Goal: Task Accomplishment & Management: Manage account settings

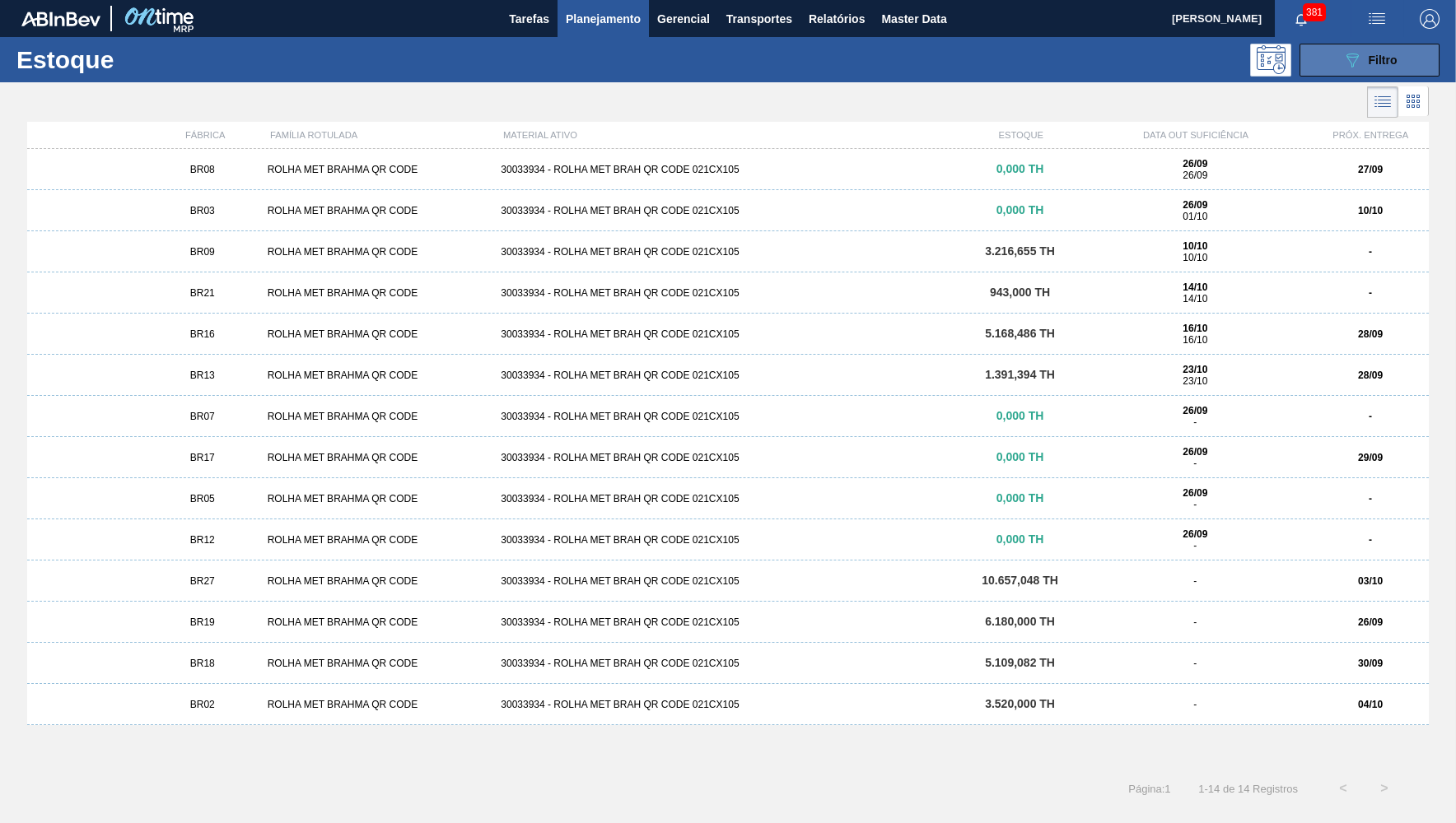
click at [1364, 67] on div "089F7B8B-B2A5-4AFE-B5C0-19BA573D28AC Filtro" at bounding box center [1369, 60] width 55 height 20
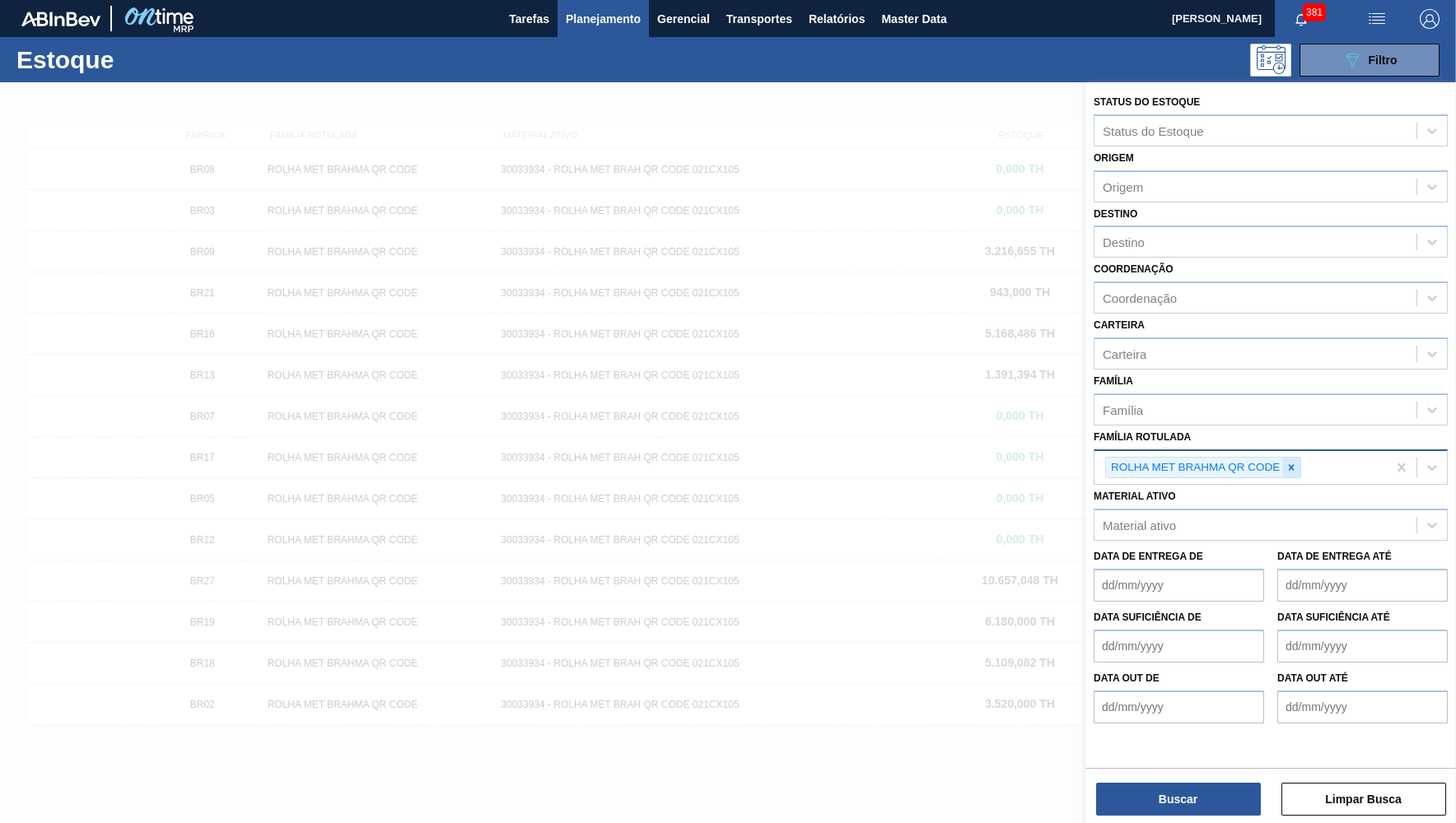
click at [1293, 465] on icon at bounding box center [1291, 467] width 6 height 6
click at [1210, 482] on div "Material ativo Material ativo" at bounding box center [1271, 510] width 354 height 56
click at [1202, 509] on div "Material ativo" at bounding box center [1255, 521] width 322 height 24
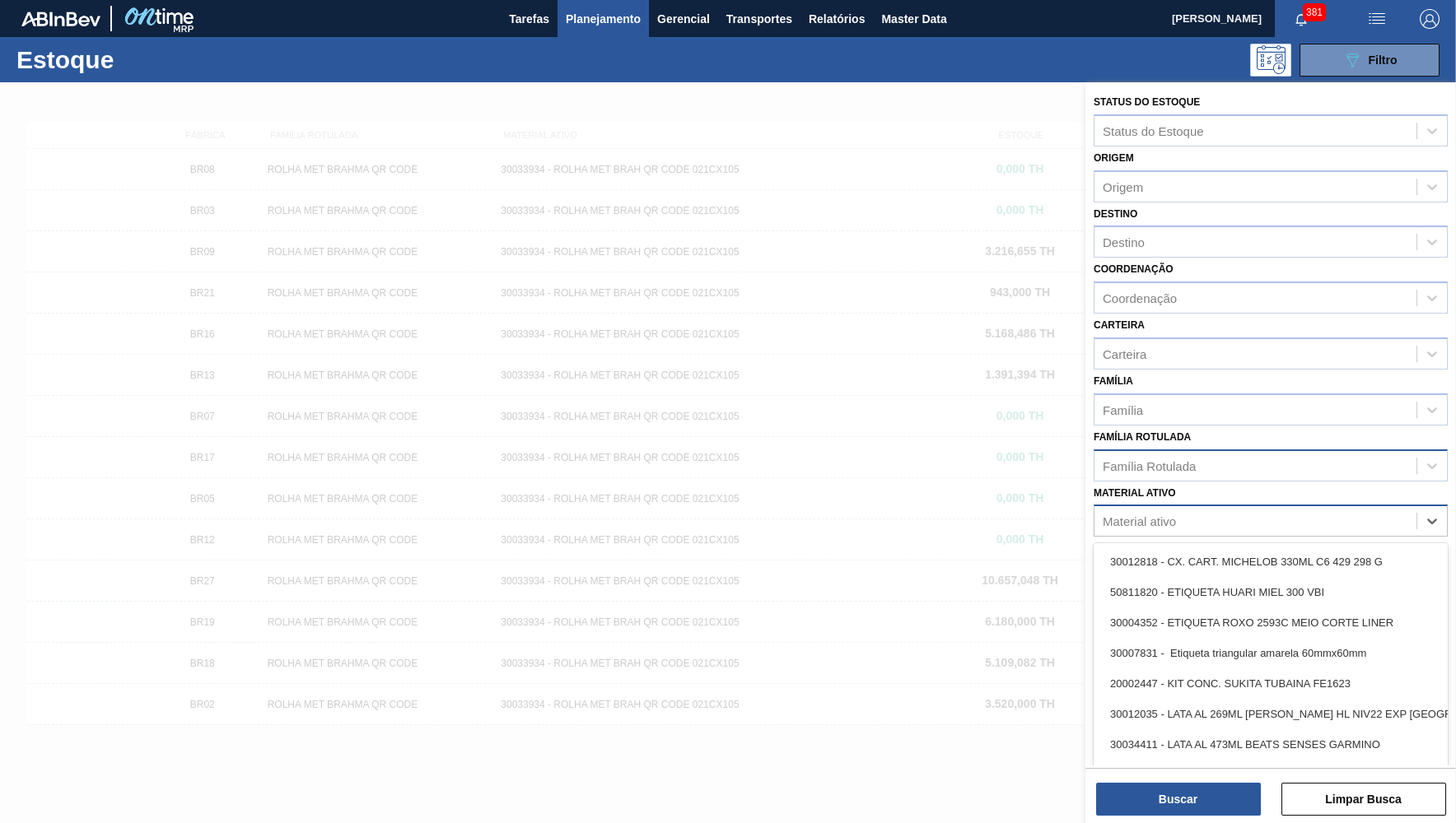
paste ativo "30031712"
type ativo "30031712"
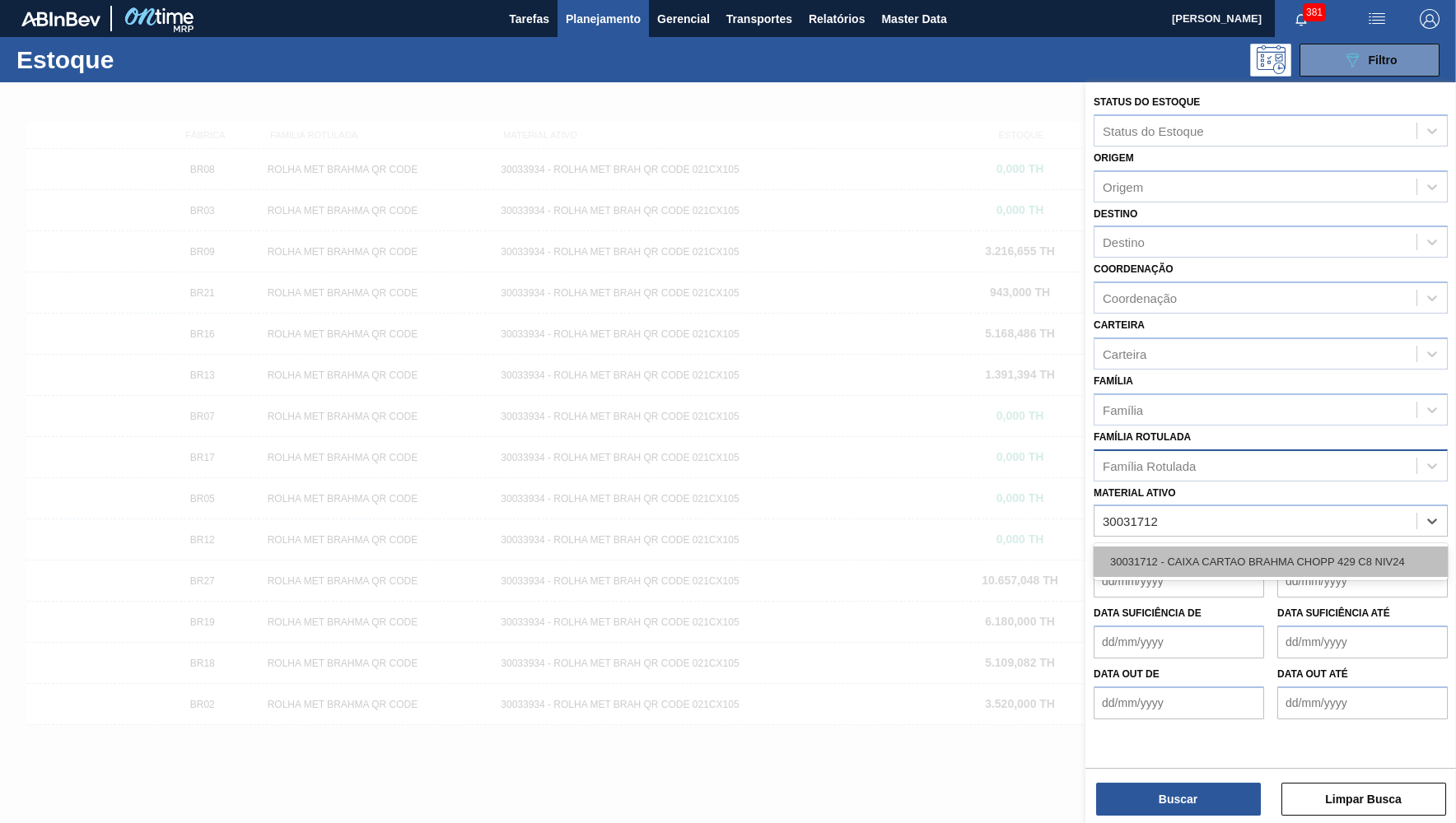
click at [1208, 546] on div "30031712 - CAIXA CARTAO BRAHMA CHOPP 429 C8 NIV24" at bounding box center [1271, 561] width 354 height 30
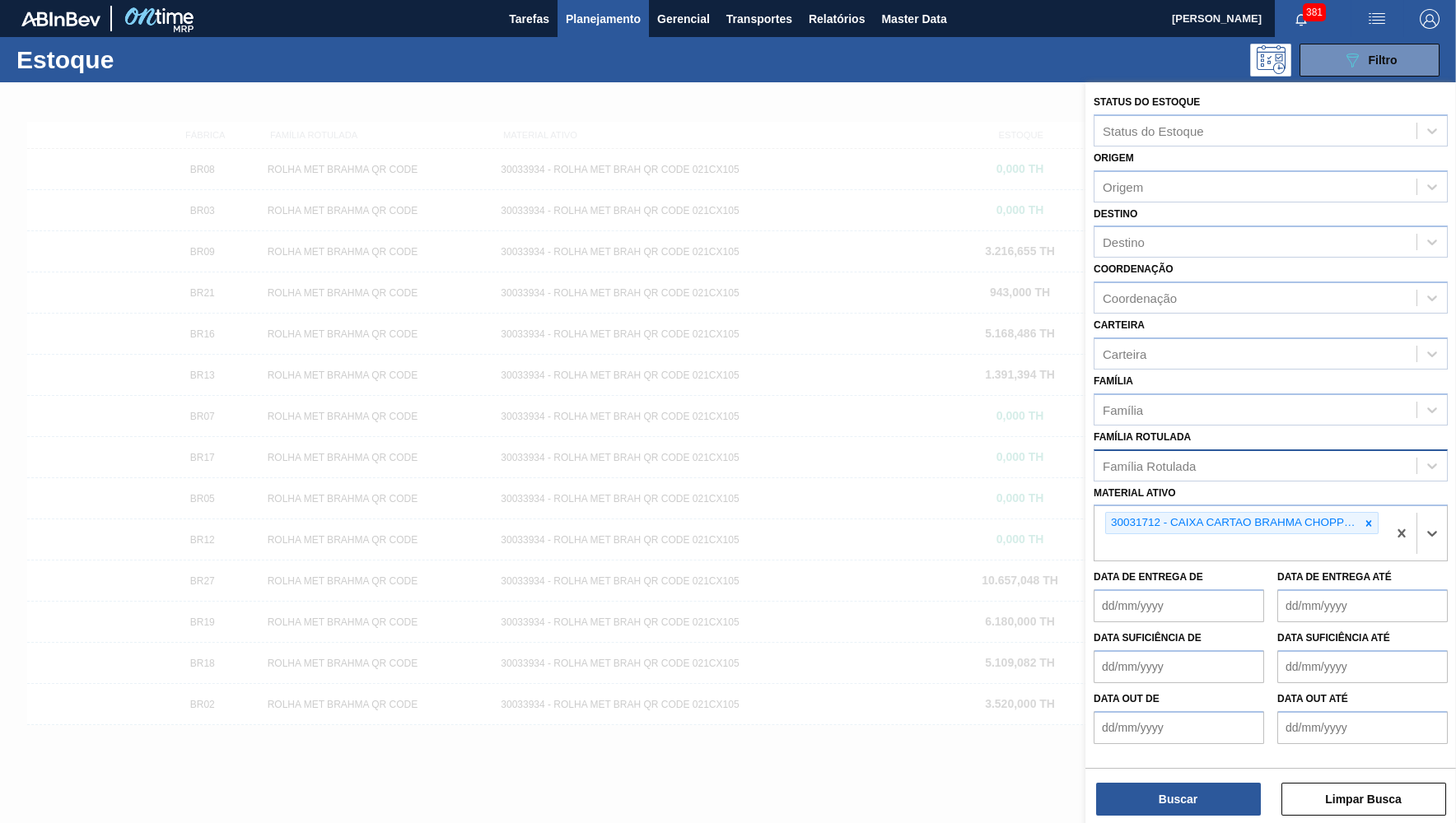
click at [1210, 767] on div "Status do Estoque Status do Estoque Origem Origem Destino Destino Coordenação C…" at bounding box center [1271, 454] width 371 height 744
click at [1201, 809] on button "Buscar" at bounding box center [1178, 799] width 165 height 33
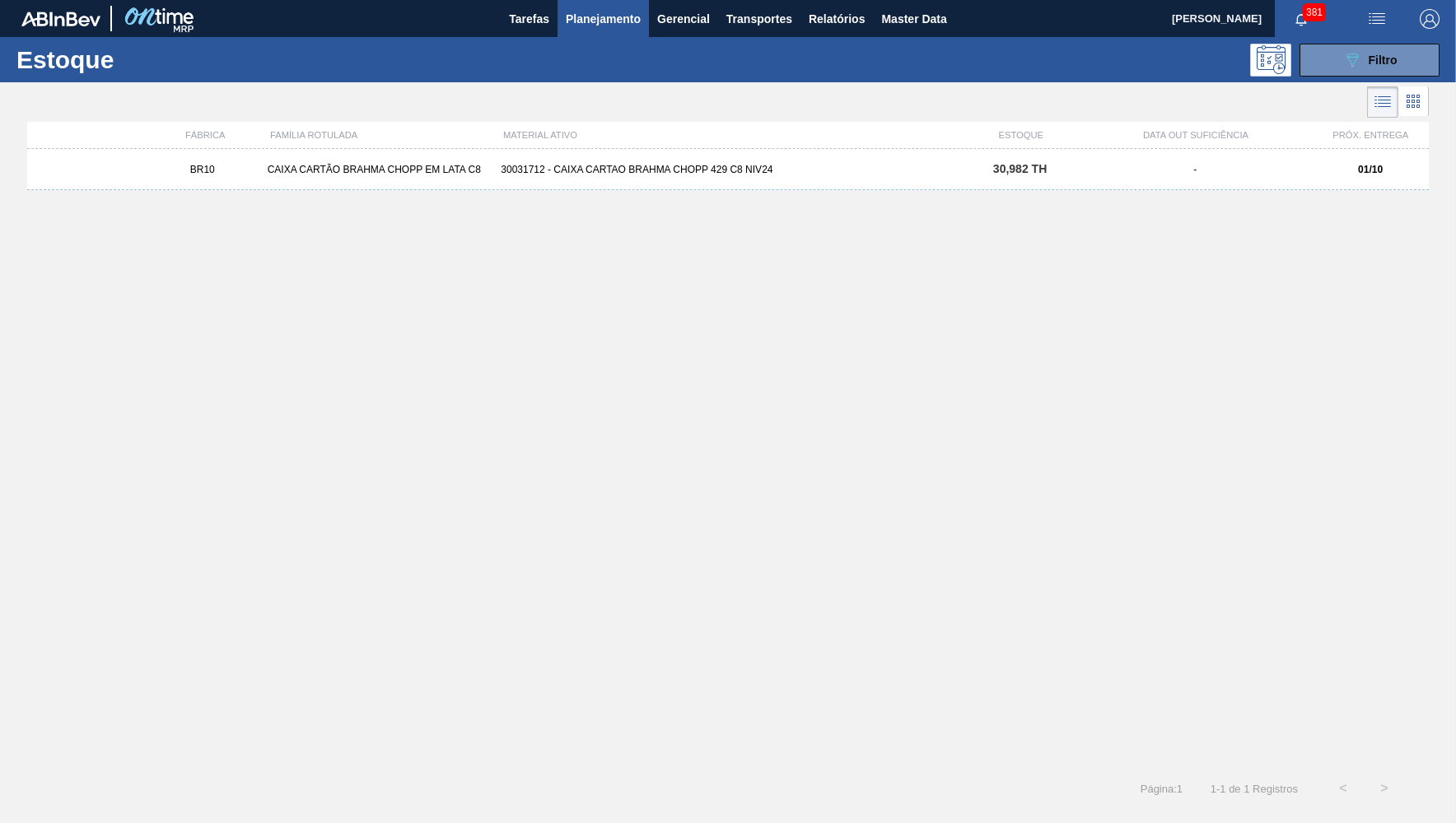
click at [701, 180] on div "BR10 CAIXA CARTÃO BRAHMA CHOPP EM LATA C8 30031712 - CAIXA CARTAO BRAHMA CHOPP …" at bounding box center [728, 170] width 1402 height 41
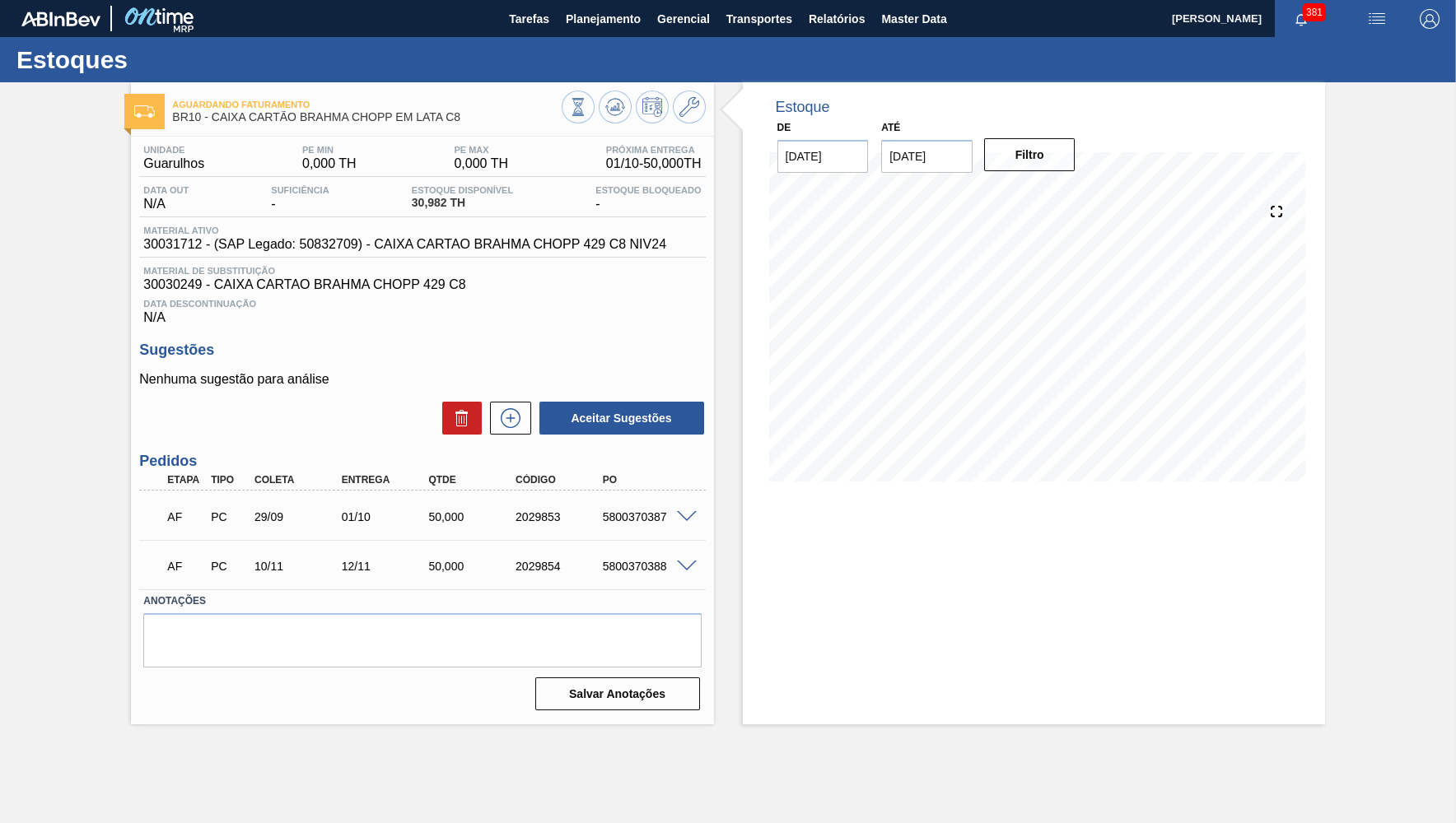
click at [486, 236] on span "Material ativo" at bounding box center [405, 231] width 522 height 10
click at [503, 250] on span "30031712 - (SAP Legado: 50832709) - CAIXA CARTAO BRAHMA CHOPP 429 C8 NIV24" at bounding box center [405, 245] width 522 height 15
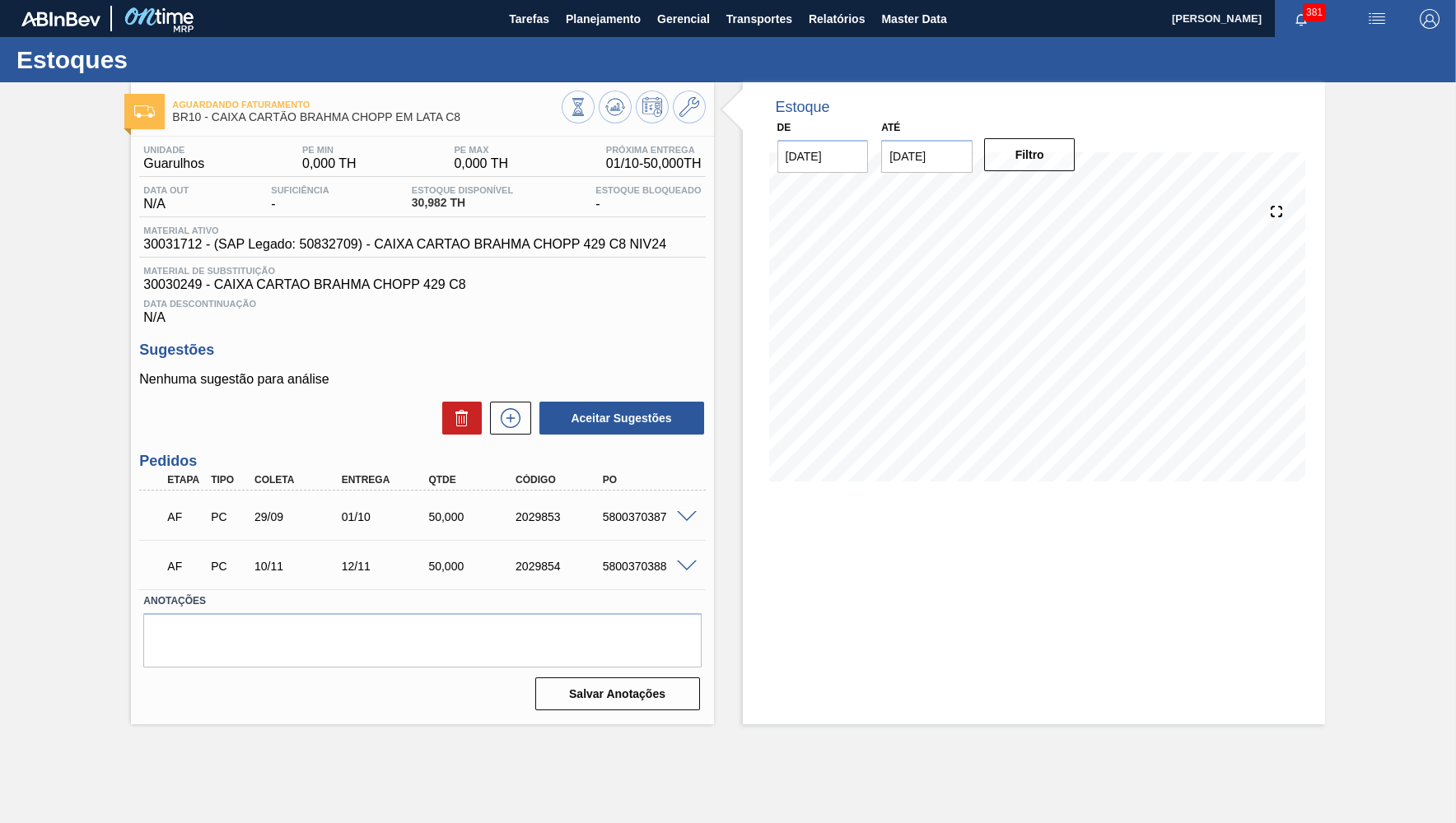
click at [452, 228] on span "Material ativo" at bounding box center [405, 231] width 522 height 10
click at [438, 229] on span "Material ativo" at bounding box center [405, 231] width 522 height 10
click at [468, 245] on span "30031712 - (SAP Legado: 50832709) - CAIXA CARTAO BRAHMA CHOPP 429 C8 NIV24" at bounding box center [405, 245] width 522 height 15
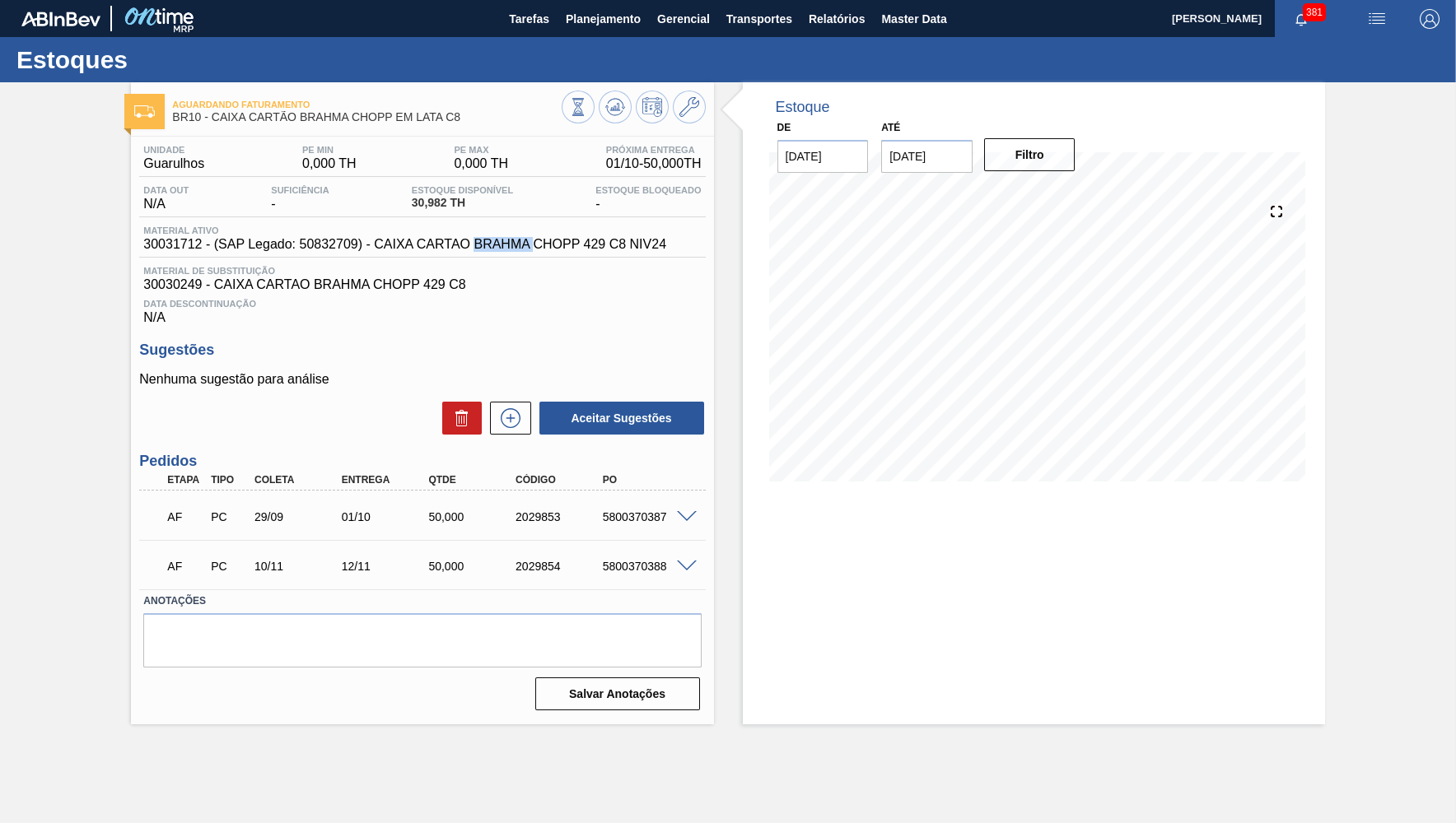
click at [468, 245] on span "30031712 - (SAP Legado: 50832709) - CAIXA CARTAO BRAHMA CHOPP 429 C8 NIV24" at bounding box center [405, 245] width 522 height 15
click at [241, 130] on div "Aguardando Faturamento BR10 - CAIXA CARTÃO BRAHMA CHOPP EM LATA C8" at bounding box center [367, 111] width 389 height 37
drag, startPoint x: 213, startPoint y: 119, endPoint x: 475, endPoint y: 122, distance: 262.0
click at [475, 122] on span "BR10 - CAIXA CARTÃO BRAHMA CHOPP EM LATA C8" at bounding box center [367, 117] width 389 height 12
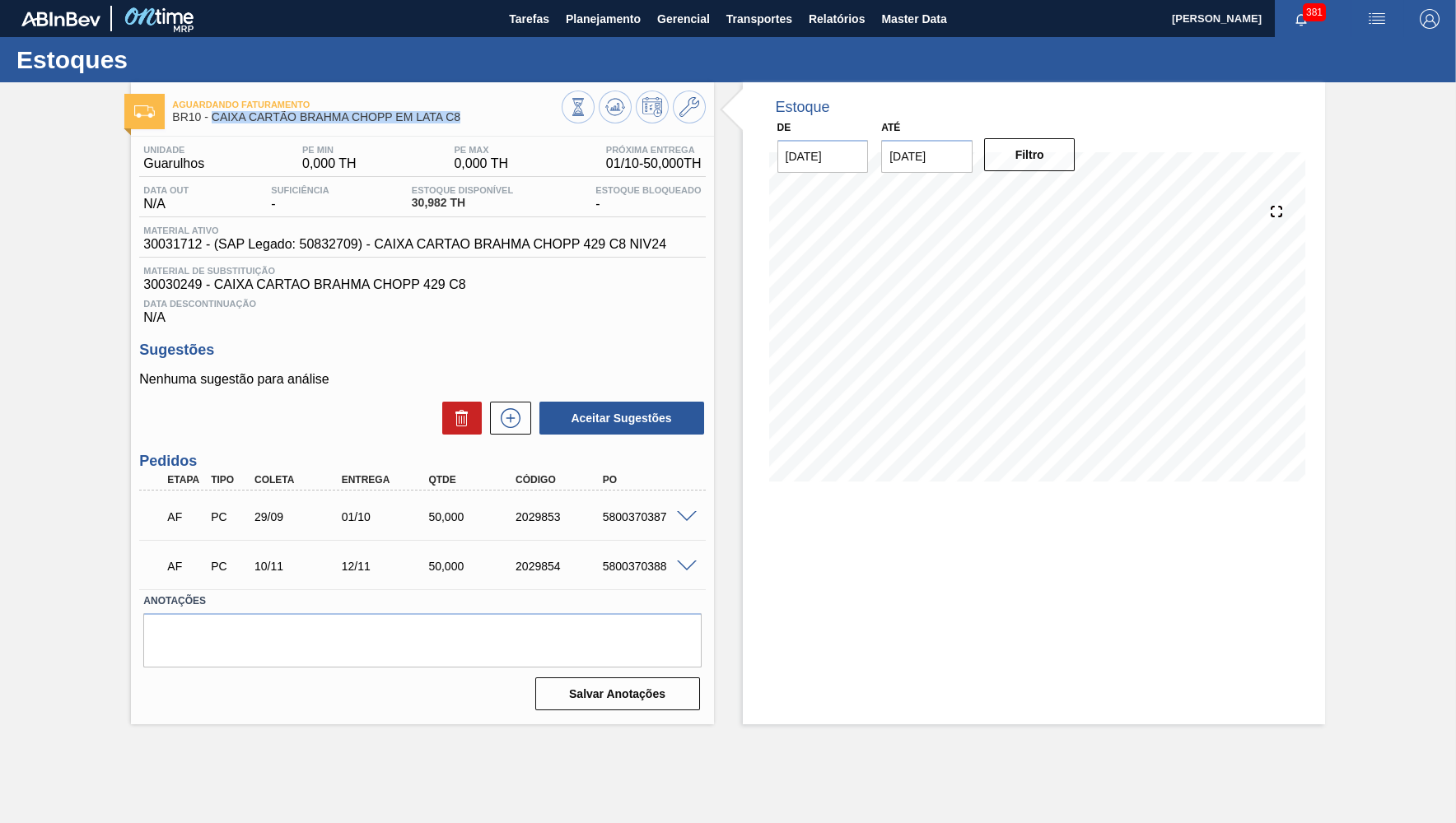
copy span "CAIXA CARTÃO BRAHMA CHOPP EM LATA C8"
click at [575, 27] on span "Planejamento" at bounding box center [602, 19] width 75 height 20
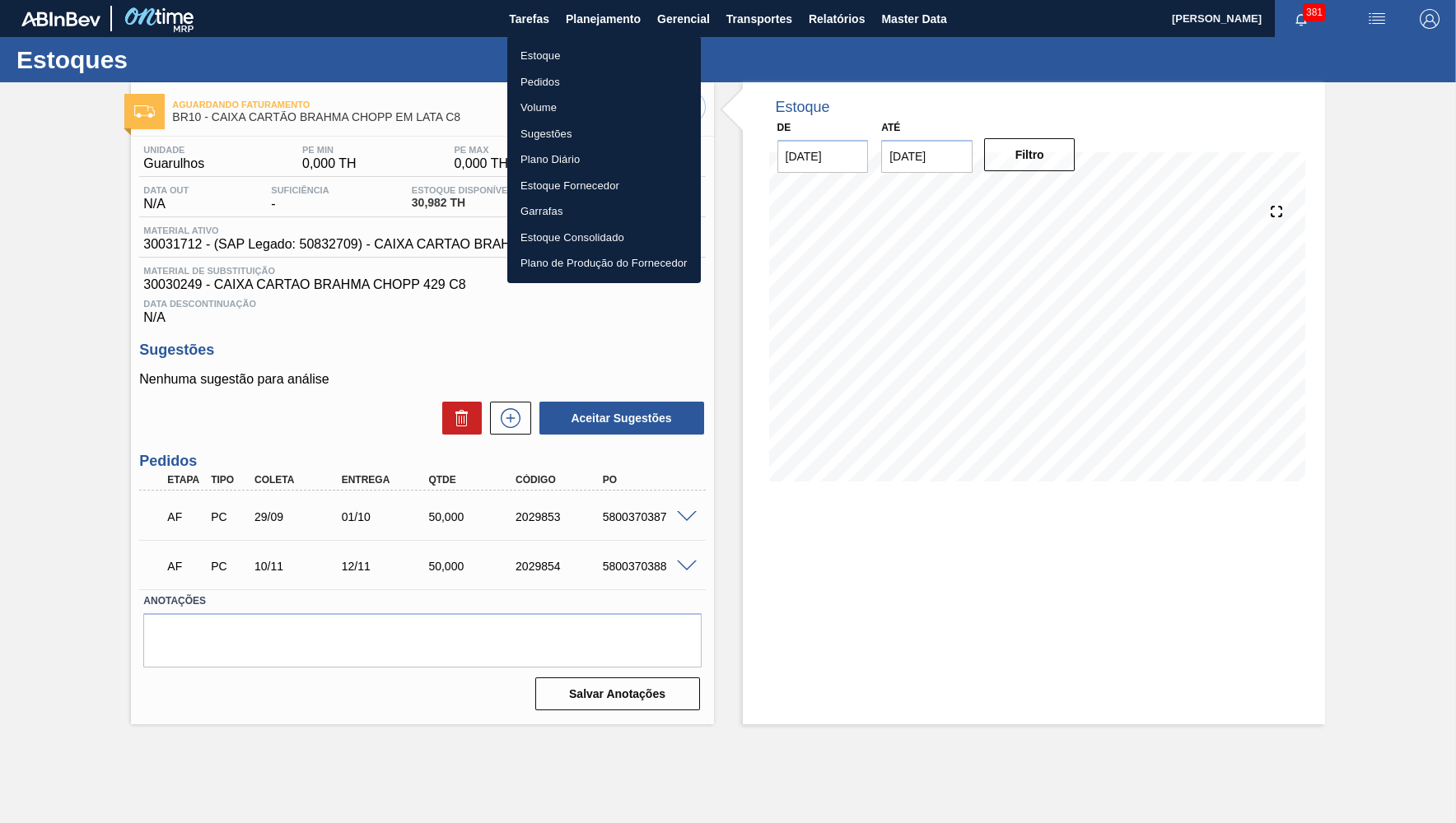
click at [535, 58] on li "Estoque" at bounding box center [603, 56] width 194 height 26
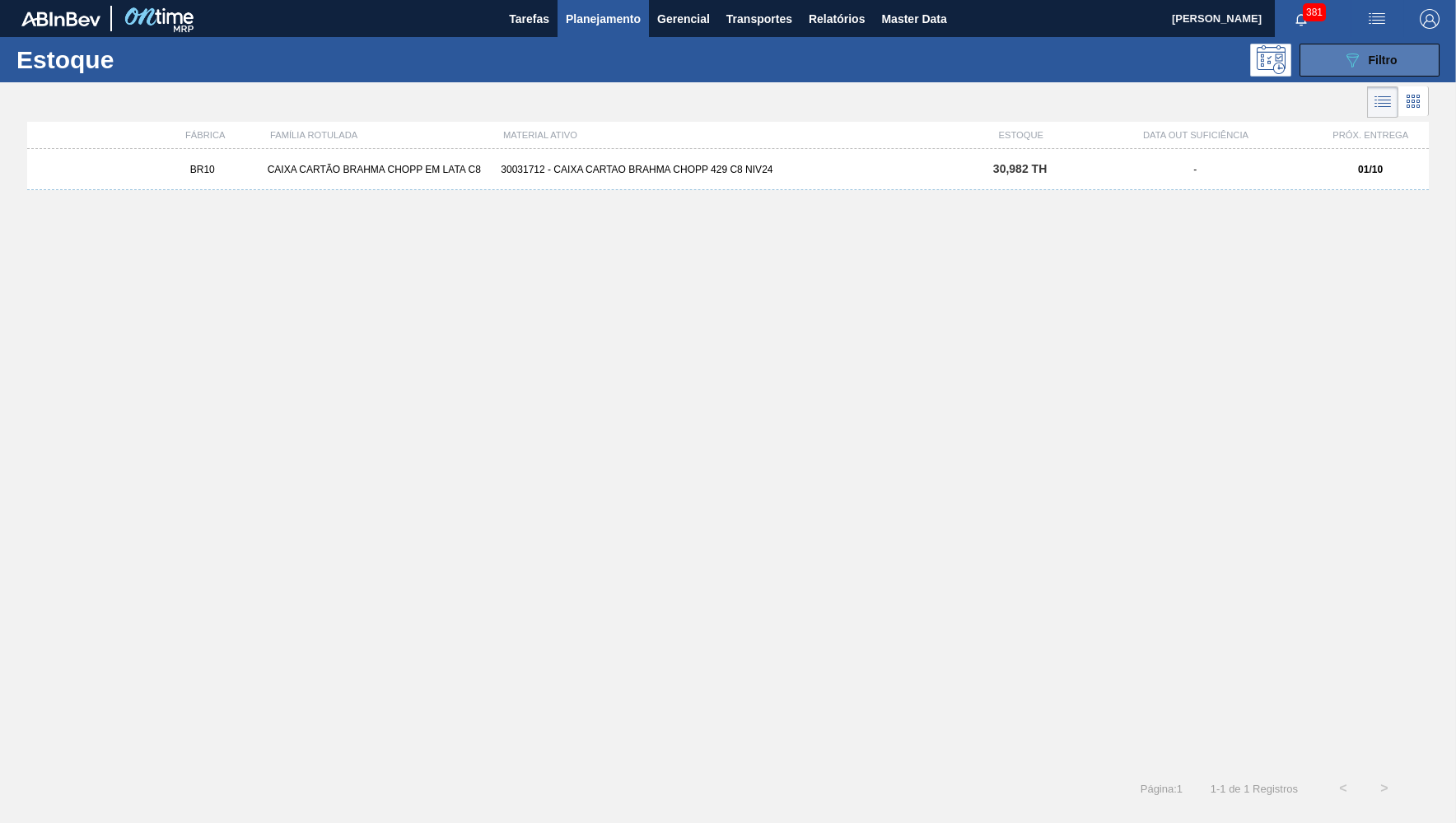
click at [1348, 61] on icon "089F7B8B-B2A5-4AFE-B5C0-19BA573D28AC" at bounding box center [1352, 60] width 20 height 20
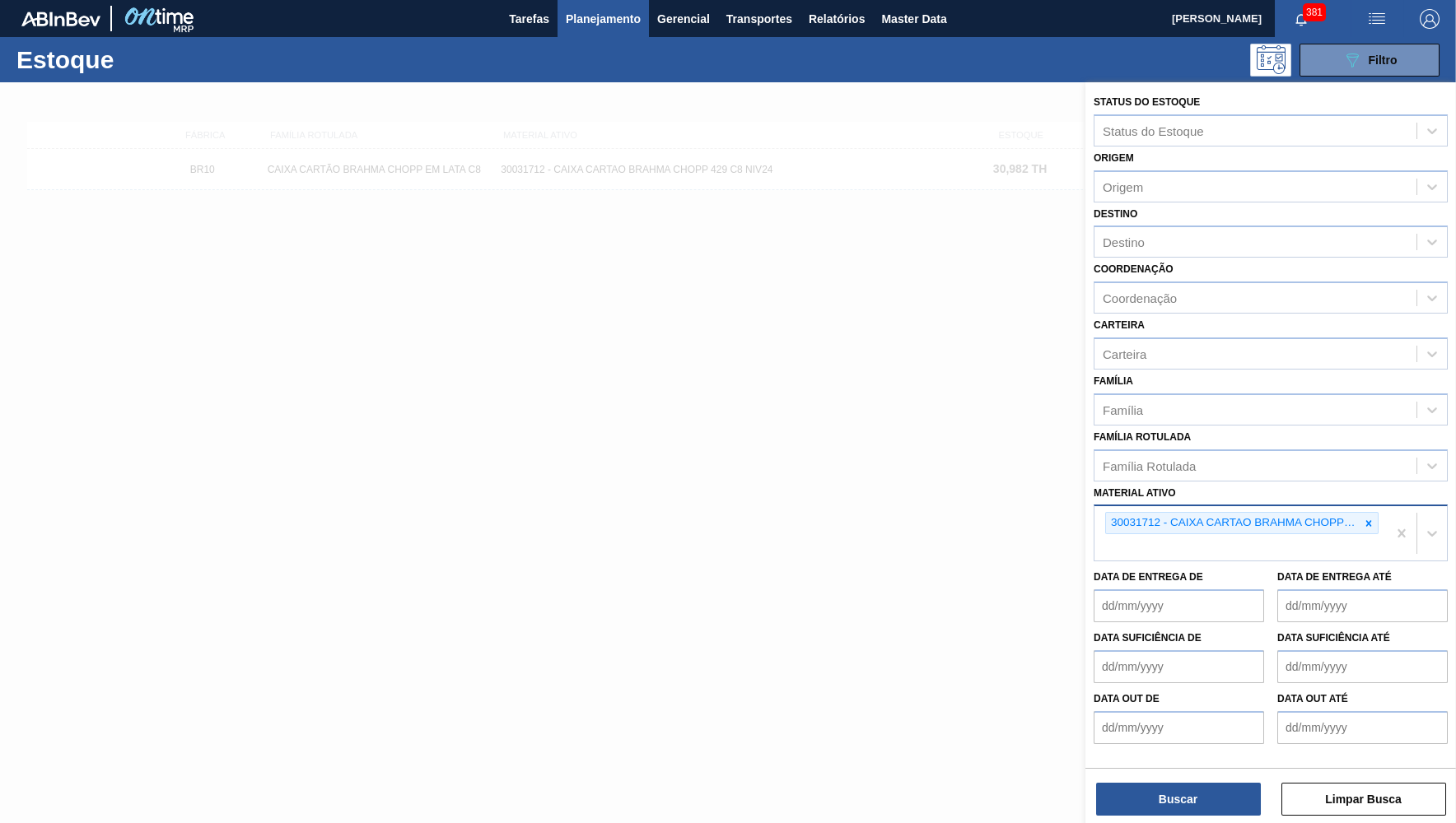
click at [1383, 506] on div "30031712 - CAIXA CARTAO BRAHMA CHOPP 429 C8 NIV24" at bounding box center [1240, 533] width 293 height 54
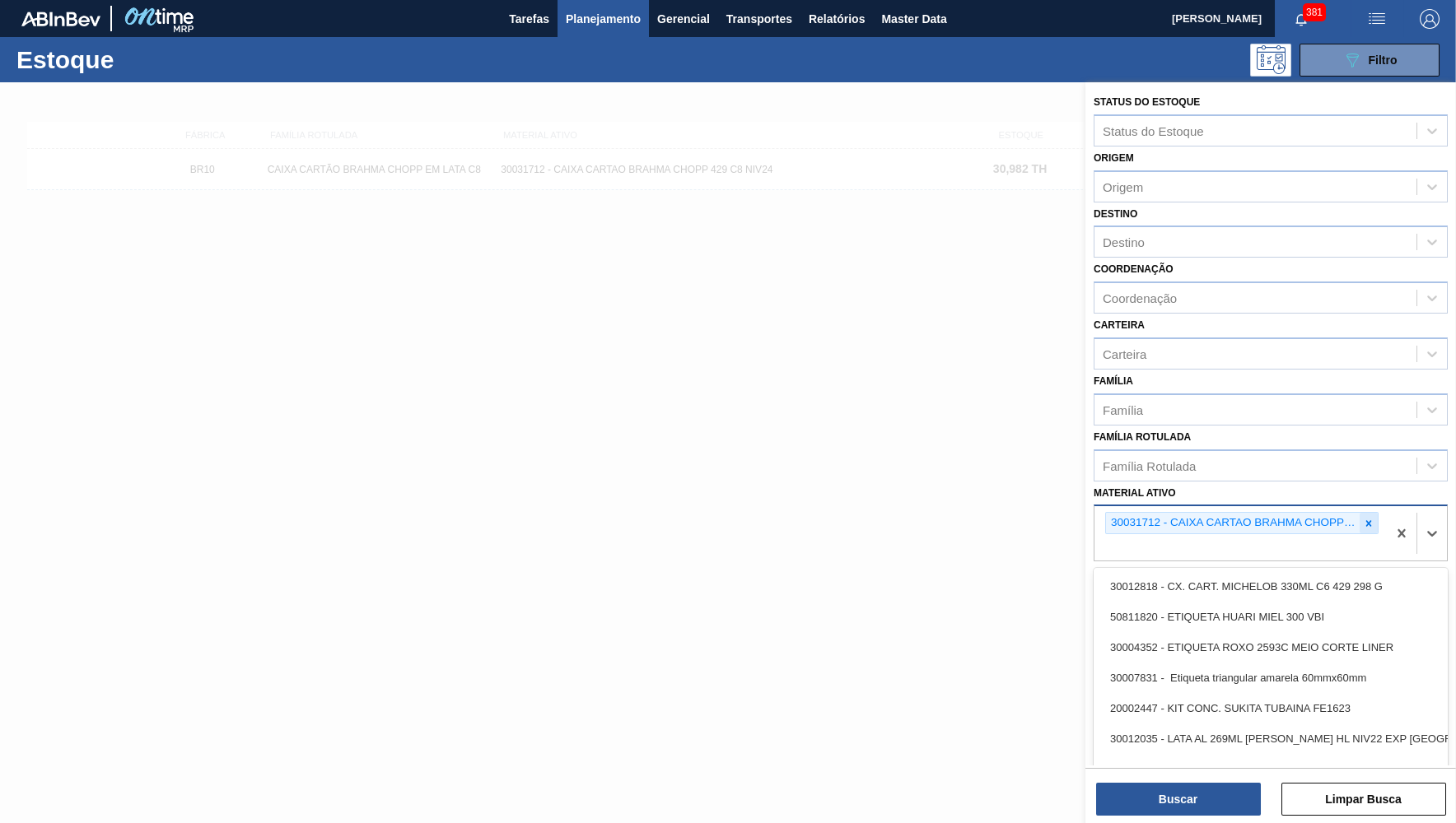
click at [1369, 512] on div at bounding box center [1369, 522] width 18 height 21
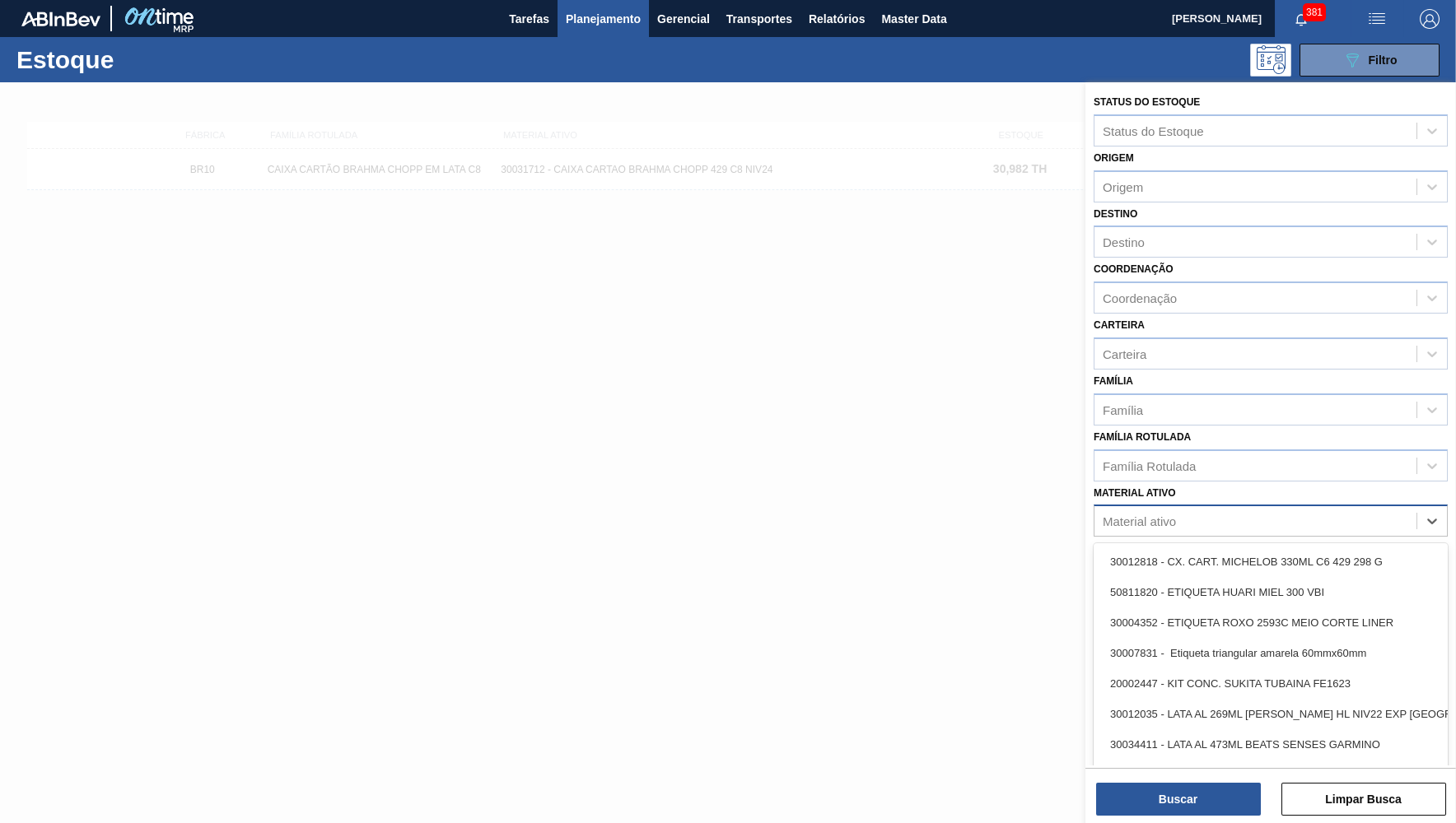
paste ativo "30012829"
type ativo "30012829"
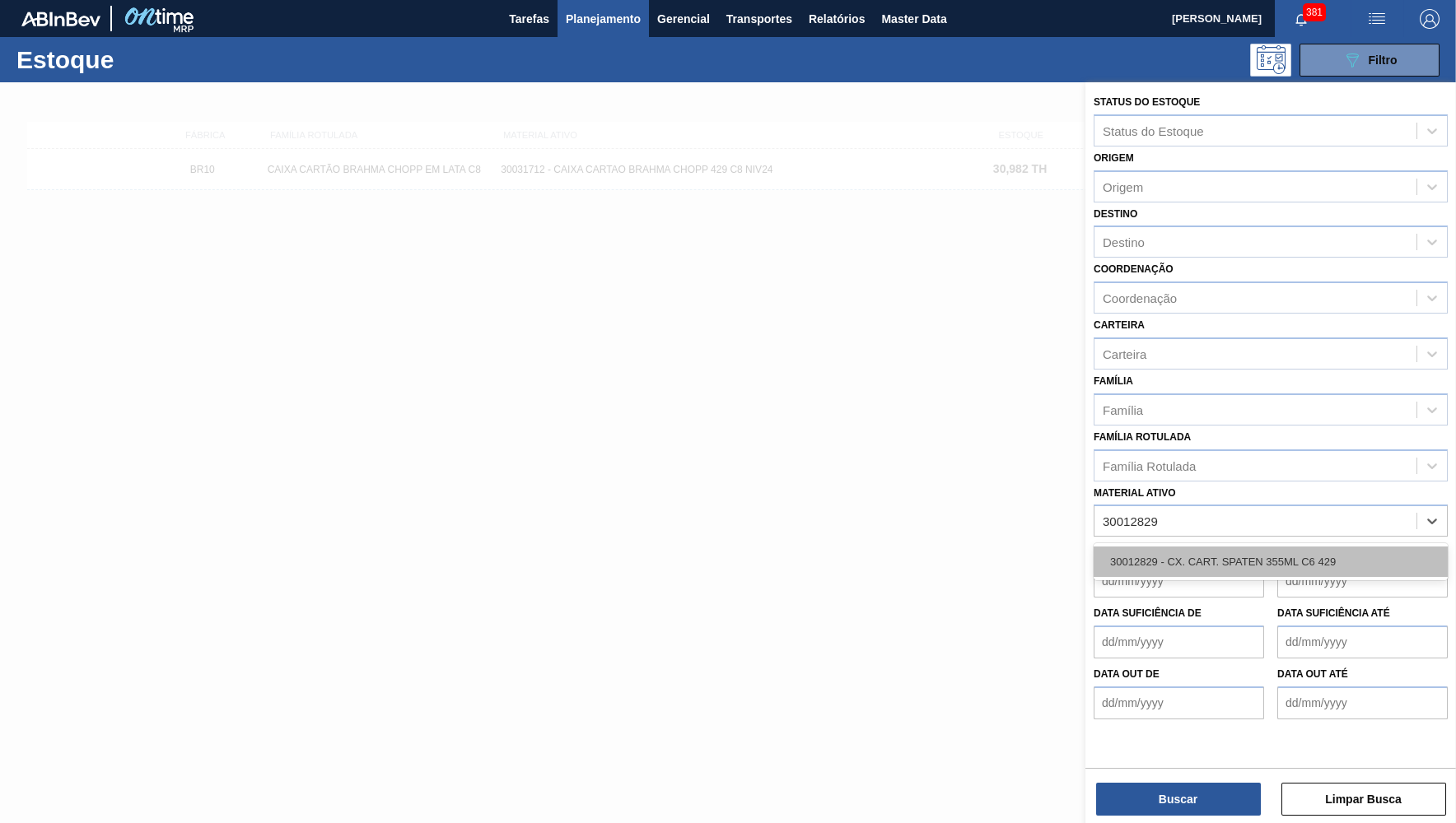
click at [1183, 546] on div "30012829 - CX. CART. SPATEN 355ML C6 429" at bounding box center [1271, 561] width 354 height 30
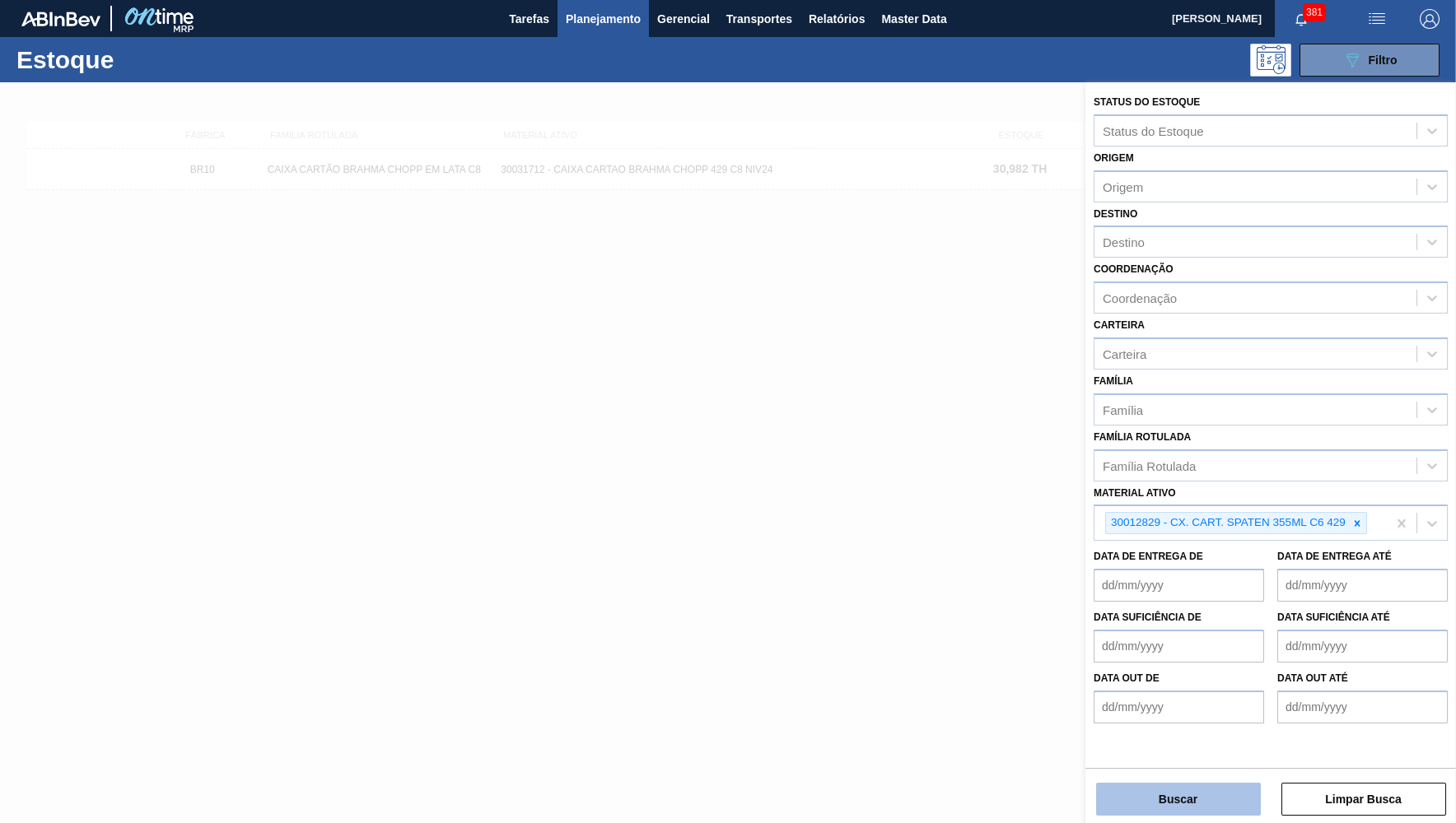
click at [1178, 807] on button "Buscar" at bounding box center [1178, 799] width 165 height 33
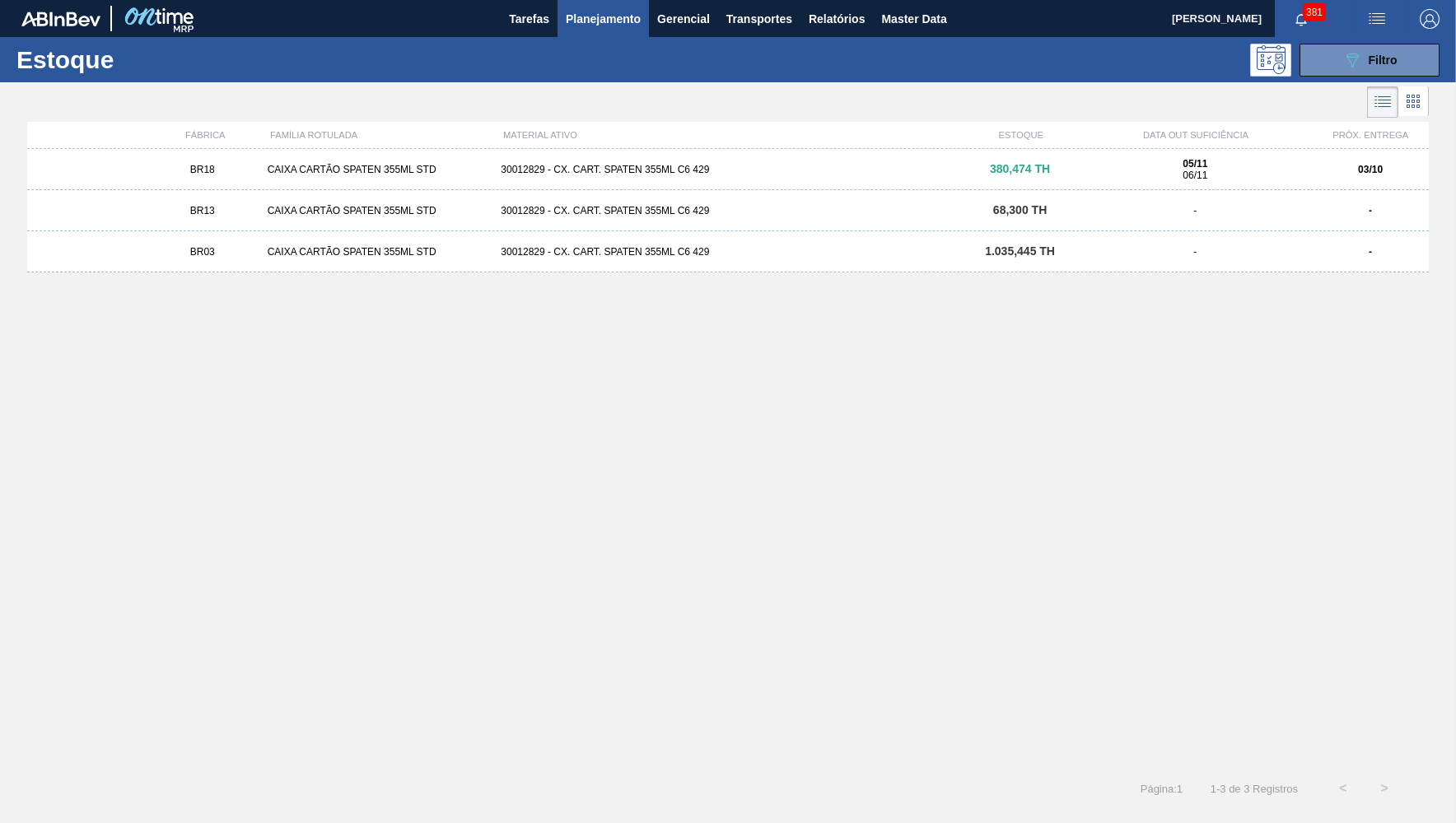
click at [872, 162] on div "BR18 CAIXA CARTÃO SPATEN 355ML STD 30012829 - CX. CART. SPATEN 355ML C6 429 380…" at bounding box center [728, 170] width 1402 height 41
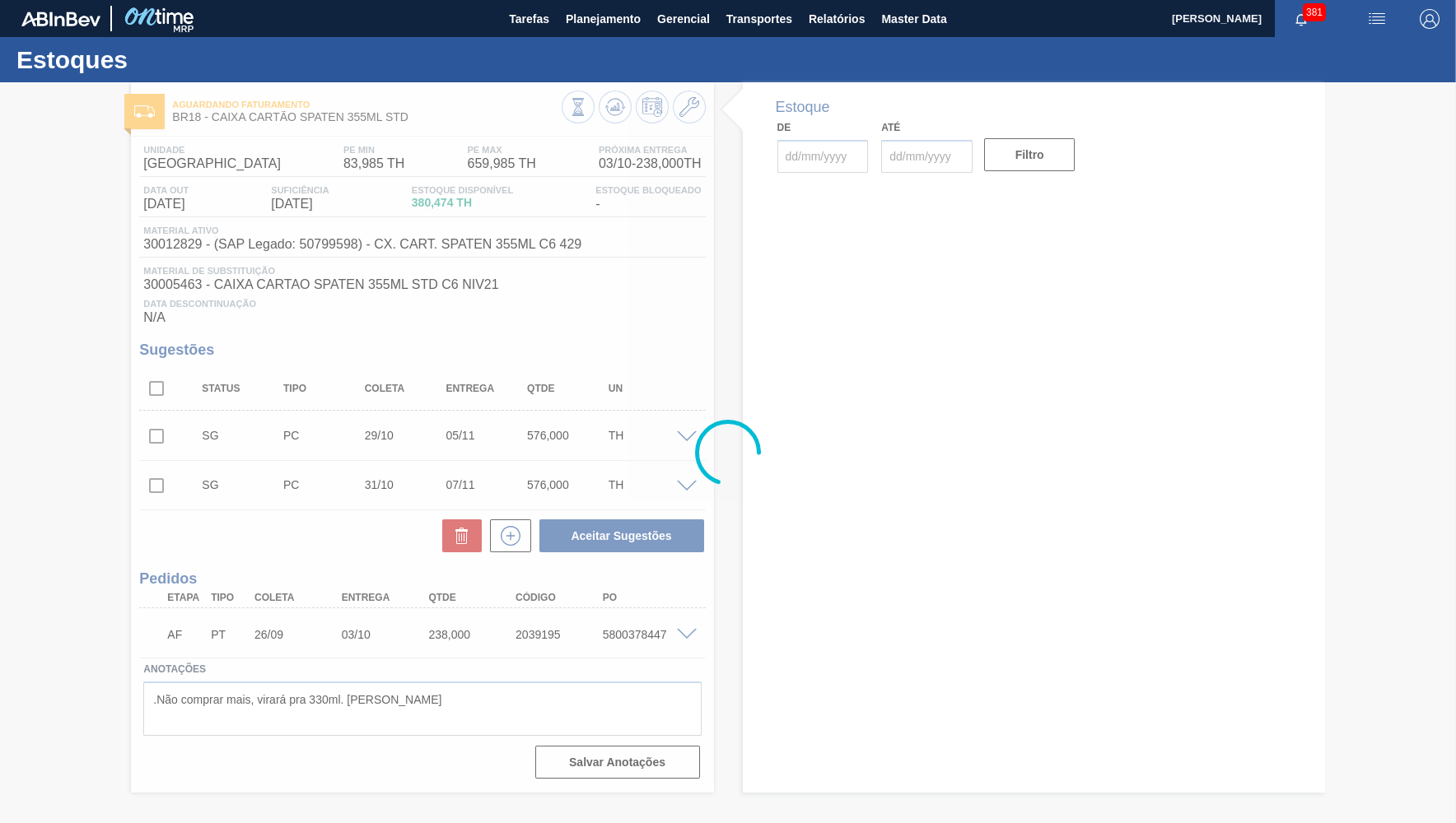
type input "[DATE]"
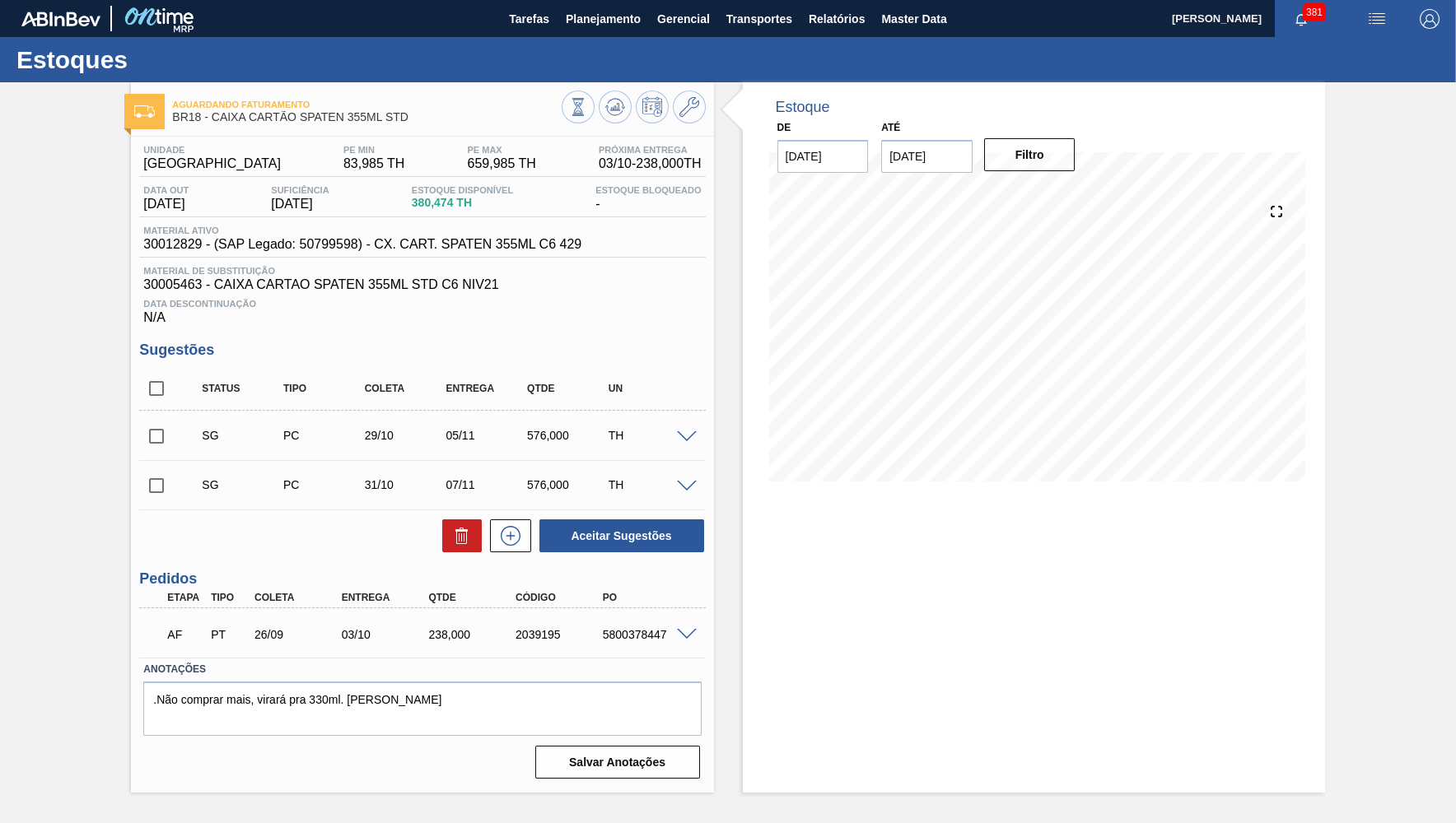
click at [685, 436] on span at bounding box center [686, 437] width 20 height 12
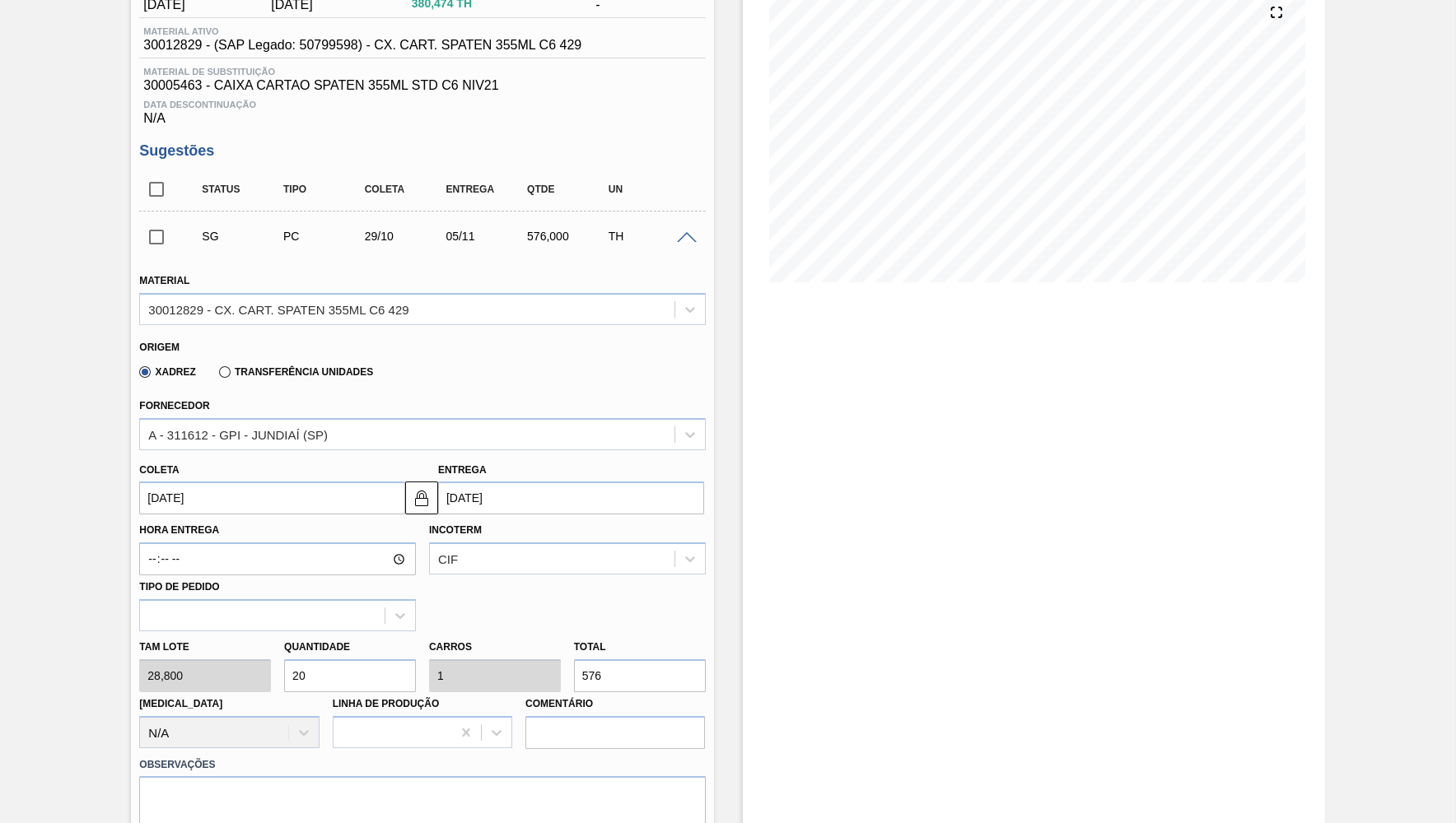
scroll to position [226, 0]
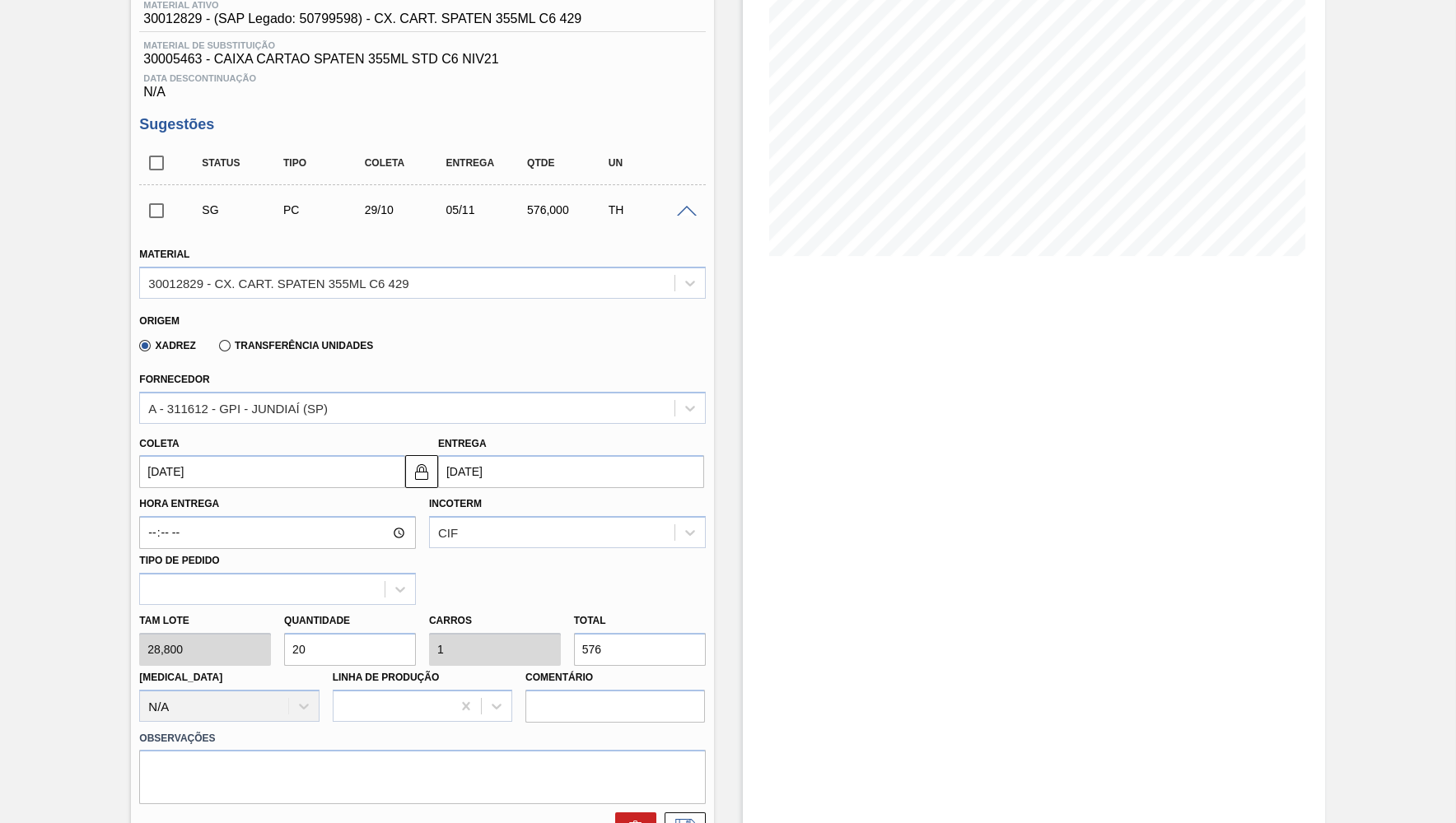
click at [269, 343] on label "Transferência Unidades" at bounding box center [296, 346] width 154 height 12
click at [217, 349] on input "Transferência Unidades" at bounding box center [217, 349] width 0 height 0
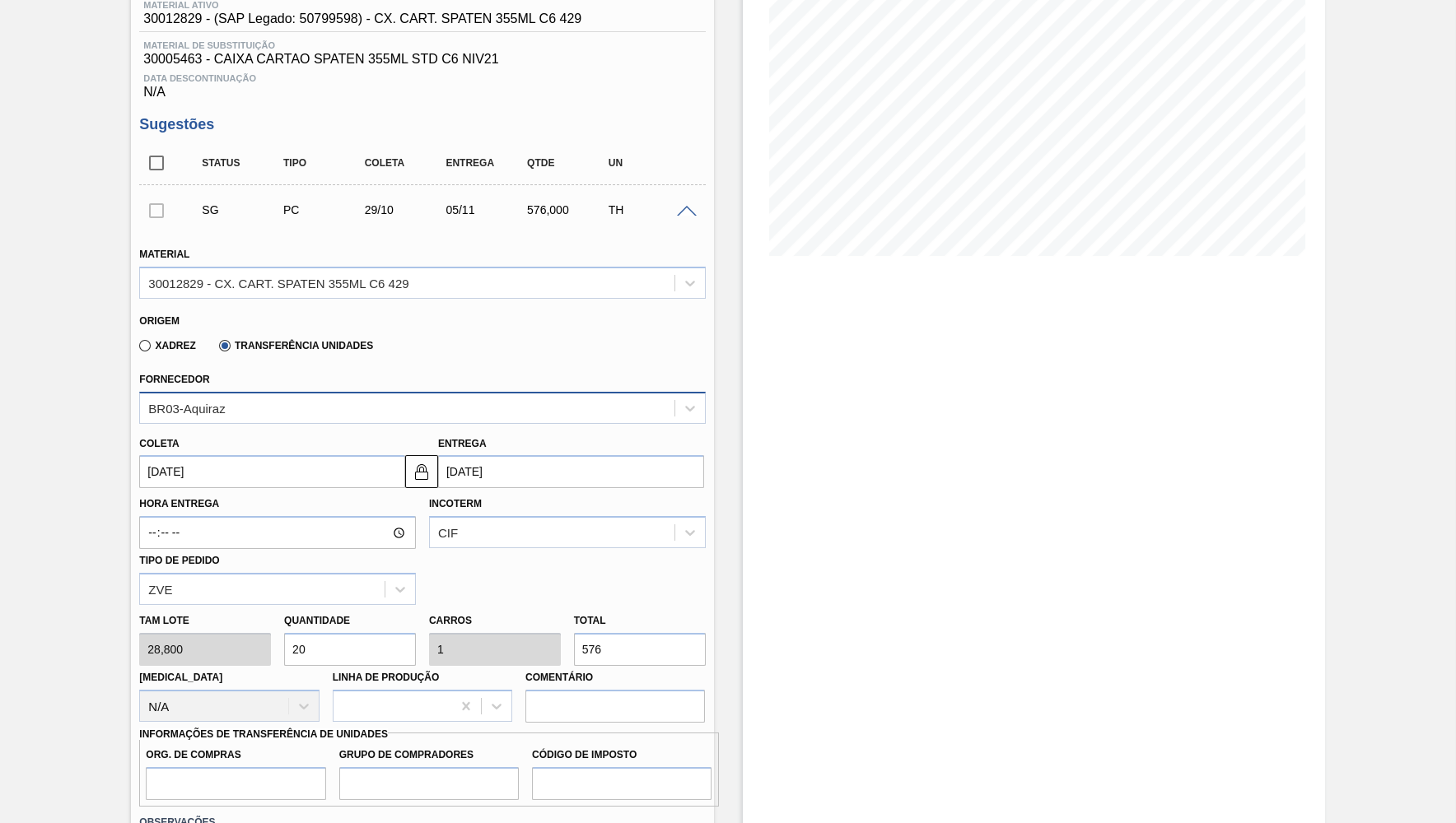
click at [286, 392] on div "BR03-Aquiraz" at bounding box center [422, 408] width 565 height 32
click at [390, 371] on div "Fornecedor BR03-Aquiraz" at bounding box center [422, 396] width 565 height 56
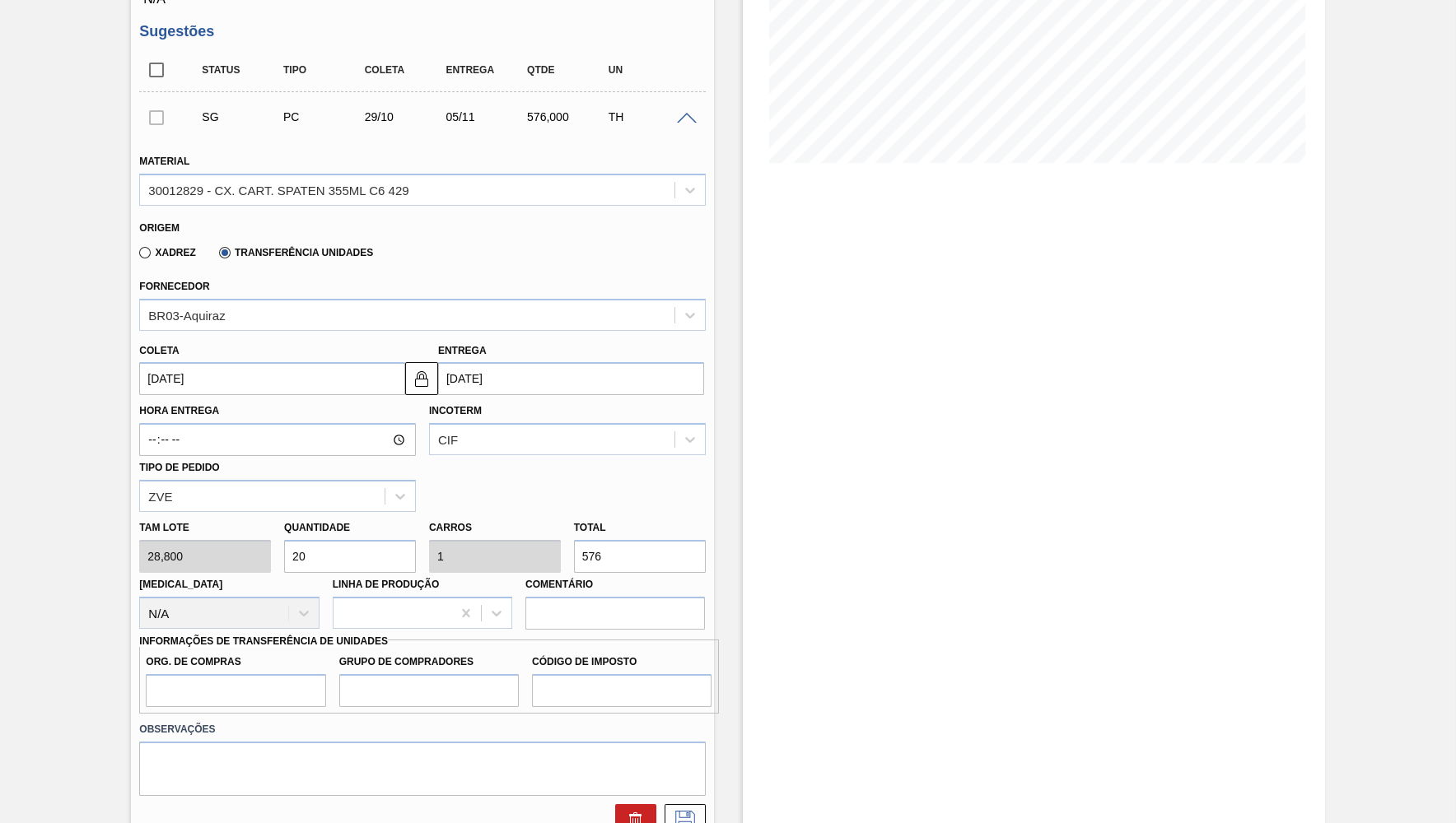
scroll to position [376, 0]
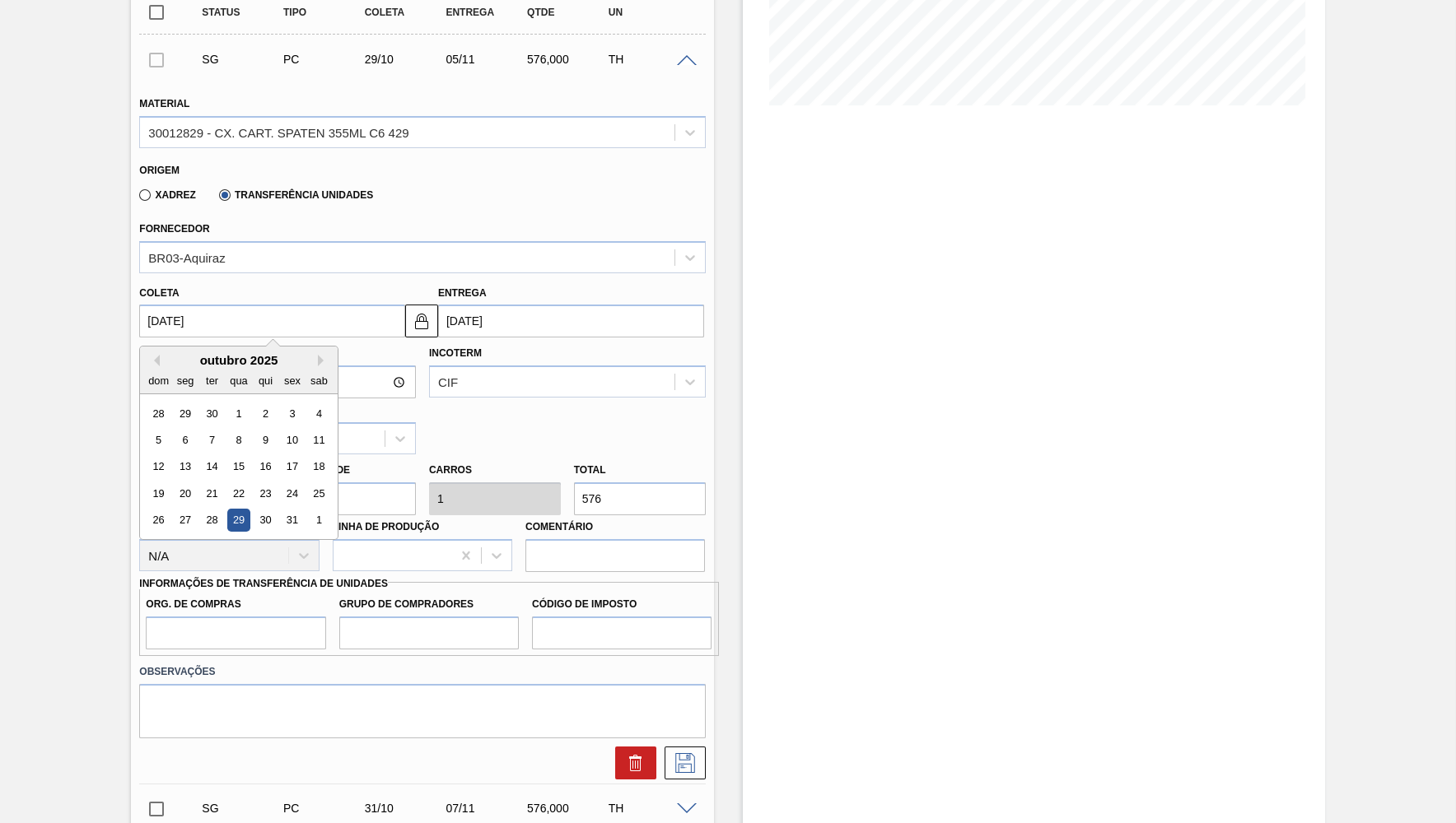
click at [221, 305] on input "[DATE]" at bounding box center [272, 321] width 266 height 33
click at [155, 353] on div "outubro 2025" at bounding box center [239, 360] width 198 height 14
click at [155, 355] on button "Previous Month" at bounding box center [154, 361] width 12 height 12
click at [282, 483] on div "26" at bounding box center [293, 493] width 22 height 22
type input "[DATE]"
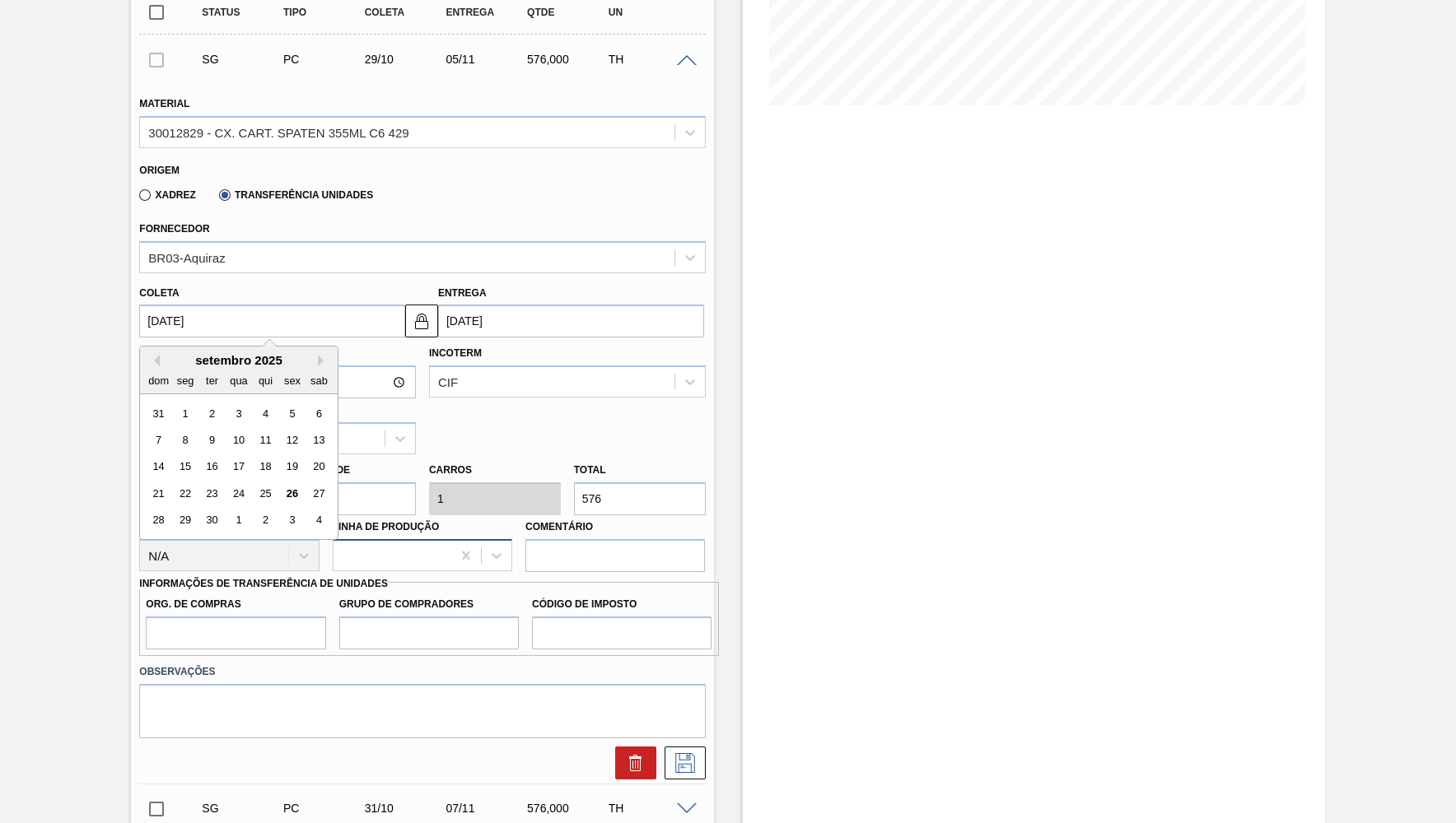
type input "[DATE]"
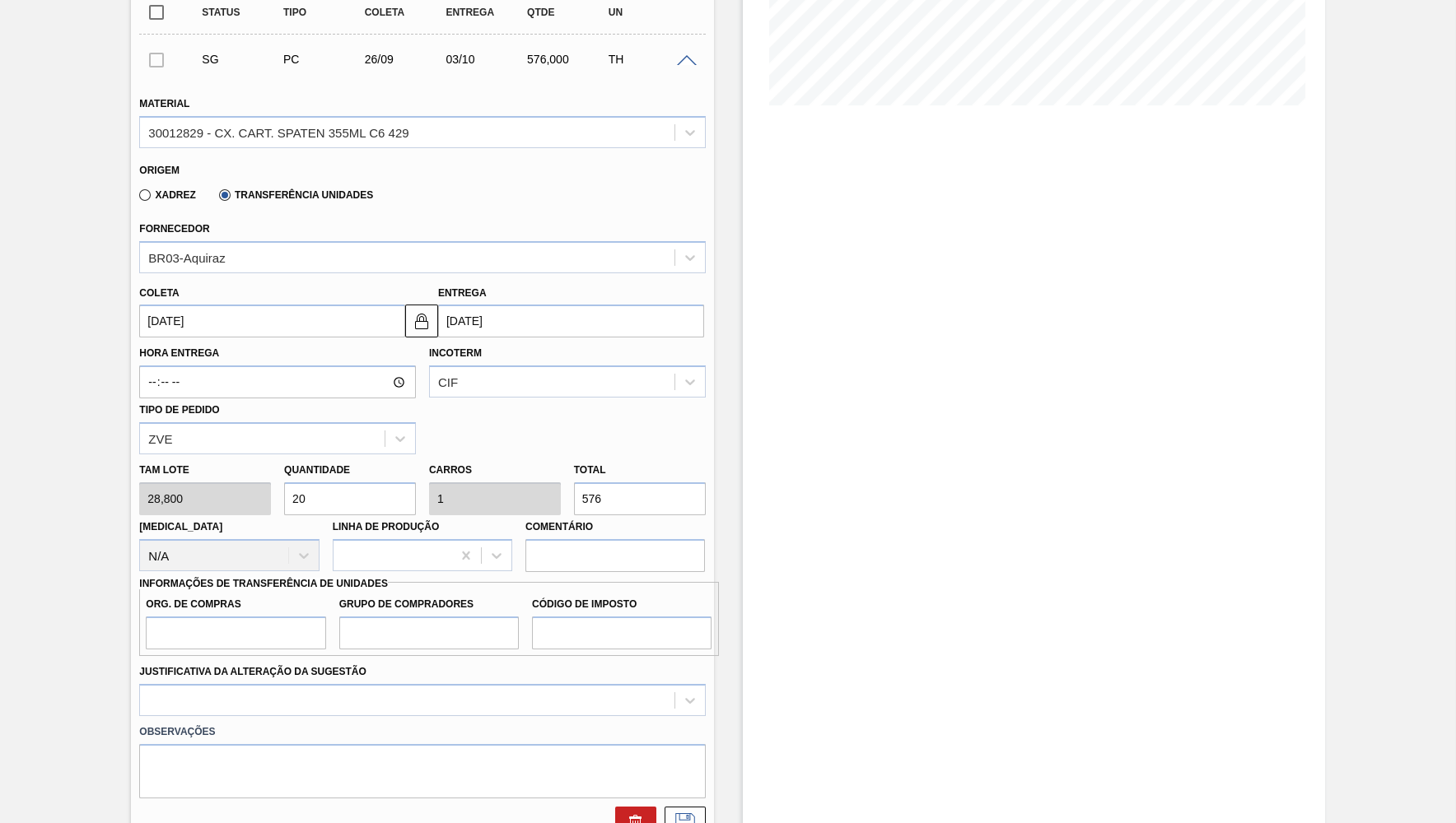
click at [261, 592] on label "Org. de Compras" at bounding box center [236, 604] width 180 height 24
click at [261, 616] on input "Org. de Compras" at bounding box center [236, 633] width 180 height 33
click at [265, 616] on input "Org. de Compras" at bounding box center [236, 633] width 180 height 33
type input "BR00"
click at [464, 616] on input "Grupo de Compradores" at bounding box center [429, 633] width 180 height 33
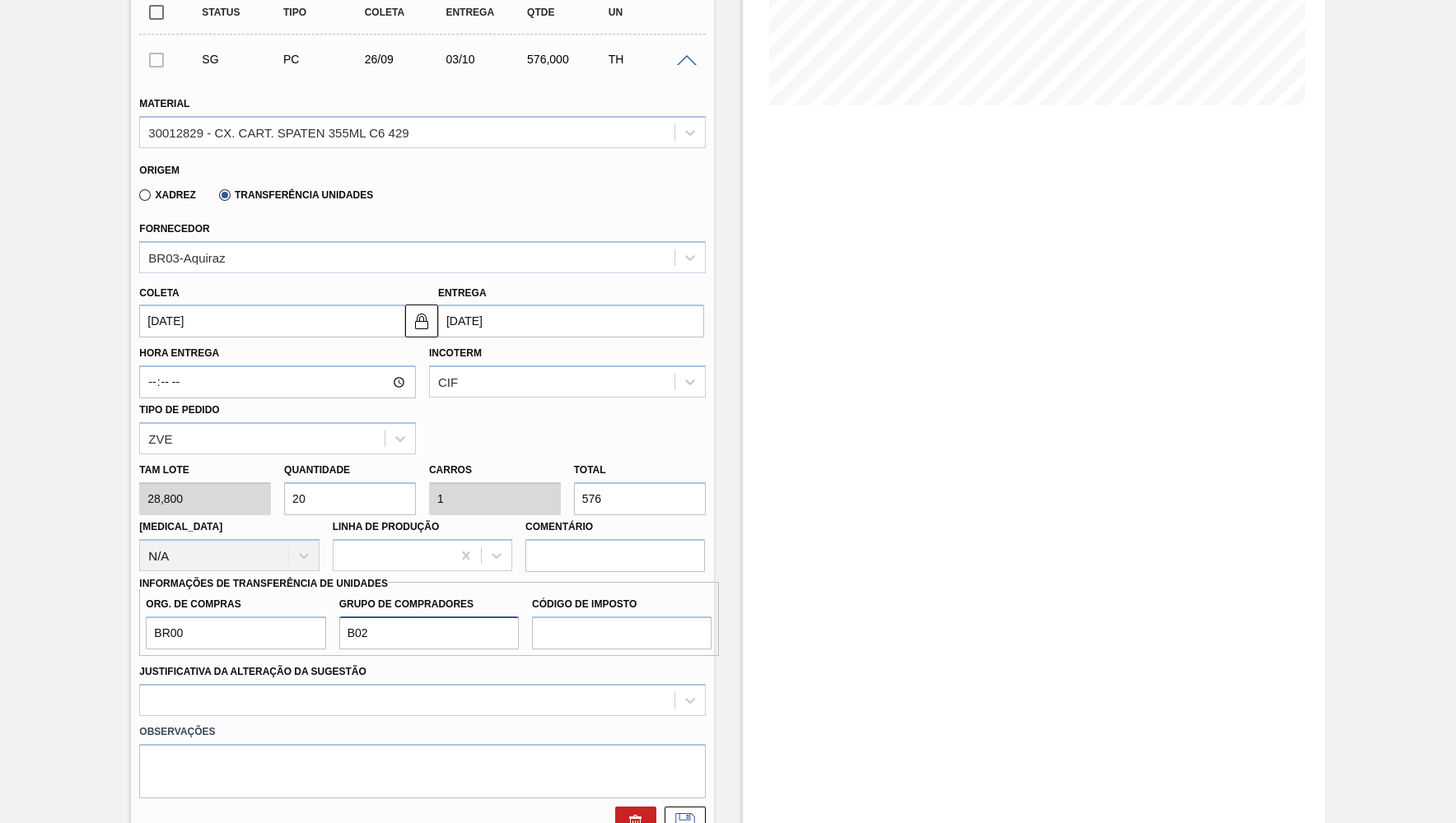
type input "B02"
click at [602, 539] on input "Comentário" at bounding box center [615, 555] width 180 height 33
click at [618, 623] on div "Org. de Compras BR00 Grupo de Compradores B02 Código de Imposto" at bounding box center [428, 619] width 578 height 74
click at [599, 616] on input "Código de Imposto" at bounding box center [621, 633] width 180 height 33
type input "IZ"
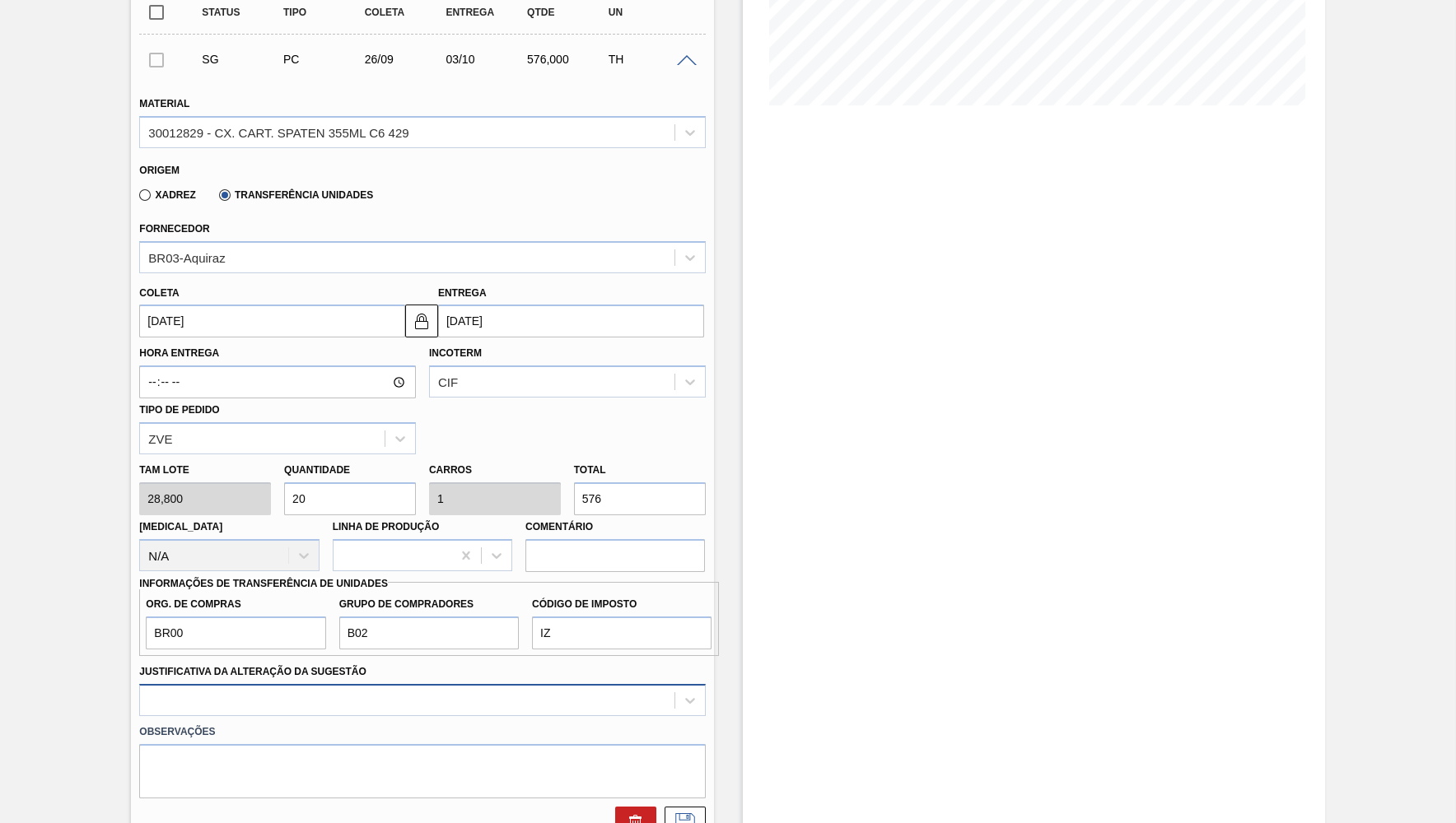
click at [219, 684] on div at bounding box center [422, 699] width 565 height 32
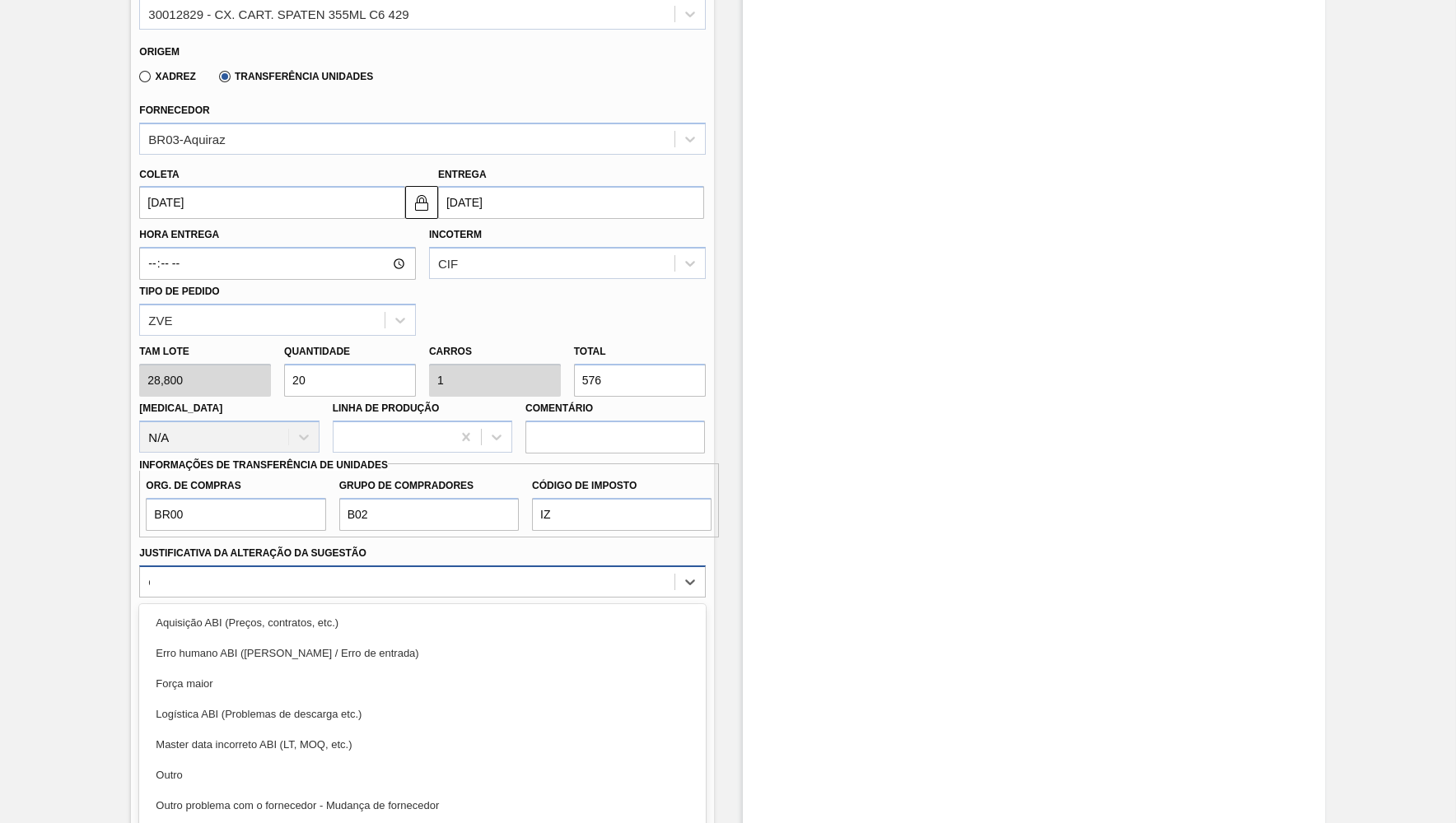
type Sugestão "ou"
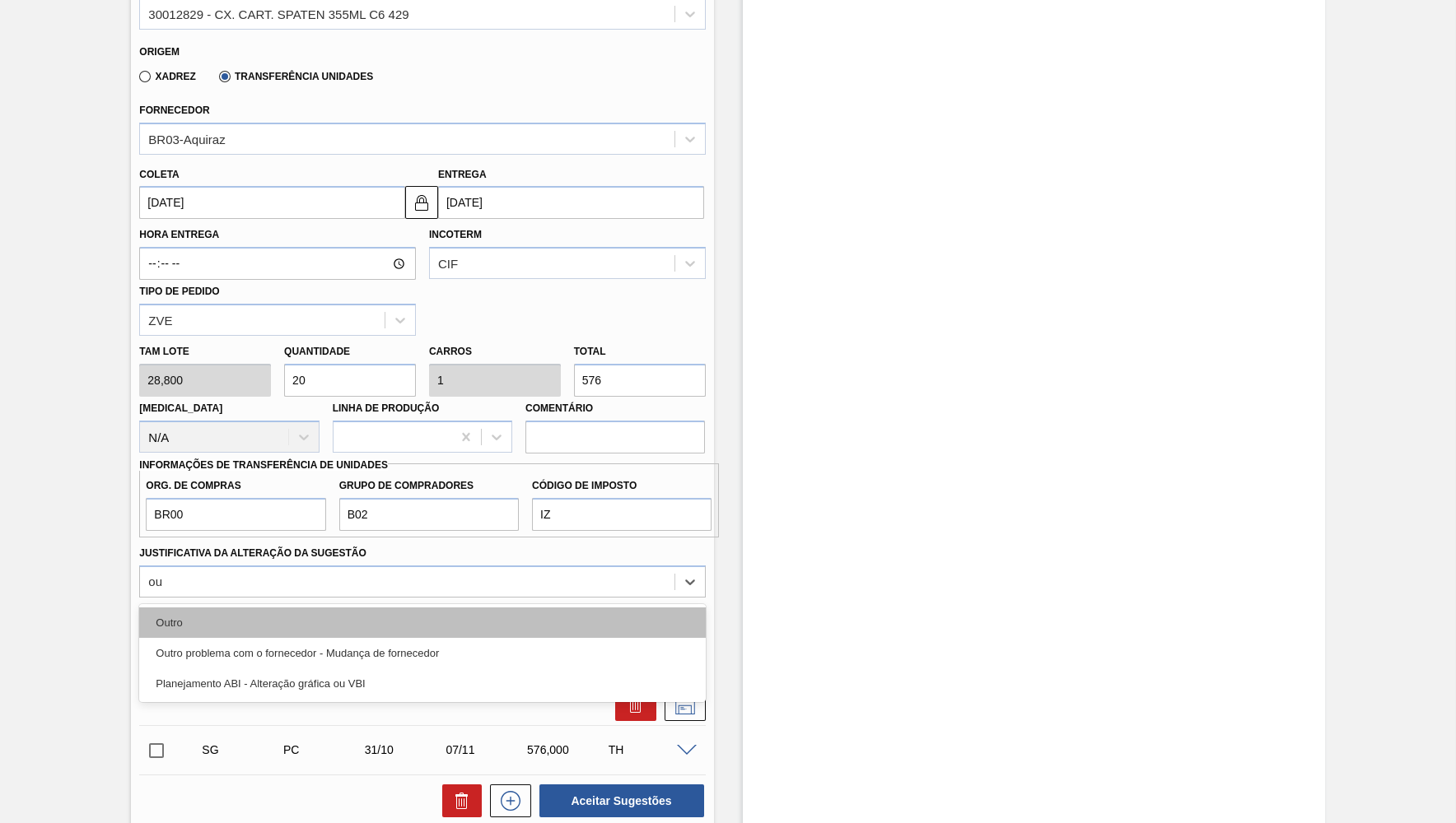
click at [236, 607] on div "Outro" at bounding box center [422, 622] width 565 height 30
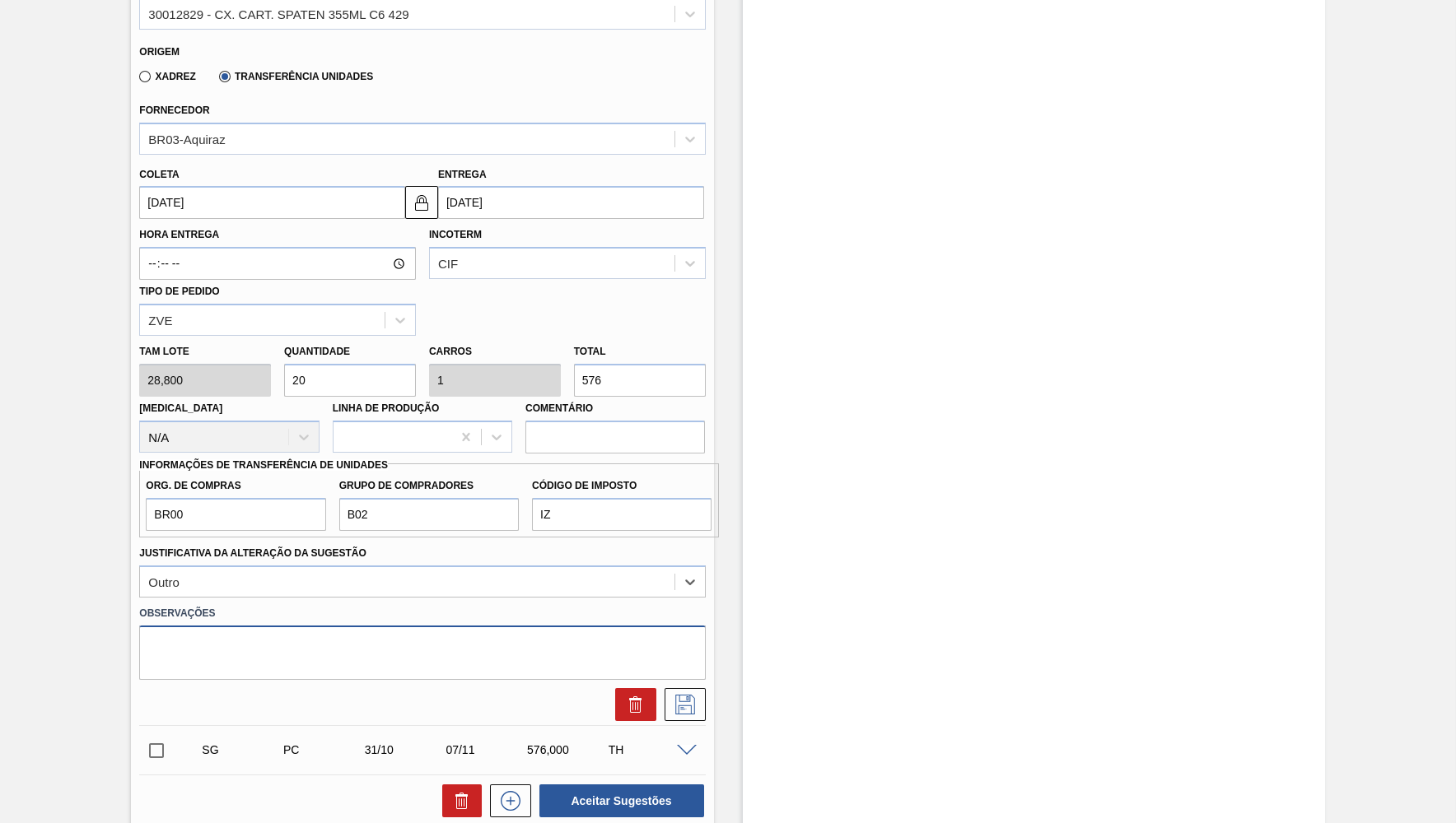
click at [234, 625] on textarea at bounding box center [422, 652] width 565 height 54
click at [707, 688] on div at bounding box center [422, 704] width 578 height 33
click at [695, 688] on button at bounding box center [685, 704] width 41 height 33
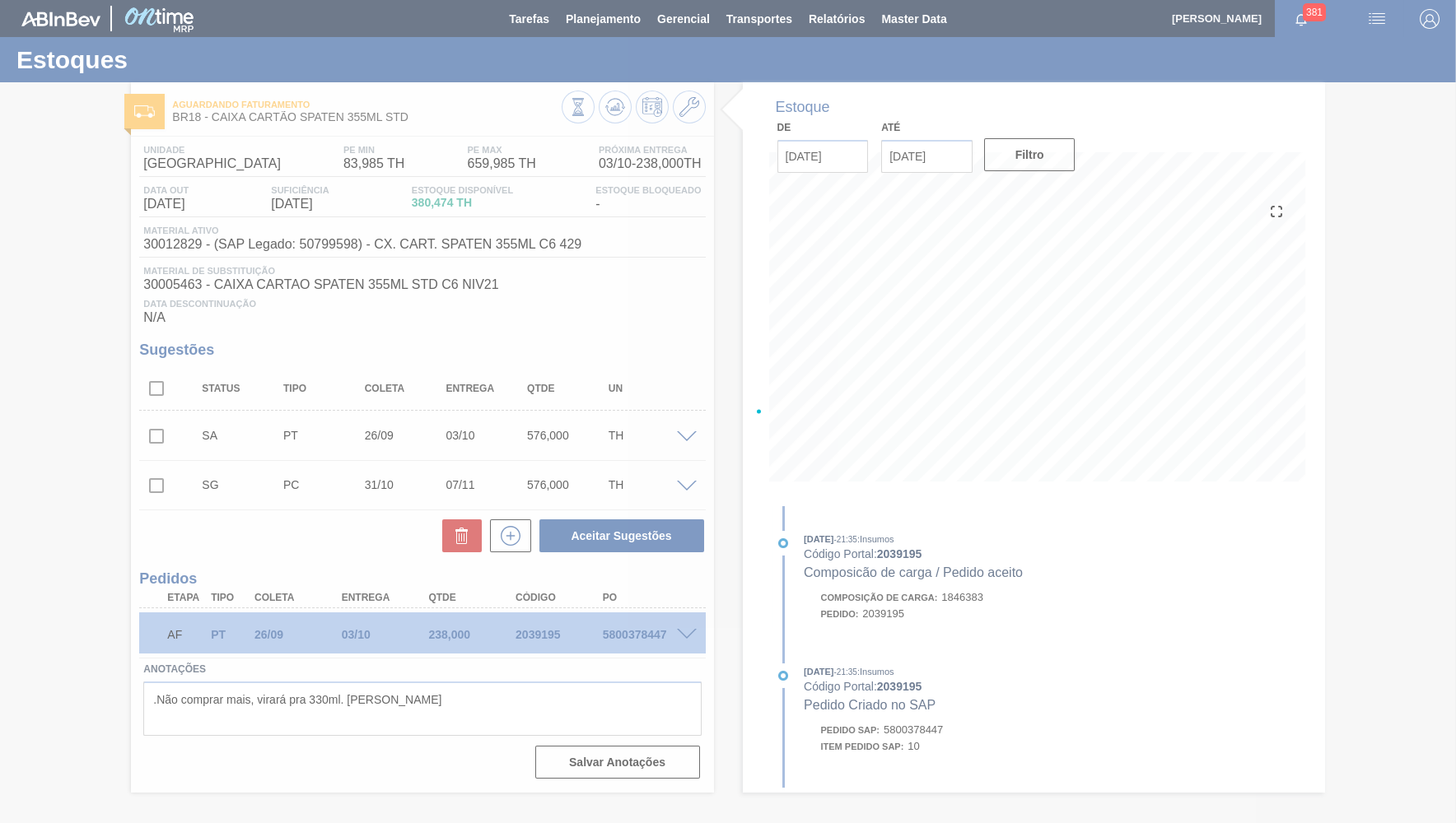
scroll to position [0, 0]
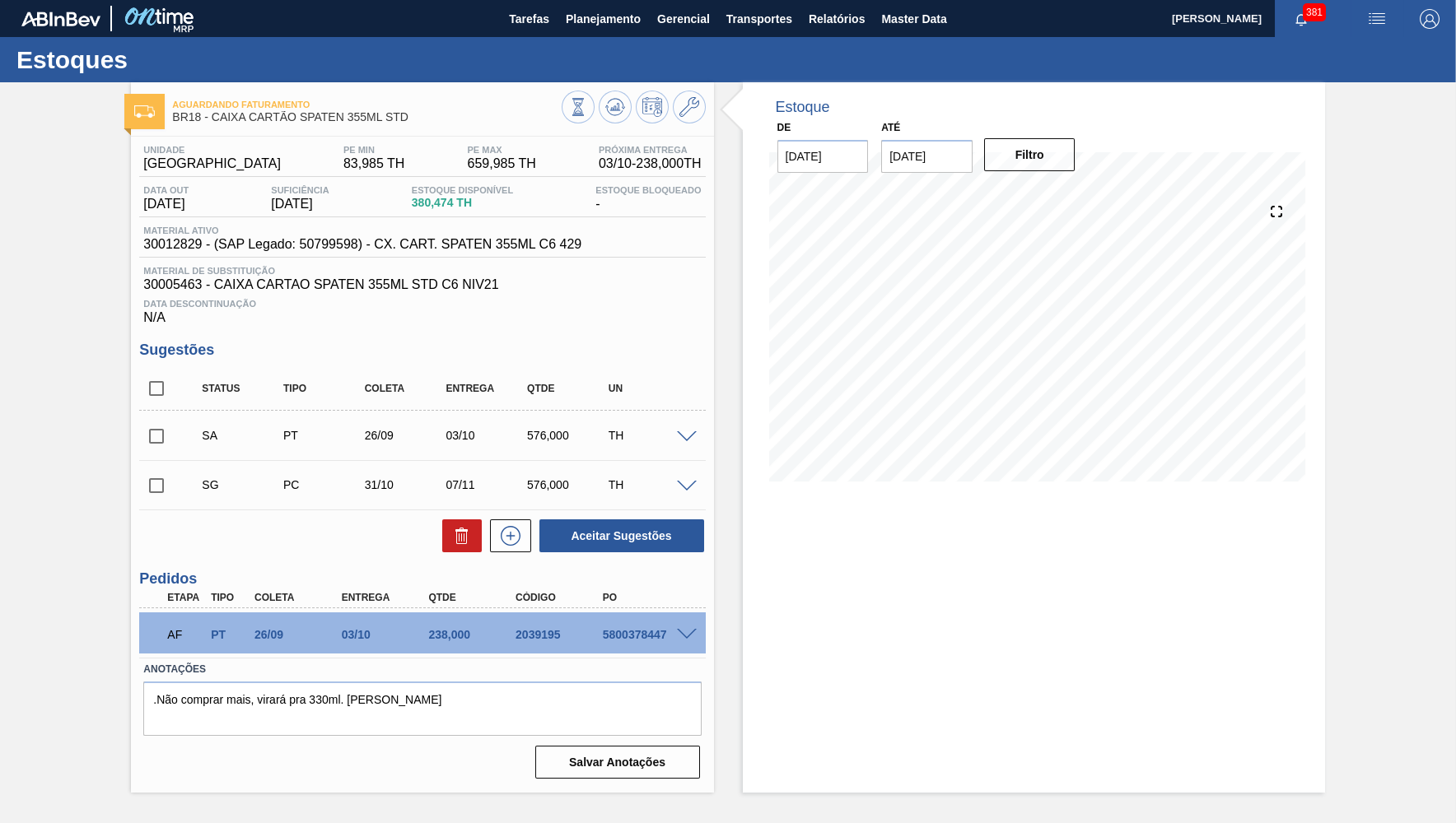
click at [696, 437] on div at bounding box center [689, 436] width 33 height 12
click at [683, 432] on span at bounding box center [686, 437] width 20 height 12
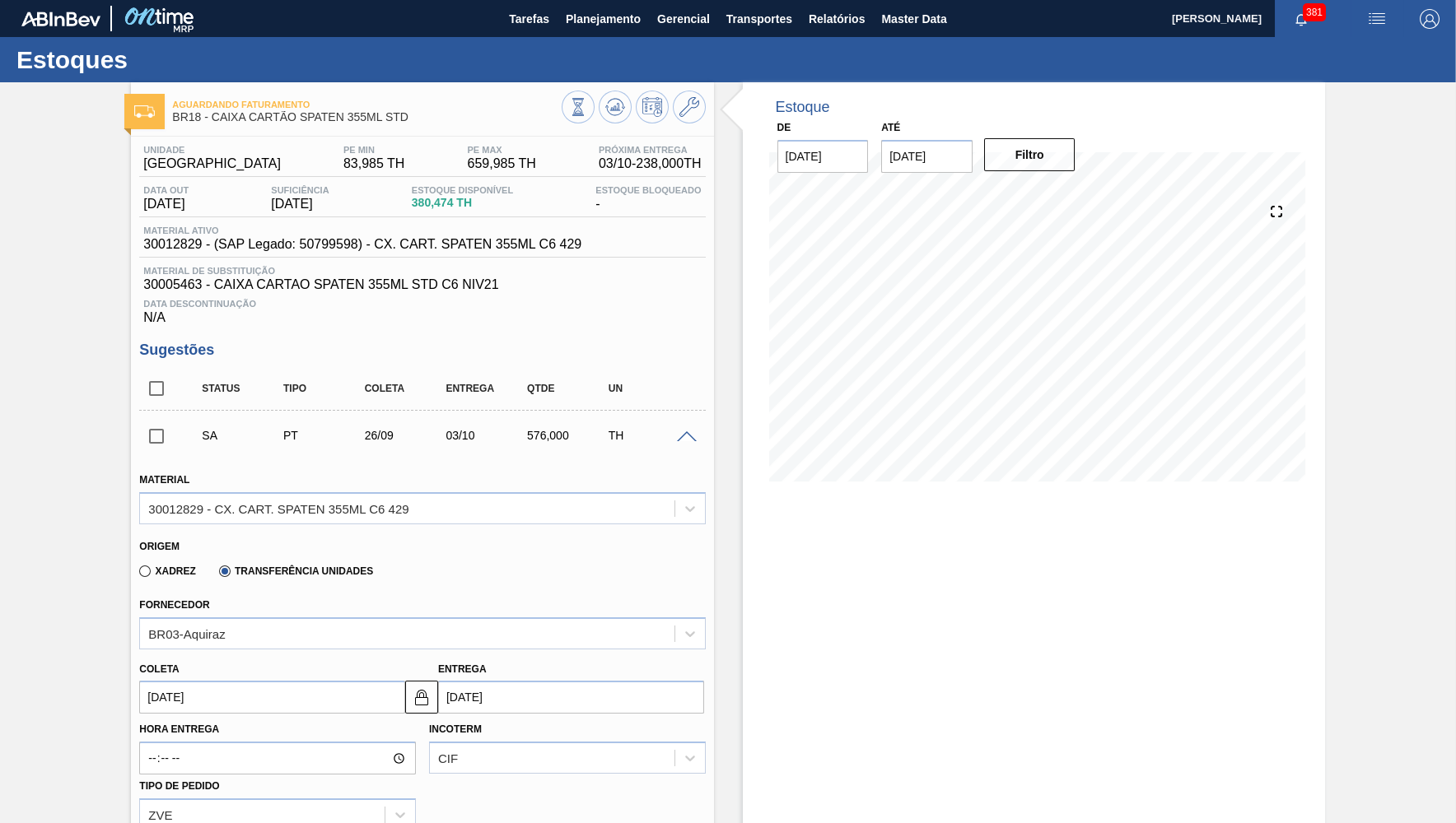
scroll to position [376, 0]
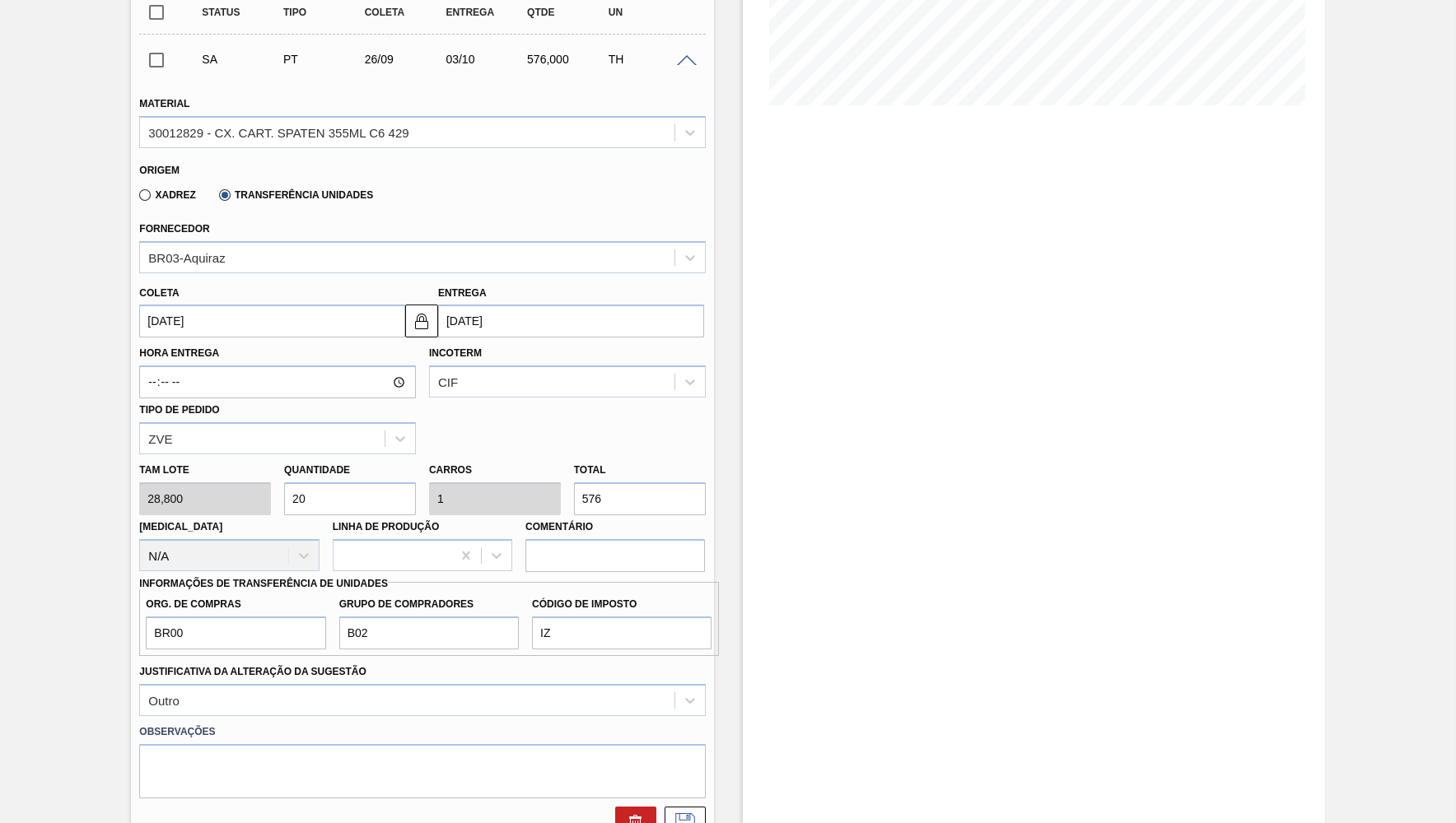
drag, startPoint x: 663, startPoint y: 474, endPoint x: 437, endPoint y: 453, distance: 227.0
click at [574, 483] on input "576" at bounding box center [639, 499] width 132 height 33
click at [612, 250] on div "BR03-Aquiraz" at bounding box center [406, 257] width 533 height 24
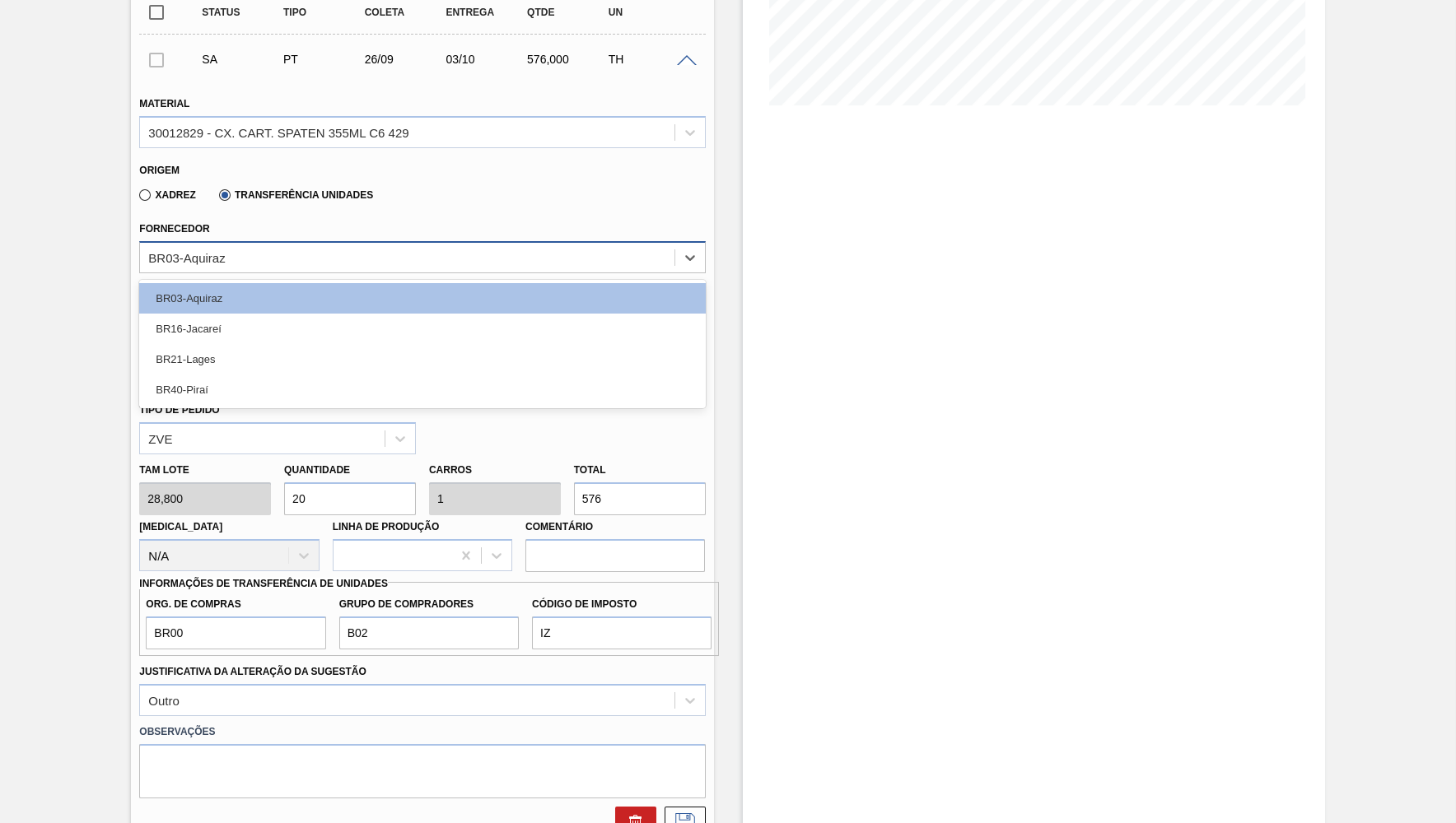
scroll to position [0, 0]
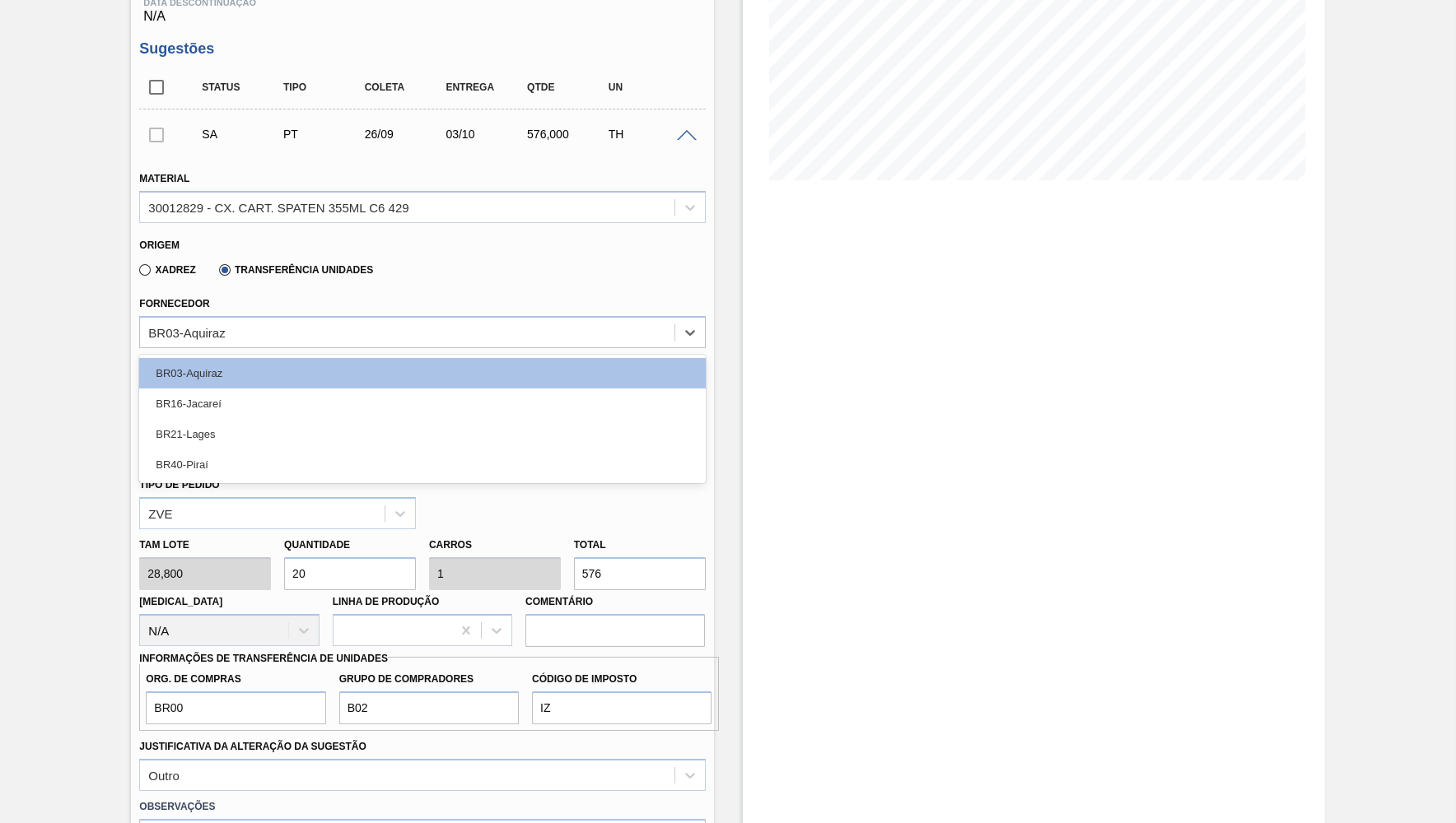
click at [839, 451] on div "Estoque De [DATE] Até [DATE] Filtro" at bounding box center [1033, 516] width 582 height 1471
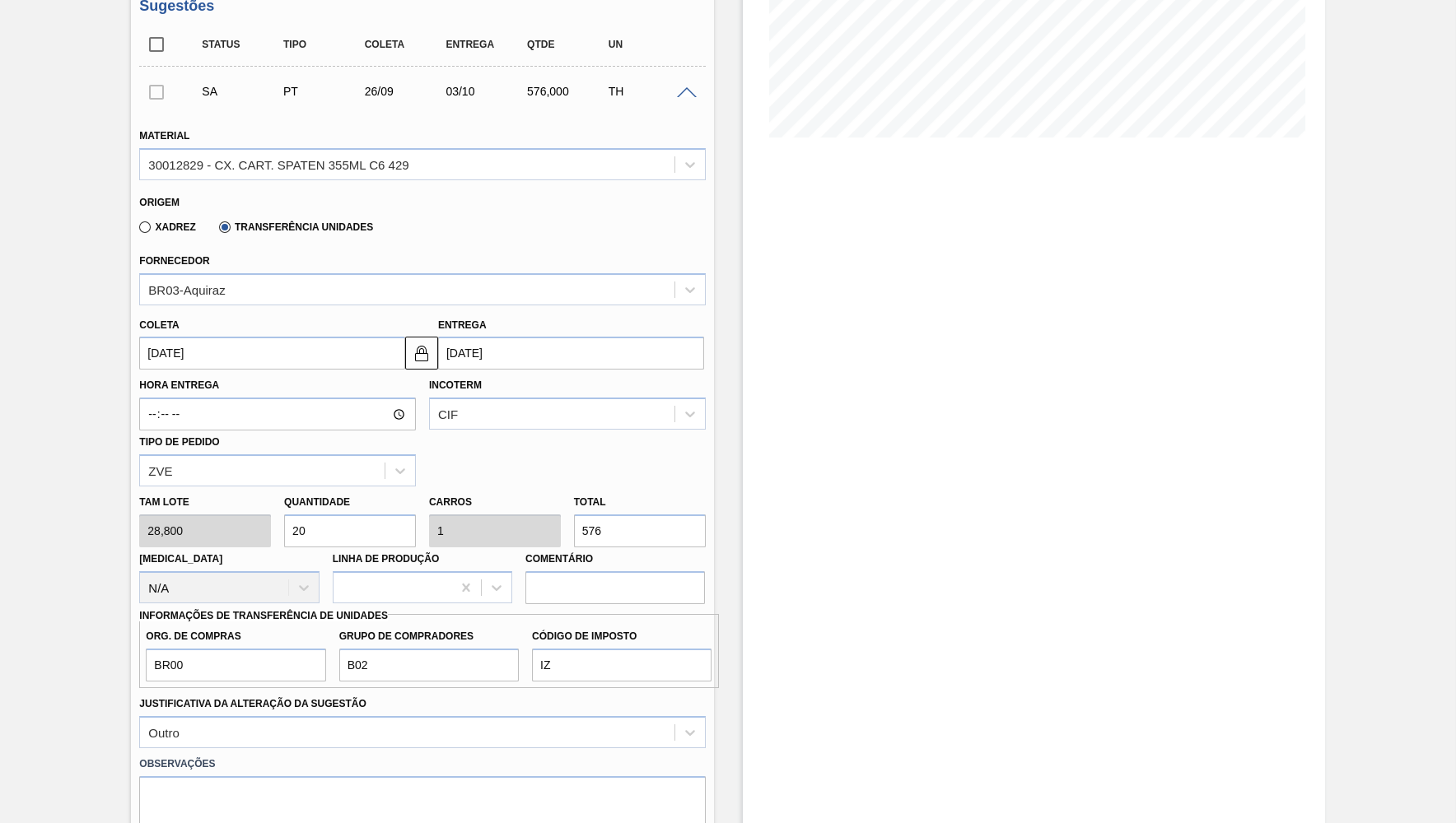
scroll to position [376, 0]
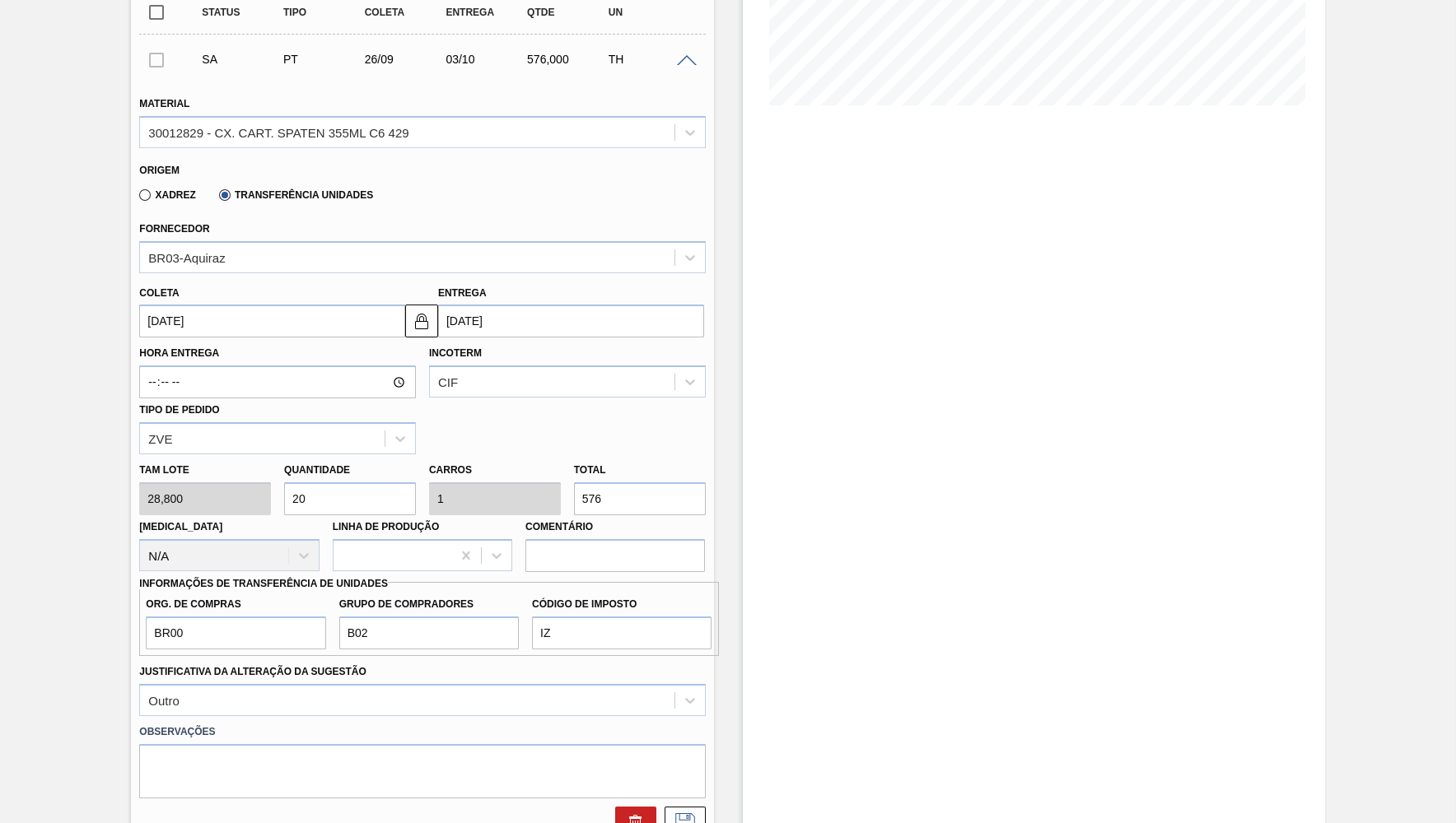
click at [626, 461] on div "Total 576" at bounding box center [639, 487] width 132 height 57
click at [630, 483] on input "576" at bounding box center [639, 499] width 132 height 33
paste input "403,2"
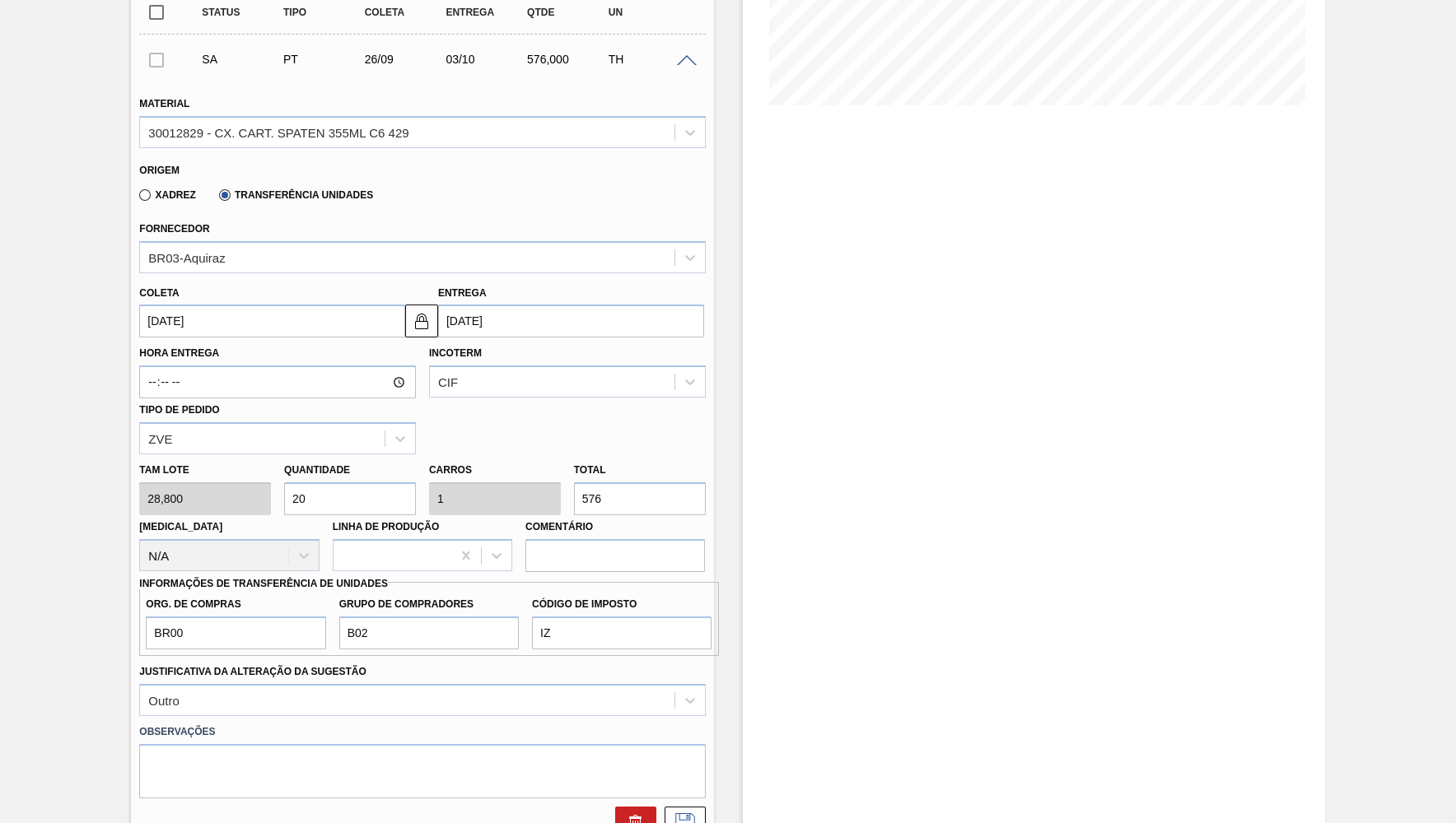
type input "14"
type input "0,7"
type input "403,2"
click at [491, 390] on div "Hora Entrega Incoterm CIF Tipo de pedido ZVE" at bounding box center [422, 396] width 578 height 117
click at [485, 371] on div "CIF" at bounding box center [552, 382] width 245 height 24
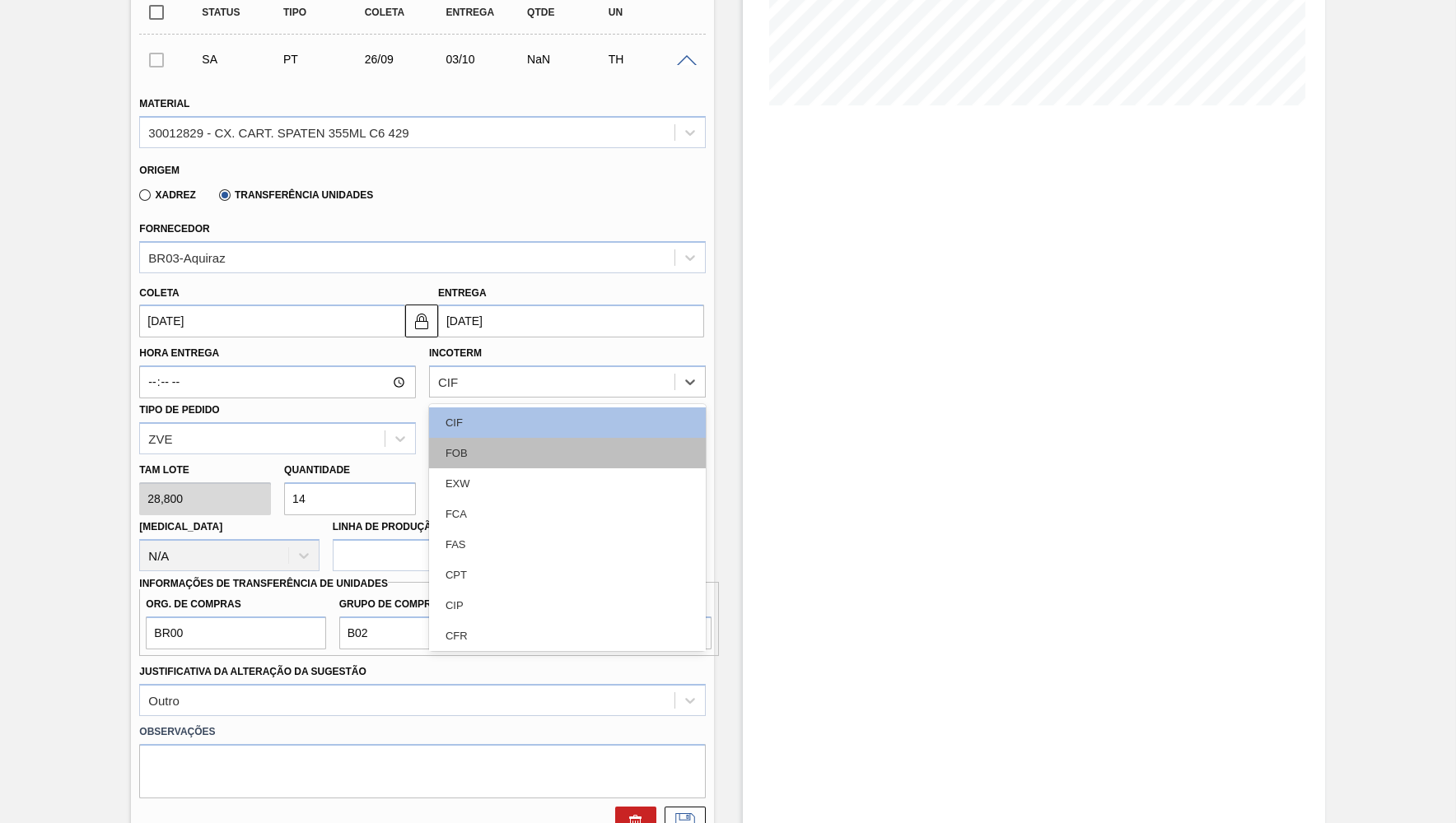
click at [460, 438] on div "FOB" at bounding box center [568, 453] width 277 height 30
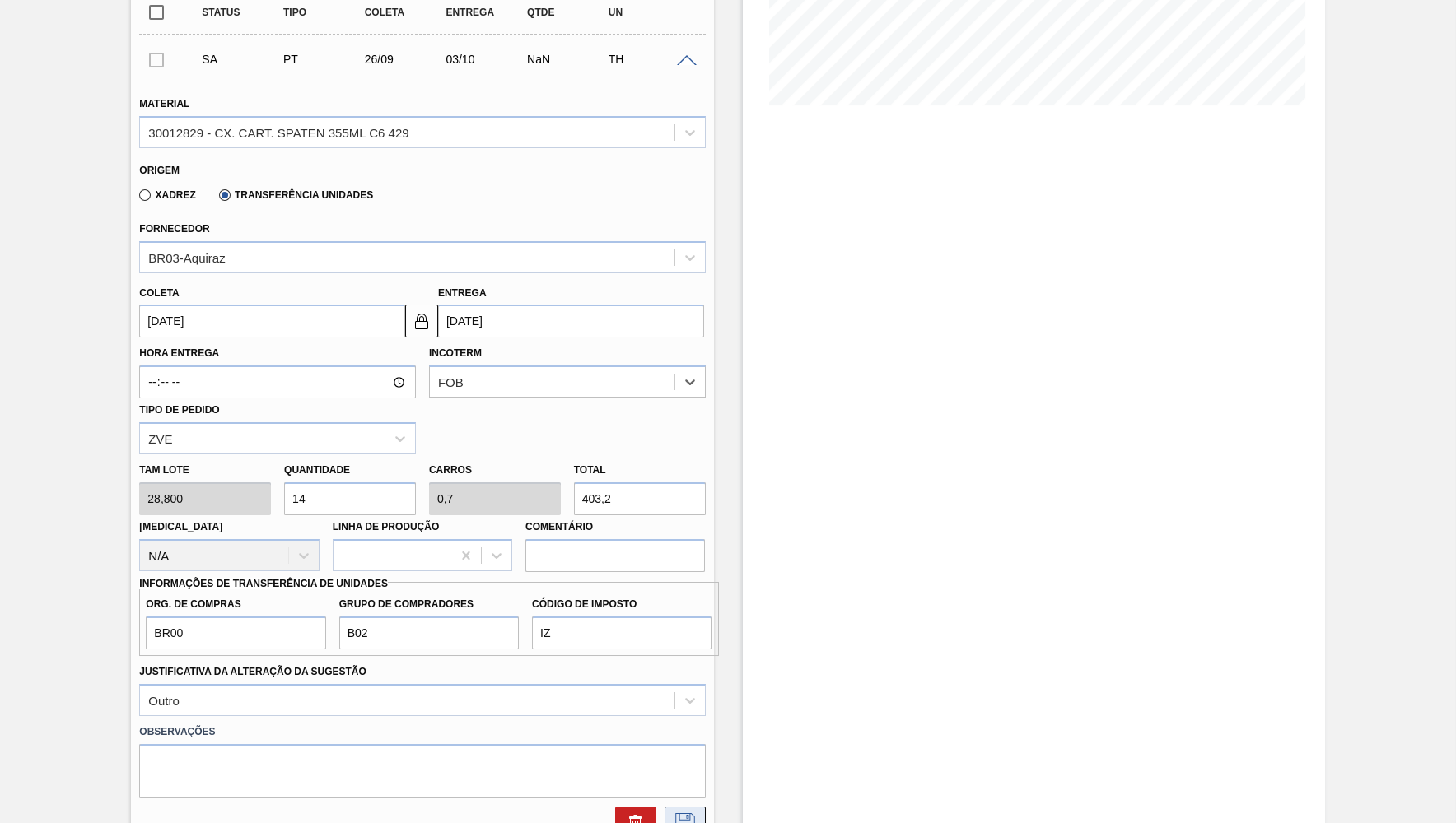
click at [695, 813] on icon at bounding box center [685, 823] width 26 height 20
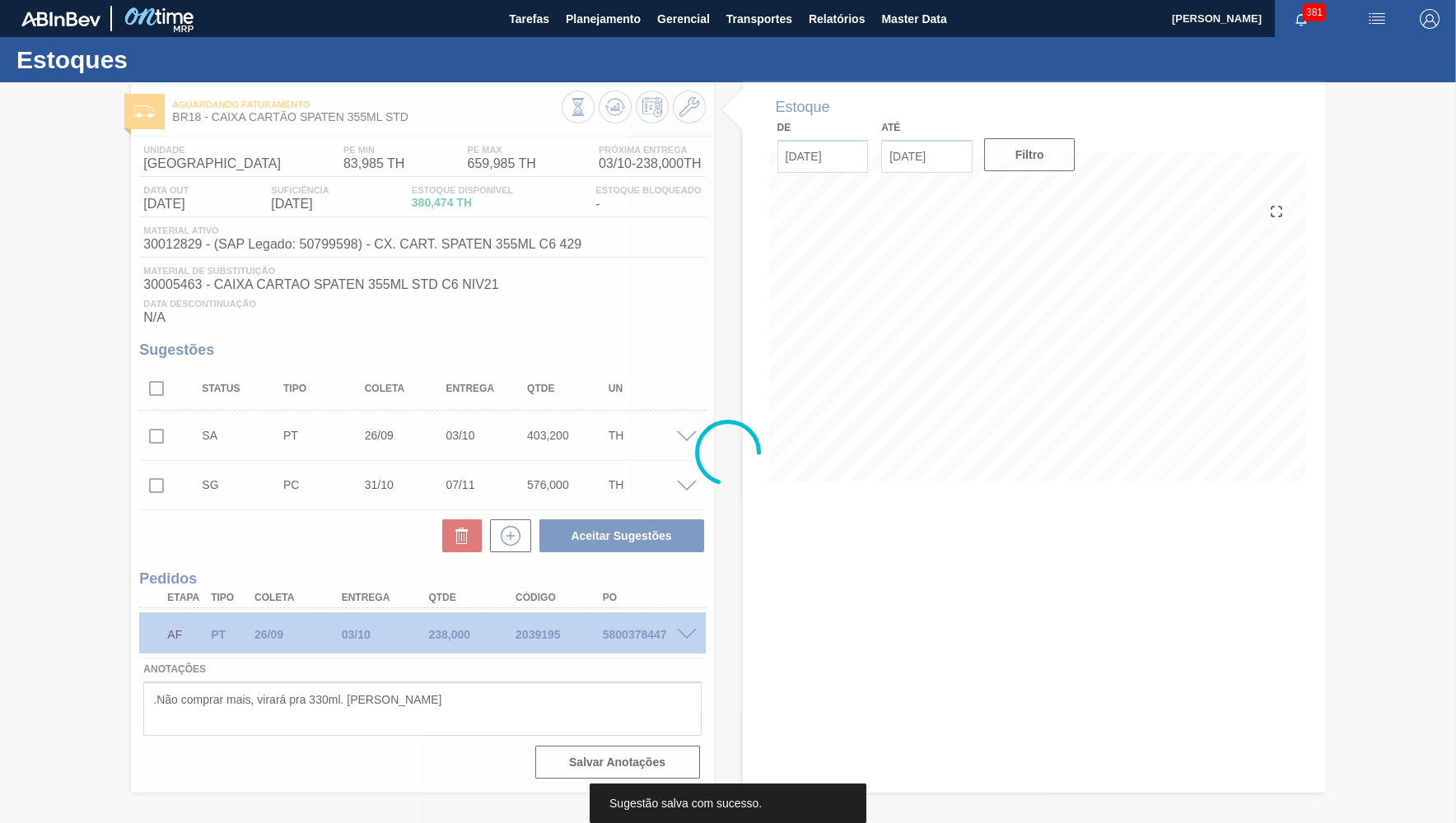
scroll to position [0, 0]
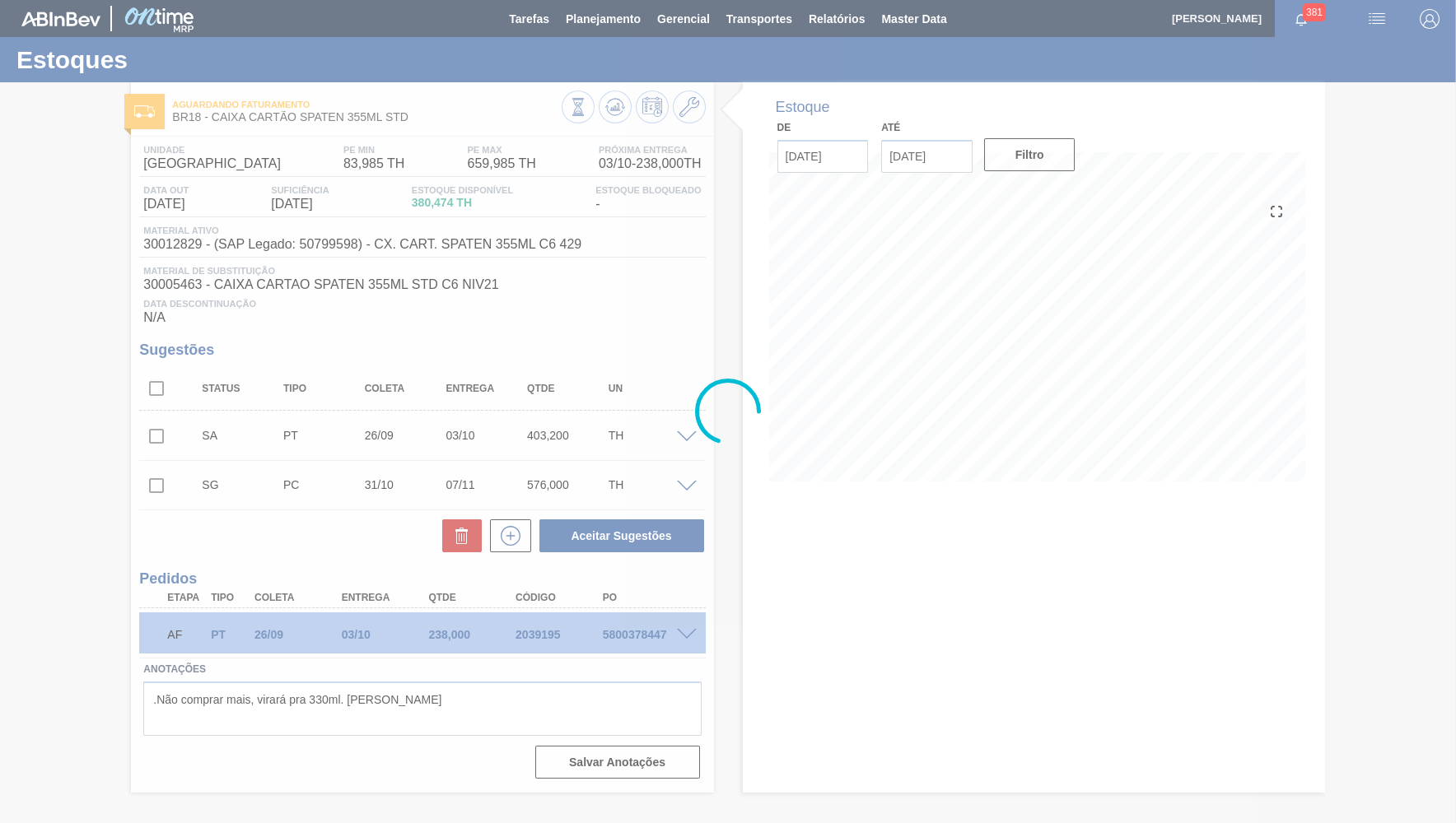
click at [142, 442] on div at bounding box center [728, 411] width 1456 height 823
click at [1086, 568] on div at bounding box center [728, 411] width 1456 height 823
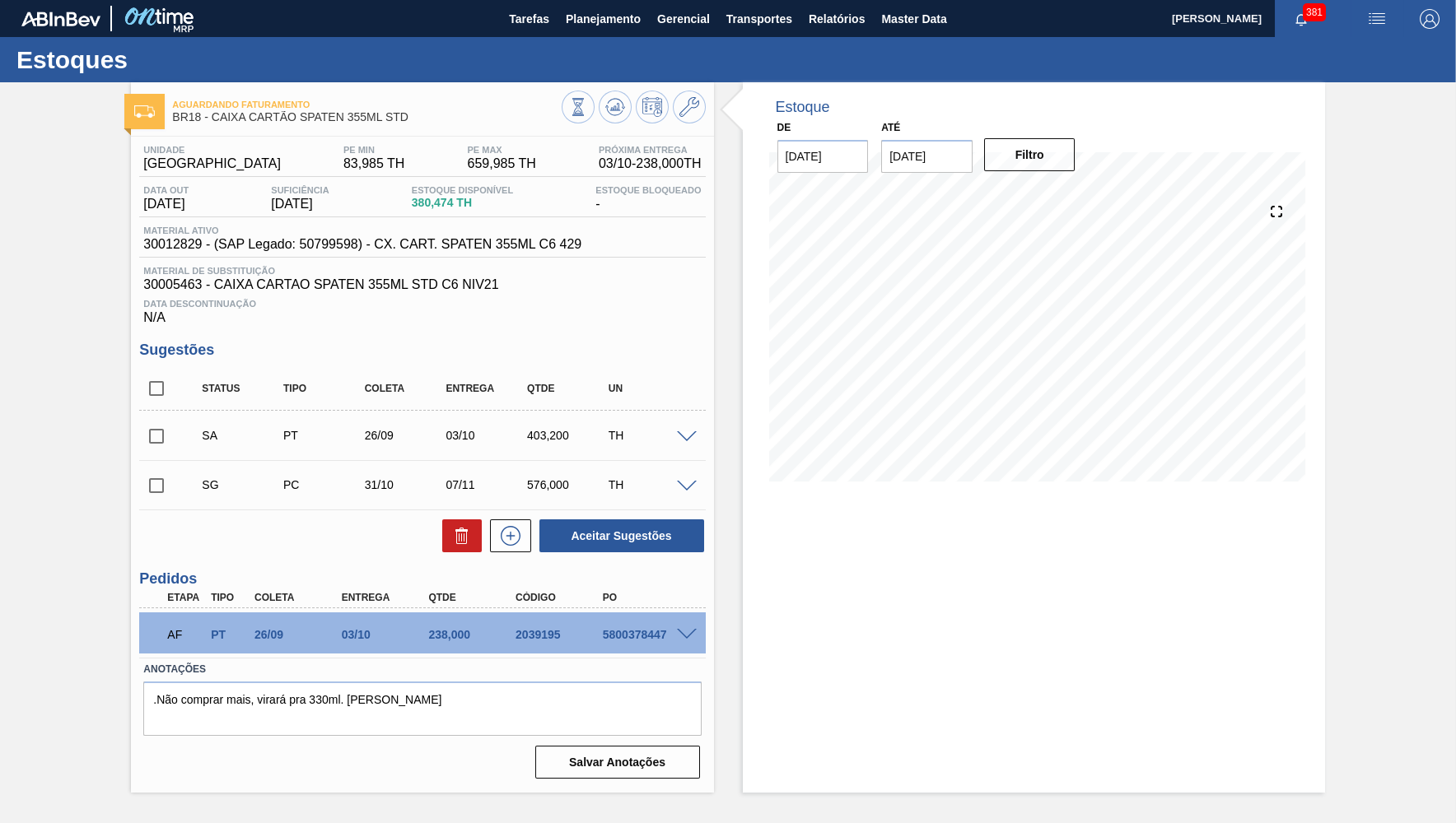
click at [152, 421] on input "checkbox" at bounding box center [157, 437] width 35 height 35
click at [675, 526] on button "Aceitar Sugestões" at bounding box center [621, 535] width 165 height 33
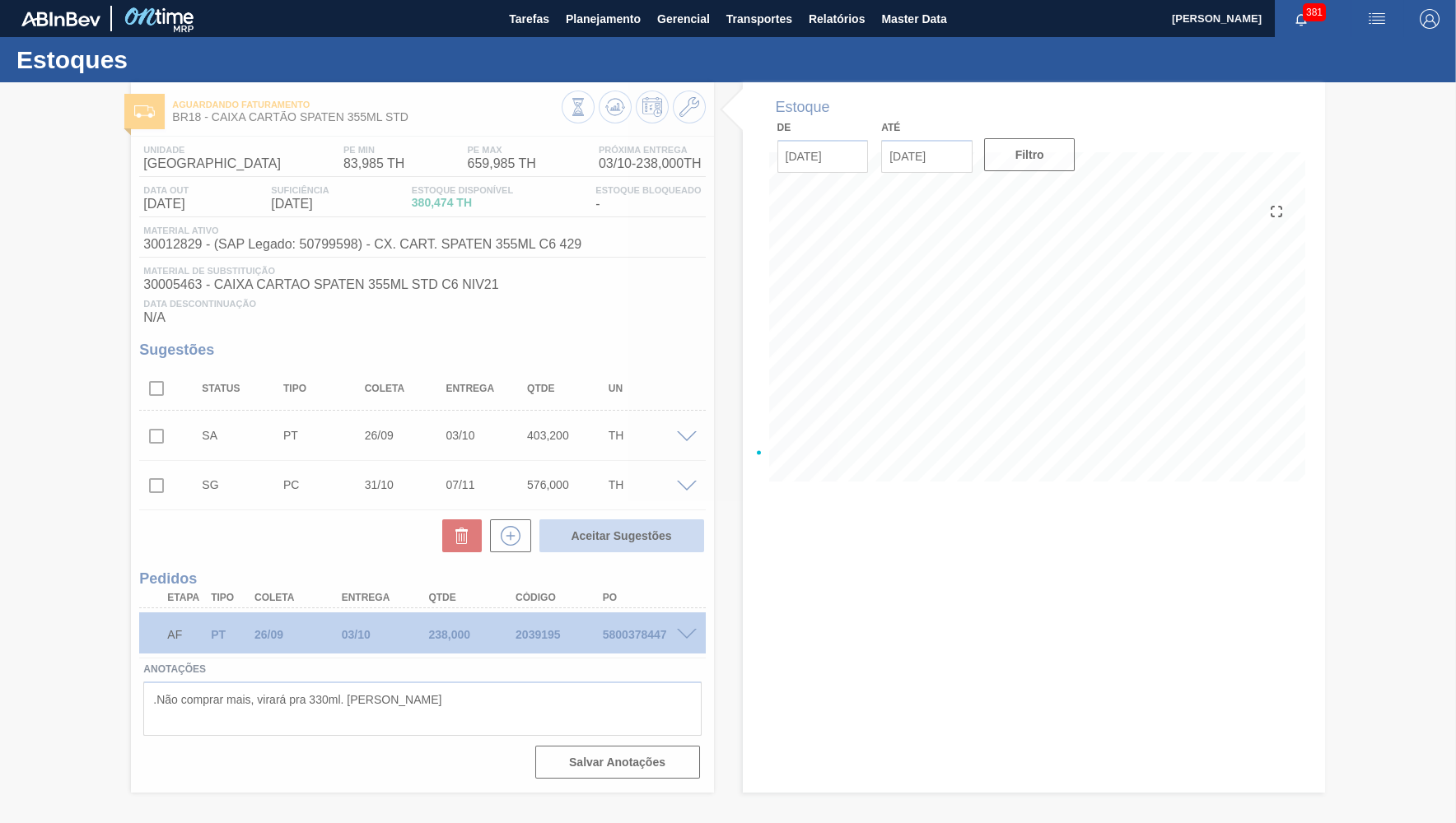
checkbox input "false"
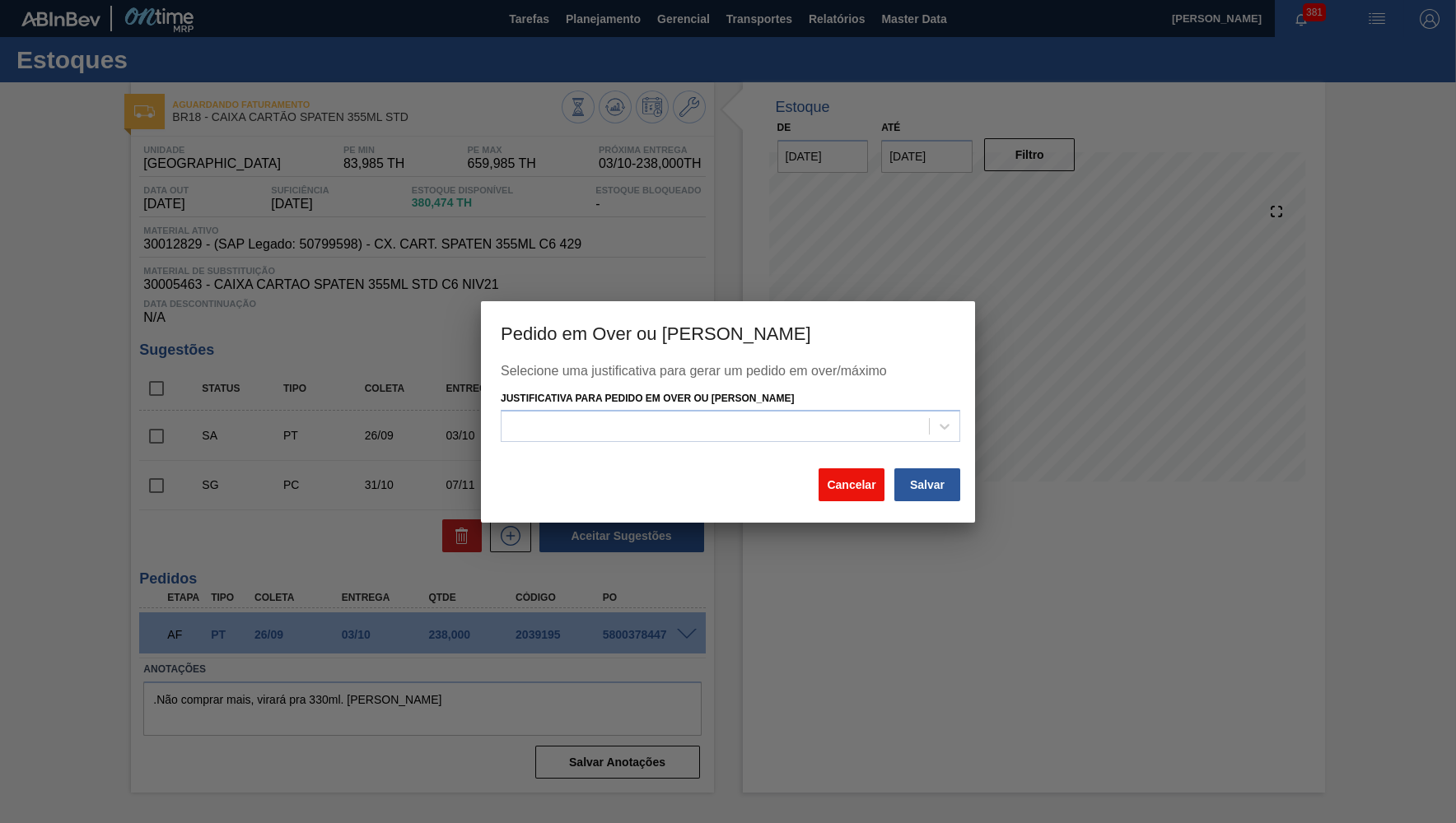
click at [854, 486] on button "Cancelar" at bounding box center [851, 485] width 66 height 33
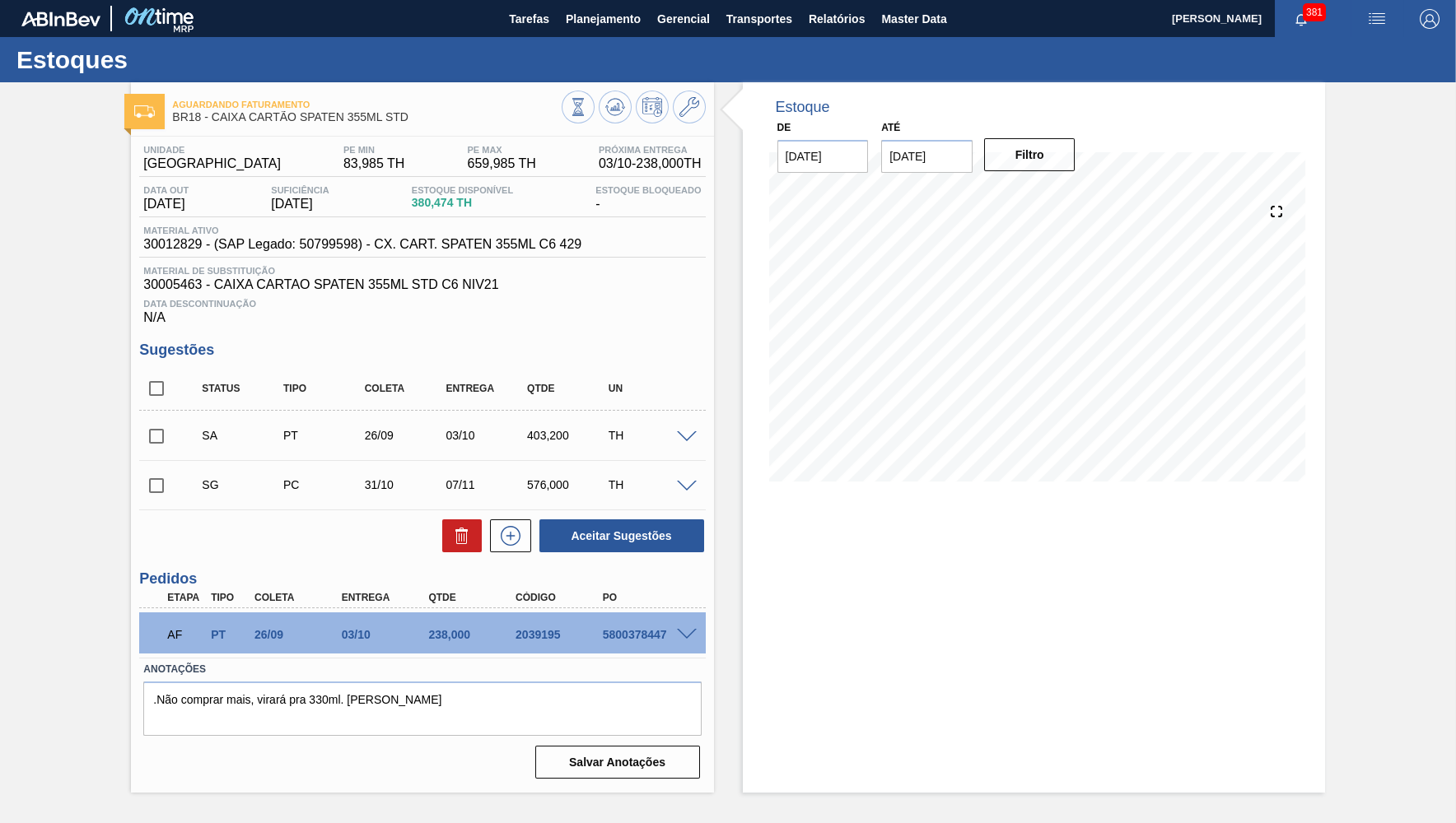
click at [679, 638] on div "5800378447" at bounding box center [647, 634] width 97 height 13
click at [697, 632] on div at bounding box center [689, 633] width 33 height 12
click at [685, 636] on span at bounding box center [686, 634] width 20 height 12
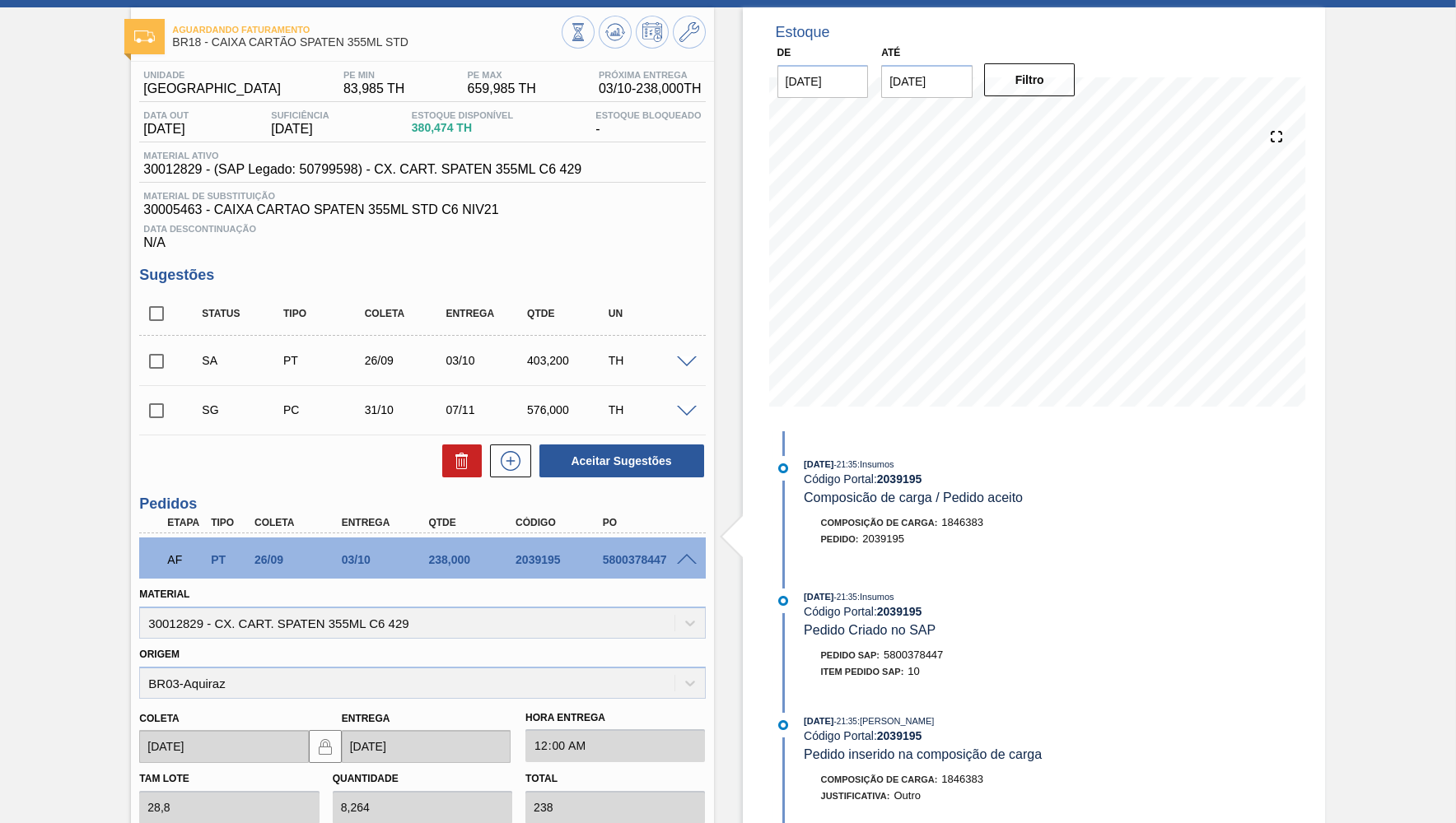
scroll to position [428, 0]
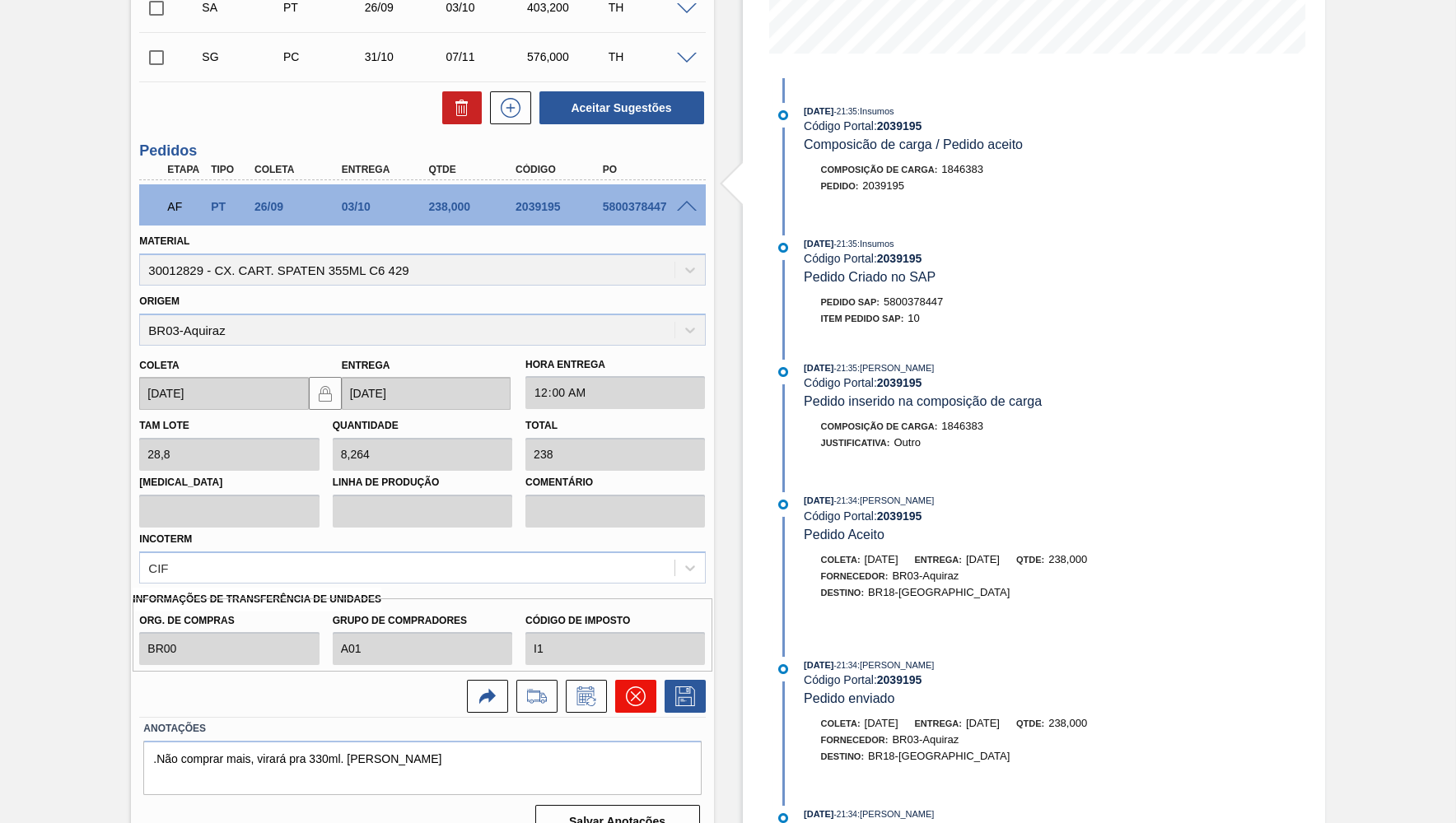
click at [636, 680] on button at bounding box center [635, 696] width 41 height 33
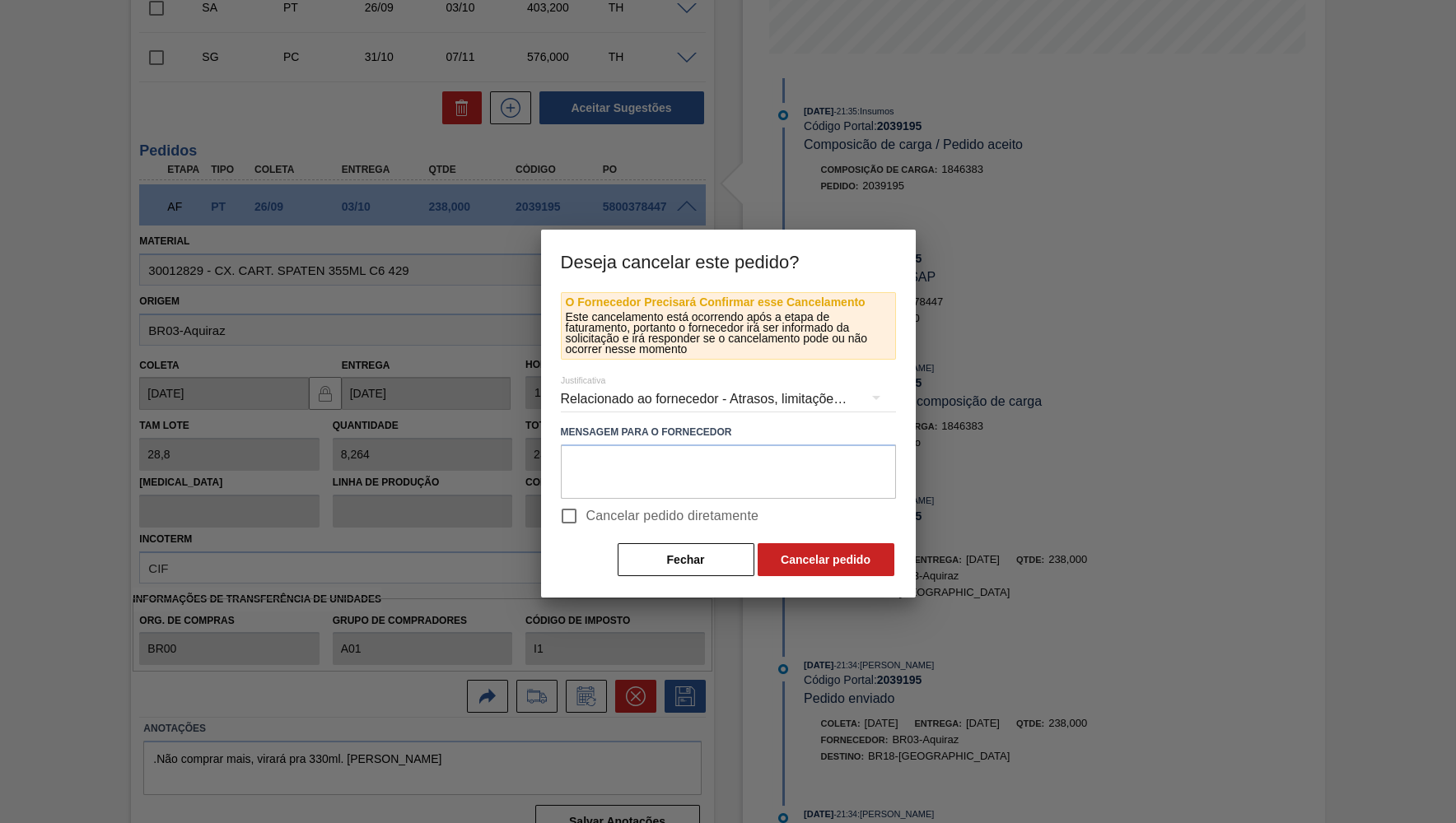
click at [615, 512] on span "Cancelar pedido diretamente" at bounding box center [672, 516] width 173 height 20
click at [586, 512] on input "Cancelar pedido diretamente" at bounding box center [569, 516] width 35 height 35
checkbox input "true"
click at [594, 389] on div "Relacionado ao fornecedor - Atrasos, limitações de capacidade, etc." at bounding box center [728, 400] width 335 height 46
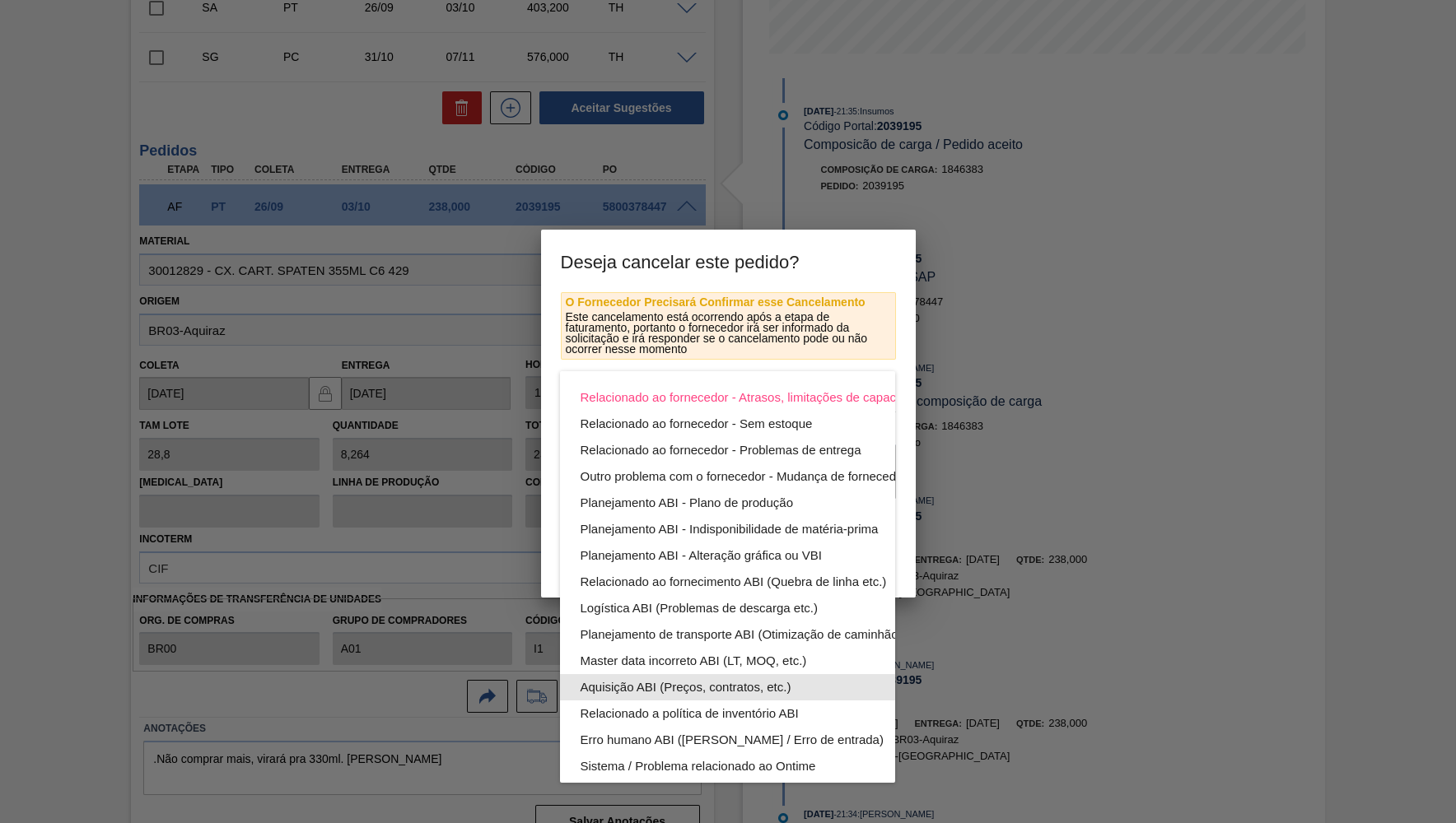
scroll to position [88, 0]
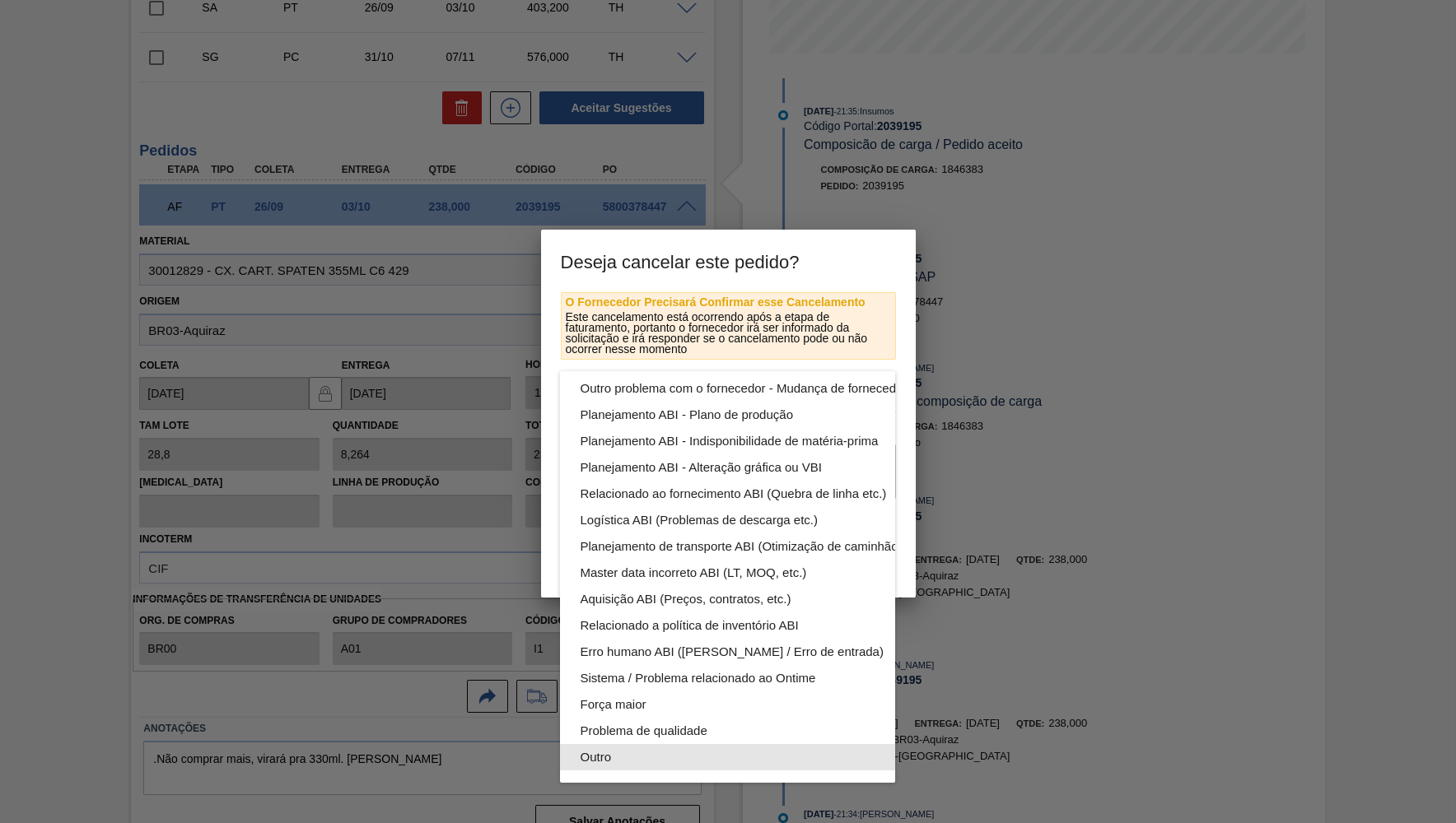
click at [634, 767] on div "Outro" at bounding box center [765, 757] width 373 height 26
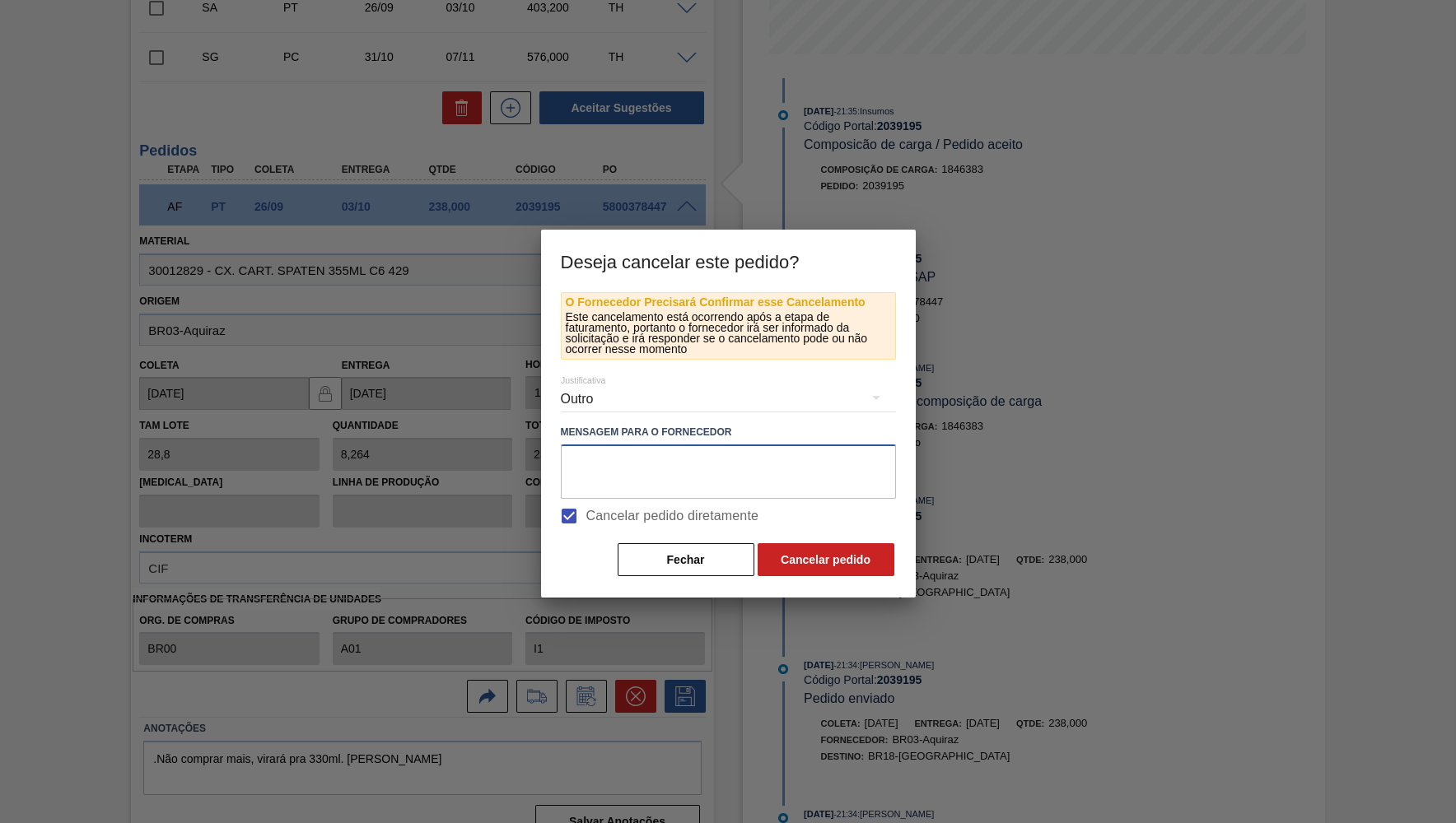
click at [575, 466] on textarea at bounding box center [728, 472] width 335 height 54
type textarea "Gerad"
type textarea "Troca de pedido"
click at [887, 546] on button "Cancelar pedido" at bounding box center [826, 559] width 137 height 33
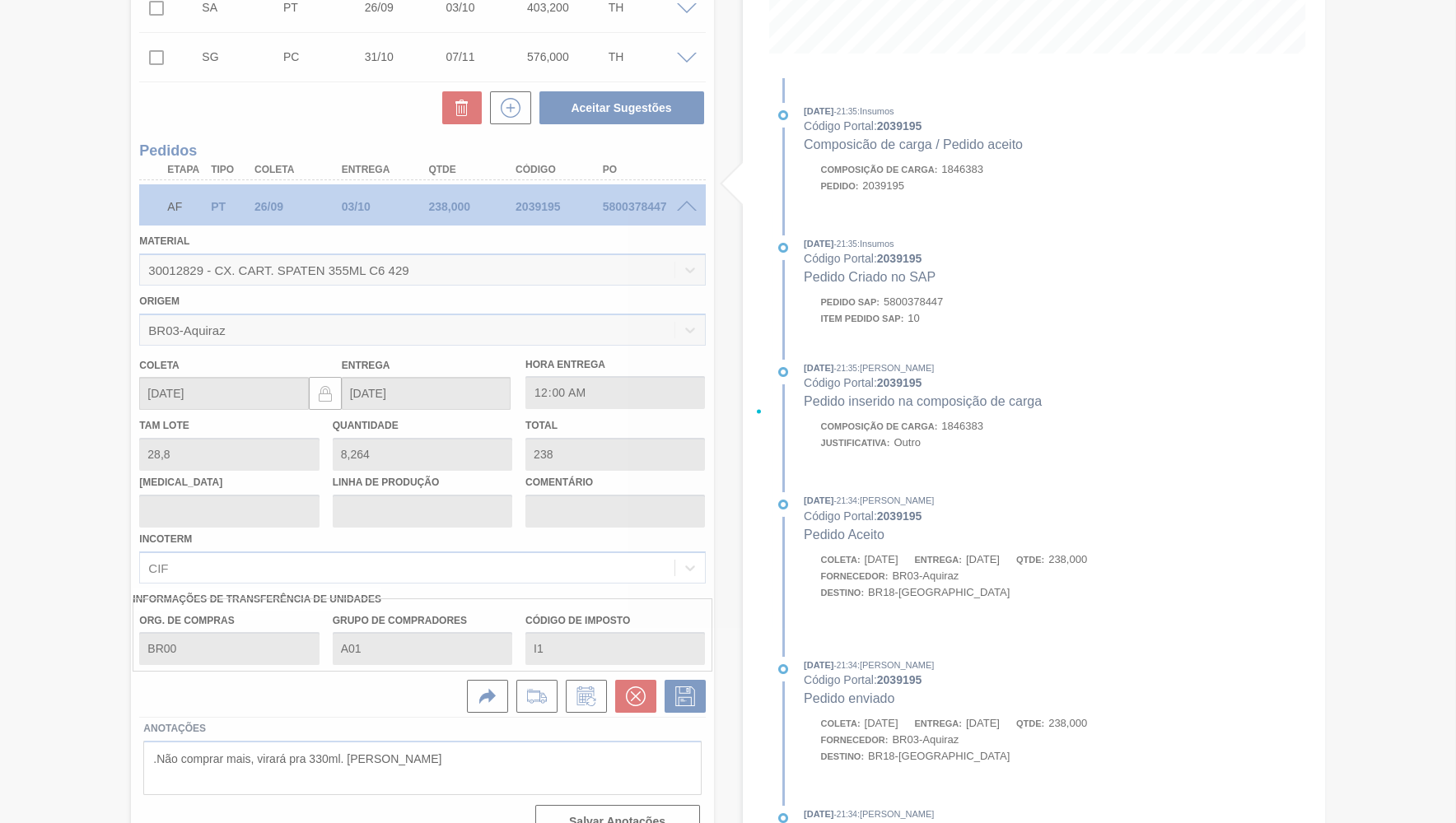
scroll to position [0, 0]
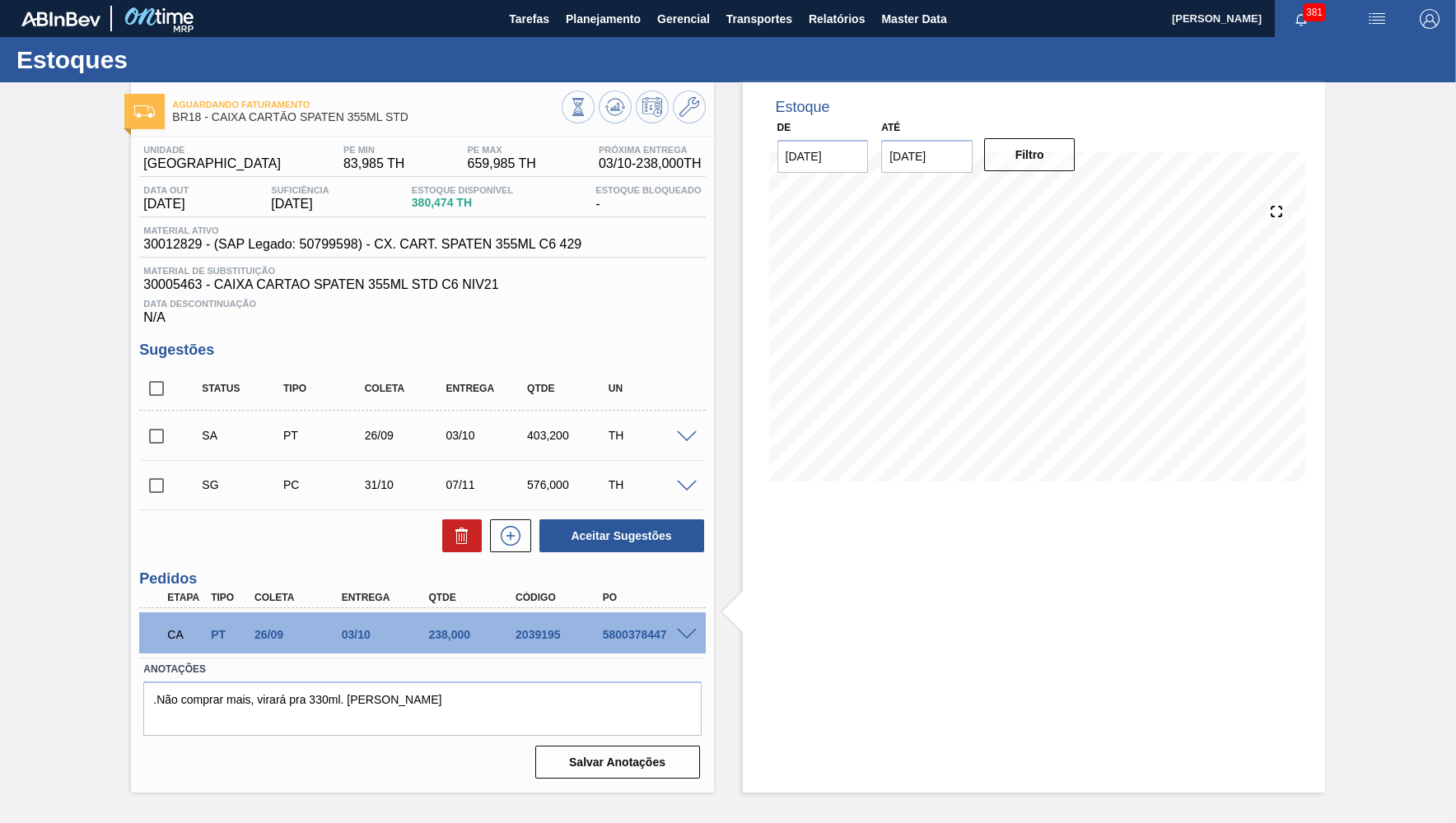
click at [149, 430] on input "checkbox" at bounding box center [157, 437] width 35 height 35
click at [632, 512] on div "Status Tipo Coleta Entrega Qtde UN SA PT 26/09 03/10 403,200 TH Material 300128…" at bounding box center [422, 461] width 565 height 187
click at [632, 540] on button "Aceitar Sugestões" at bounding box center [621, 535] width 165 height 33
checkbox input "false"
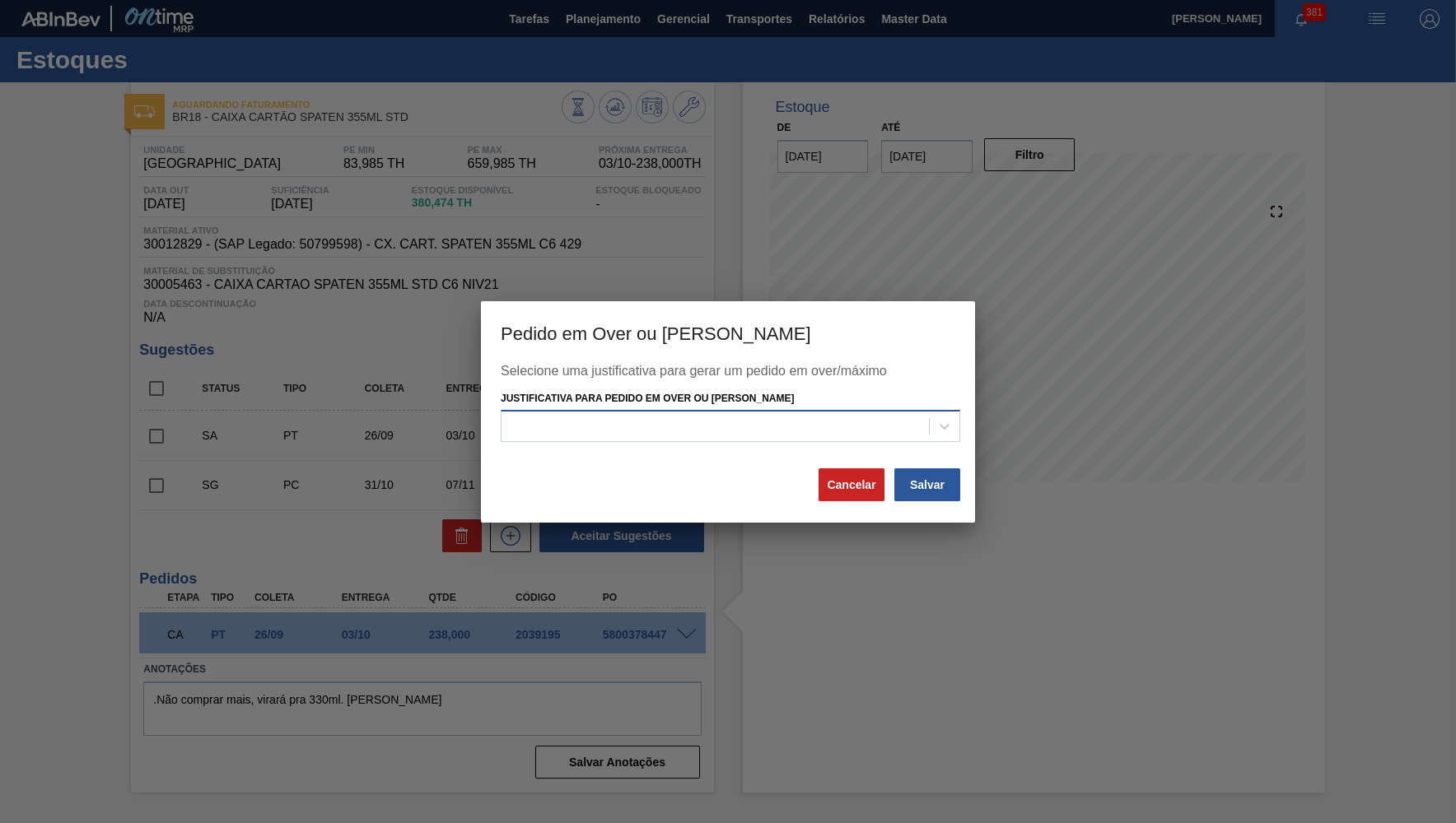
click at [734, 433] on div at bounding box center [714, 427] width 428 height 24
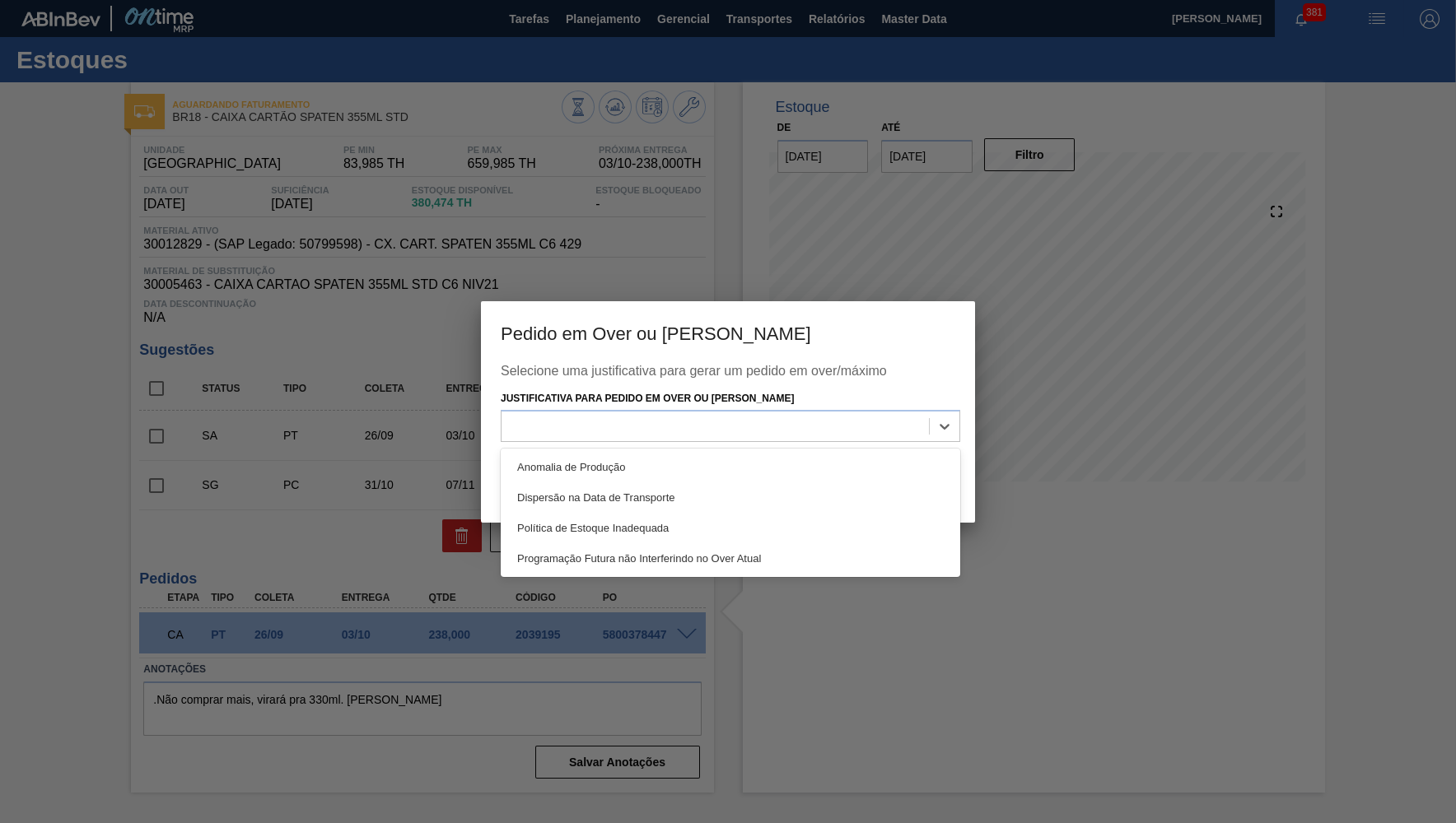
click at [678, 372] on div "Selecione uma justificativa para gerar um pedido em over/máximo" at bounding box center [728, 376] width 455 height 23
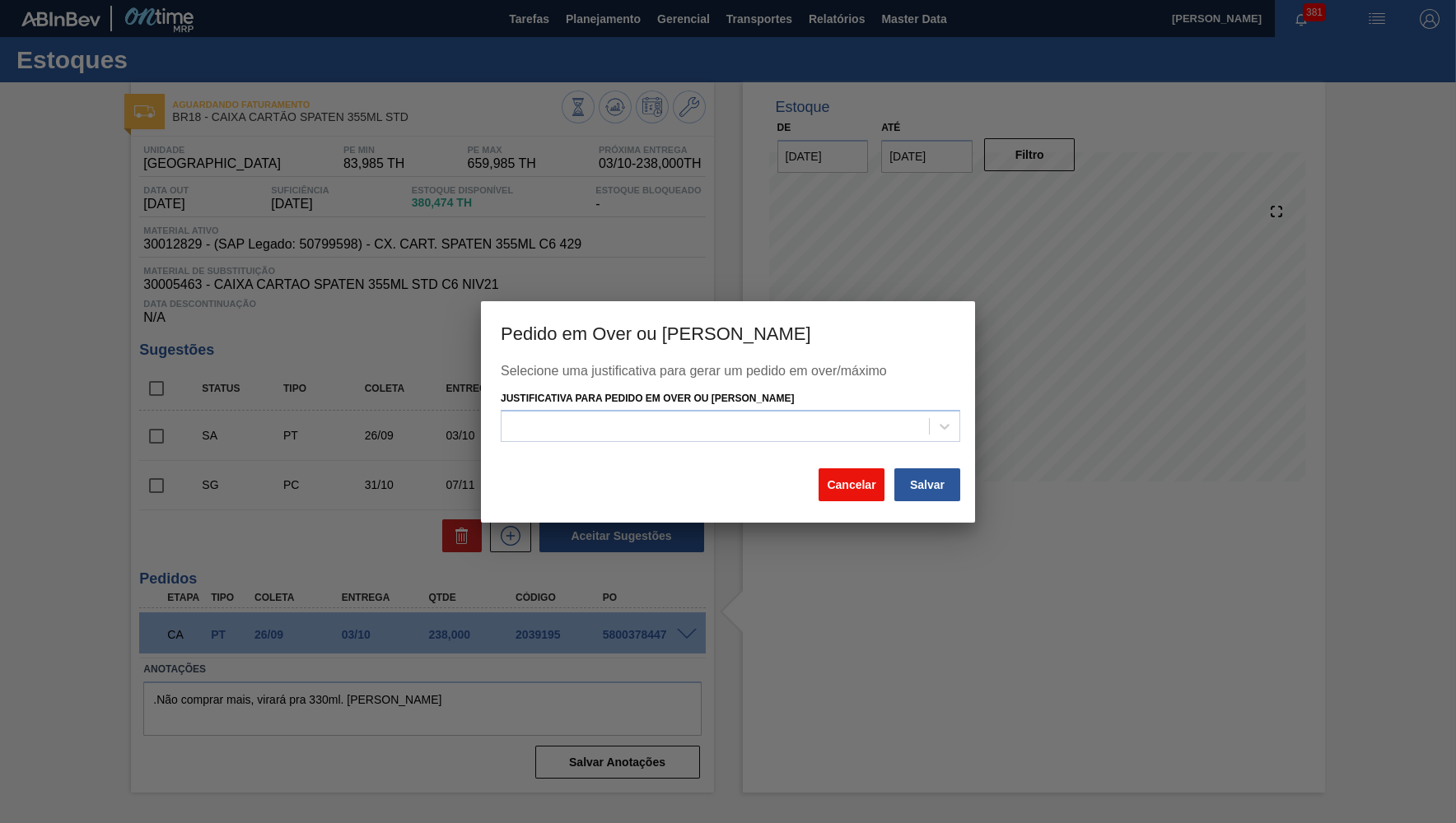
click at [843, 475] on button "Cancelar" at bounding box center [851, 485] width 66 height 33
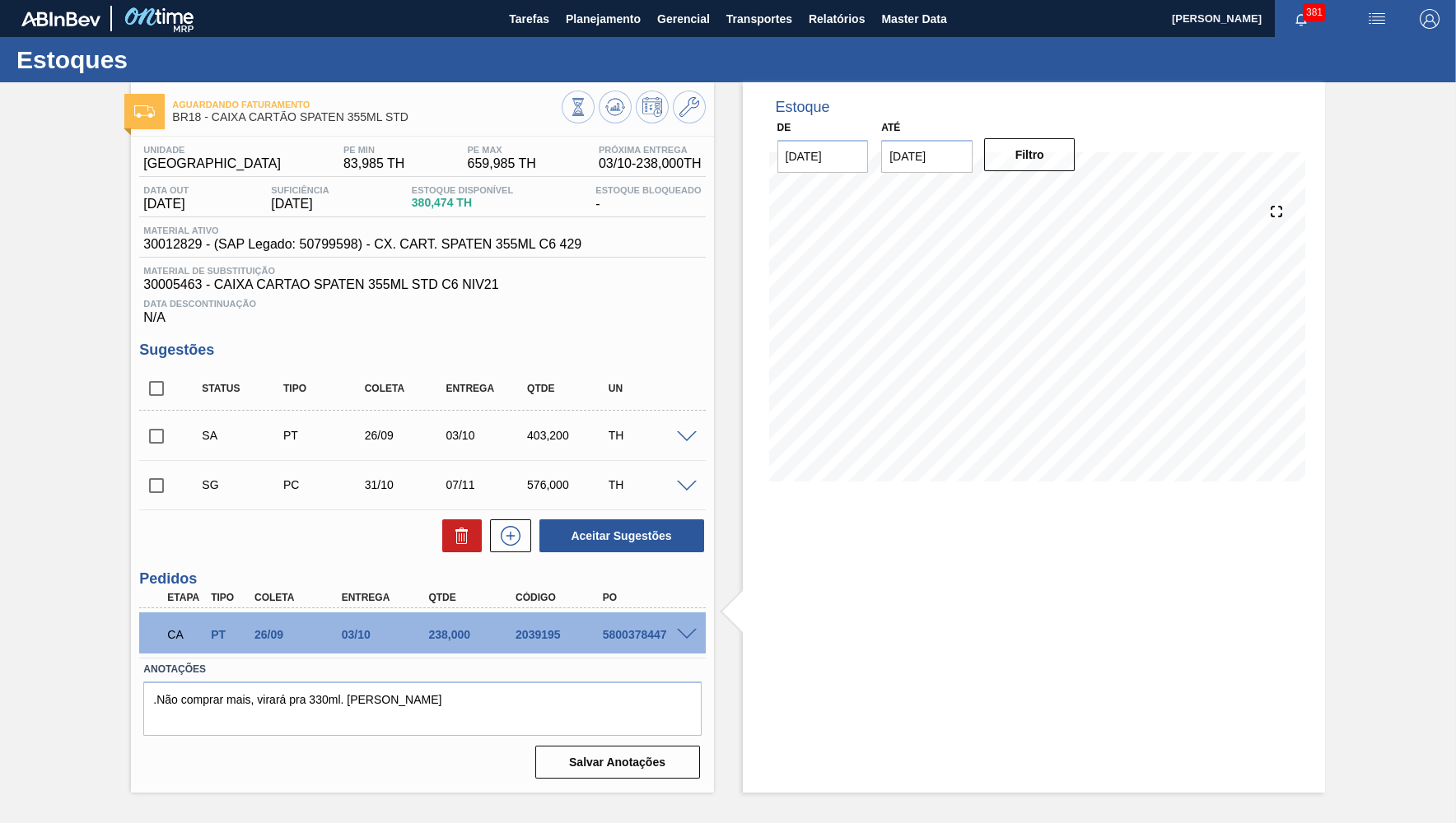
click at [368, 595] on div "Entrega" at bounding box center [386, 597] width 97 height 12
click at [673, 636] on div at bounding box center [689, 633] width 33 height 12
click at [681, 632] on span at bounding box center [686, 634] width 20 height 12
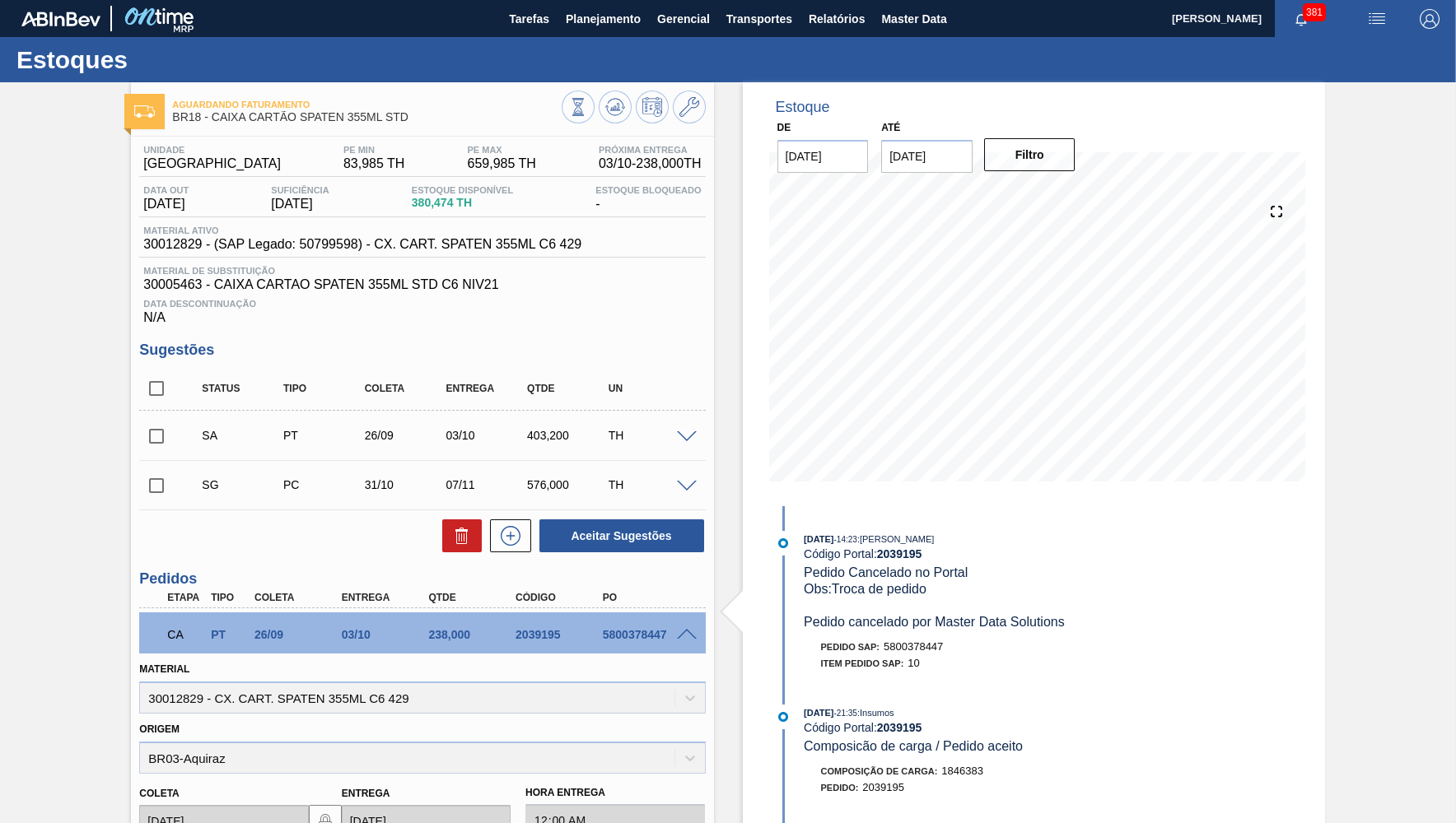
click at [541, 446] on div "SA PT 26/09 03/10 403,200 TH" at bounding box center [435, 436] width 488 height 33
click at [611, 108] on icon at bounding box center [615, 107] width 20 height 20
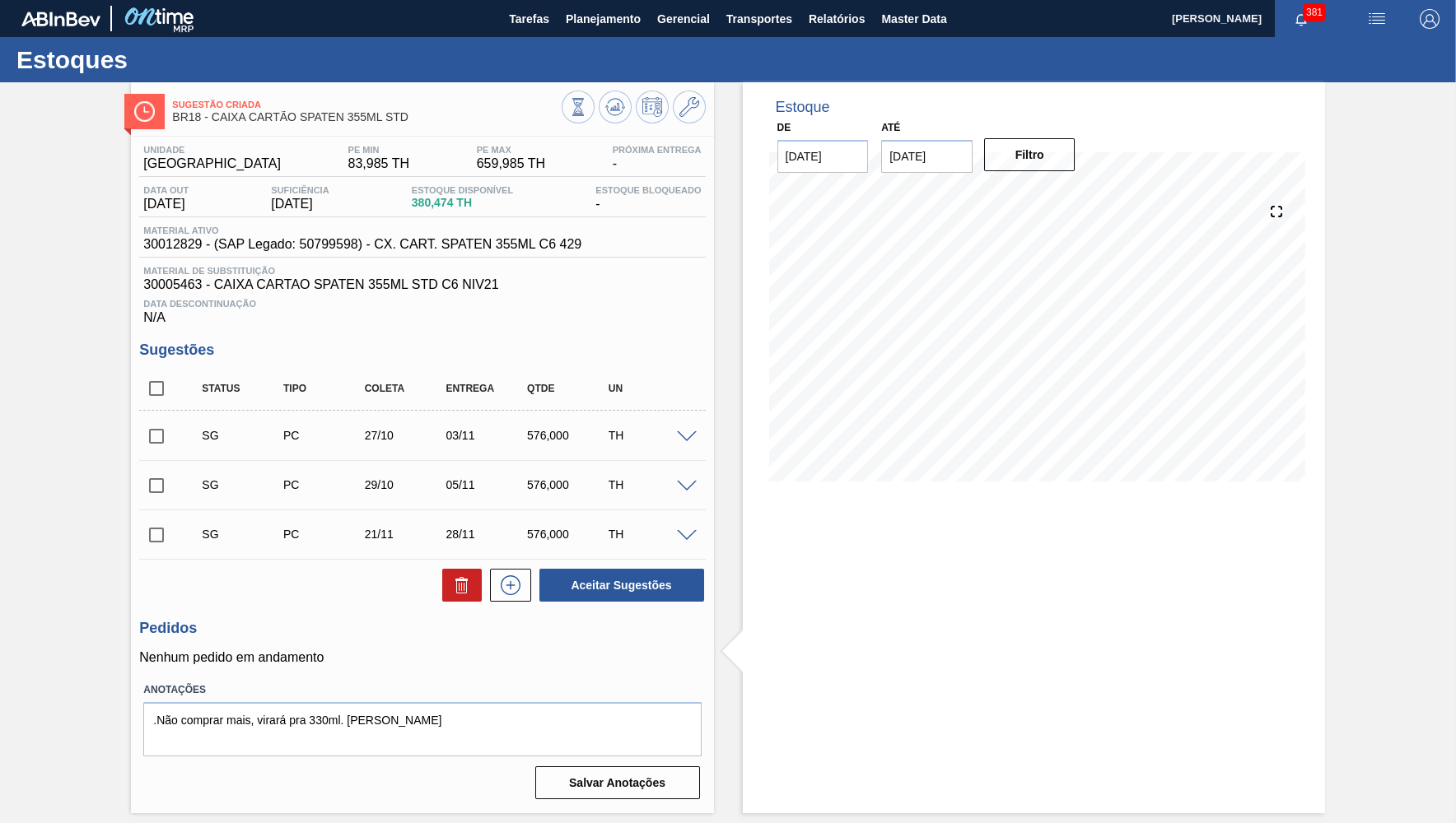
click at [681, 433] on span at bounding box center [686, 437] width 20 height 12
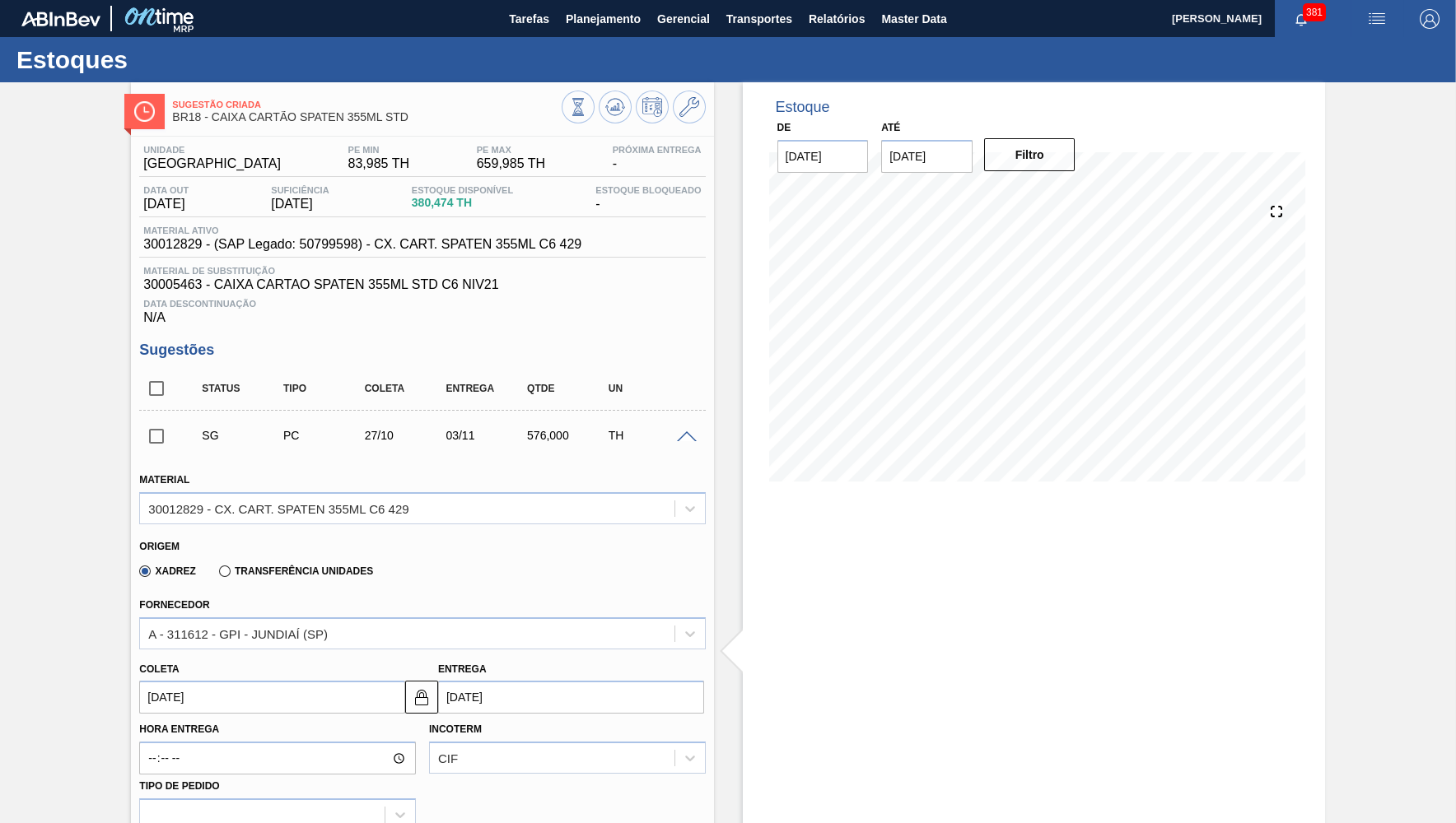
scroll to position [302, 0]
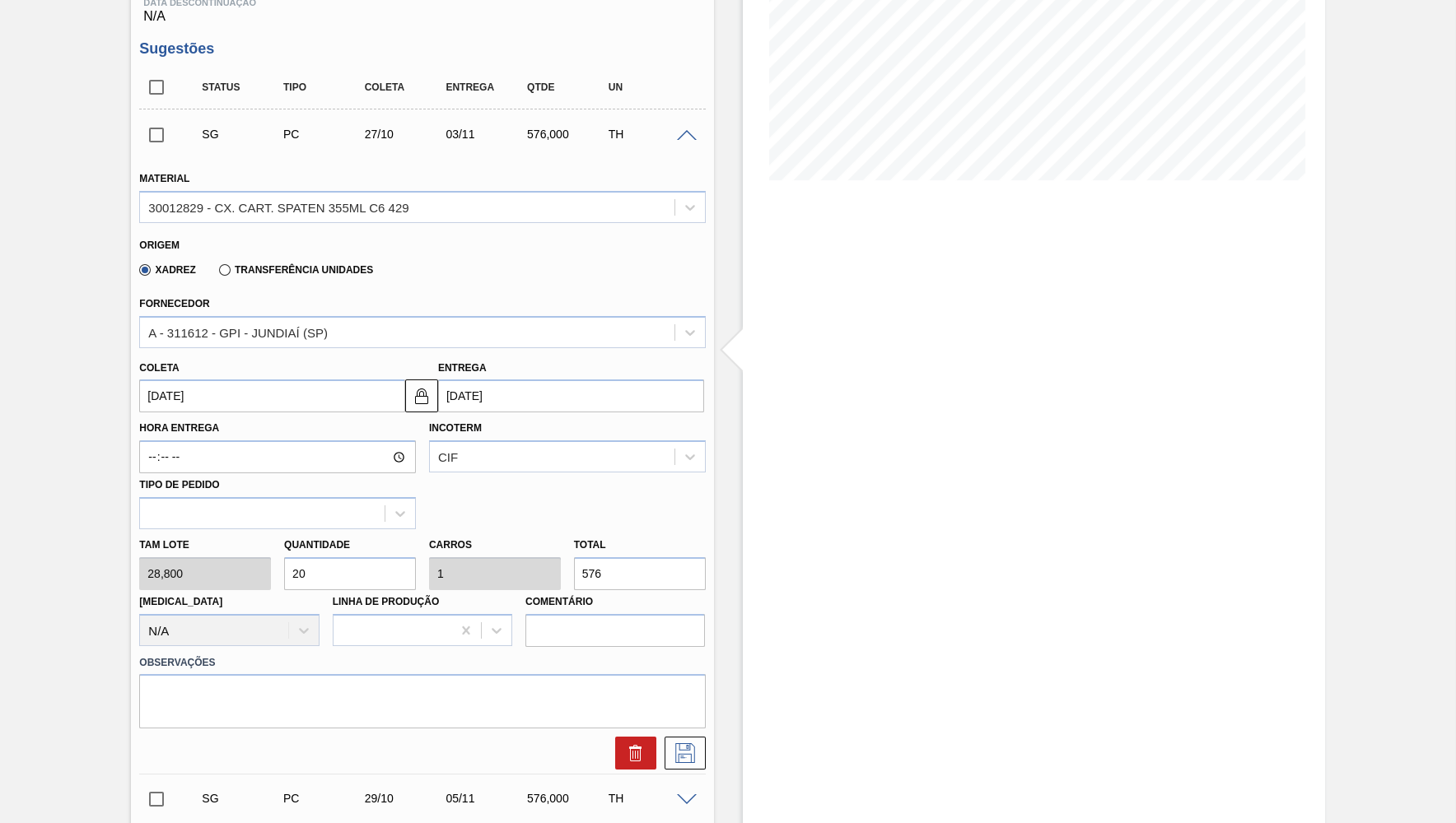
click at [283, 400] on input "[DATE]" at bounding box center [272, 396] width 266 height 33
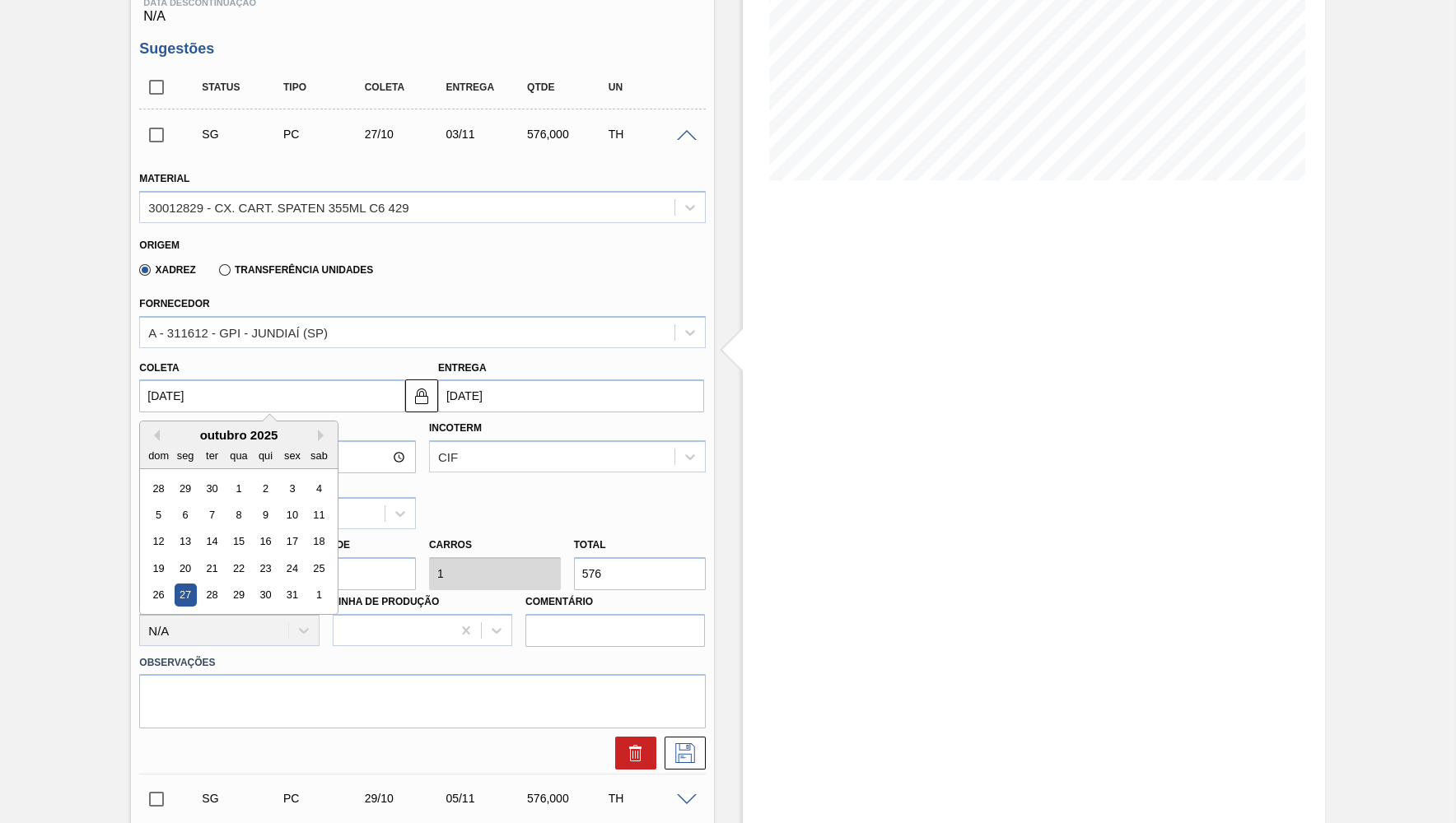
click at [283, 395] on input "[DATE]" at bounding box center [272, 396] width 266 height 33
click at [165, 428] on div "outubro 2025" at bounding box center [239, 435] width 198 height 14
click at [156, 430] on button "Previous Month" at bounding box center [154, 436] width 12 height 12
click at [282, 557] on div "26" at bounding box center [293, 568] width 22 height 22
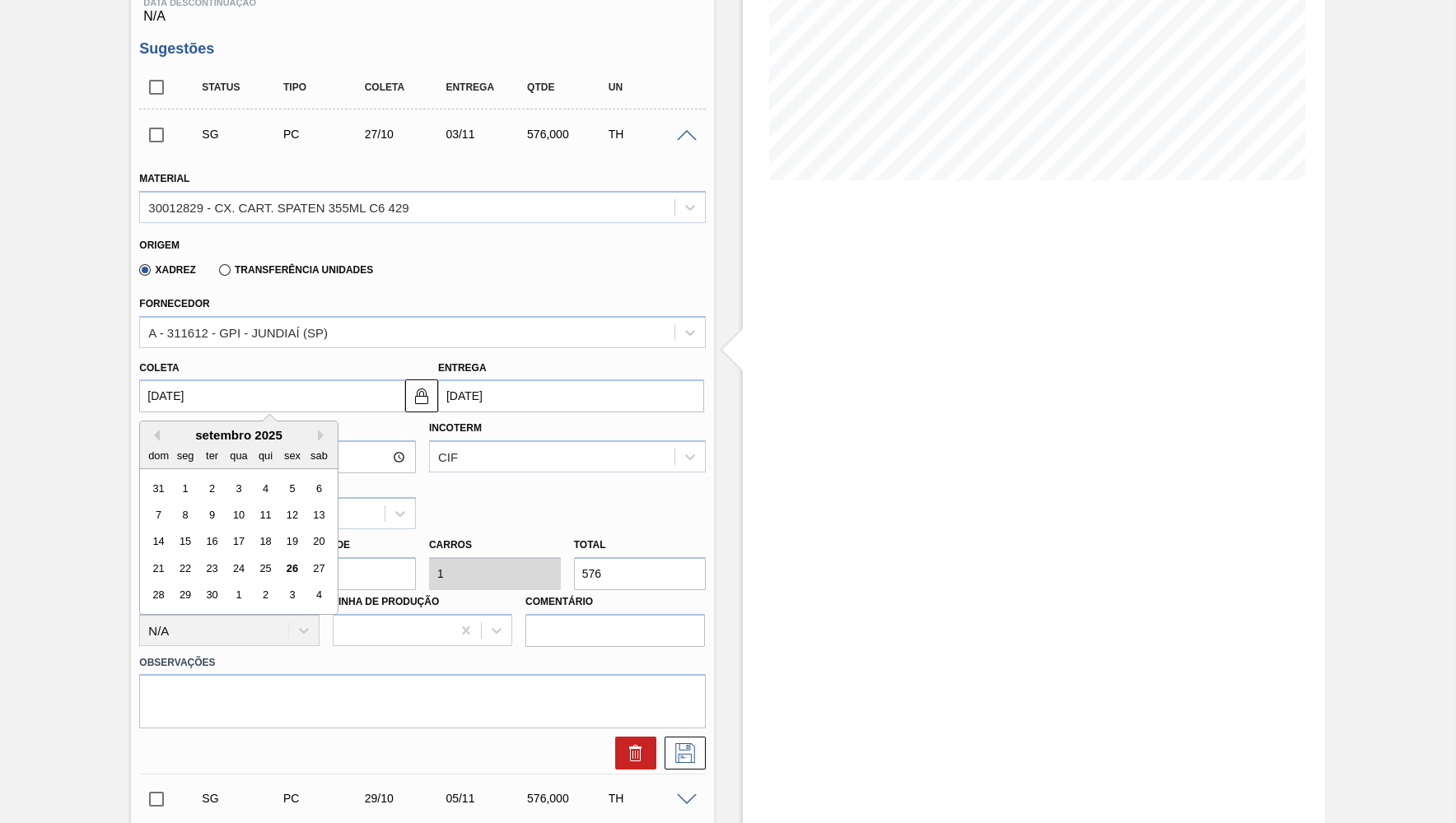
type input "[DATE]"
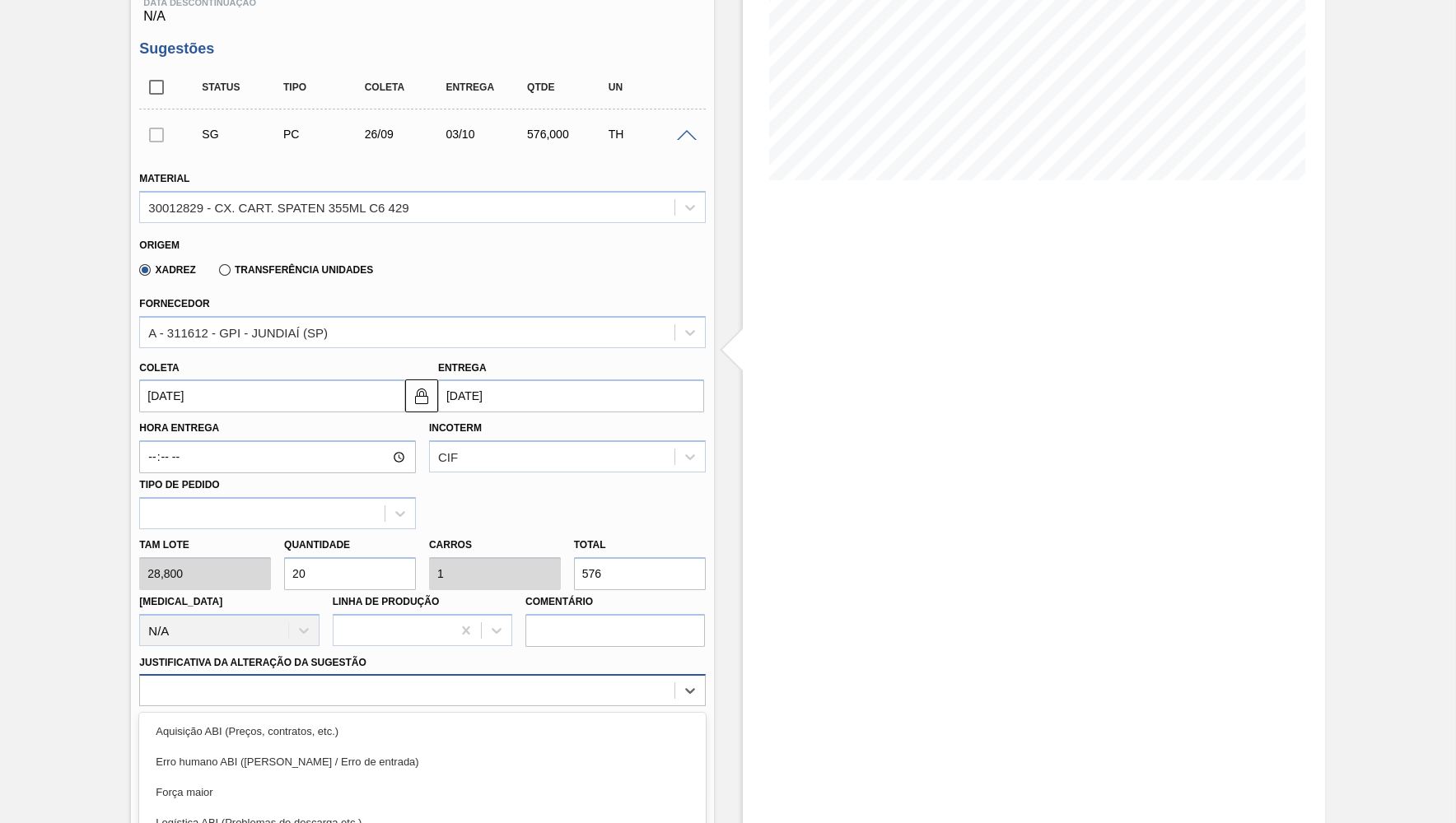
click at [247, 674] on div "option Aquisição ABI (Preços, contratos, etc.) focused, 1 of 18. 18 results ava…" at bounding box center [422, 690] width 565 height 32
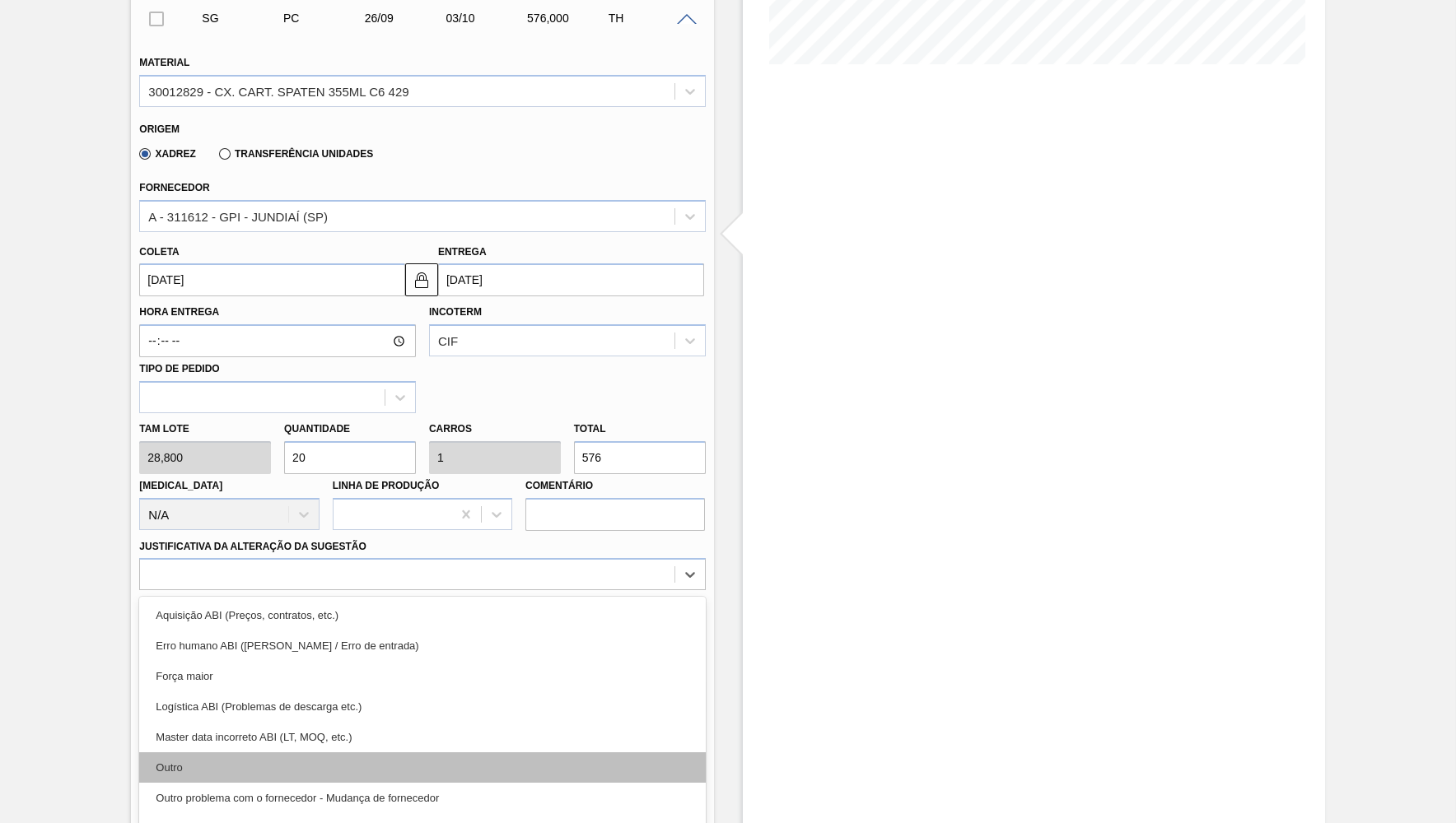
drag, startPoint x: 249, startPoint y: 724, endPoint x: 254, endPoint y: 736, distance: 13.0
click at [254, 736] on div "Aquisição ABI (Preços, contratos, etc.) Erro humano ABI (Cálculo / Erro de entr…" at bounding box center [422, 720] width 565 height 247
click at [254, 752] on div "Outro" at bounding box center [422, 767] width 565 height 30
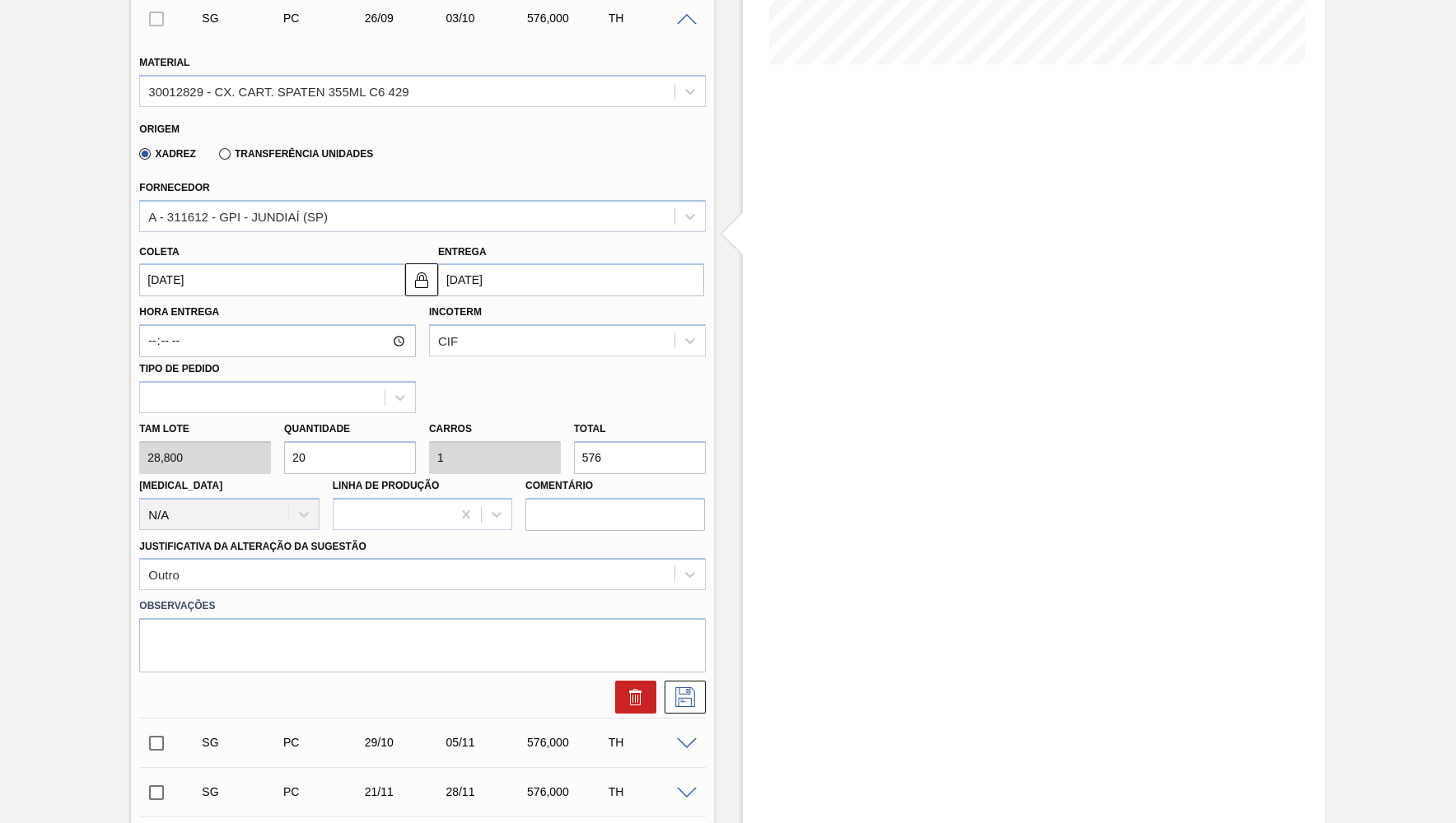
click at [294, 148] on label "Transferência Unidades" at bounding box center [296, 154] width 154 height 12
click at [217, 157] on input "Transferência Unidades" at bounding box center [217, 157] width 0 height 0
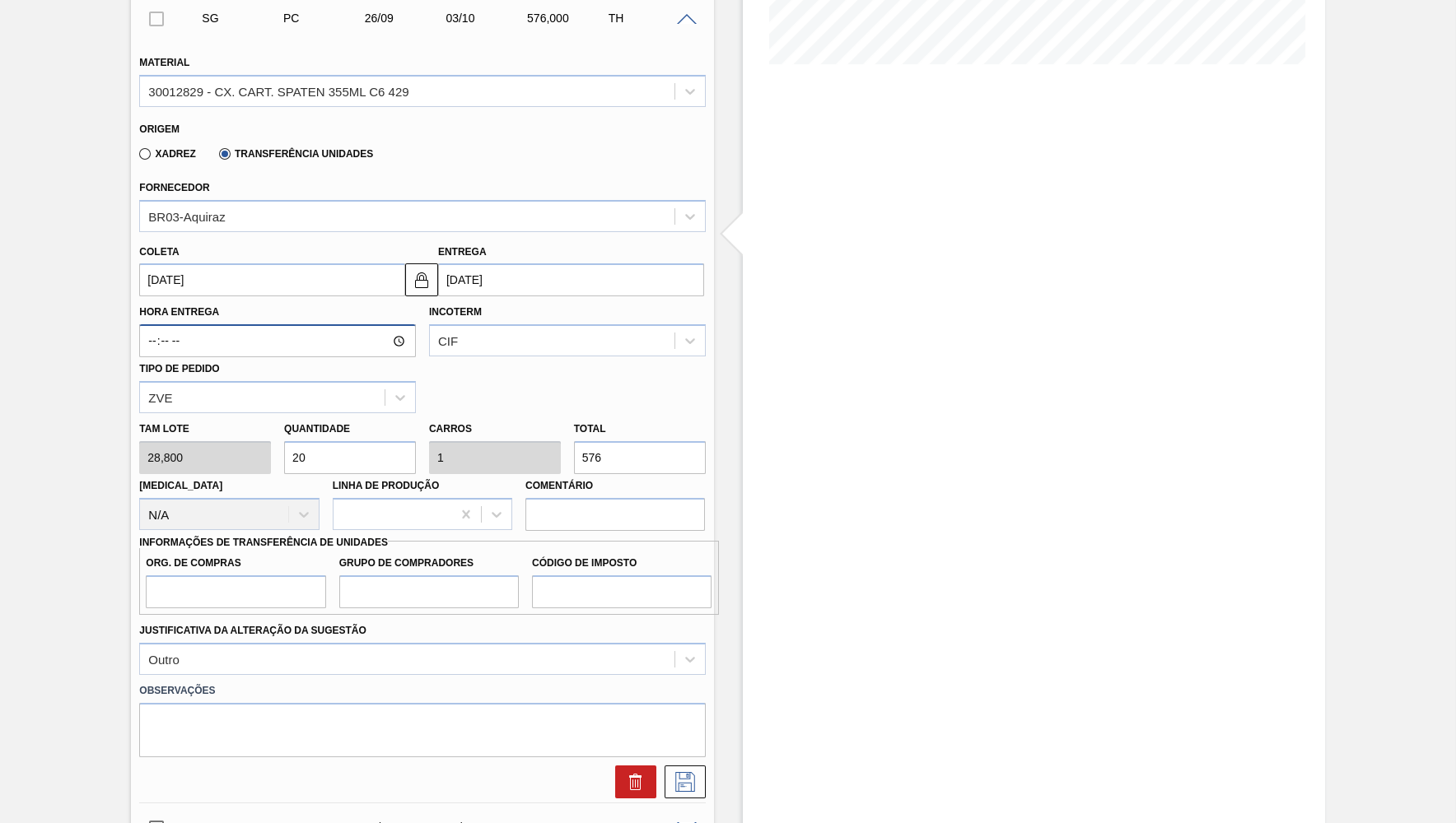
click at [225, 325] on input "Hora Entrega" at bounding box center [278, 341] width 277 height 33
click at [493, 330] on div "CIF" at bounding box center [552, 341] width 245 height 24
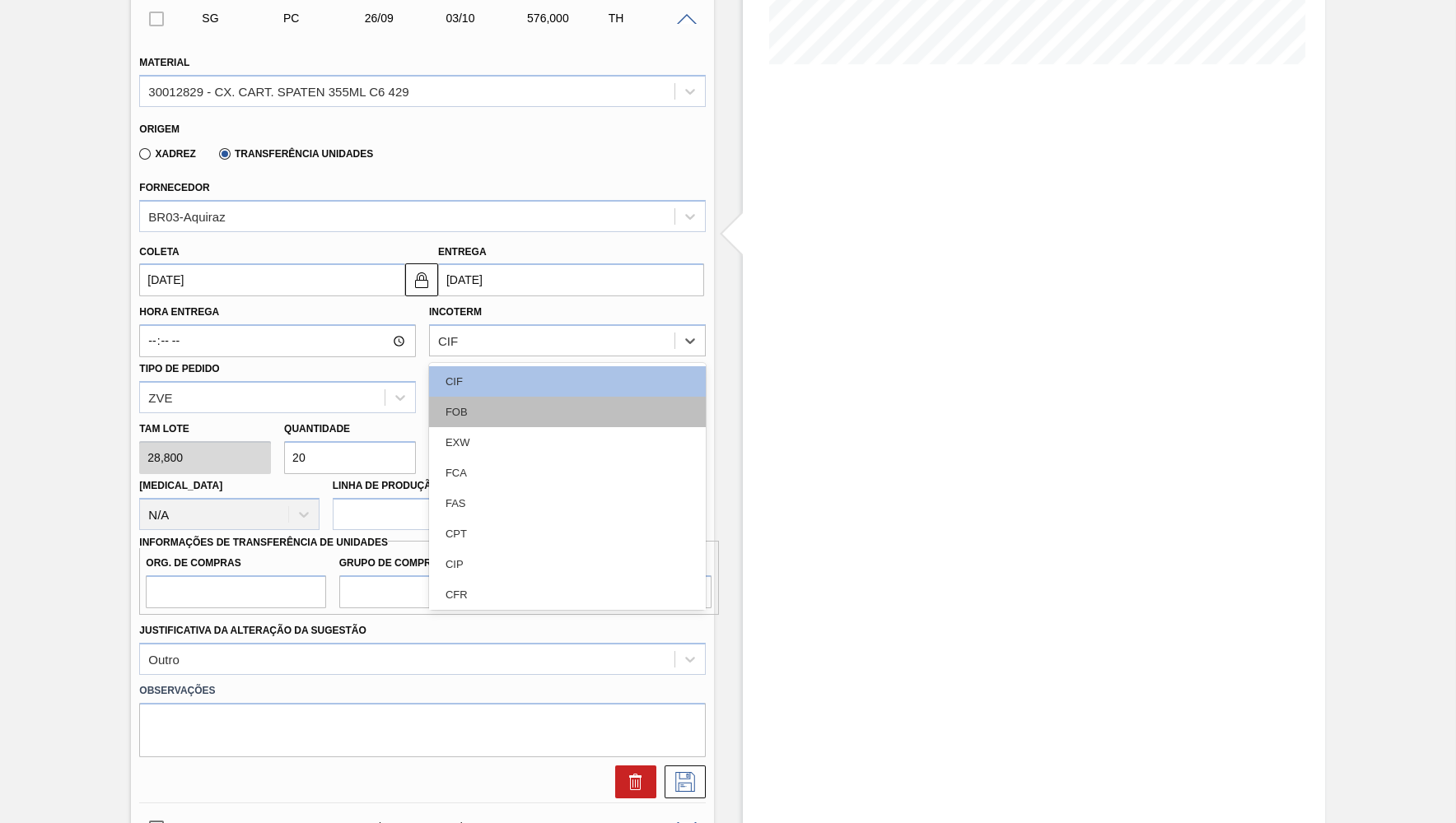
click at [459, 406] on div "FOB" at bounding box center [568, 412] width 277 height 30
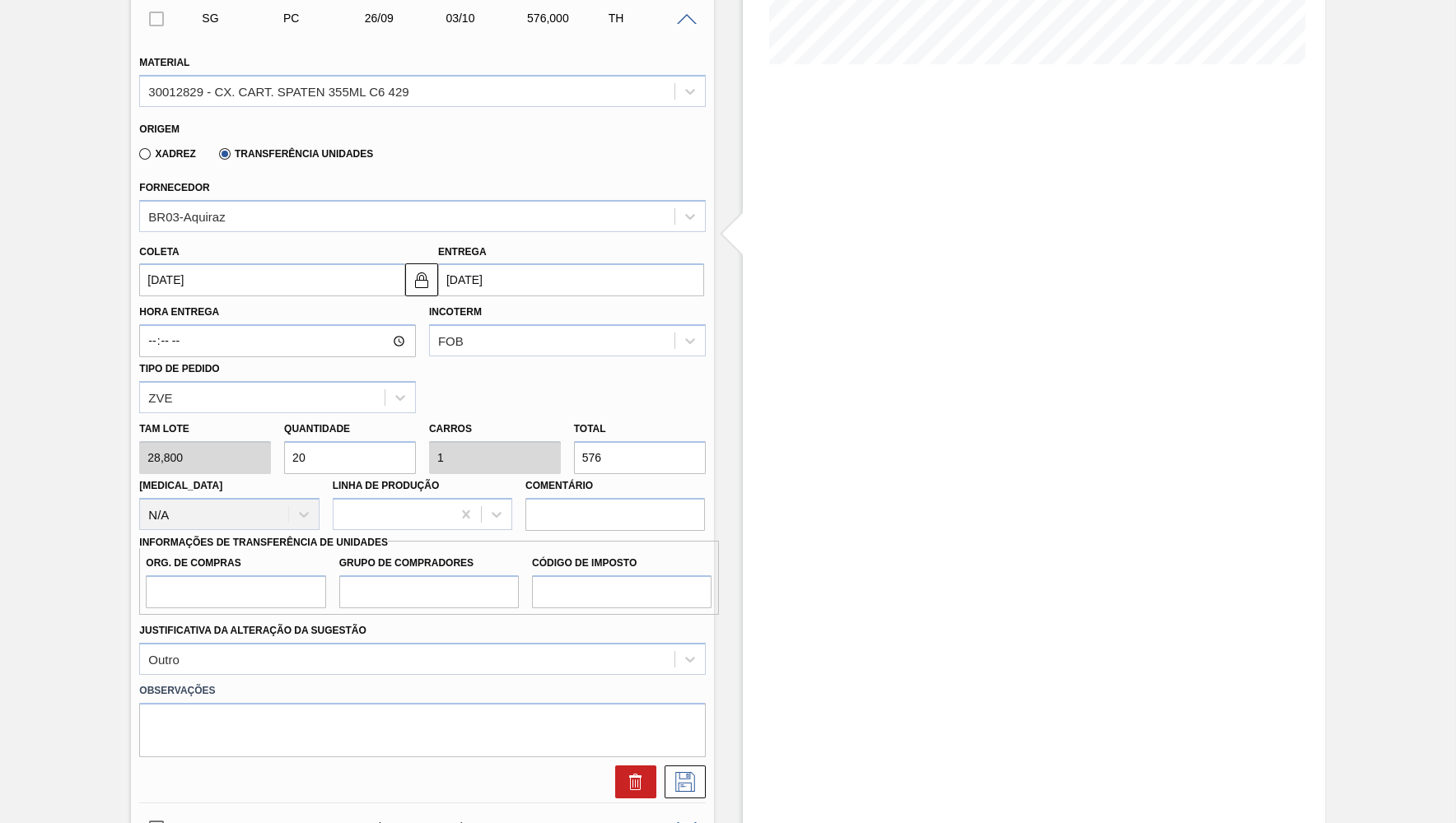
drag, startPoint x: 635, startPoint y: 433, endPoint x: 465, endPoint y: 431, distance: 170.0
click at [574, 442] on input "576" at bounding box center [639, 458] width 132 height 33
paste input "403,200"
type input "14"
type input "0,7"
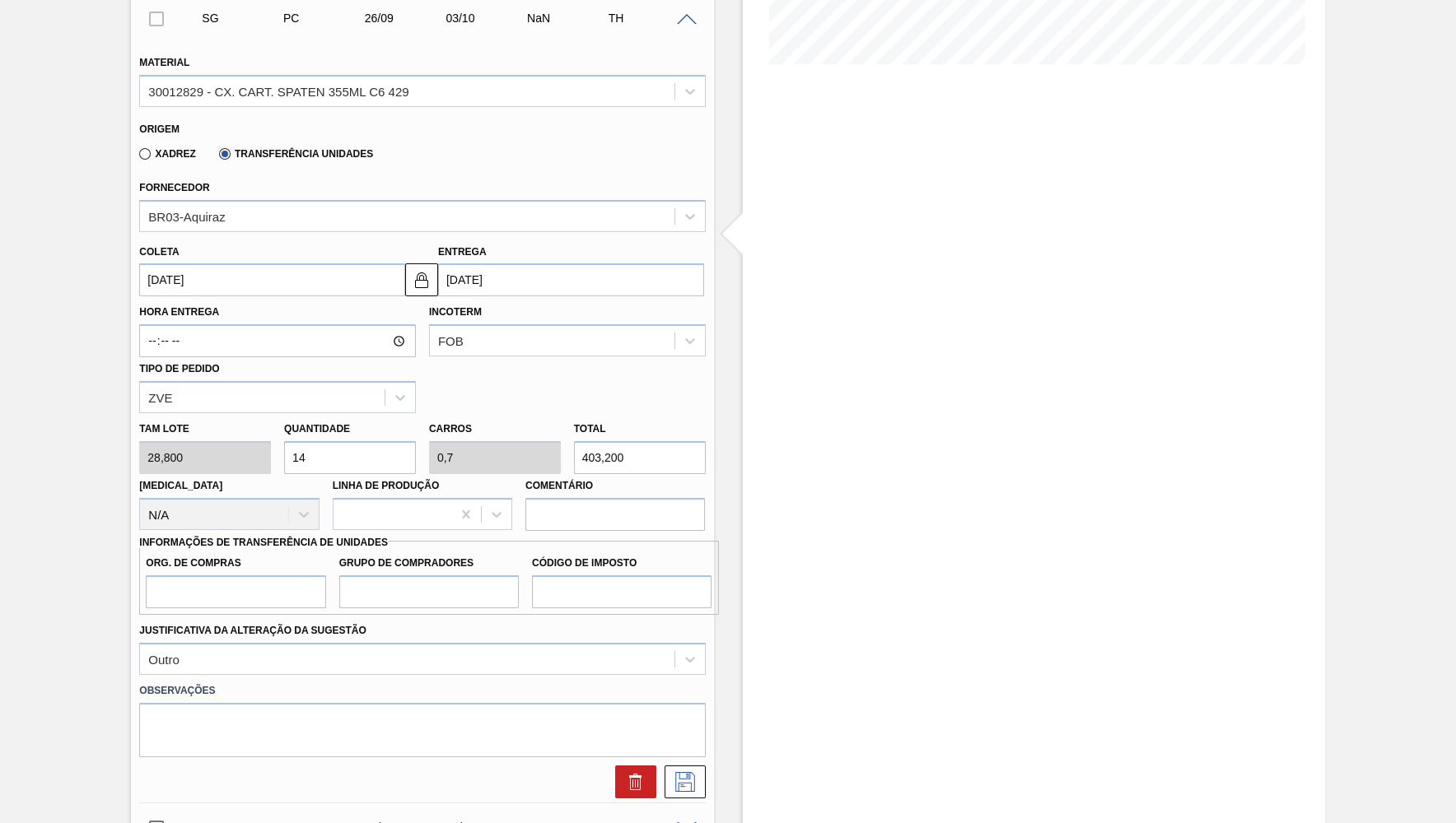
type input "403,200"
click at [251, 575] on input "Org. de Compras" at bounding box center [236, 592] width 180 height 33
type input "BR00"
type input "B02"
type input "IZ"
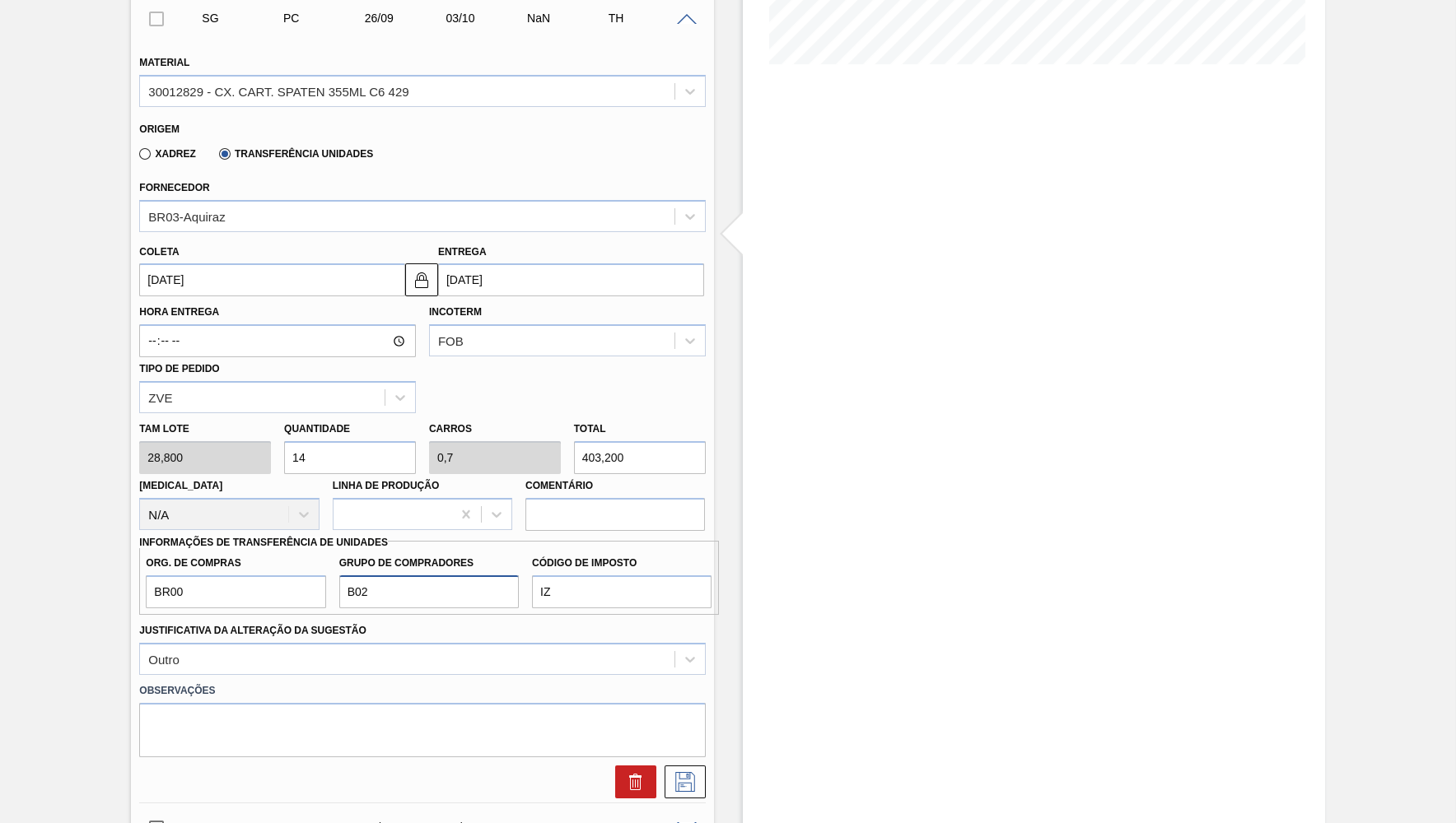
click at [372, 575] on input "B02" at bounding box center [429, 592] width 180 height 33
click at [683, 765] on button at bounding box center [685, 782] width 41 height 33
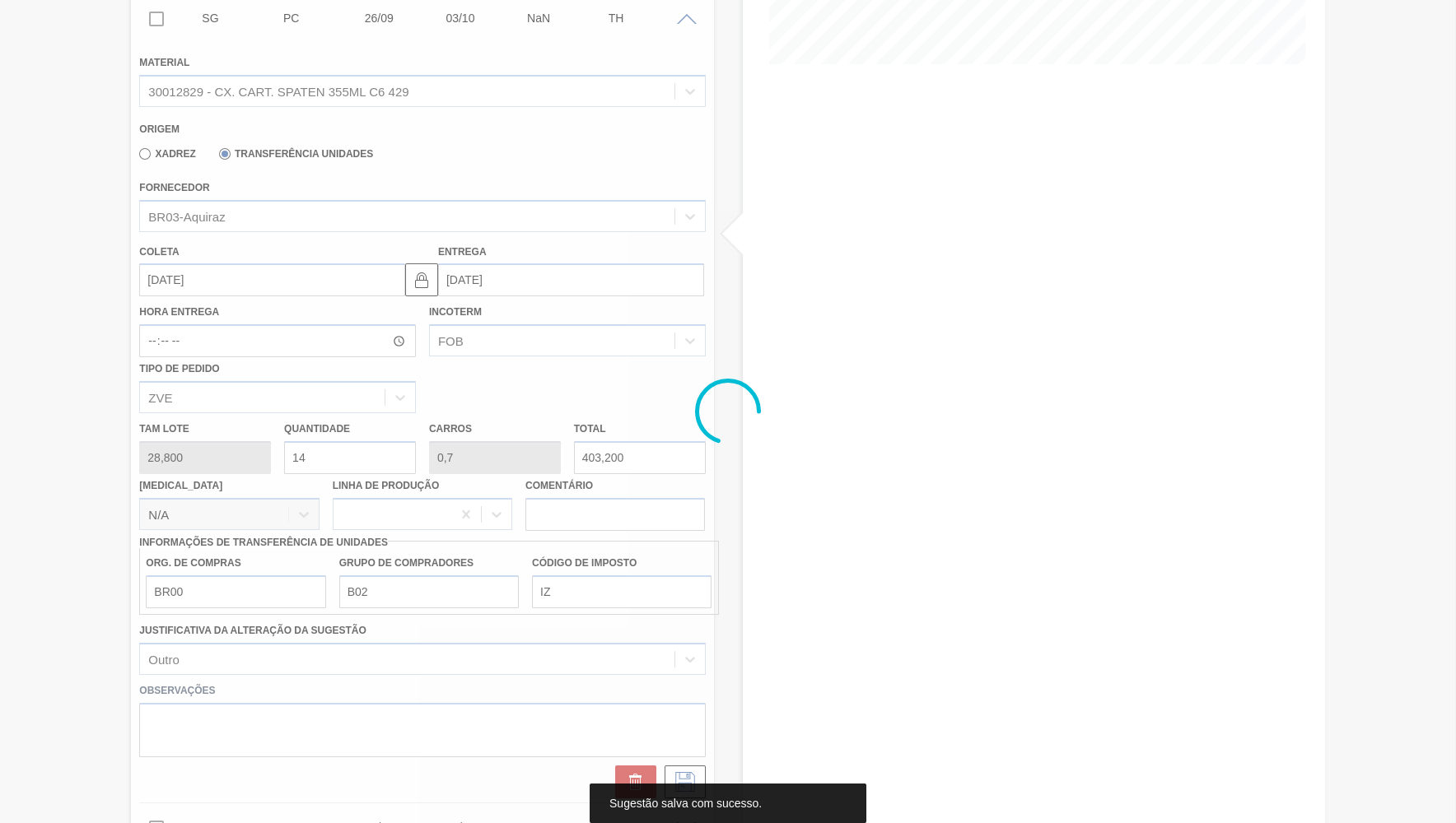
scroll to position [0, 0]
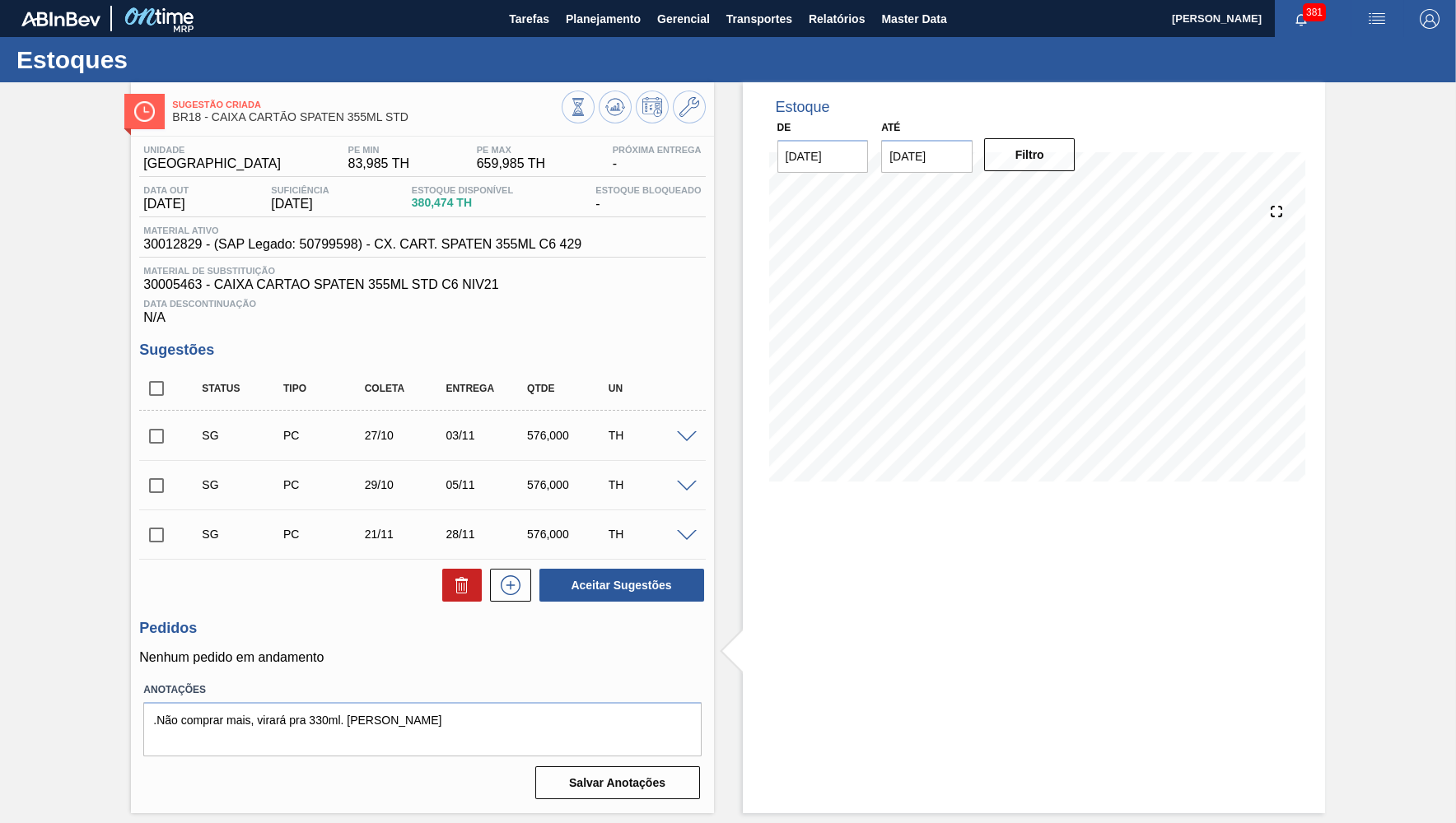
click at [684, 432] on span at bounding box center [686, 437] width 20 height 12
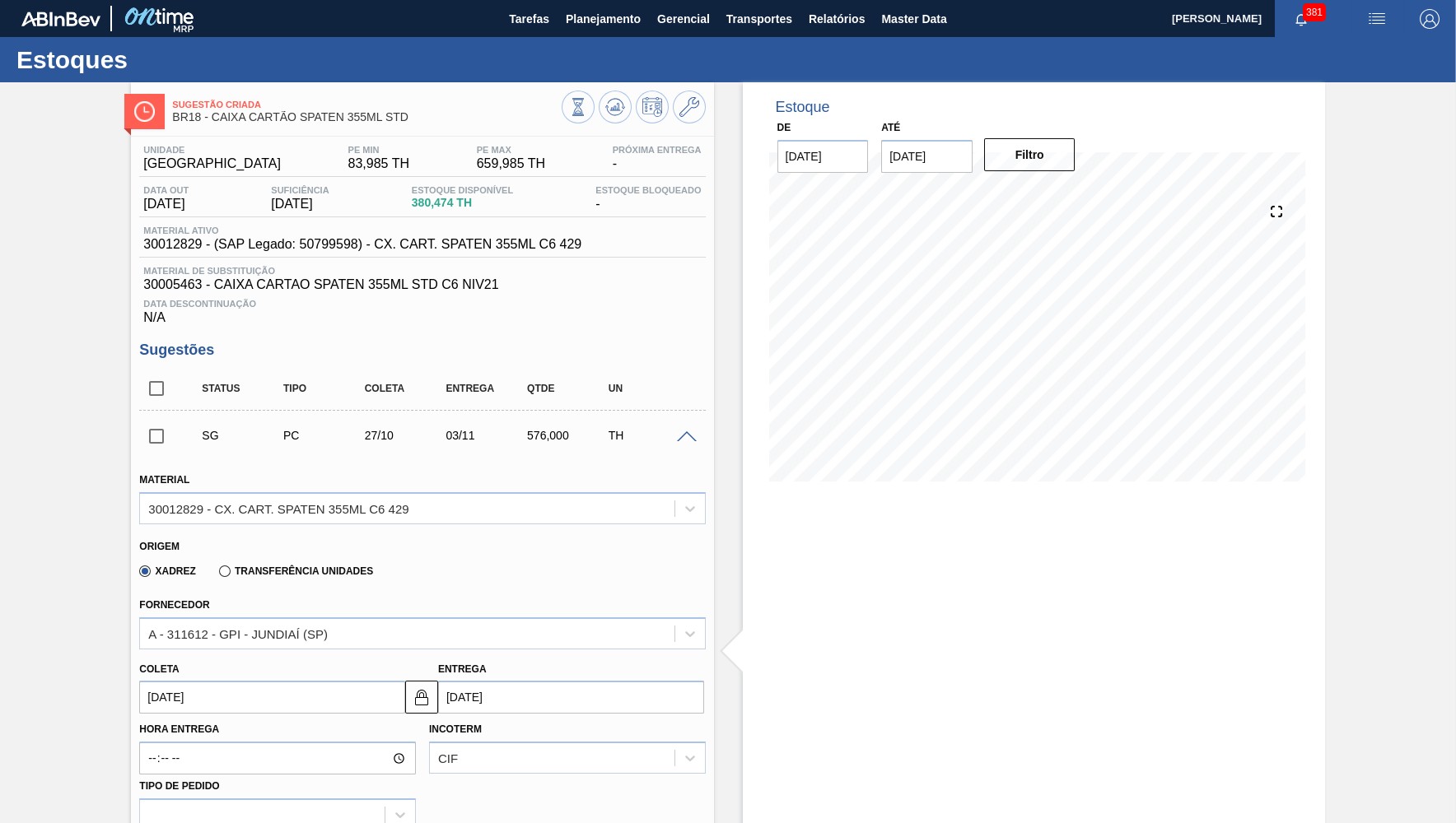
drag, startPoint x: 272, startPoint y: 714, endPoint x: 245, endPoint y: 684, distance: 40.4
click at [269, 718] on label "Hora Entrega" at bounding box center [278, 729] width 277 height 24
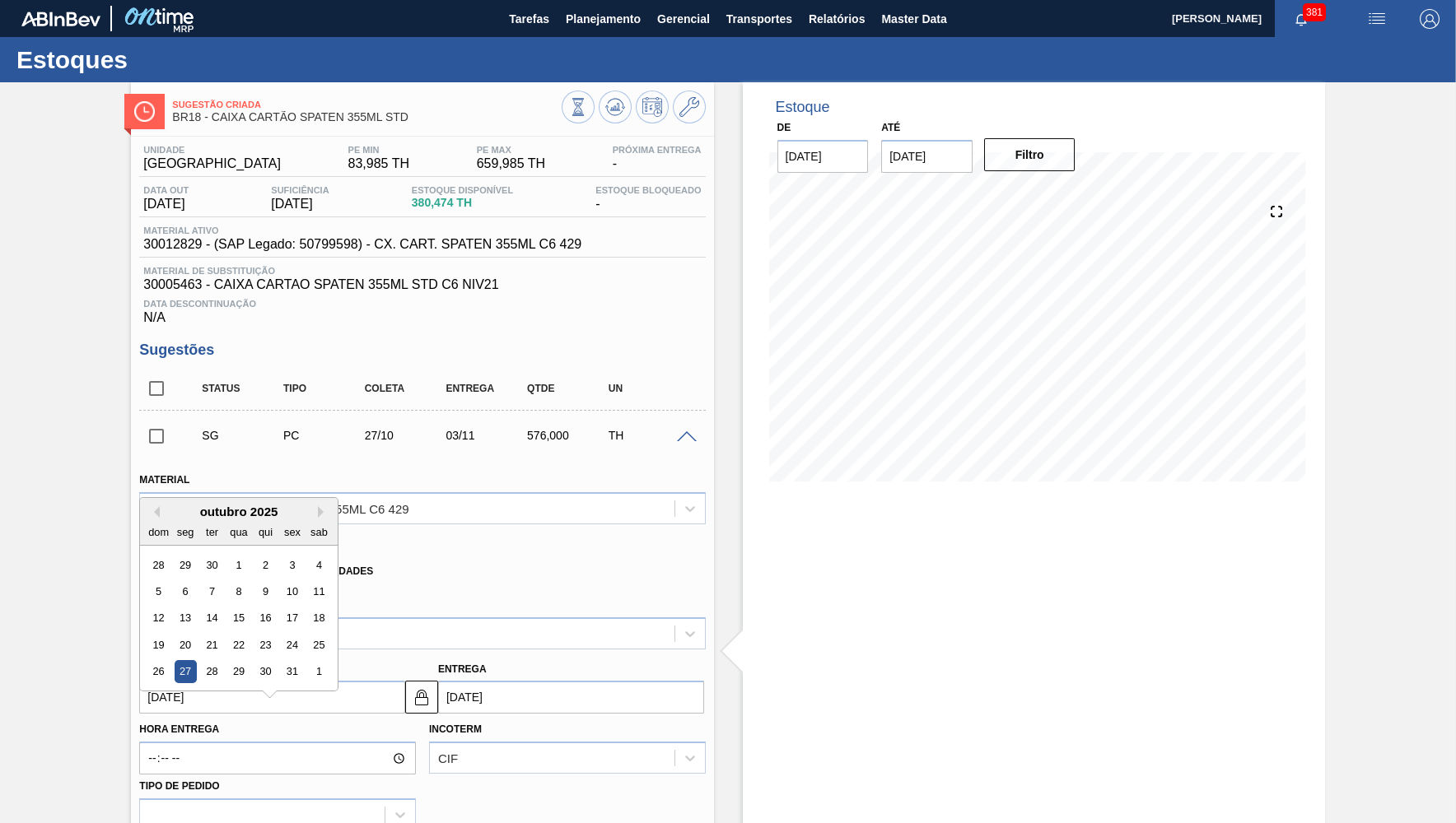
click at [245, 684] on input "[DATE]" at bounding box center [272, 697] width 266 height 33
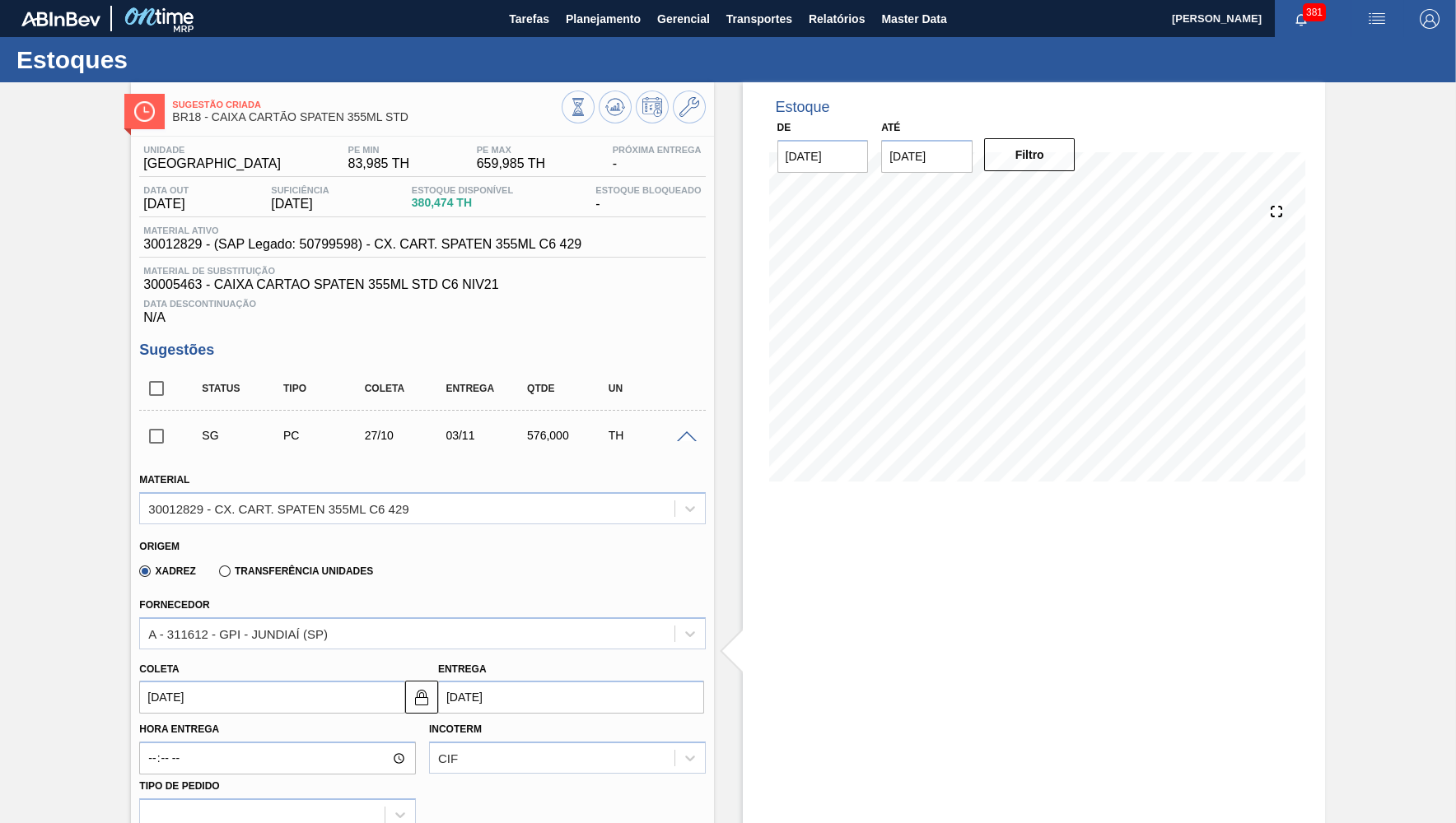
click at [692, 598] on div "Fornecedor A - 311612 - GPI - JUNDIAÍ ([GEOGRAPHIC_DATA])" at bounding box center [422, 621] width 565 height 56
click at [690, 424] on div "SG PC 27/10 03/11 576,000 TH" at bounding box center [422, 436] width 565 height 41
click at [690, 432] on span at bounding box center [686, 437] width 20 height 12
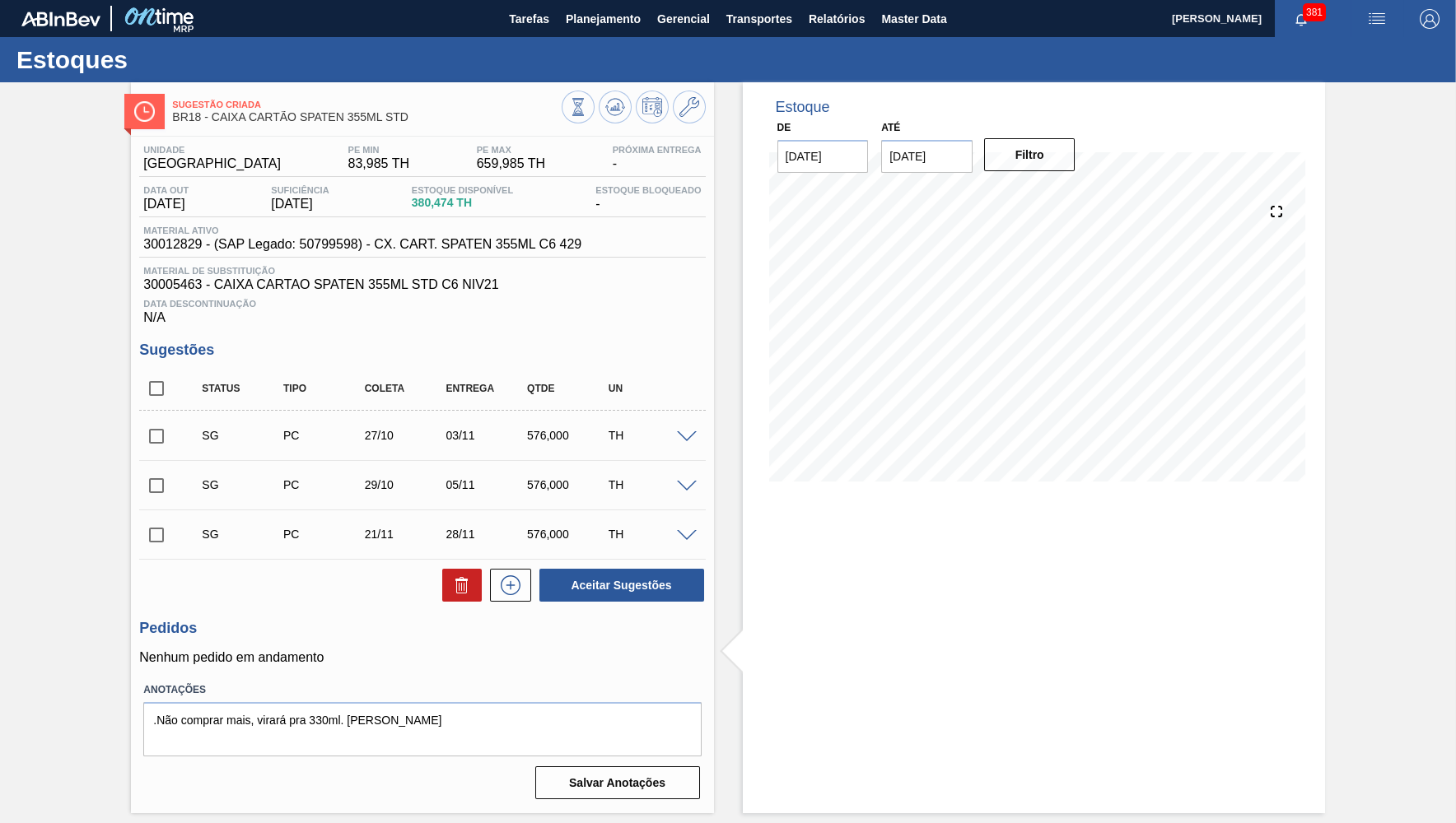
click at [680, 423] on div "SG PC 27/10 03/11 576,000 TH" at bounding box center [422, 436] width 565 height 41
click at [680, 432] on span at bounding box center [686, 437] width 20 height 12
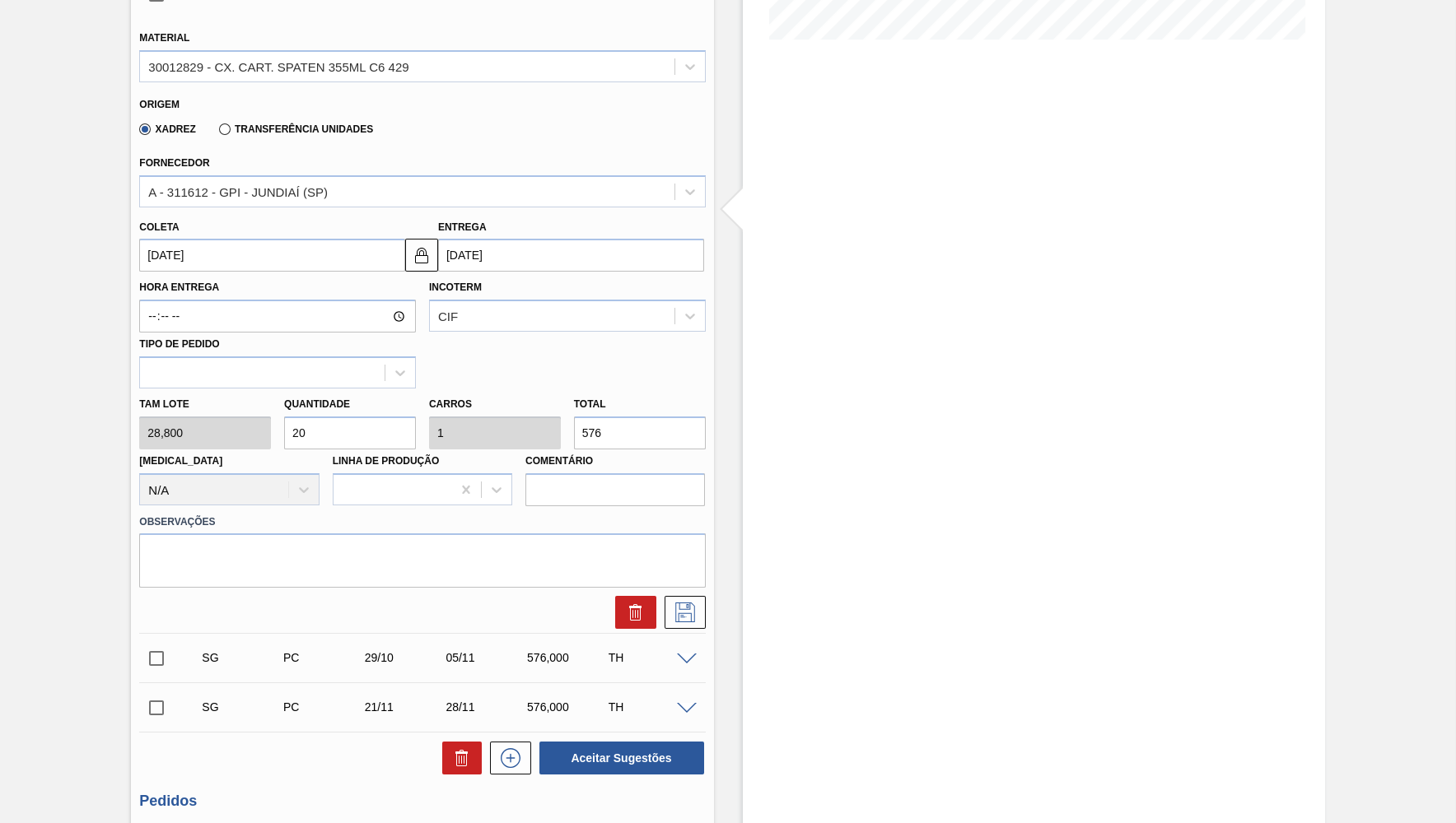
scroll to position [452, 0]
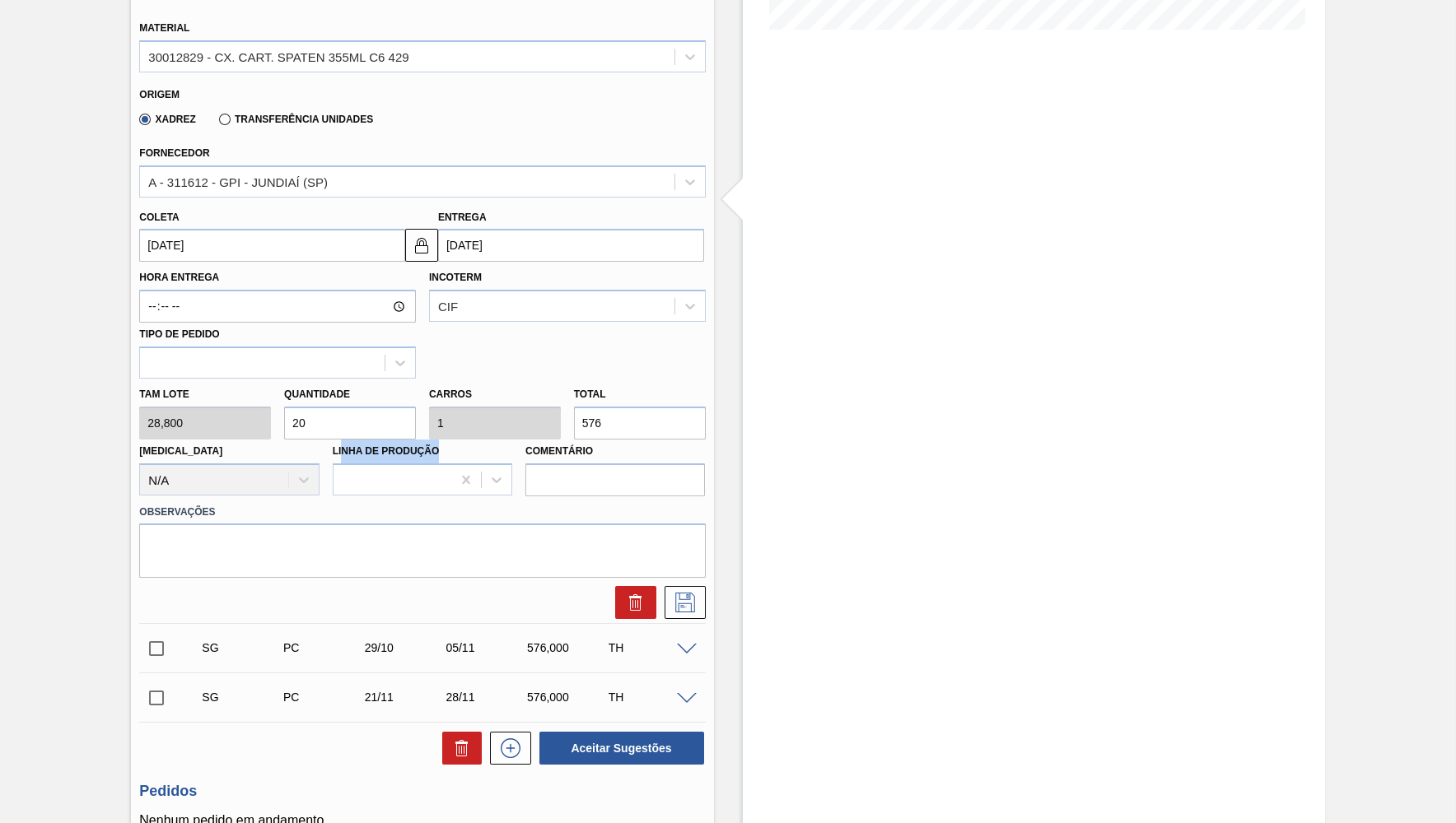
drag, startPoint x: 569, startPoint y: 418, endPoint x: 342, endPoint y: 421, distance: 227.0
click at [342, 421] on div "Tam lote 28,800 Quantidade 20 Carros 1 Total 576 [MEDICAL_DATA] N/A Linha de Pr…" at bounding box center [422, 437] width 578 height 118
click at [620, 407] on input "576" at bounding box center [639, 423] width 132 height 33
paste input "403,200"
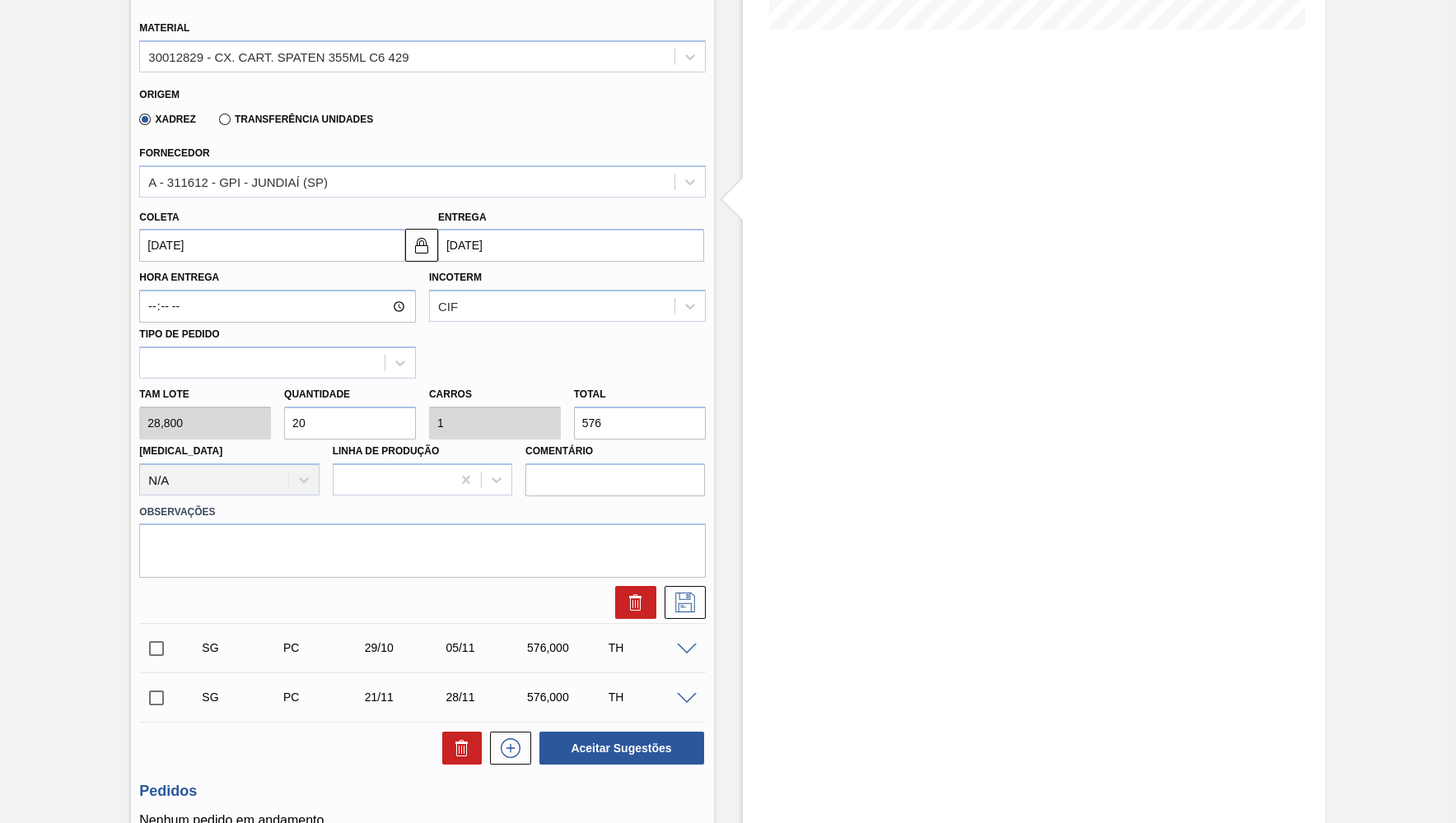
type input "14"
type input "0,7"
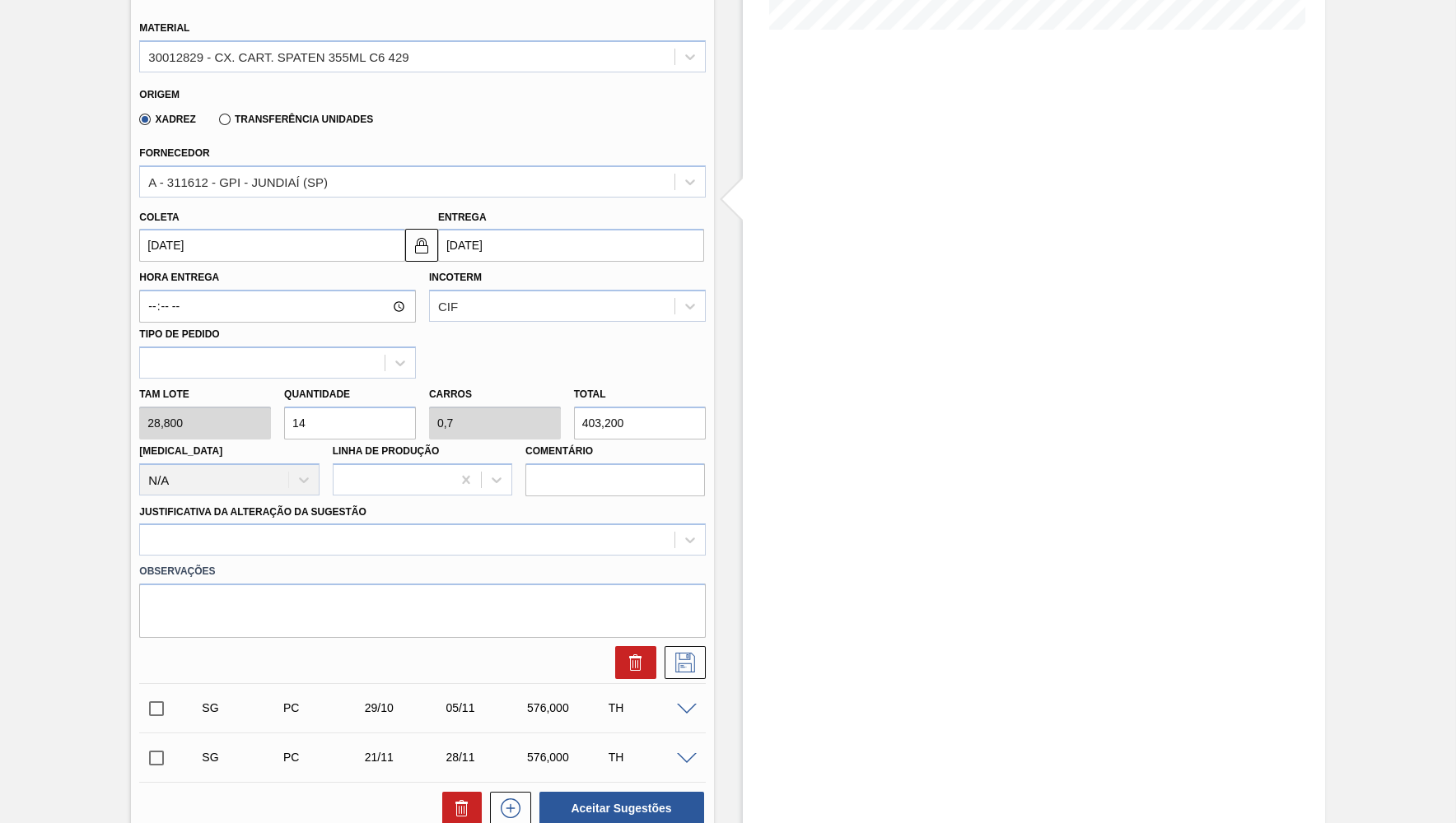
type input "403,200"
click at [343, 559] on label "Observações" at bounding box center [422, 571] width 565 height 24
click at [312, 528] on div at bounding box center [406, 540] width 533 height 24
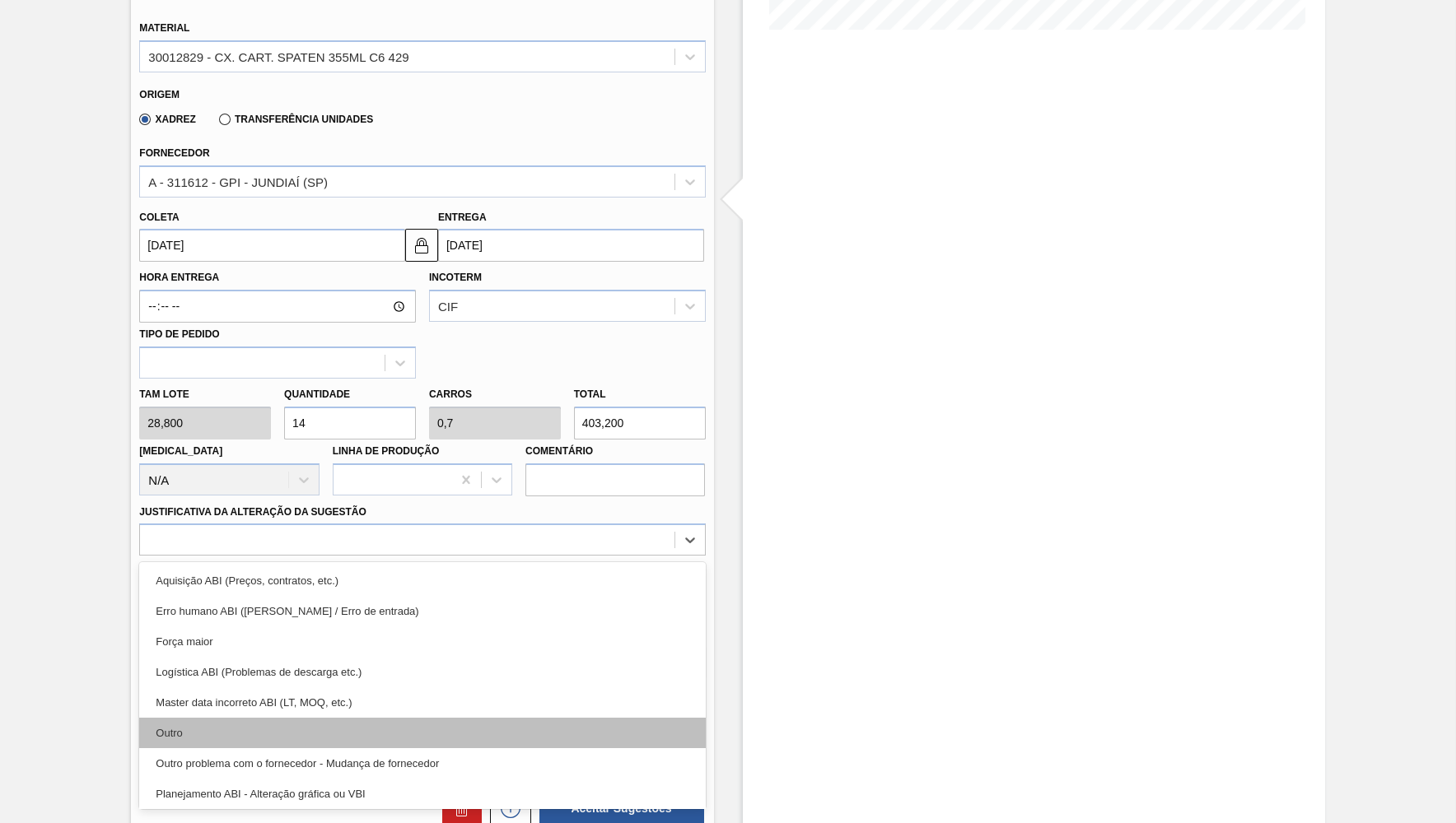
click at [321, 718] on div "Outro" at bounding box center [422, 732] width 565 height 30
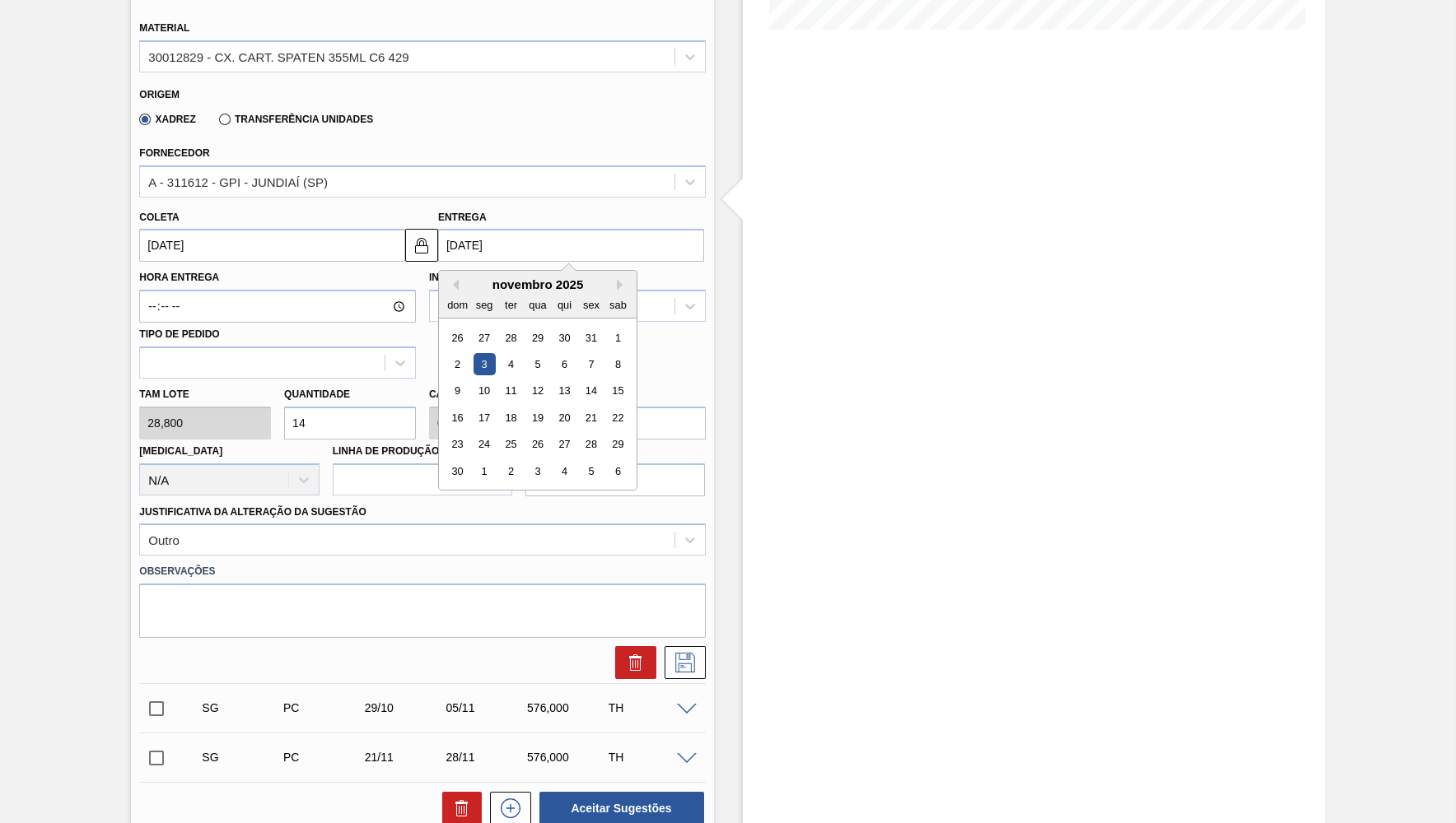
click at [531, 236] on input "[DATE]" at bounding box center [571, 245] width 266 height 33
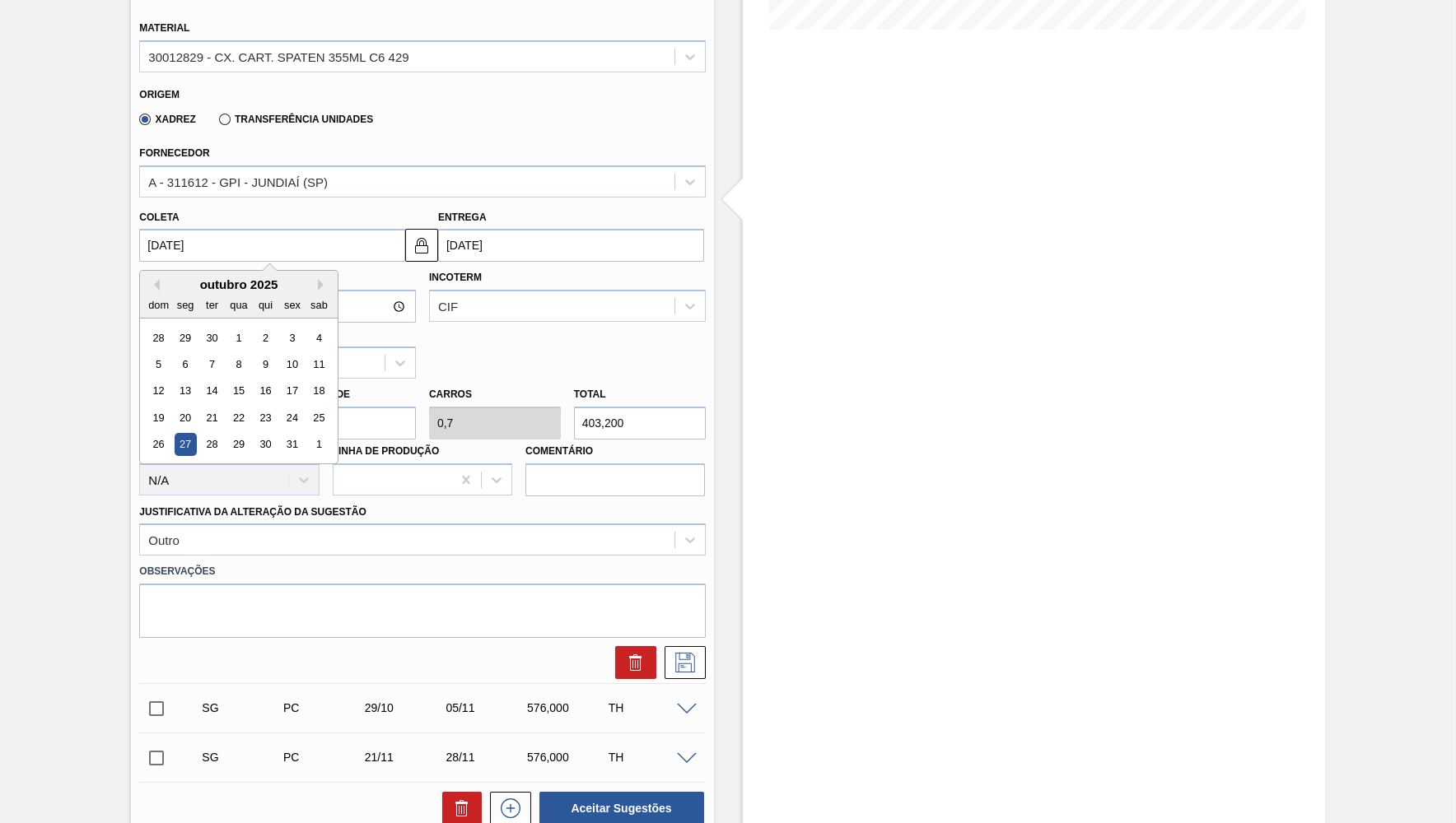
click at [218, 229] on input "[DATE]" at bounding box center [272, 245] width 266 height 33
click at [220, 229] on input "[DATE]" at bounding box center [272, 245] width 266 height 33
click at [224, 229] on input "[DATE]" at bounding box center [272, 245] width 266 height 33
type input "2"
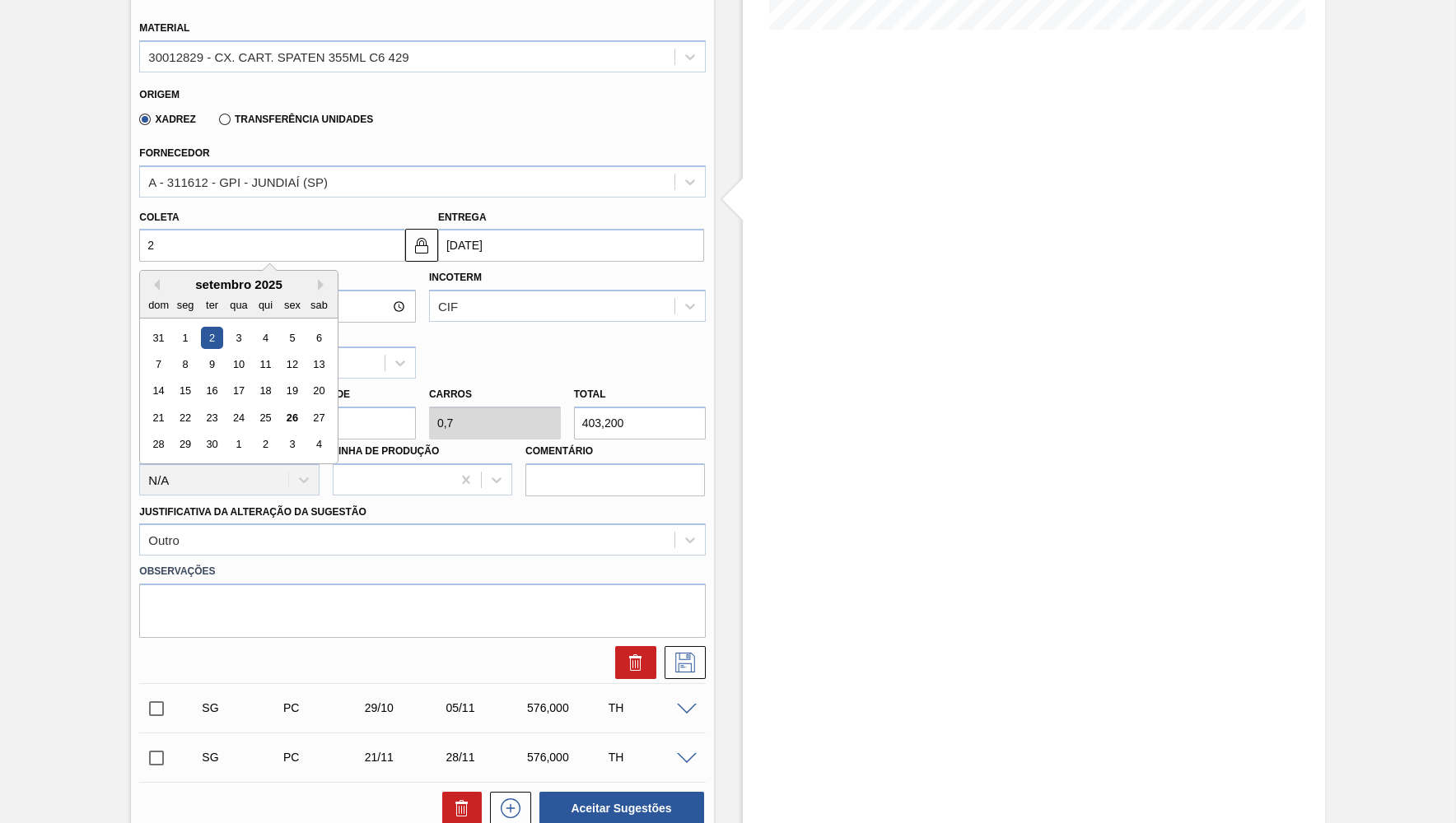
type input "[DATE]"
type input "26"
type input "[DATE]"
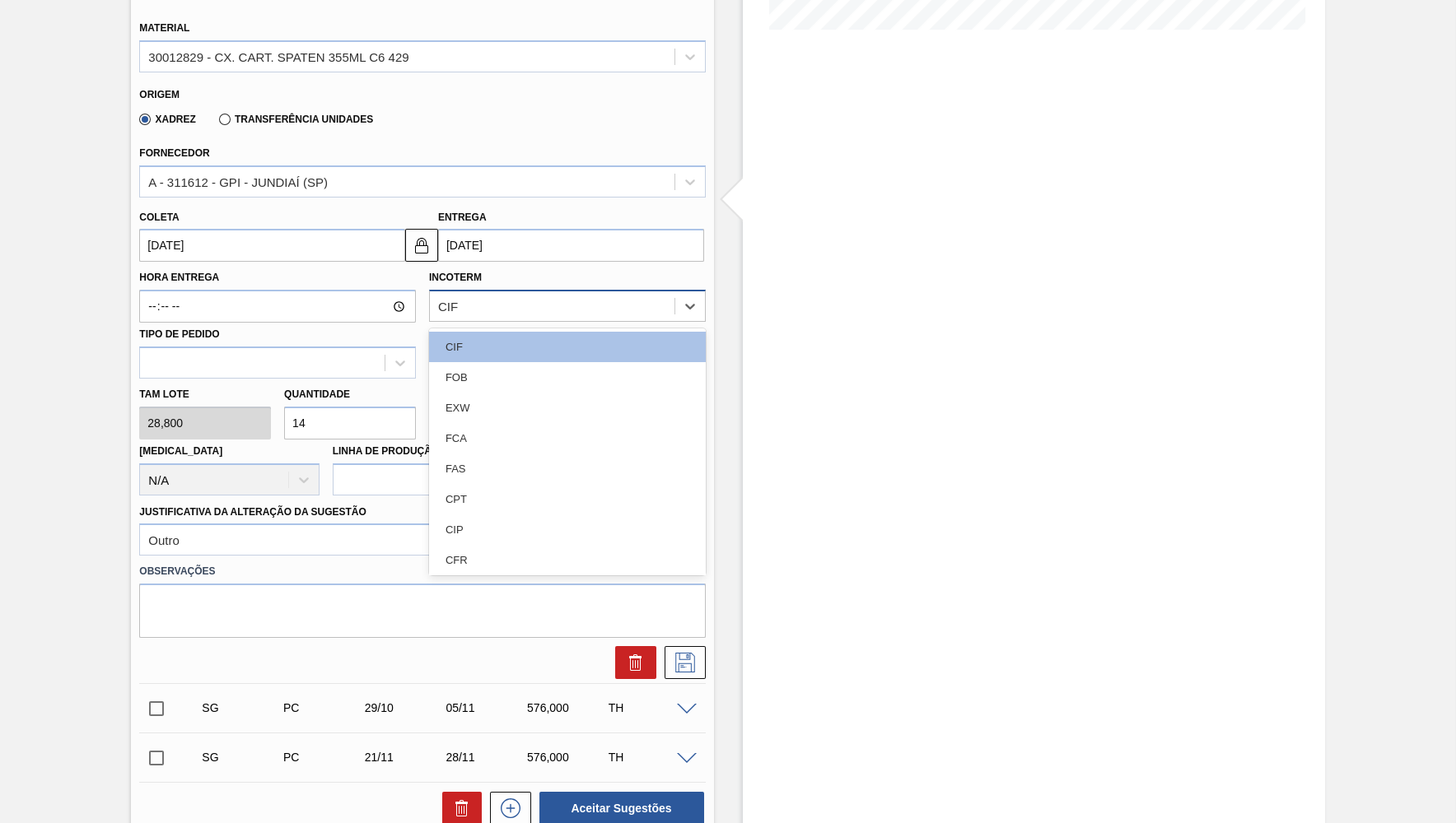
click at [478, 295] on div "CIF" at bounding box center [552, 306] width 245 height 24
click at [511, 370] on div "FOB" at bounding box center [568, 377] width 277 height 30
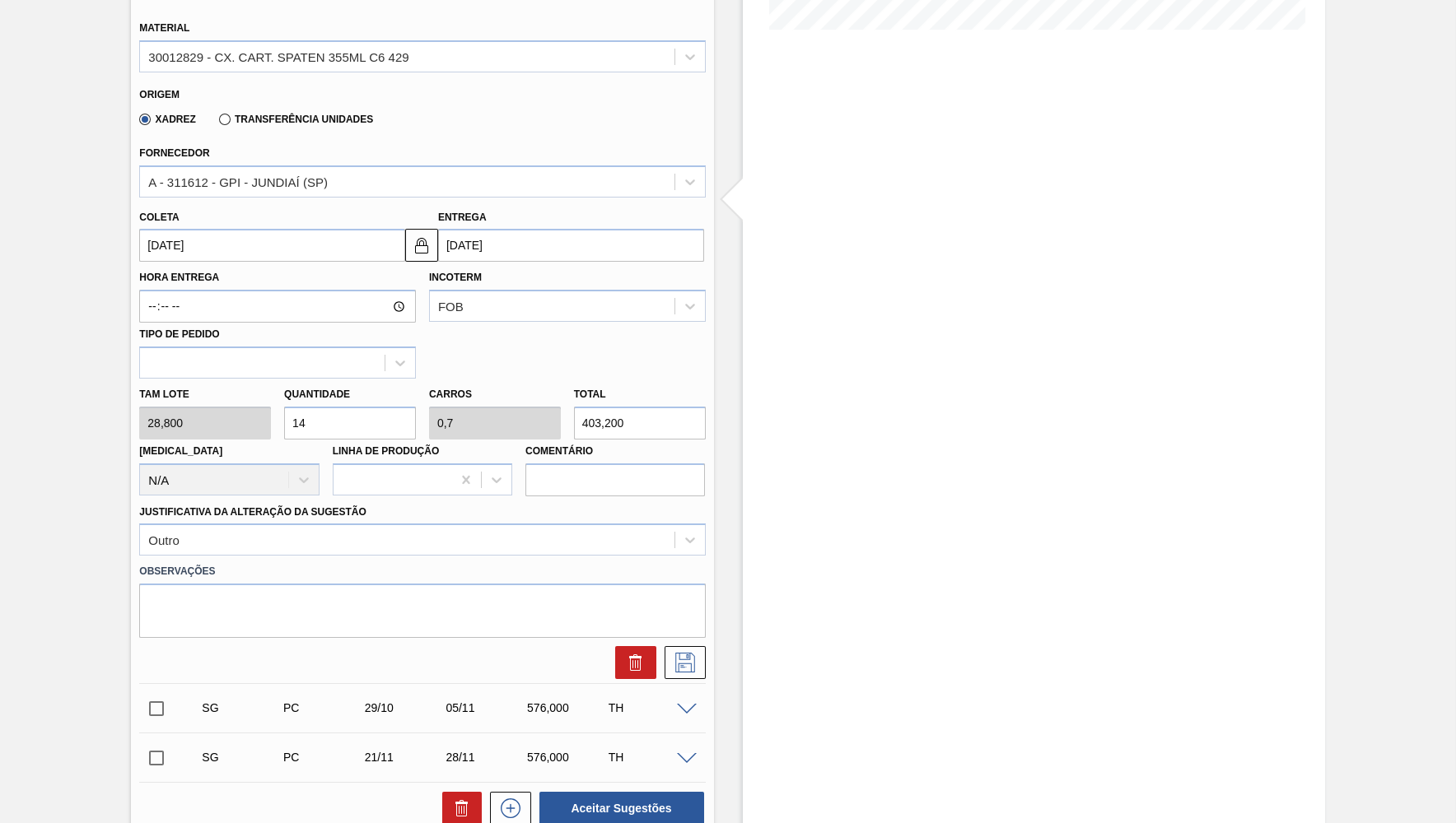
click at [257, 105] on div "Xadrez Transferência Unidades" at bounding box center [253, 119] width 241 height 28
click at [248, 114] on label "Transferência Unidades" at bounding box center [296, 119] width 154 height 12
click at [217, 123] on input "Transferência Unidades" at bounding box center [217, 123] width 0 height 0
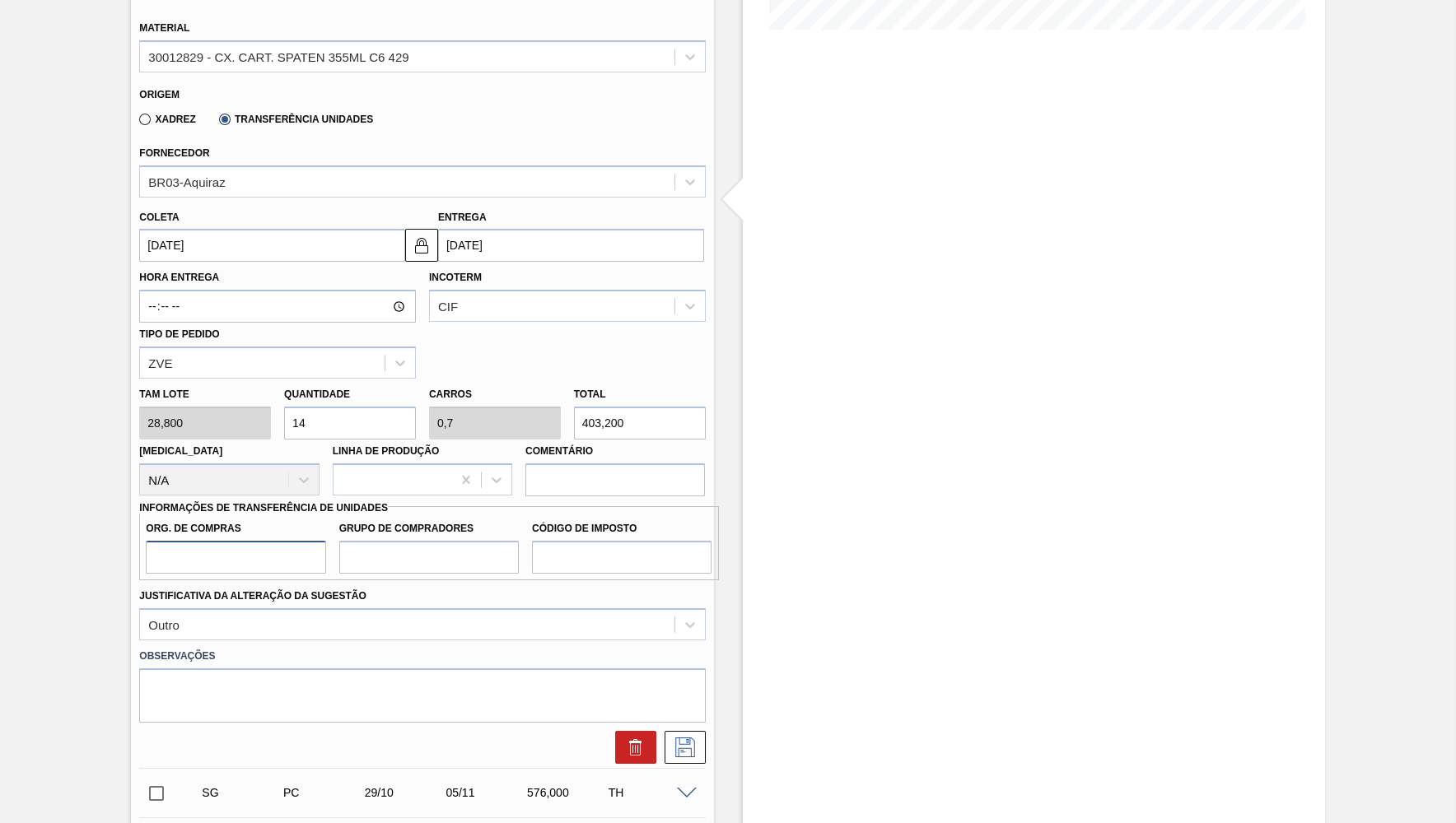
click at [224, 544] on input "Org. de Compras" at bounding box center [236, 557] width 180 height 33
click at [206, 540] on input "Org. de Compras" at bounding box center [236, 557] width 180 height 33
type input "BR00"
type input "B02"
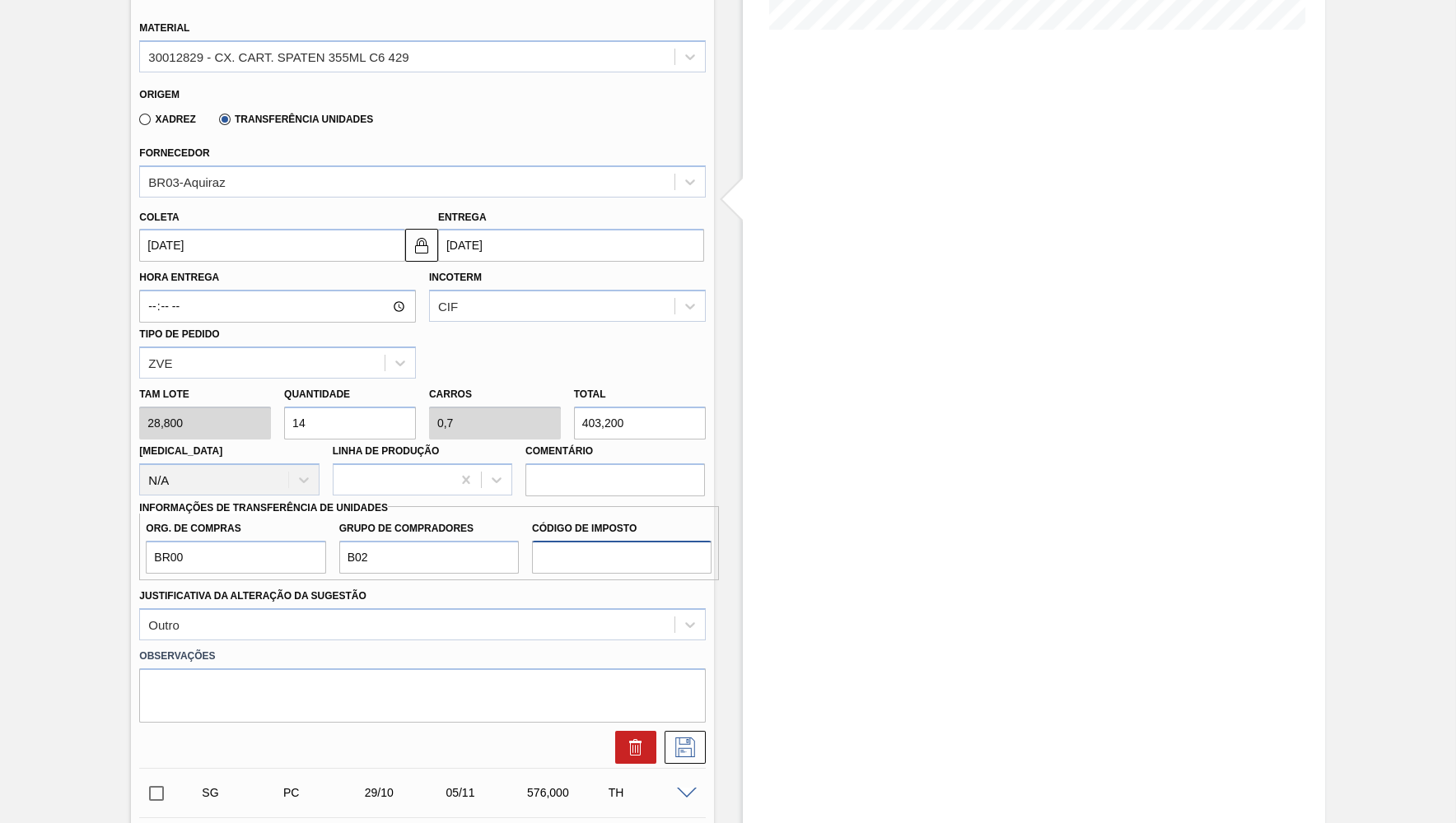
click at [648, 540] on input "Código de Imposto" at bounding box center [621, 557] width 180 height 33
type input "IZ"
click at [695, 737] on icon at bounding box center [685, 747] width 26 height 20
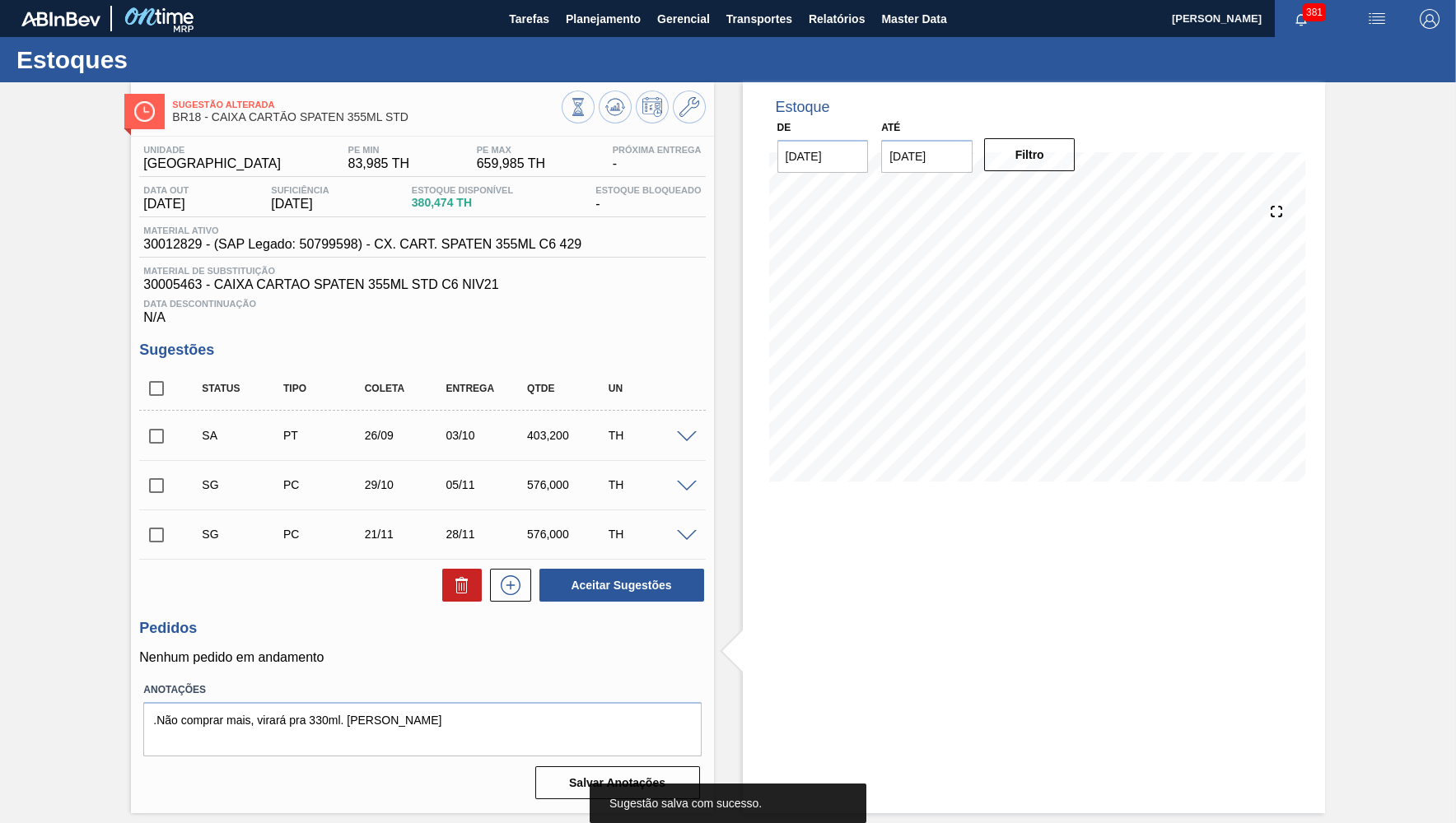
scroll to position [0, 0]
click at [166, 431] on input "checkbox" at bounding box center [157, 437] width 35 height 35
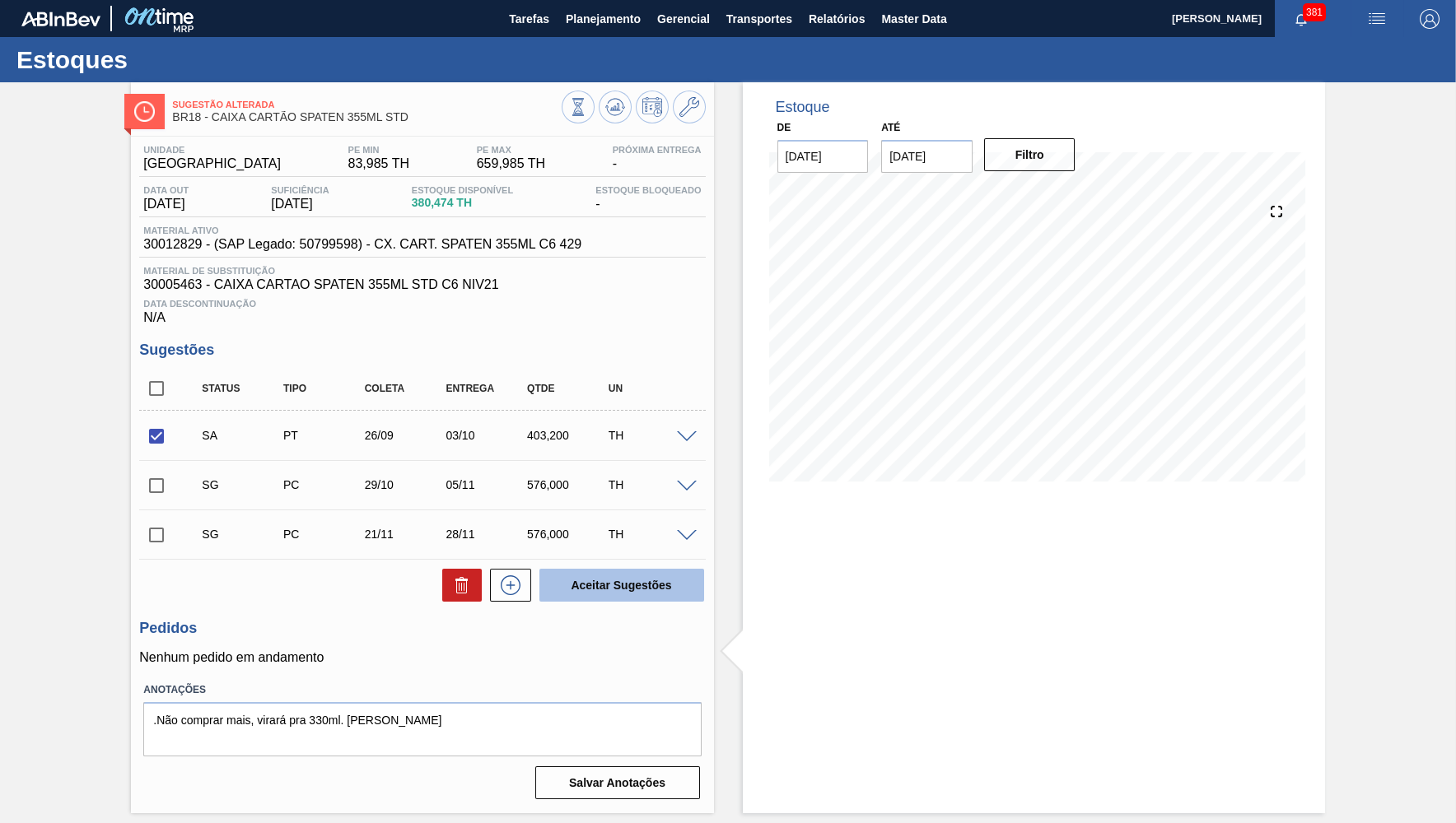
click at [588, 575] on button "Aceitar Sugestões" at bounding box center [621, 585] width 165 height 33
checkbox input "false"
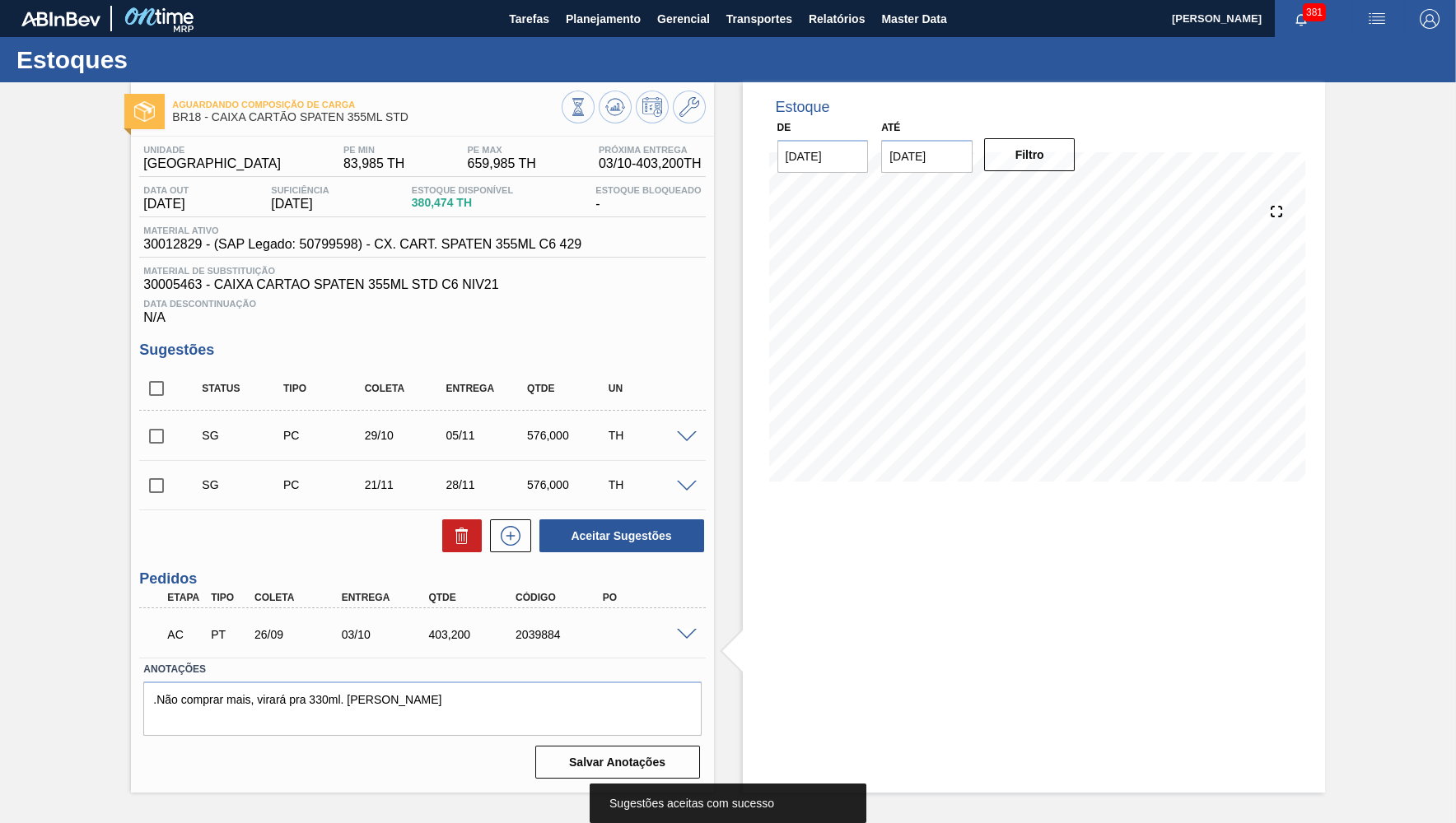
click at [677, 634] on div at bounding box center [689, 633] width 33 height 12
click at [684, 635] on span at bounding box center [686, 634] width 20 height 12
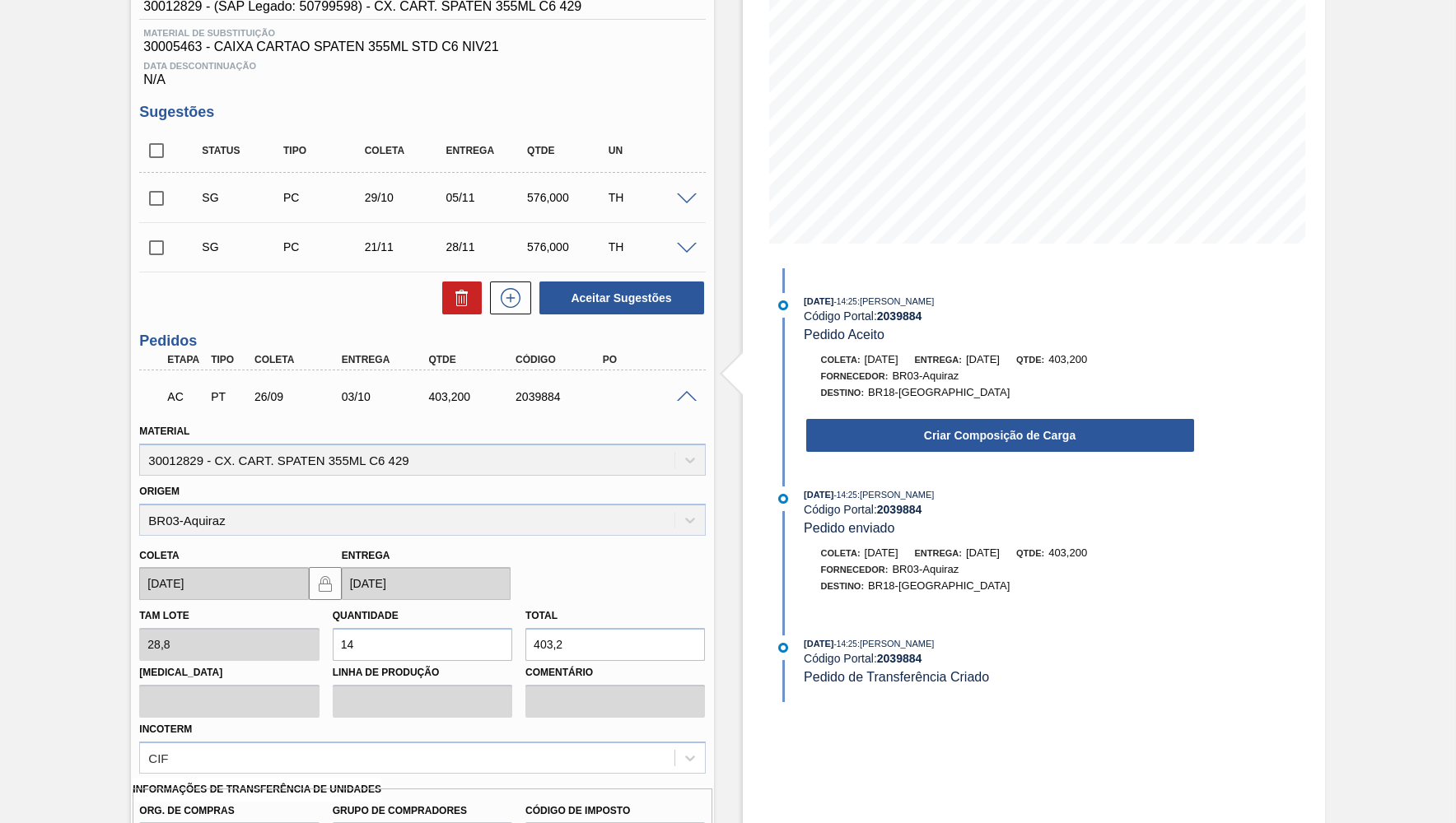
scroll to position [127, 0]
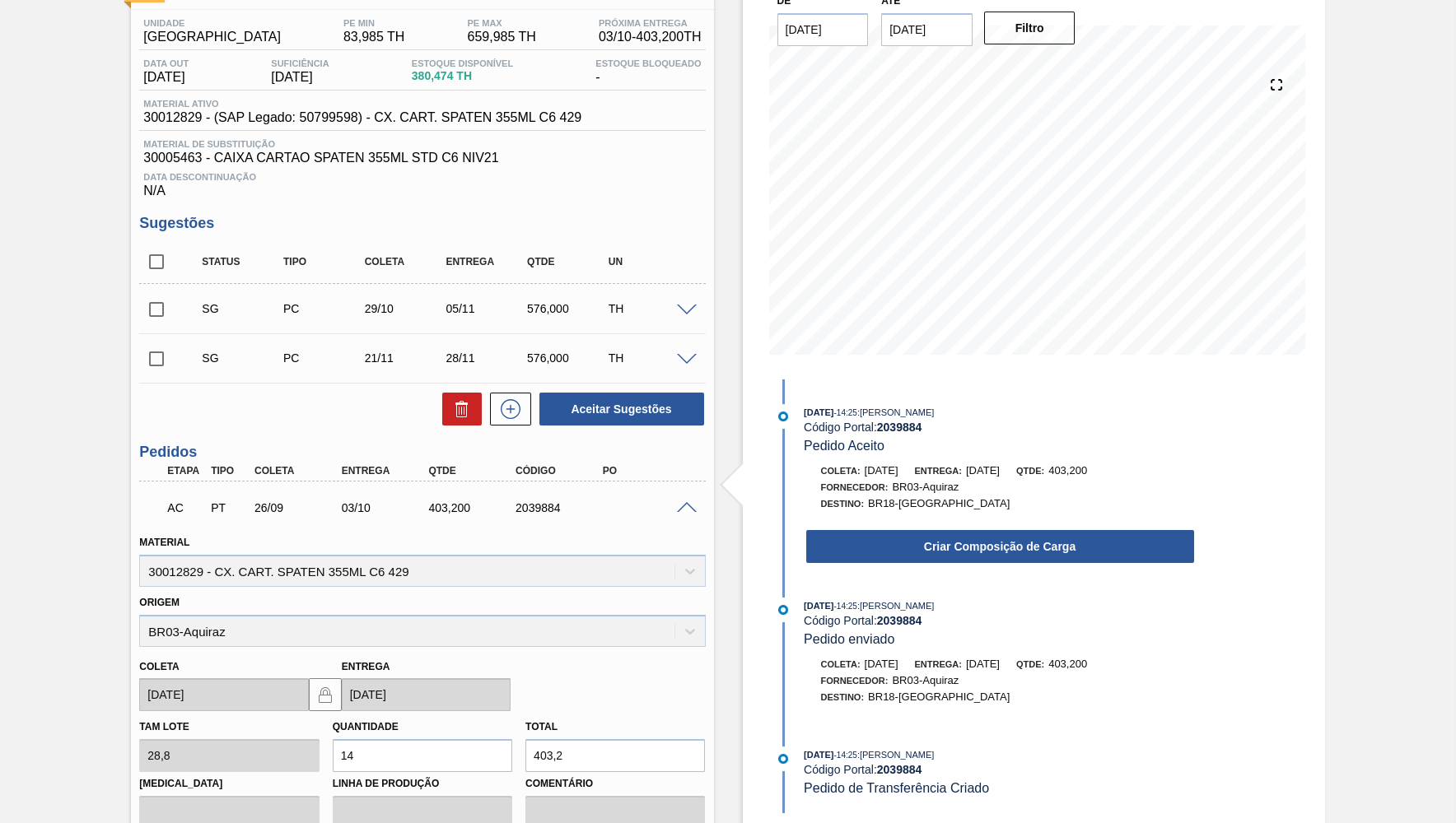
click at [686, 496] on div "AC PT 26/09 03/10 403,[PHONE_NUMBER]" at bounding box center [422, 507] width 565 height 41
click at [684, 500] on div at bounding box center [689, 506] width 33 height 12
click at [686, 500] on div at bounding box center [689, 506] width 33 height 12
click at [689, 505] on span at bounding box center [686, 507] width 20 height 12
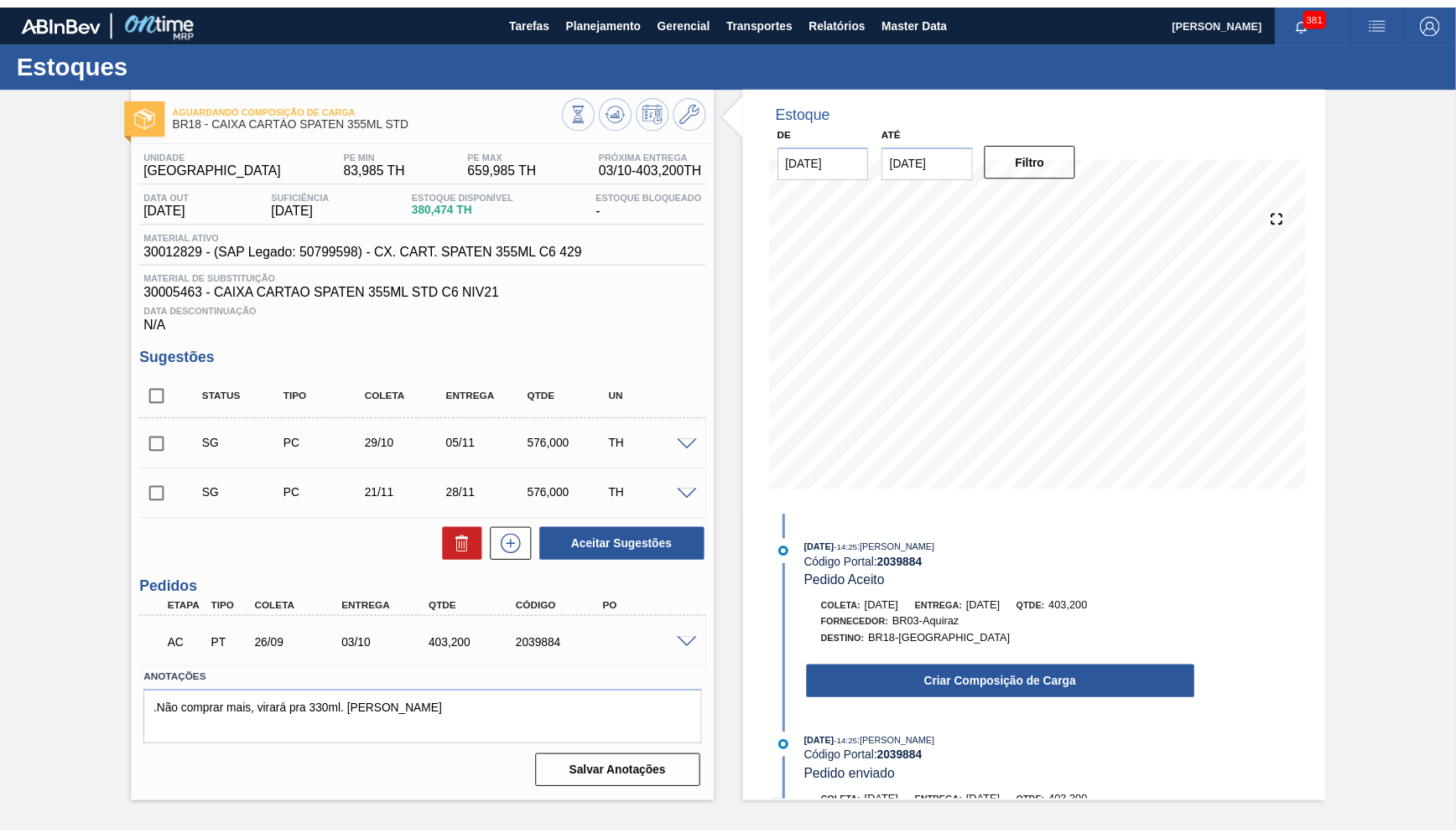
scroll to position [0, 0]
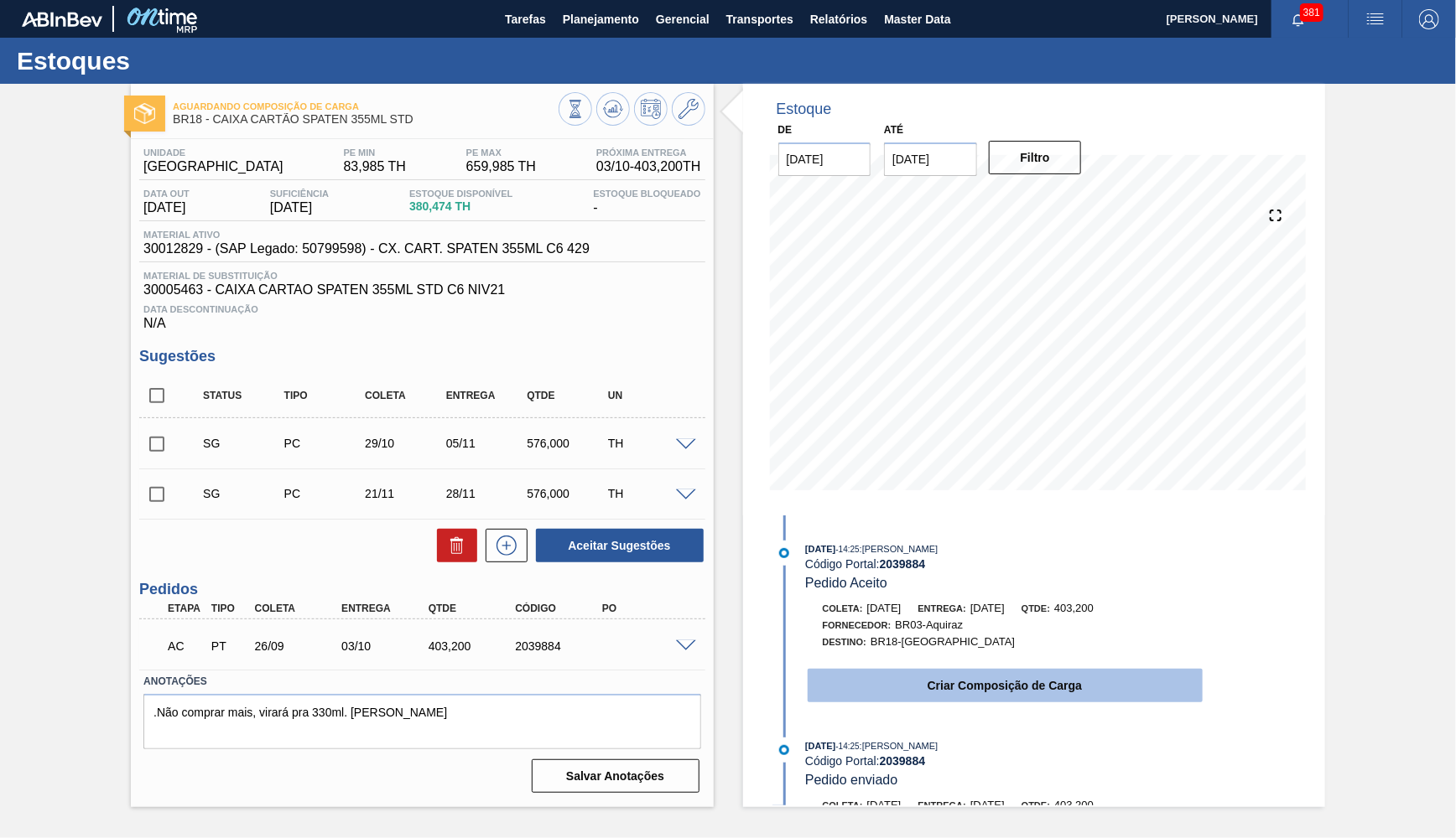
click at [917, 693] on button "Criar Composição de Carga" at bounding box center [1005, 685] width 395 height 34
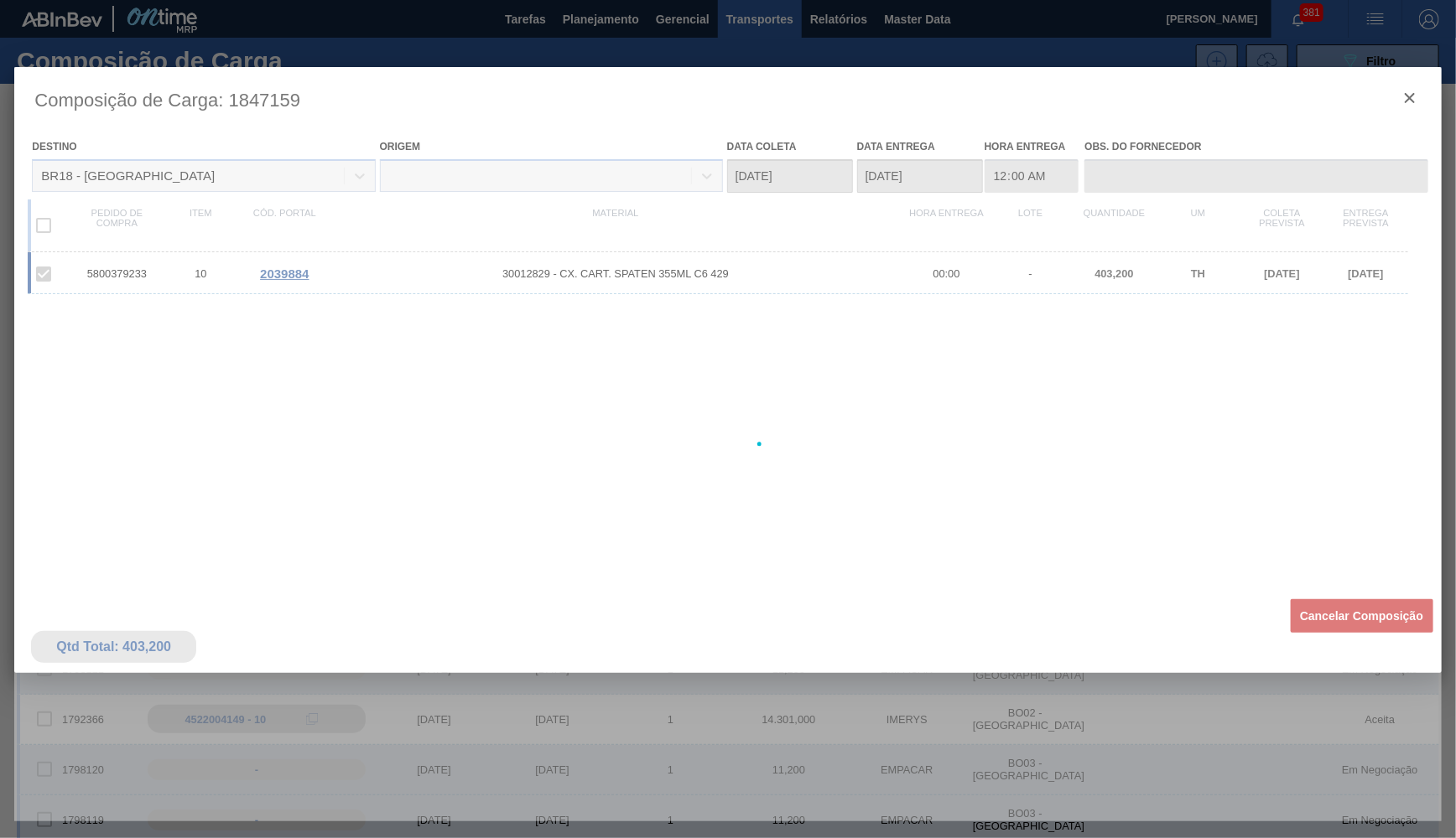
type coleta "[DATE]"
type entrega "[DATE]"
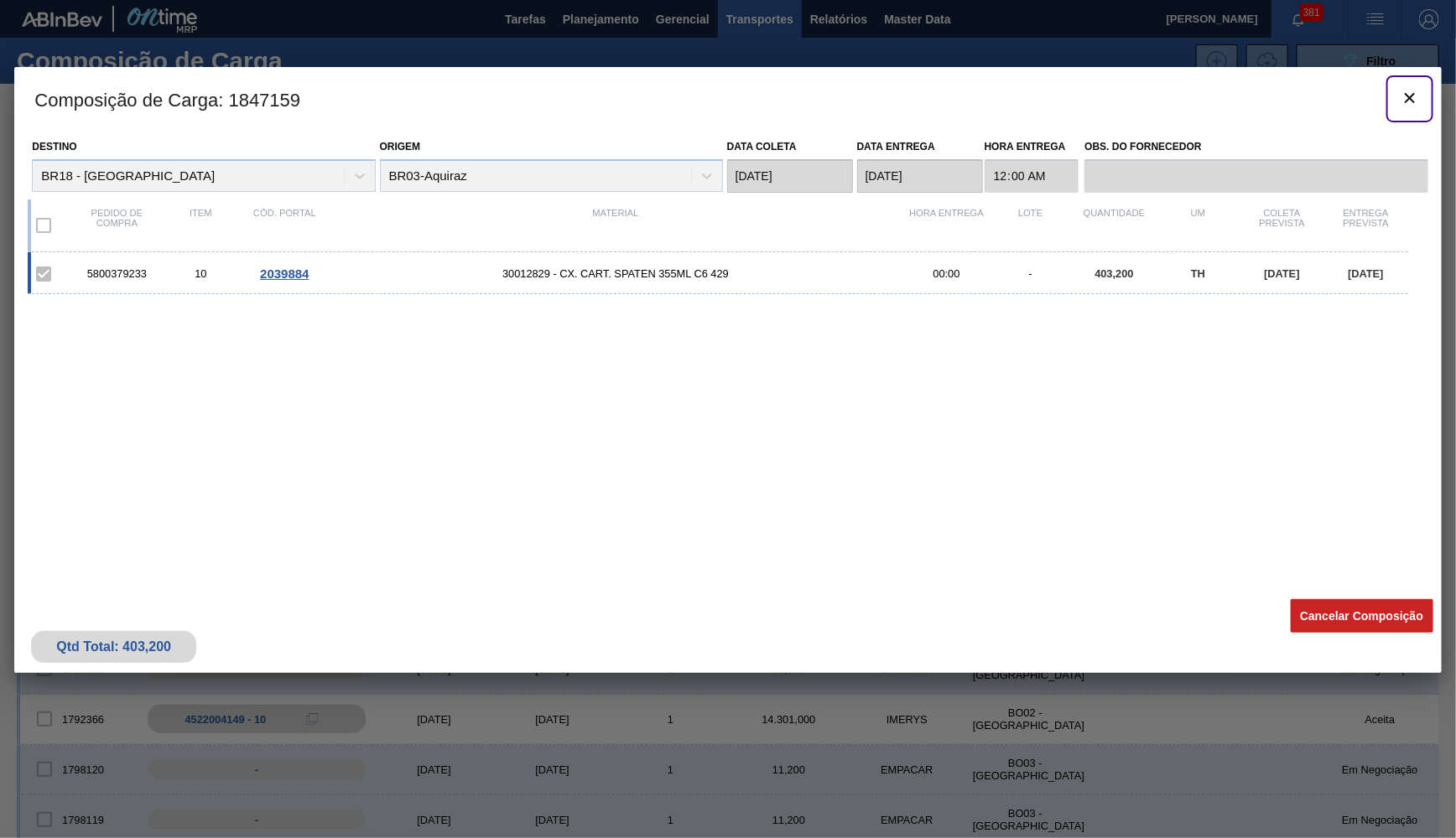
drag, startPoint x: 1402, startPoint y: 106, endPoint x: 493, endPoint y: 13, distance: 913.7
click at [1401, 104] on icon "botão de ícone" at bounding box center [1410, 98] width 20 height 20
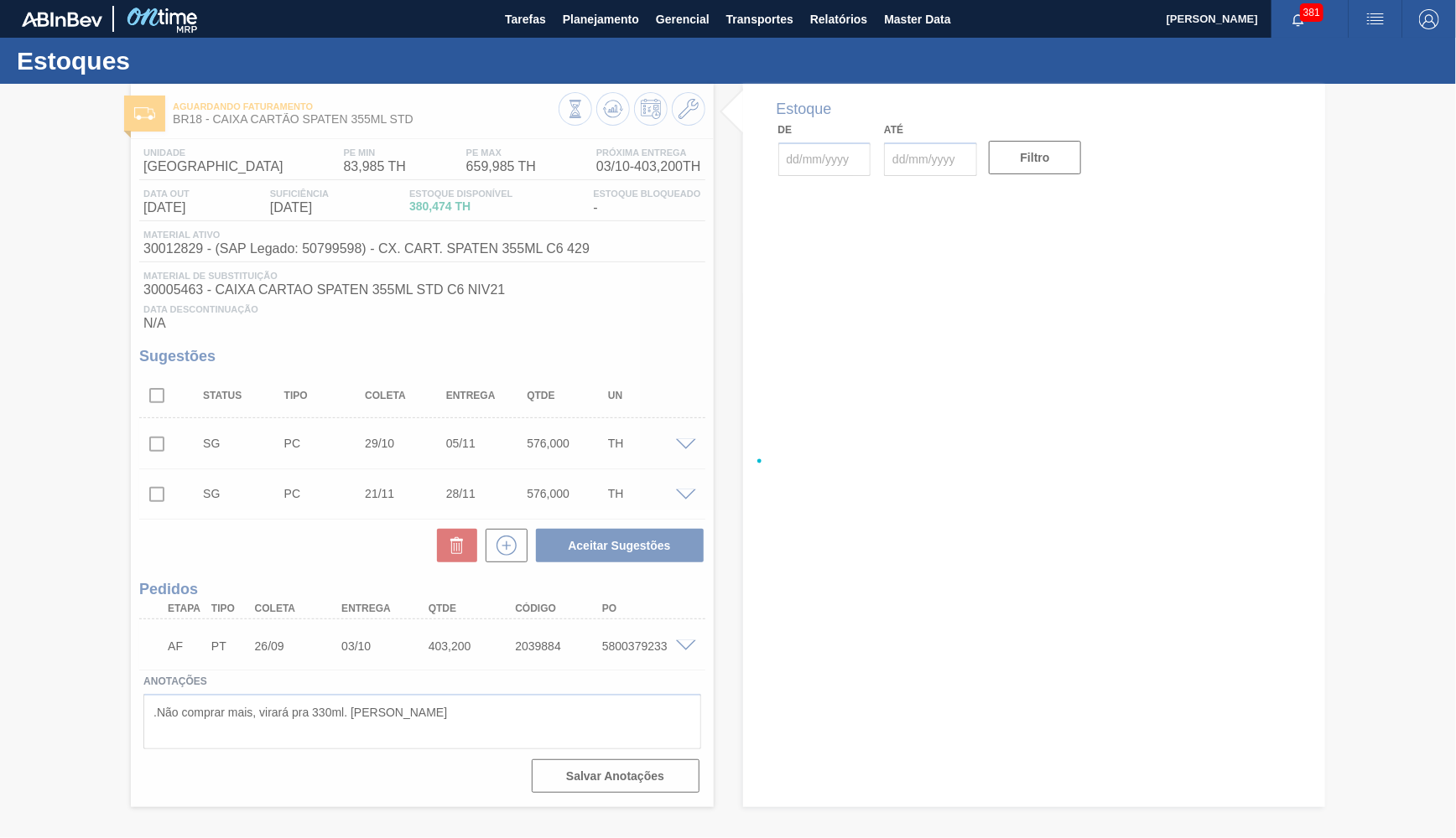
type input "[DATE]"
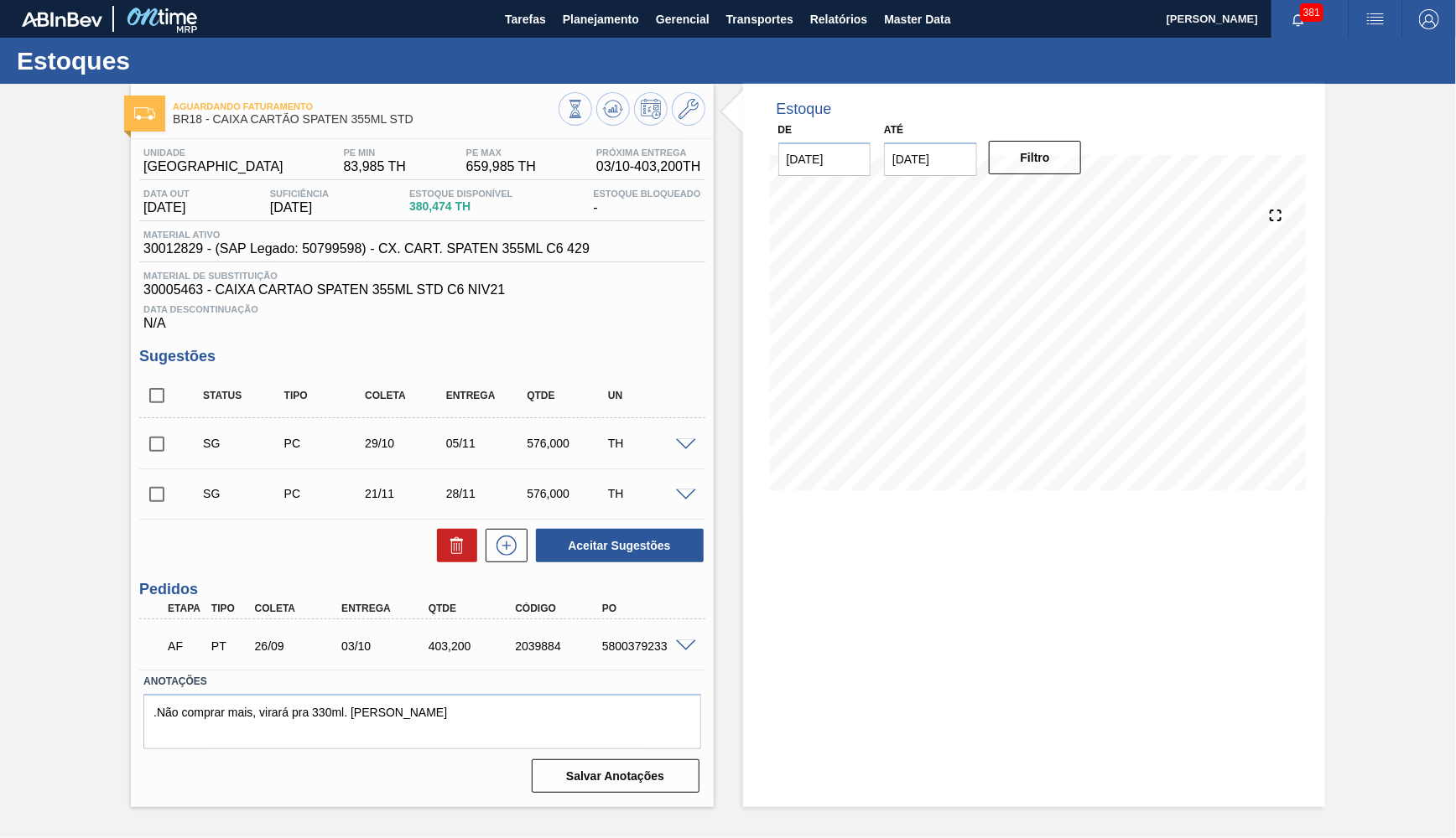
click at [687, 644] on span at bounding box center [686, 646] width 20 height 13
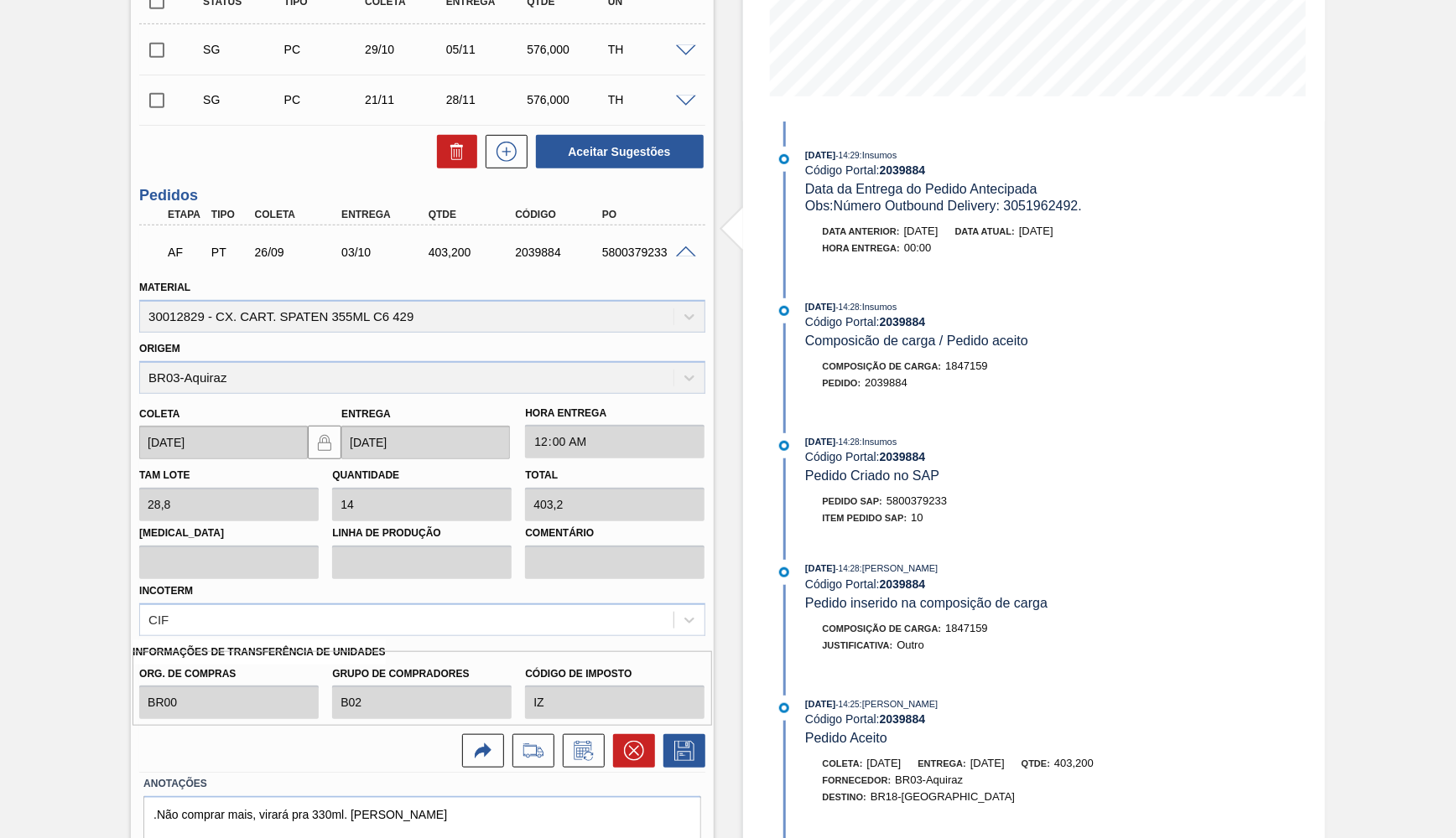
scroll to position [436, 0]
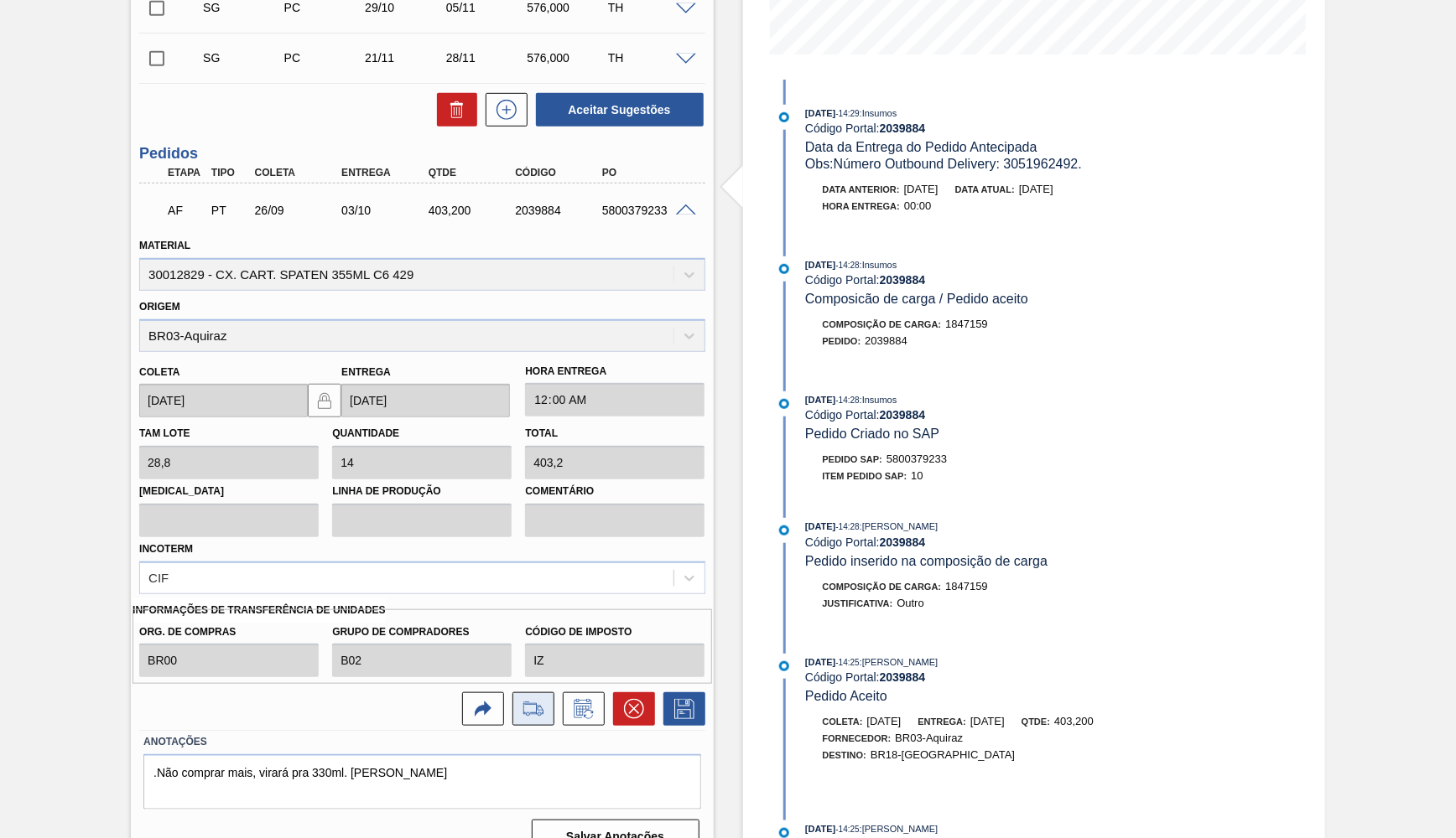
click at [539, 699] on icon at bounding box center [533, 709] width 27 height 20
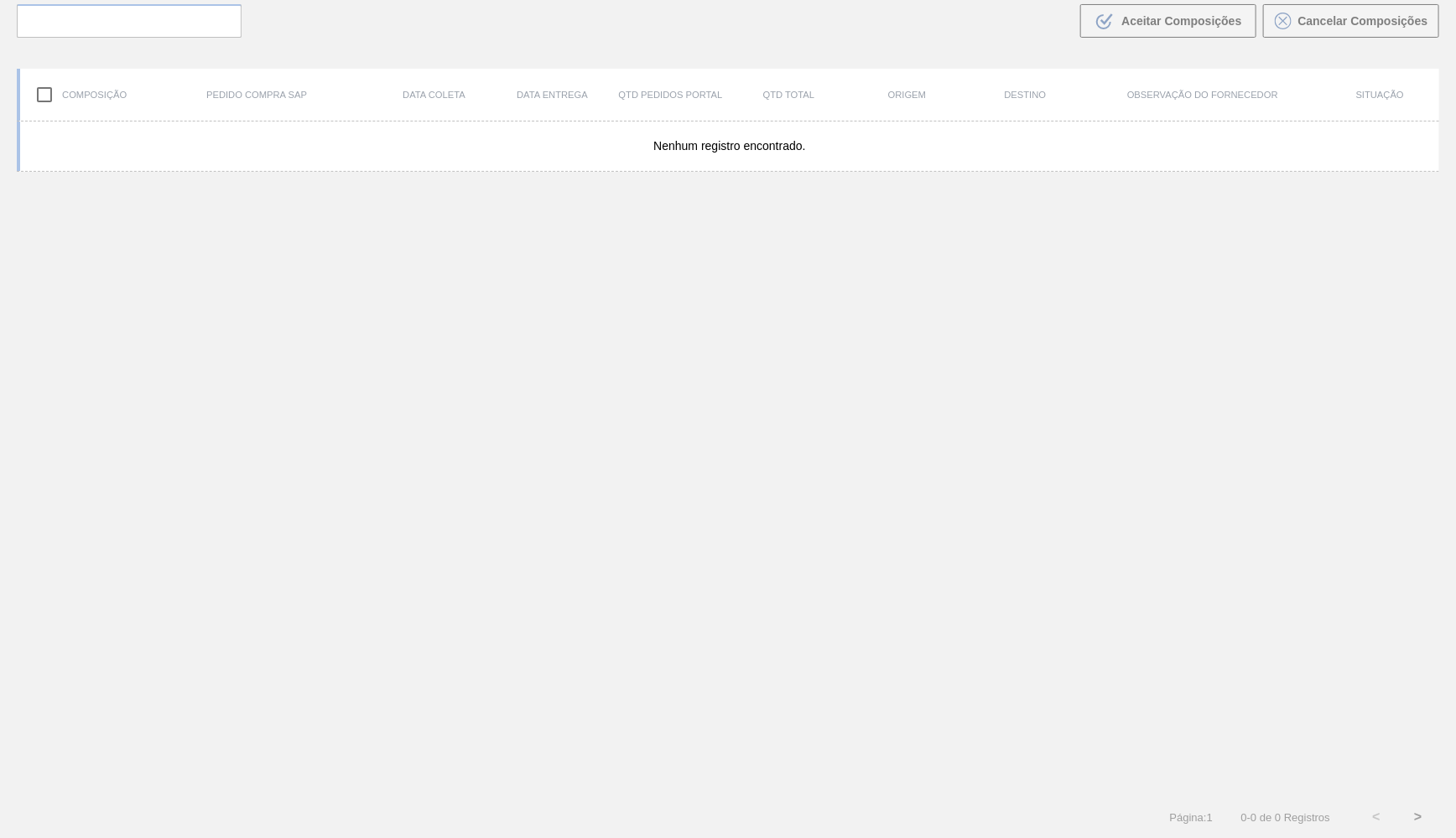
scroll to position [115, 0]
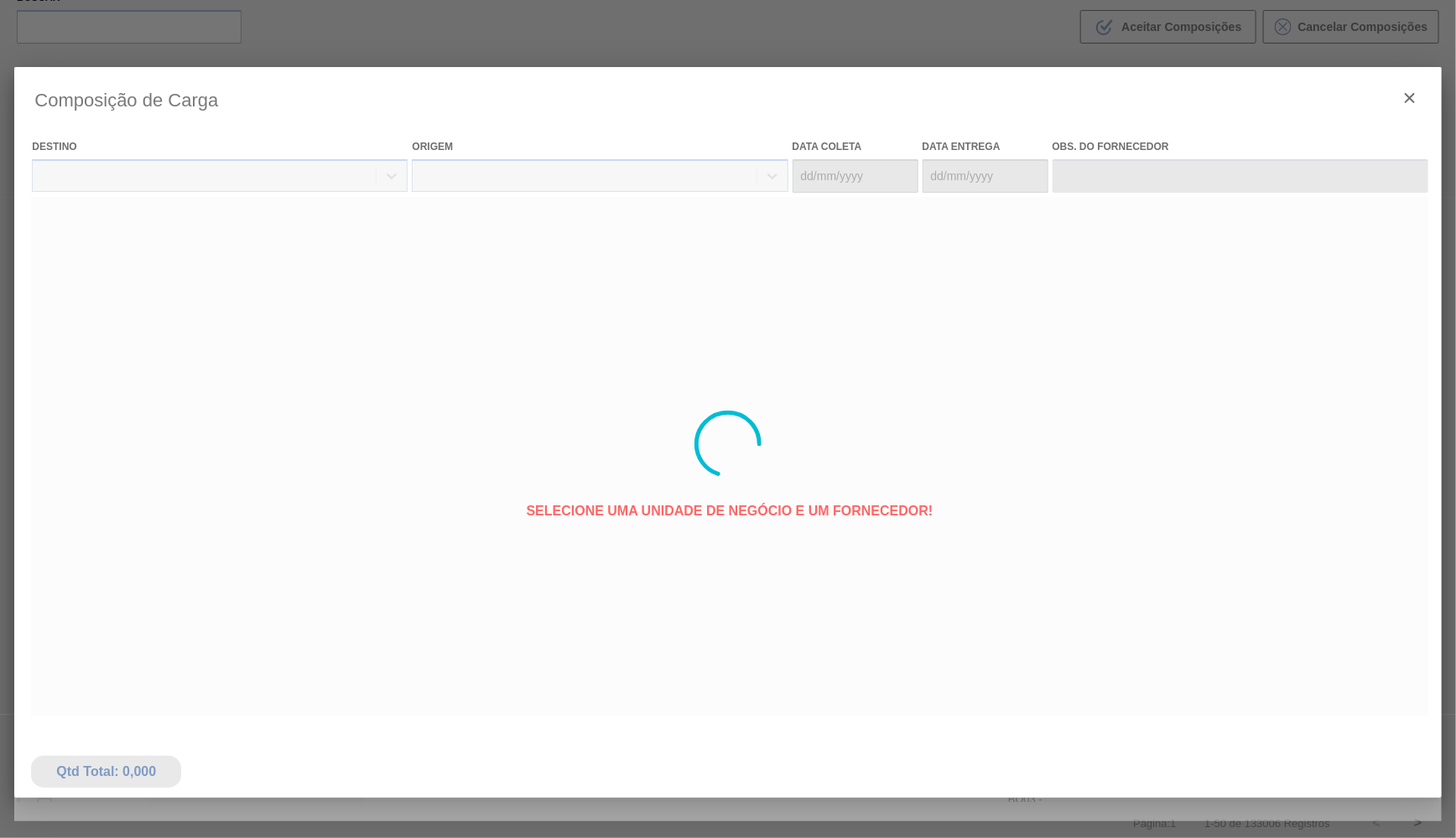
type coleta "[DATE]"
type entrega "[DATE]"
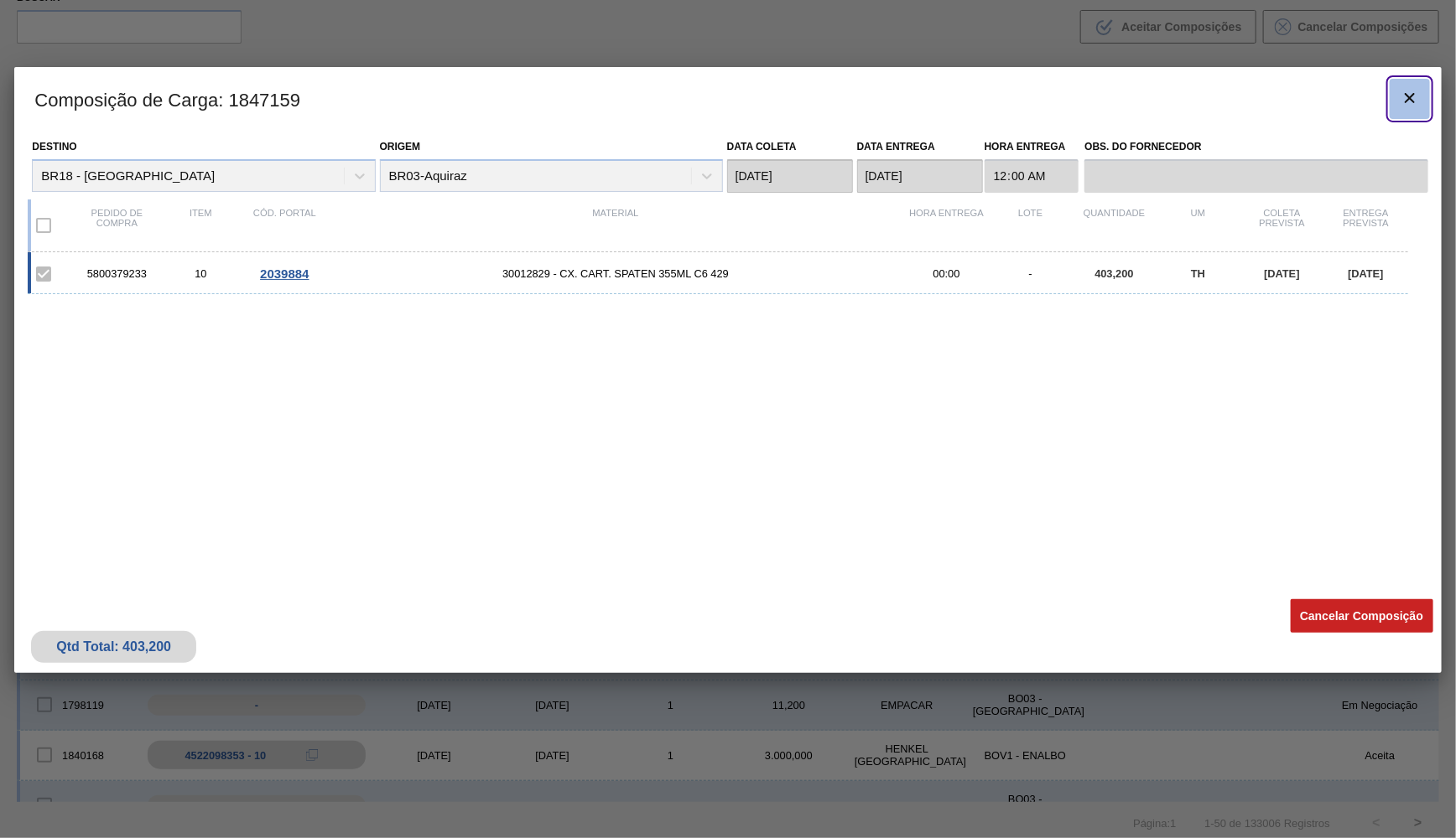
click at [1401, 91] on button "botão de ícone" at bounding box center [1410, 99] width 40 height 40
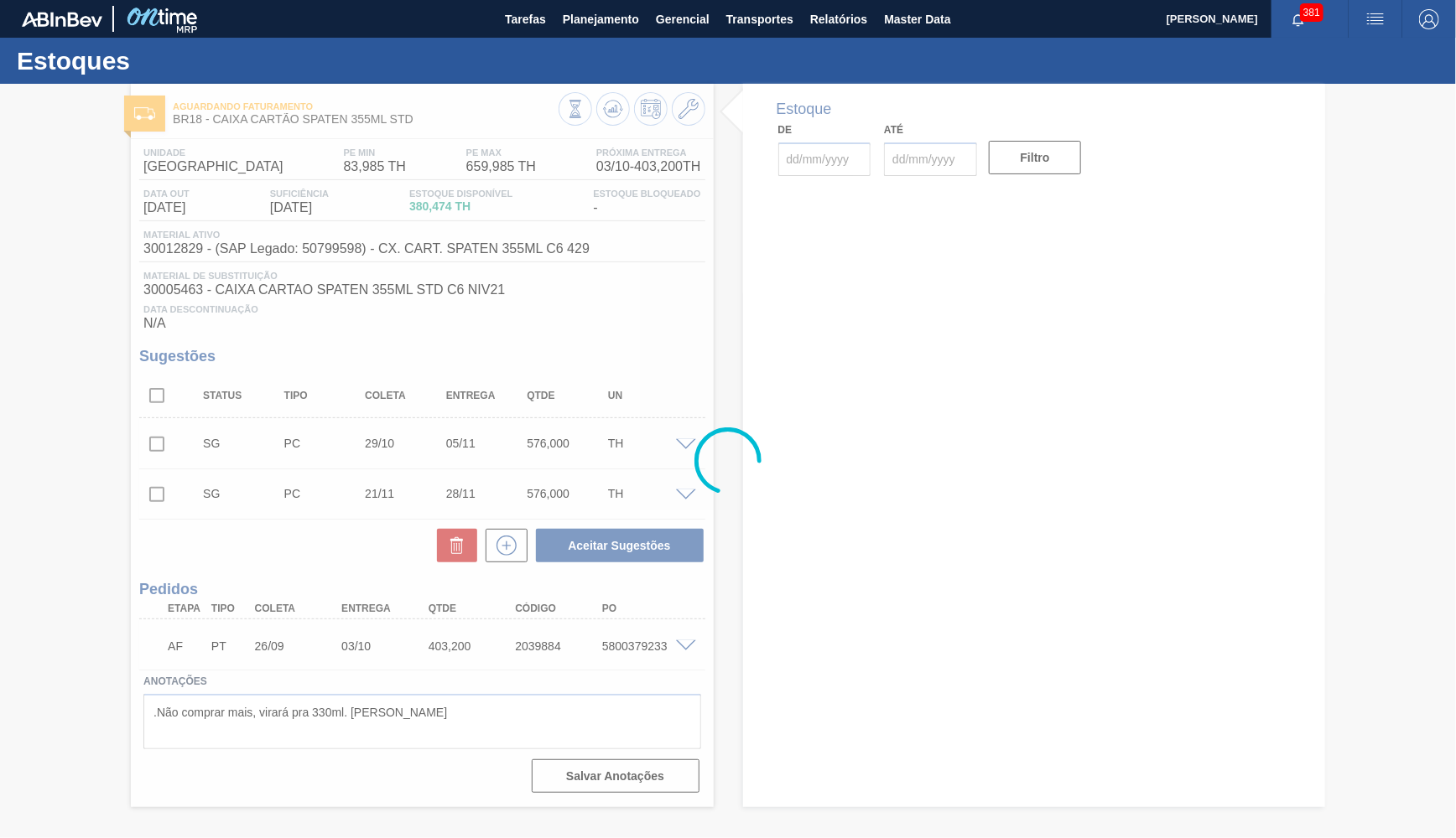
type input "[DATE]"
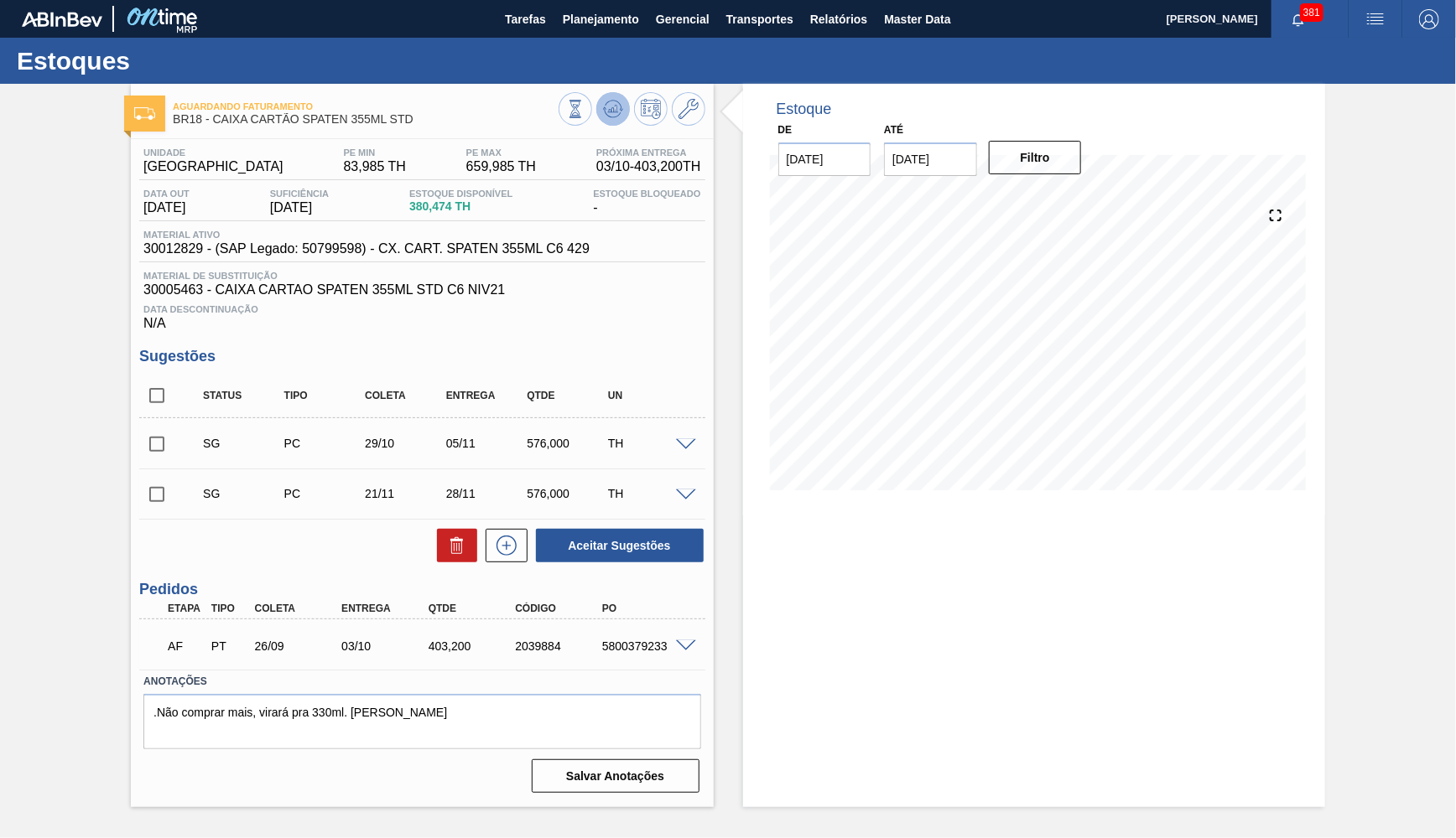
click at [607, 106] on icon at bounding box center [613, 109] width 20 height 20
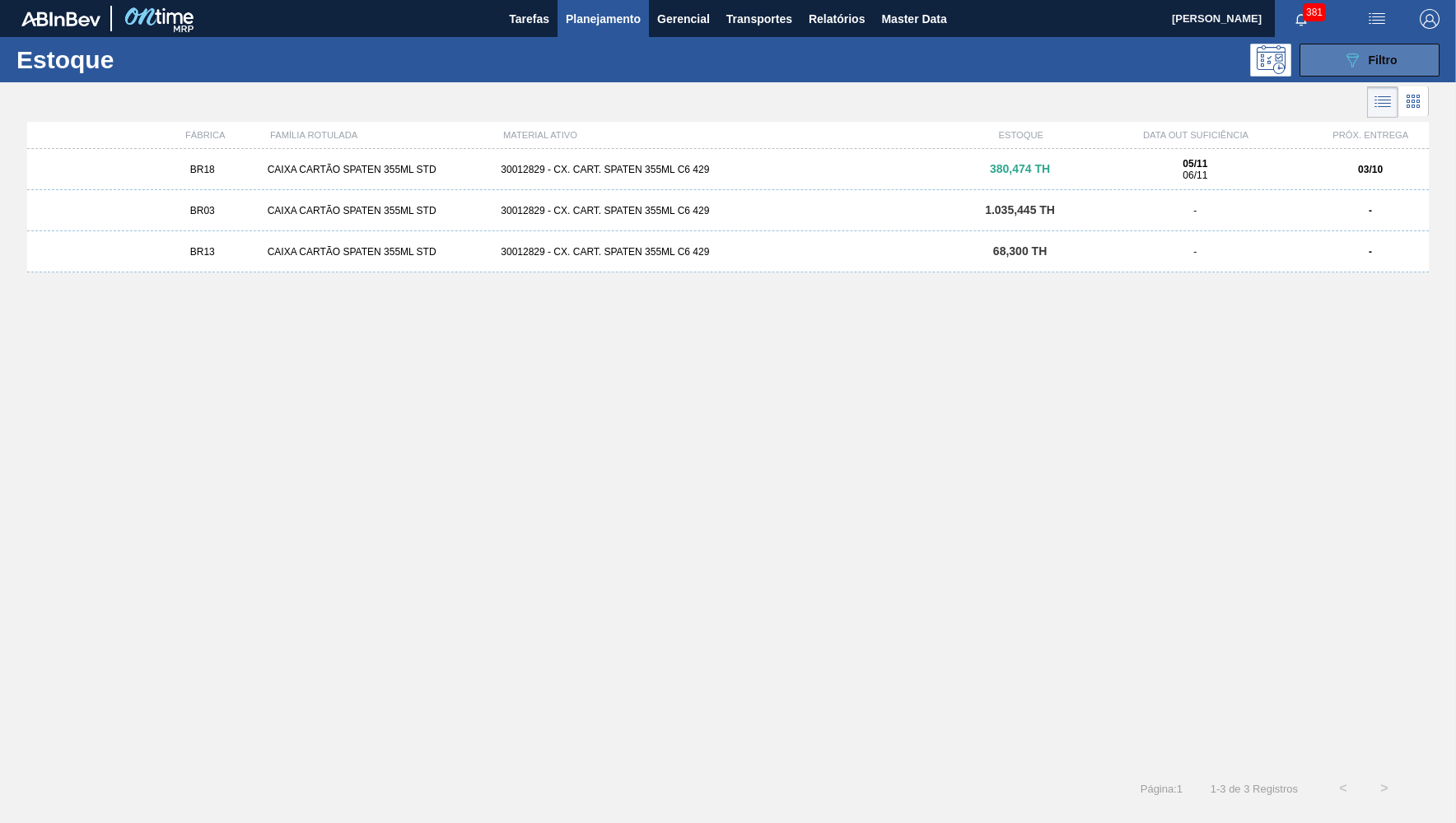
click at [1360, 58] on icon "089F7B8B-B2A5-4AFE-B5C0-19BA573D28AC" at bounding box center [1352, 60] width 20 height 20
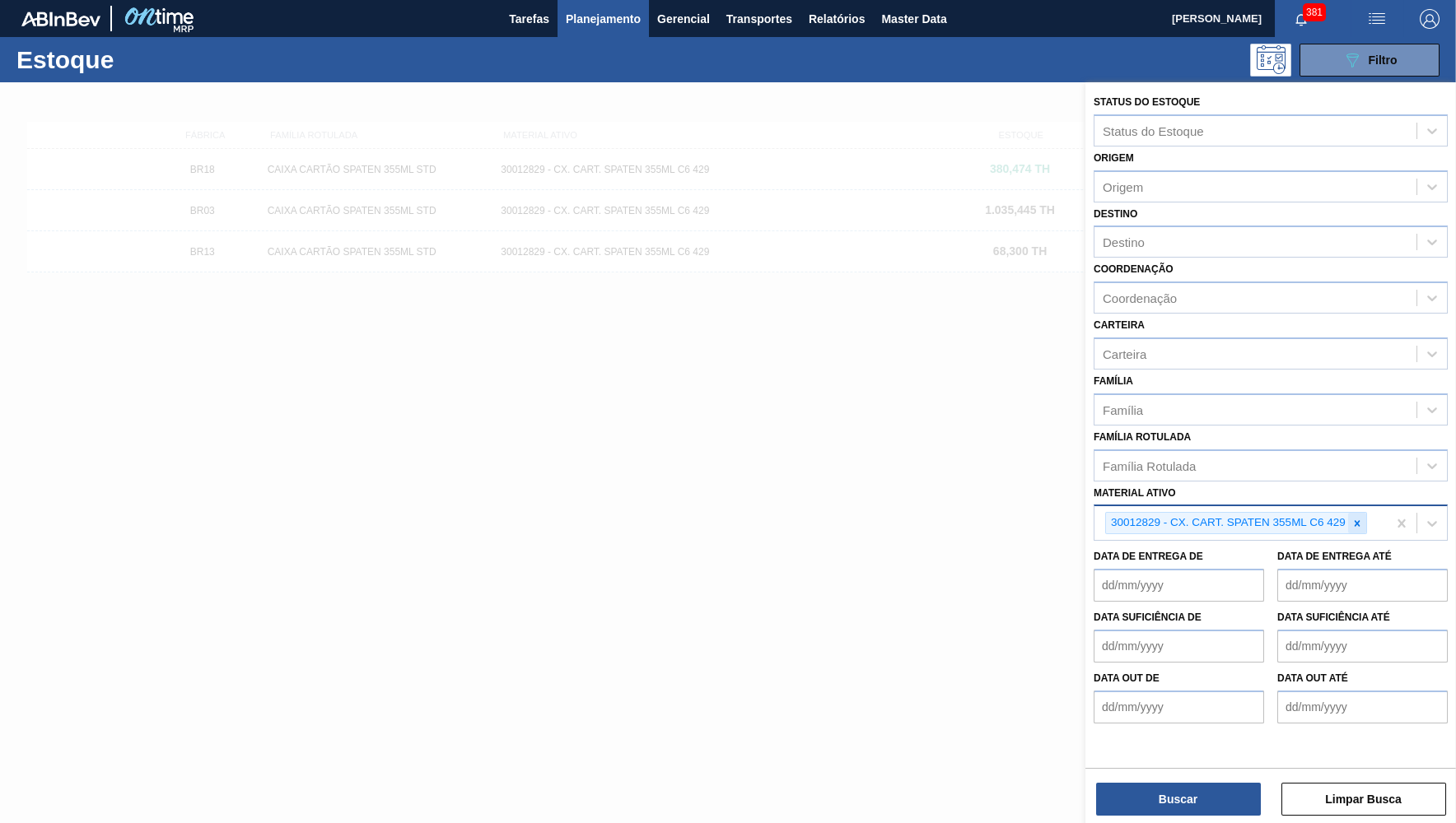
click at [1358, 520] on icon at bounding box center [1356, 522] width 6 height 6
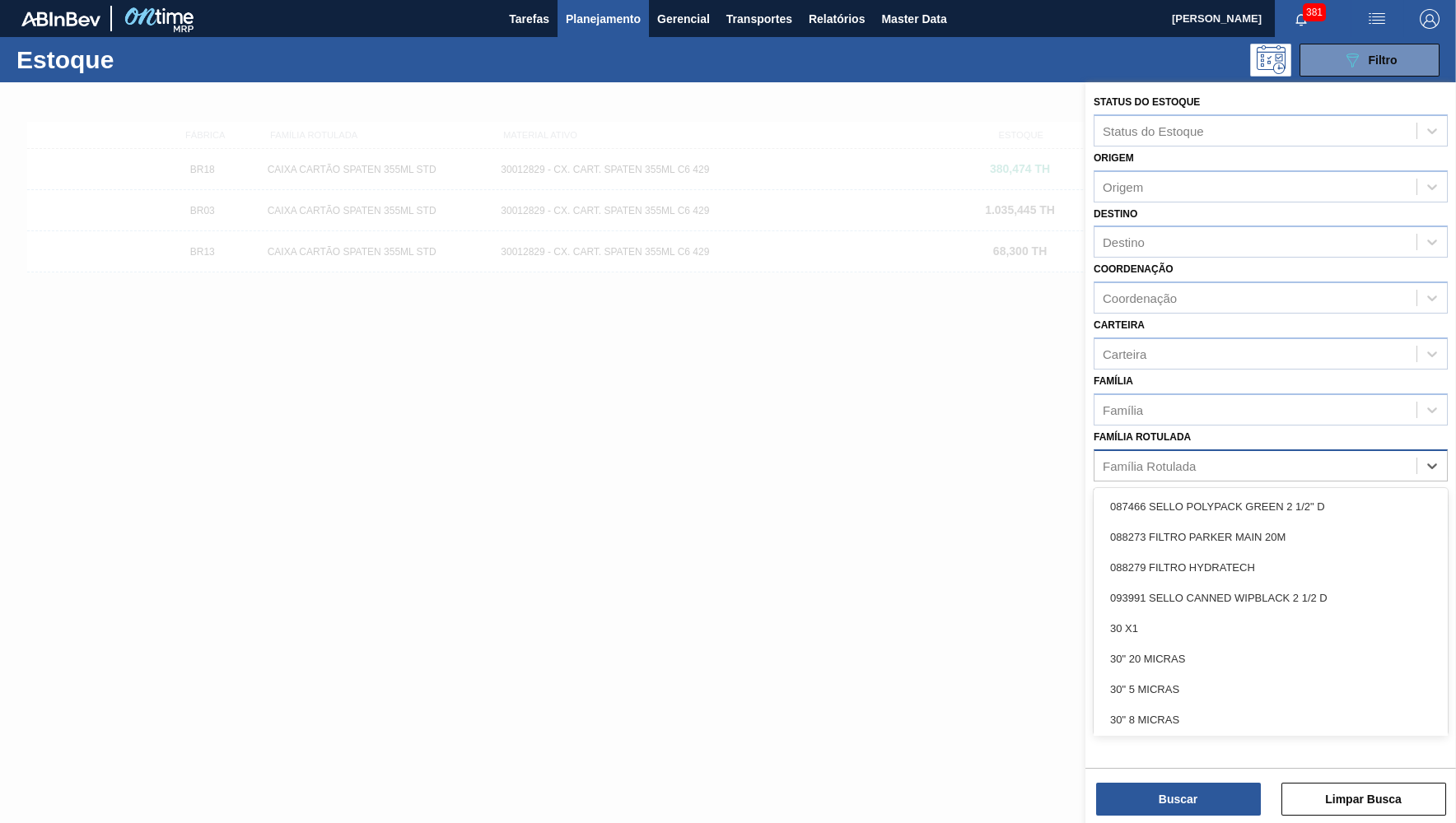
click at [1319, 454] on div "Família Rotulada" at bounding box center [1255, 465] width 322 height 24
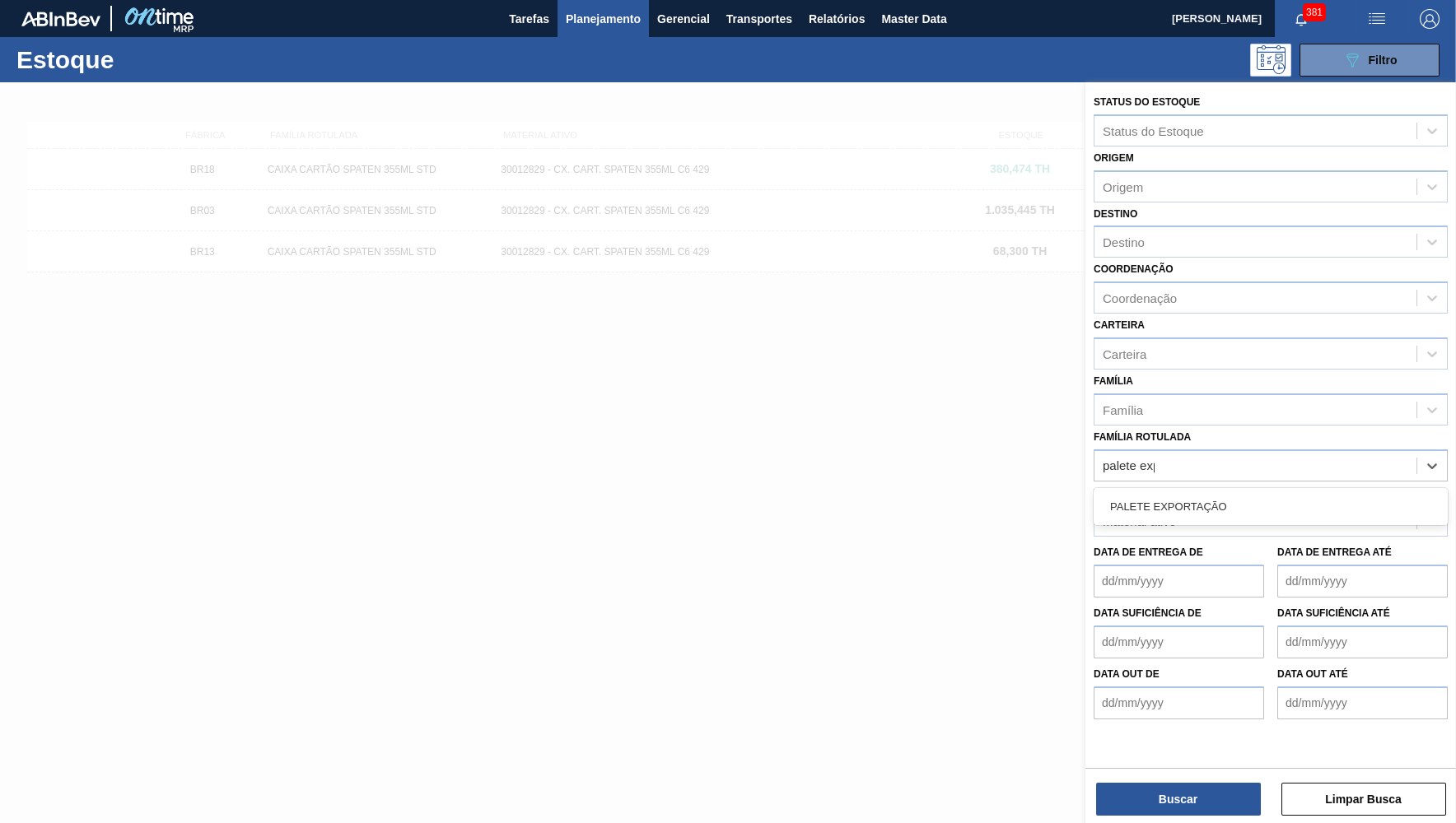
type Rotulada "palete expo"
click at [1189, 492] on div "PALETE EXPORTAÇÃO" at bounding box center [1271, 507] width 354 height 30
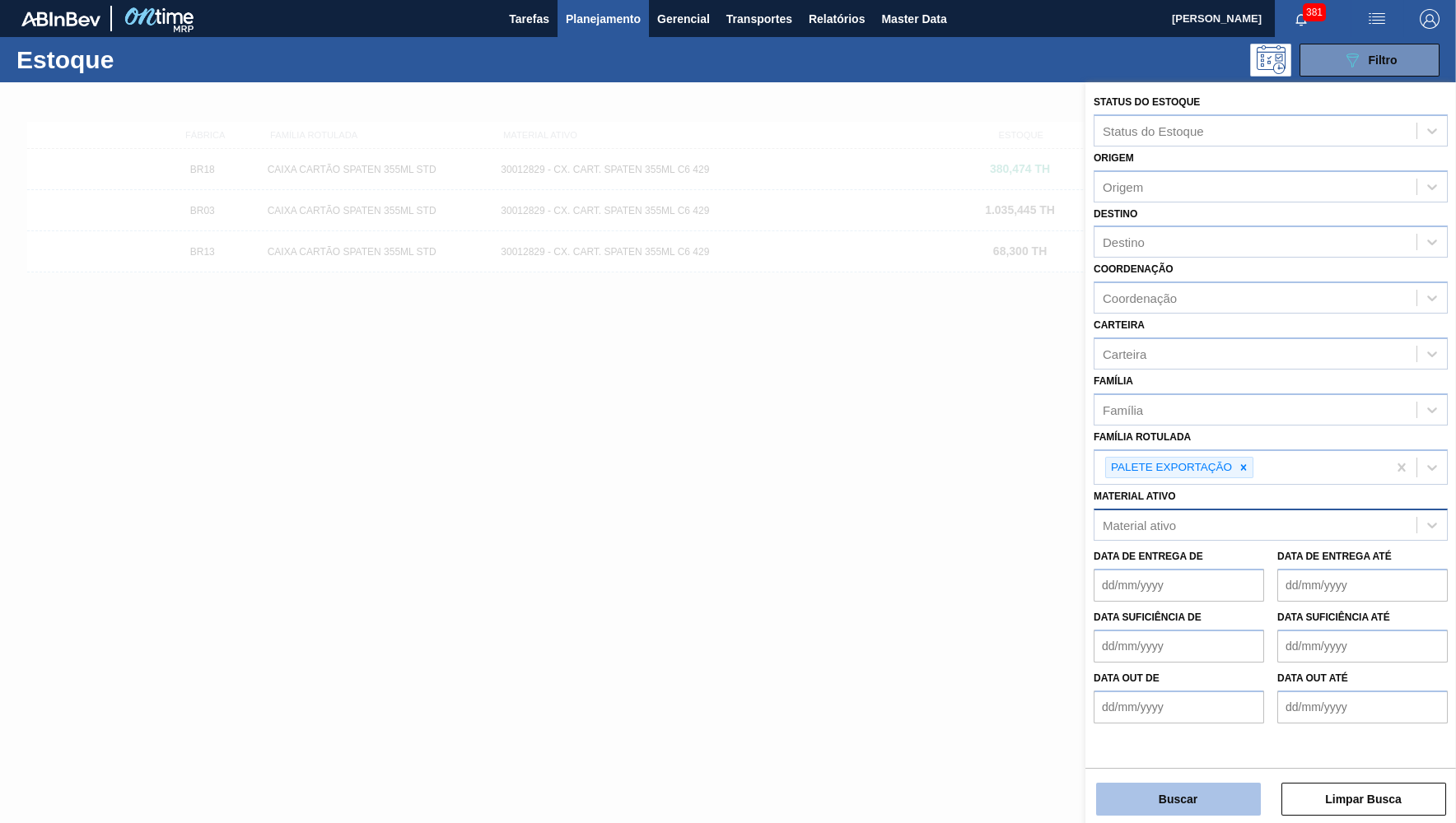
click at [1168, 805] on button "Buscar" at bounding box center [1178, 799] width 165 height 33
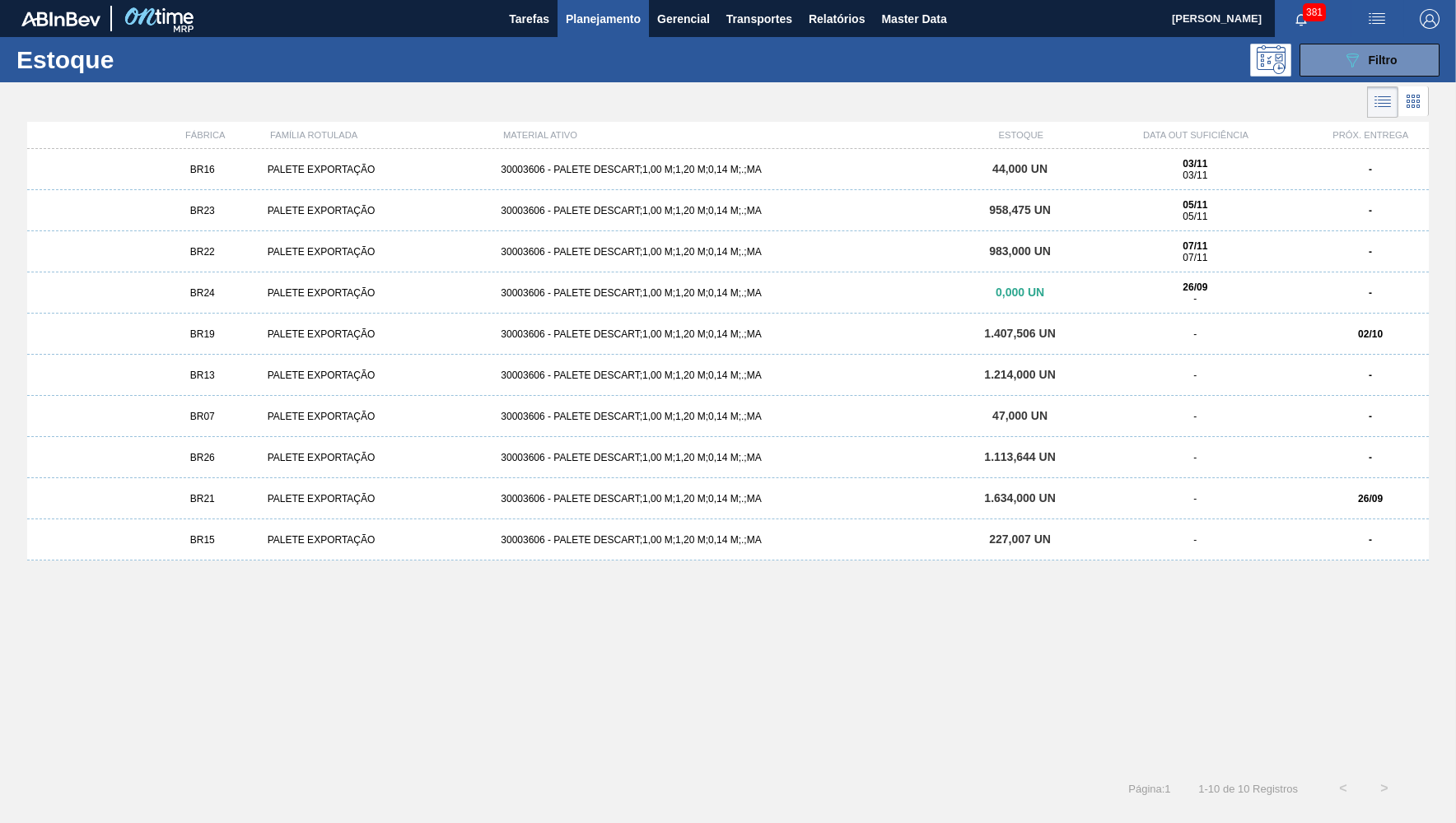
click at [213, 217] on div "BR23 PALETE EXPORTAÇÃO 30003606 - PALETE DESCART;1,00 M;1,20 M;0,14 M;.;MA 958,…" at bounding box center [728, 211] width 1402 height 41
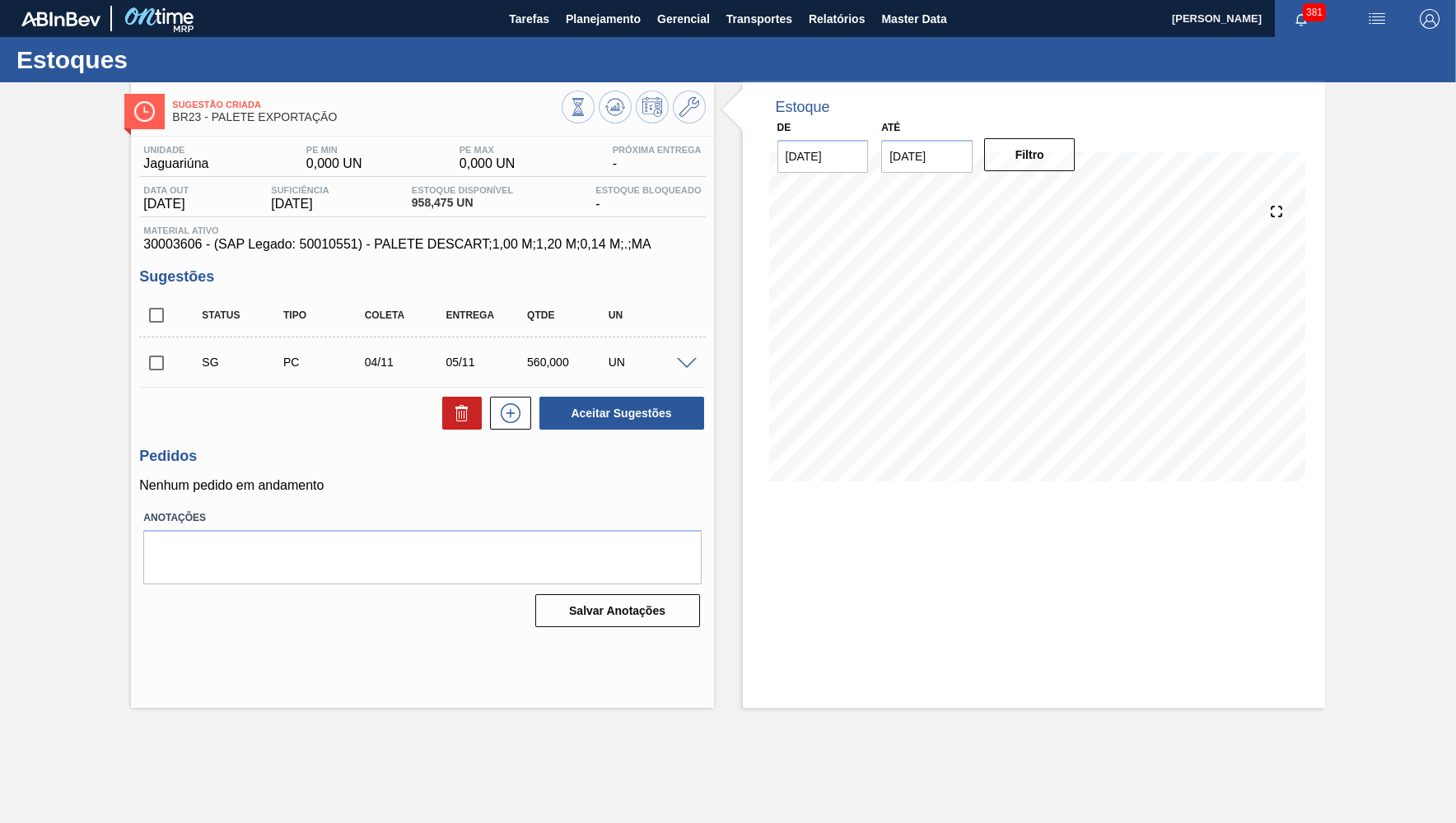
click at [686, 357] on div at bounding box center [689, 362] width 33 height 12
click at [687, 358] on span at bounding box center [686, 364] width 20 height 12
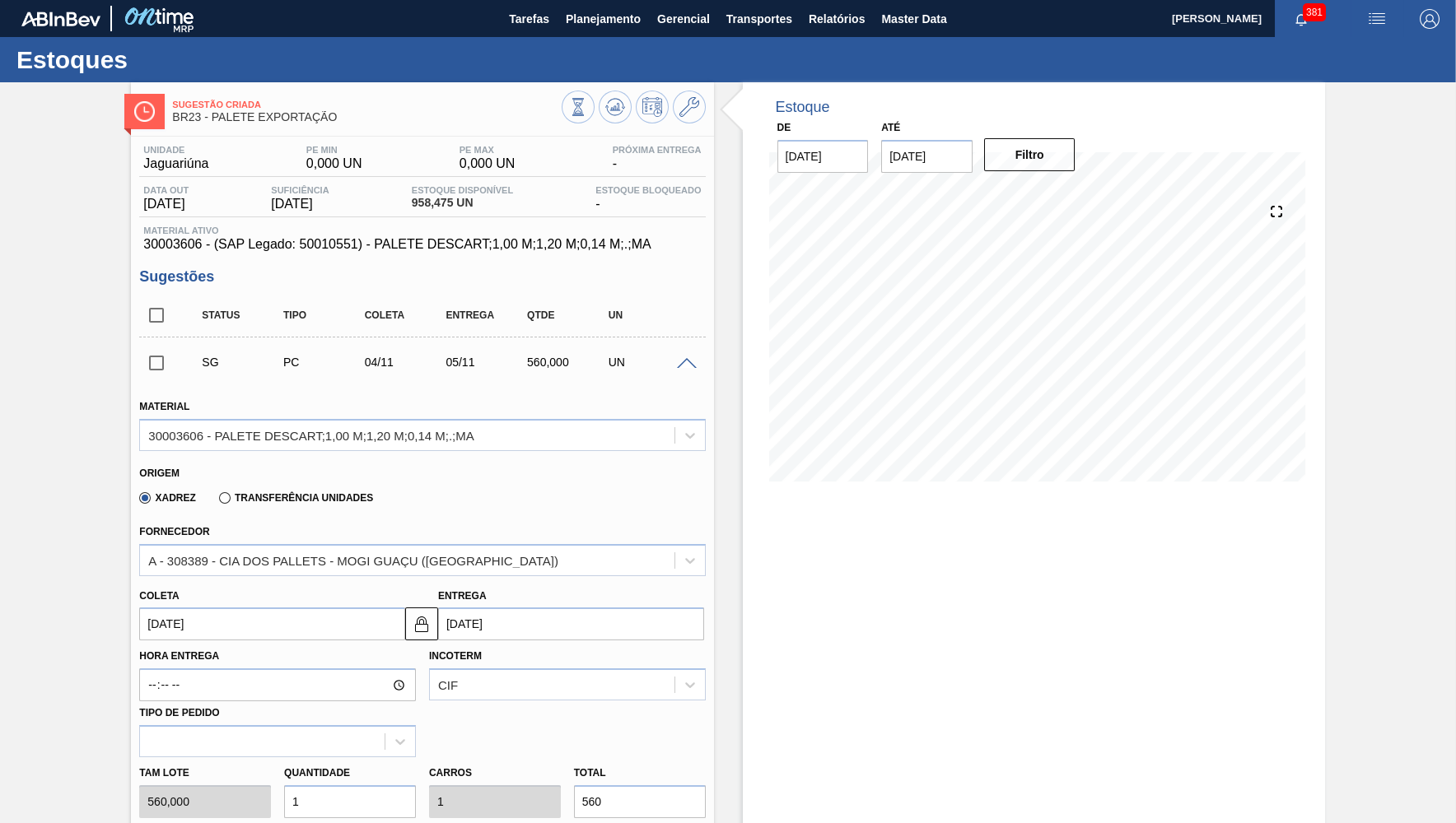
scroll to position [226, 0]
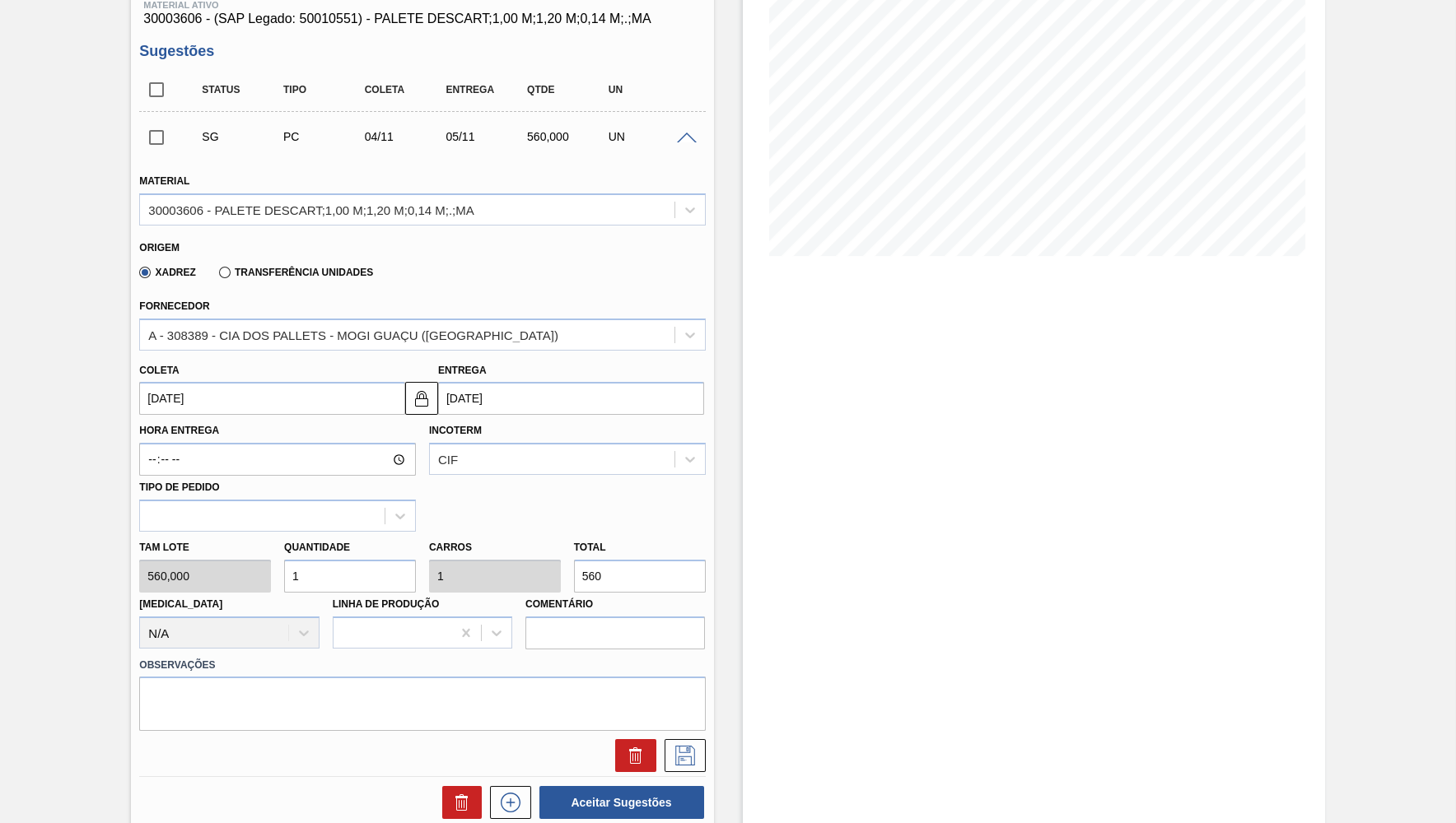
click at [218, 387] on input "04/11/2025" at bounding box center [272, 399] width 266 height 33
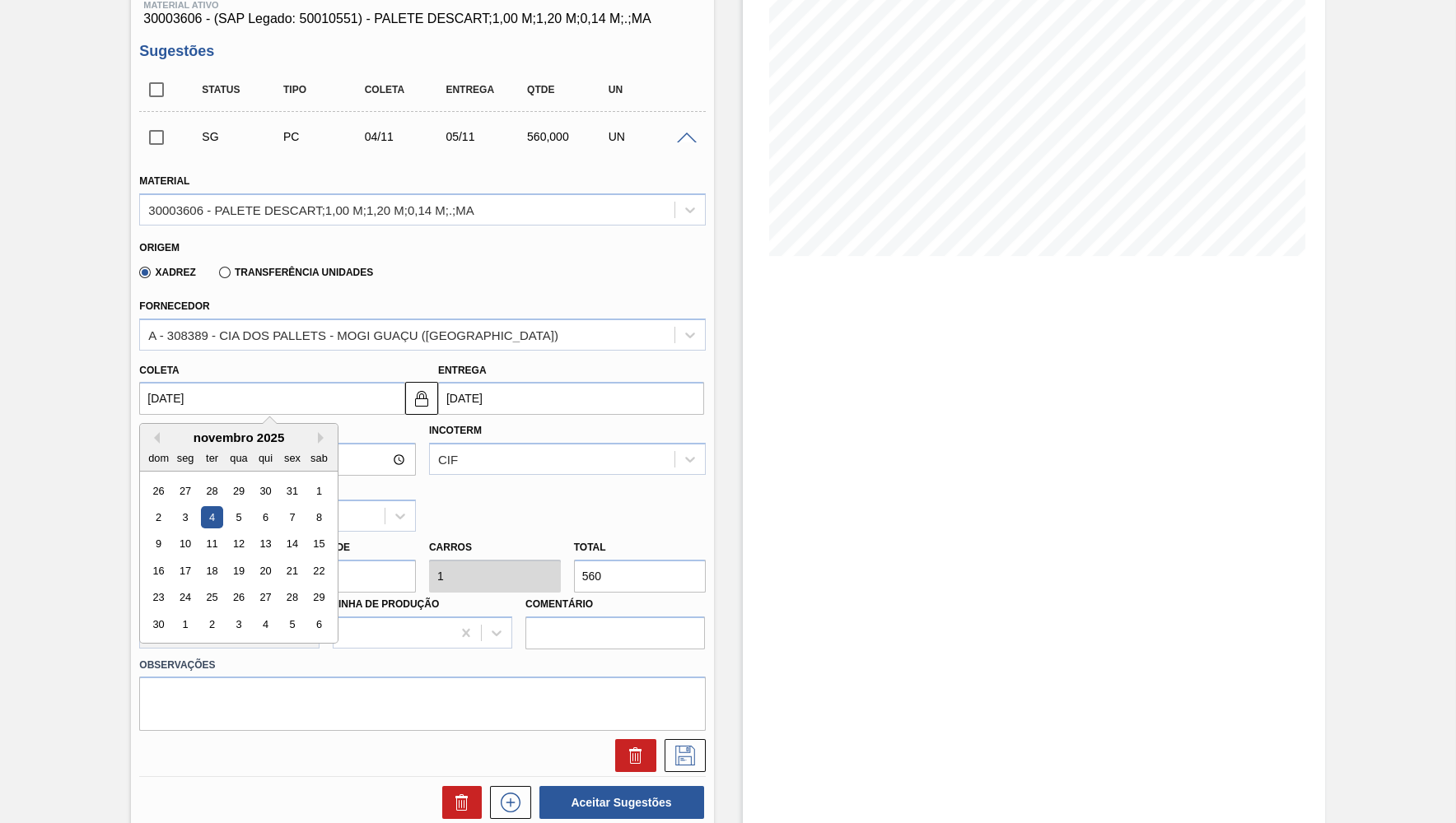
click at [143, 431] on div "novembro 2025" at bounding box center [239, 437] width 198 height 14
click at [157, 433] on button "Previous Month" at bounding box center [154, 438] width 12 height 12
click at [151, 447] on div "dom" at bounding box center [158, 458] width 22 height 22
click at [153, 433] on button "Previous Month" at bounding box center [154, 438] width 12 height 12
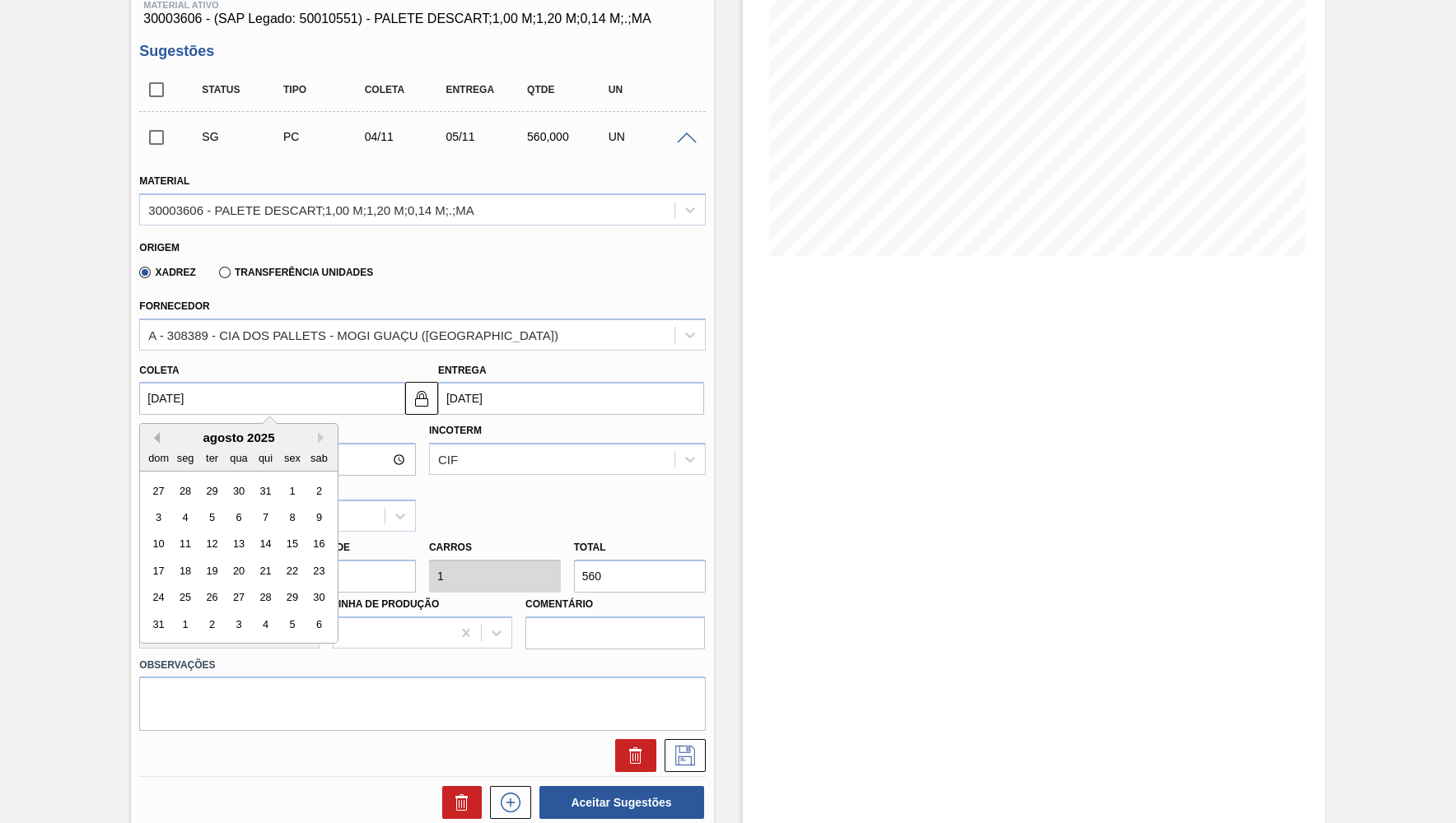
click at [152, 433] on button "Previous Month" at bounding box center [154, 438] width 12 height 12
click at [296, 445] on div "dom seg ter qua qui sex sab" at bounding box center [239, 458] width 198 height 26
click at [297, 432] on div "julho 2025" at bounding box center [239, 437] width 198 height 14
click at [318, 433] on button "Next Month" at bounding box center [324, 438] width 12 height 12
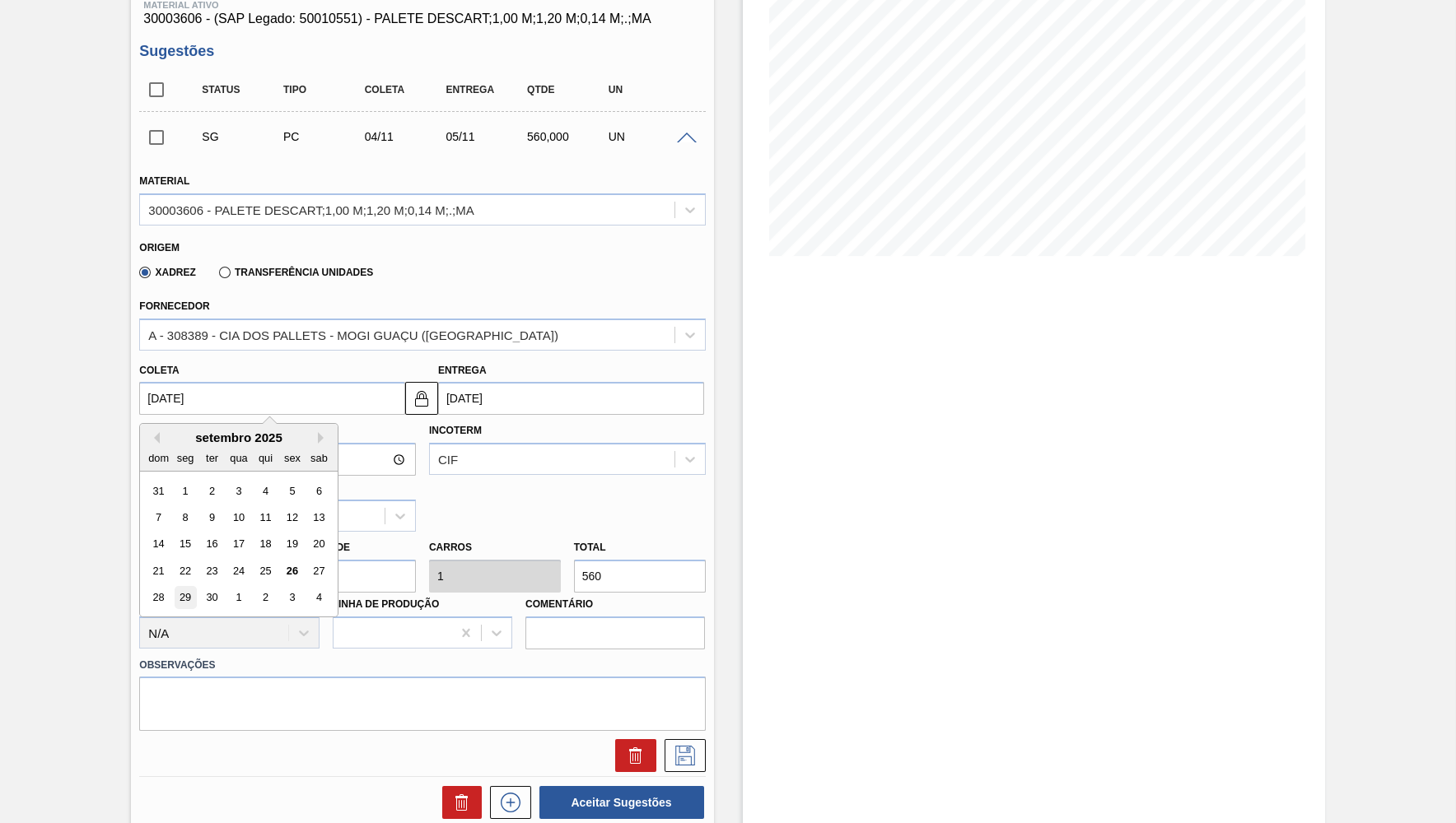
click at [178, 587] on div "29" at bounding box center [185, 597] width 22 height 22
type input "[DATE]"
type input "30/09/2025"
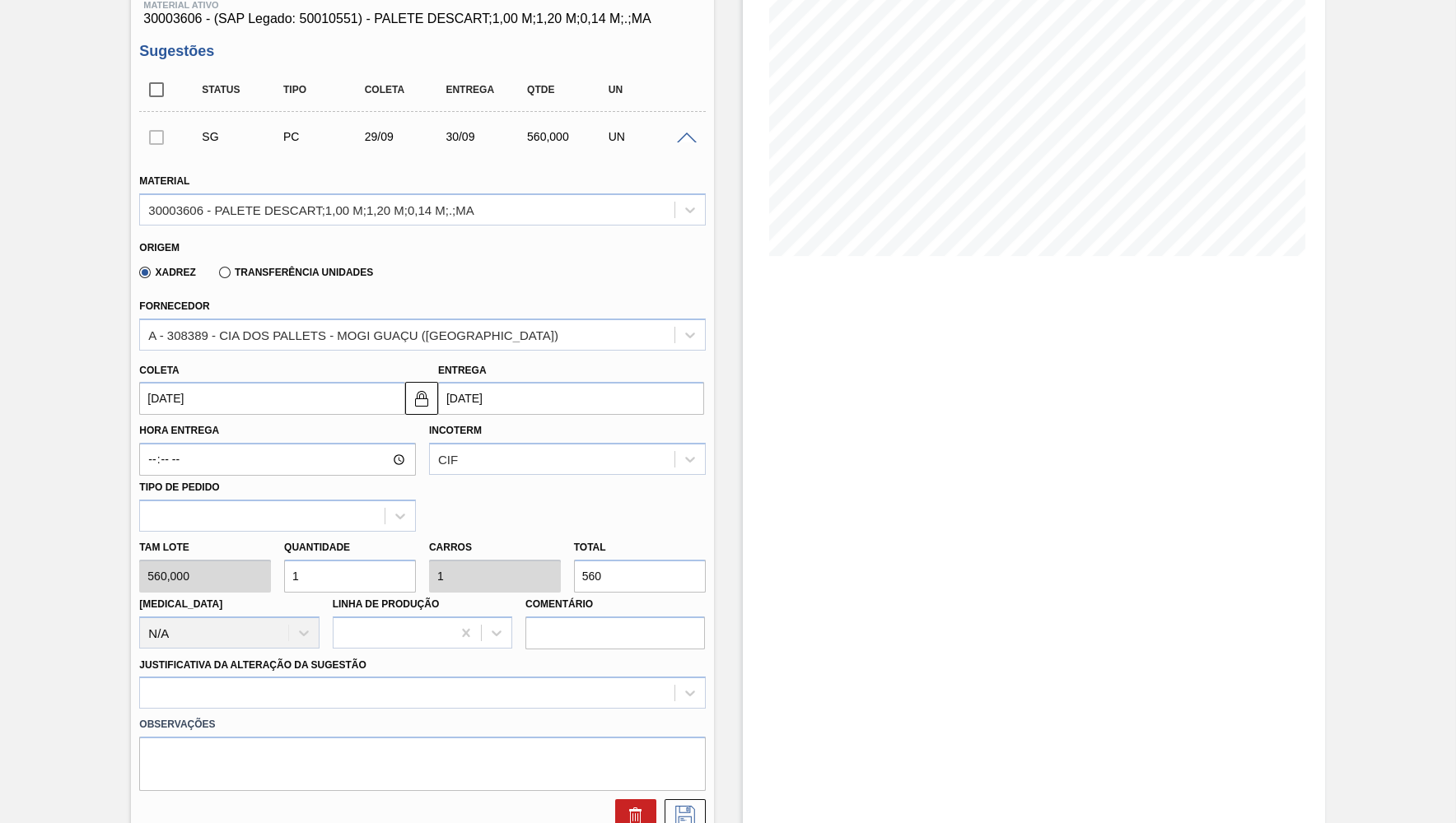
click at [345, 659] on label "Justificativa da Alteração da Sugestão" at bounding box center [253, 665] width 227 height 12
click at [150, 686] on Sugestão "Justificativa da Alteração da Sugestão" at bounding box center [149, 693] width 2 height 14
click at [295, 676] on div "Select is focused ,type to refine list, press Down to open the menu," at bounding box center [422, 692] width 565 height 32
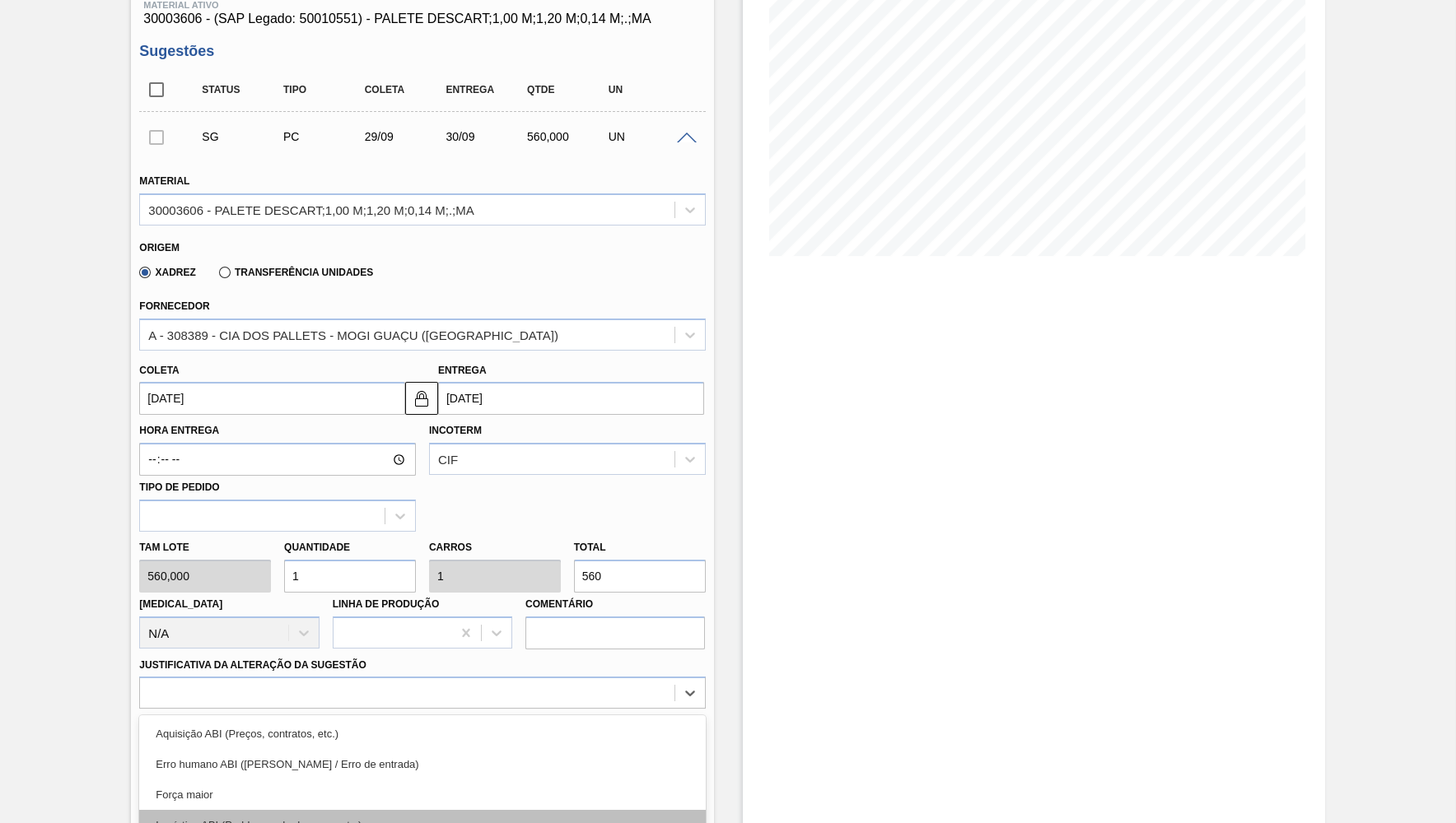
scroll to position [344, 0]
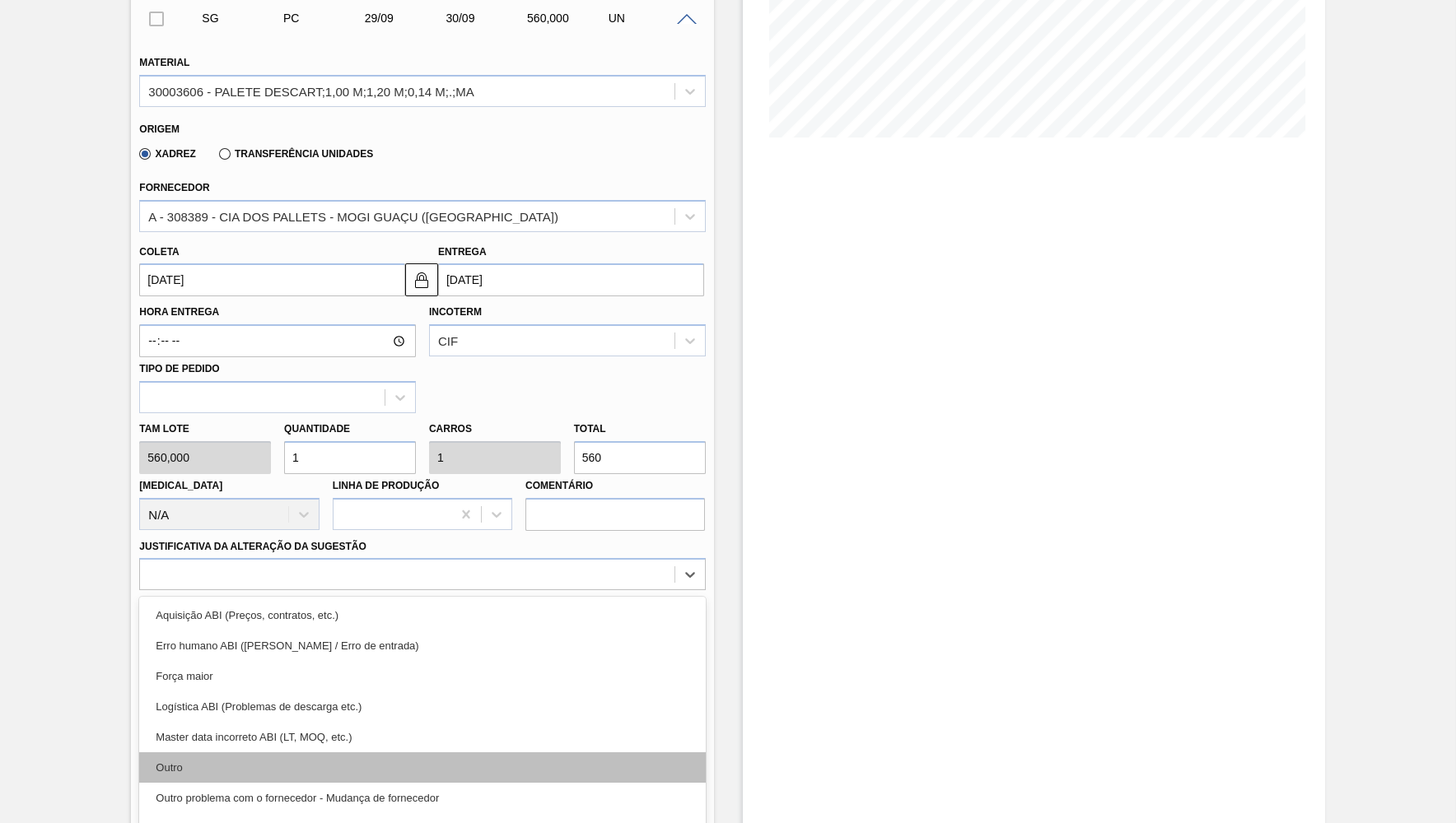
click at [255, 752] on div "Outro" at bounding box center [422, 767] width 565 height 30
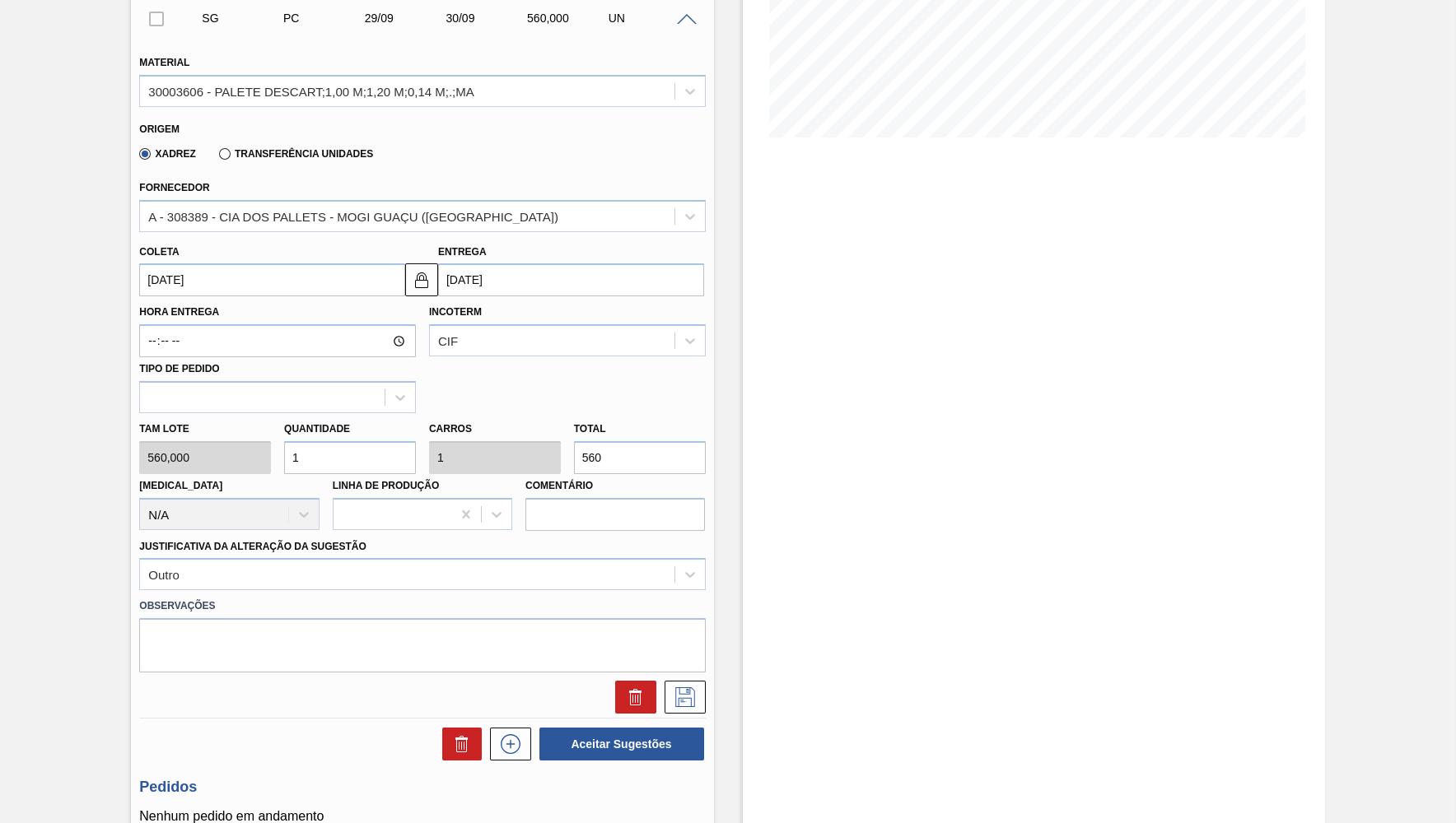
click at [690, 672] on div at bounding box center [422, 693] width 578 height 41
click at [691, 680] on button at bounding box center [685, 697] width 41 height 33
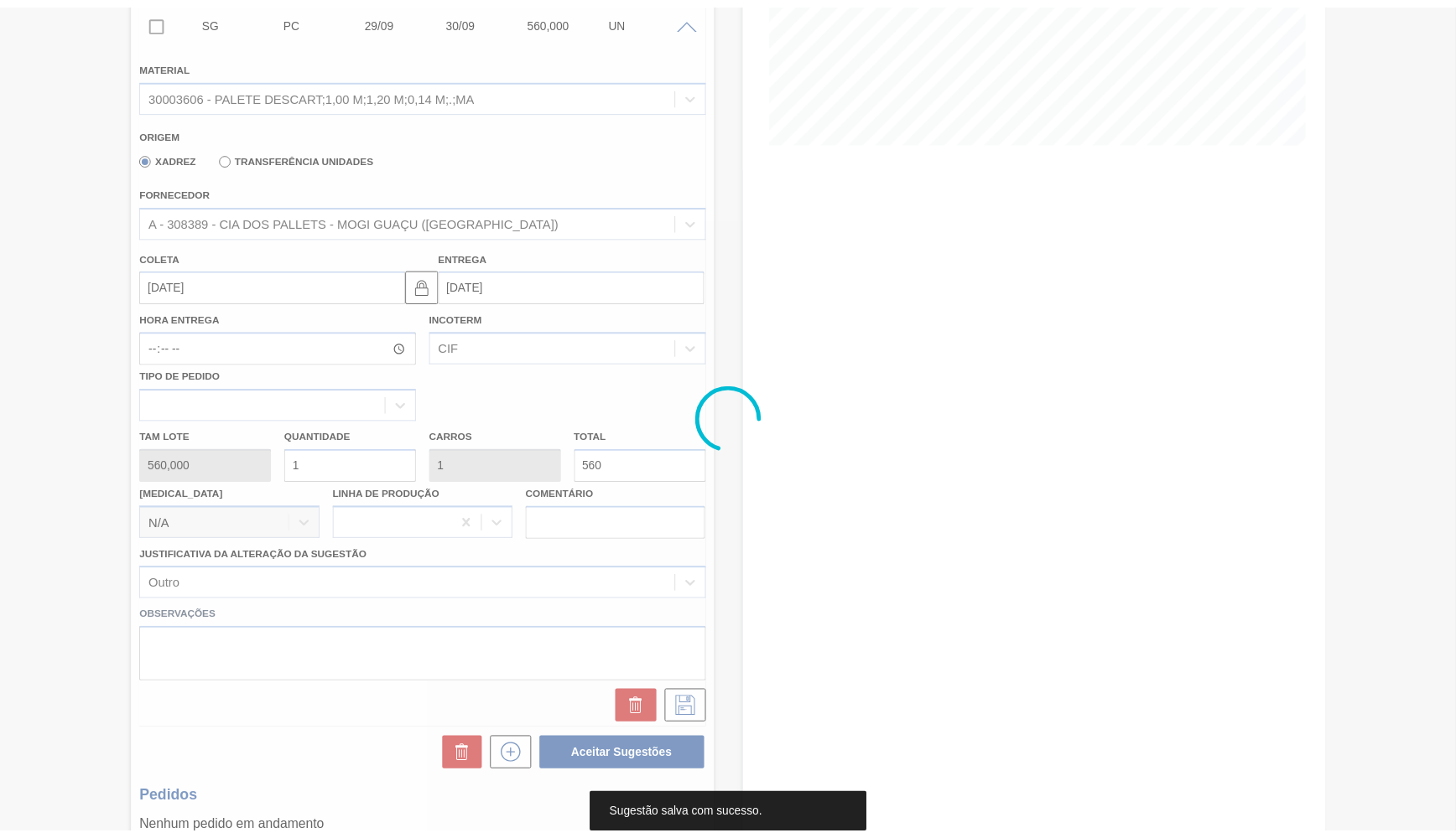
scroll to position [0, 0]
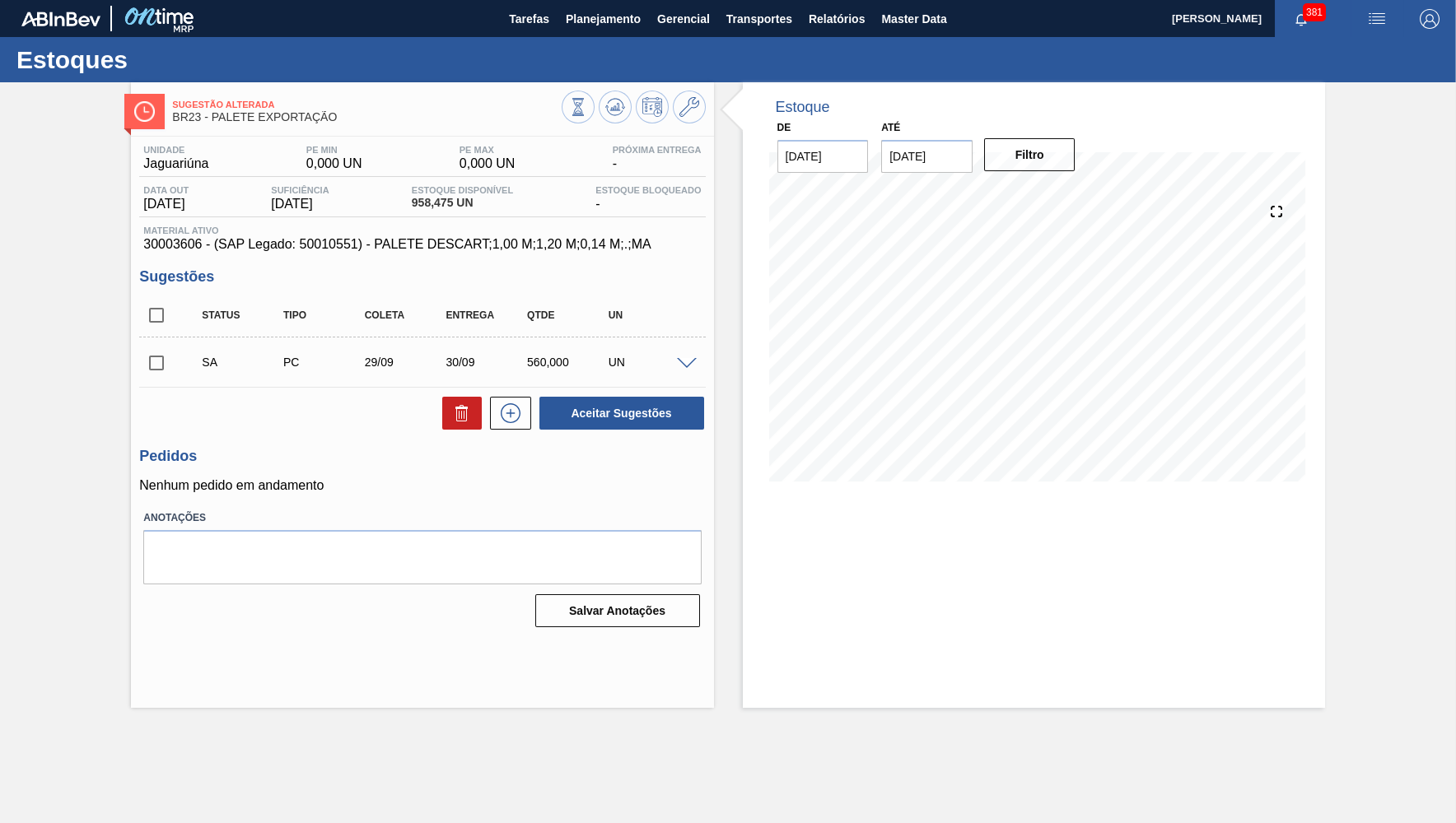
click at [152, 355] on input "checkbox" at bounding box center [157, 363] width 35 height 35
click at [667, 423] on button "Aceitar Sugestões" at bounding box center [621, 414] width 165 height 33
checkbox input "false"
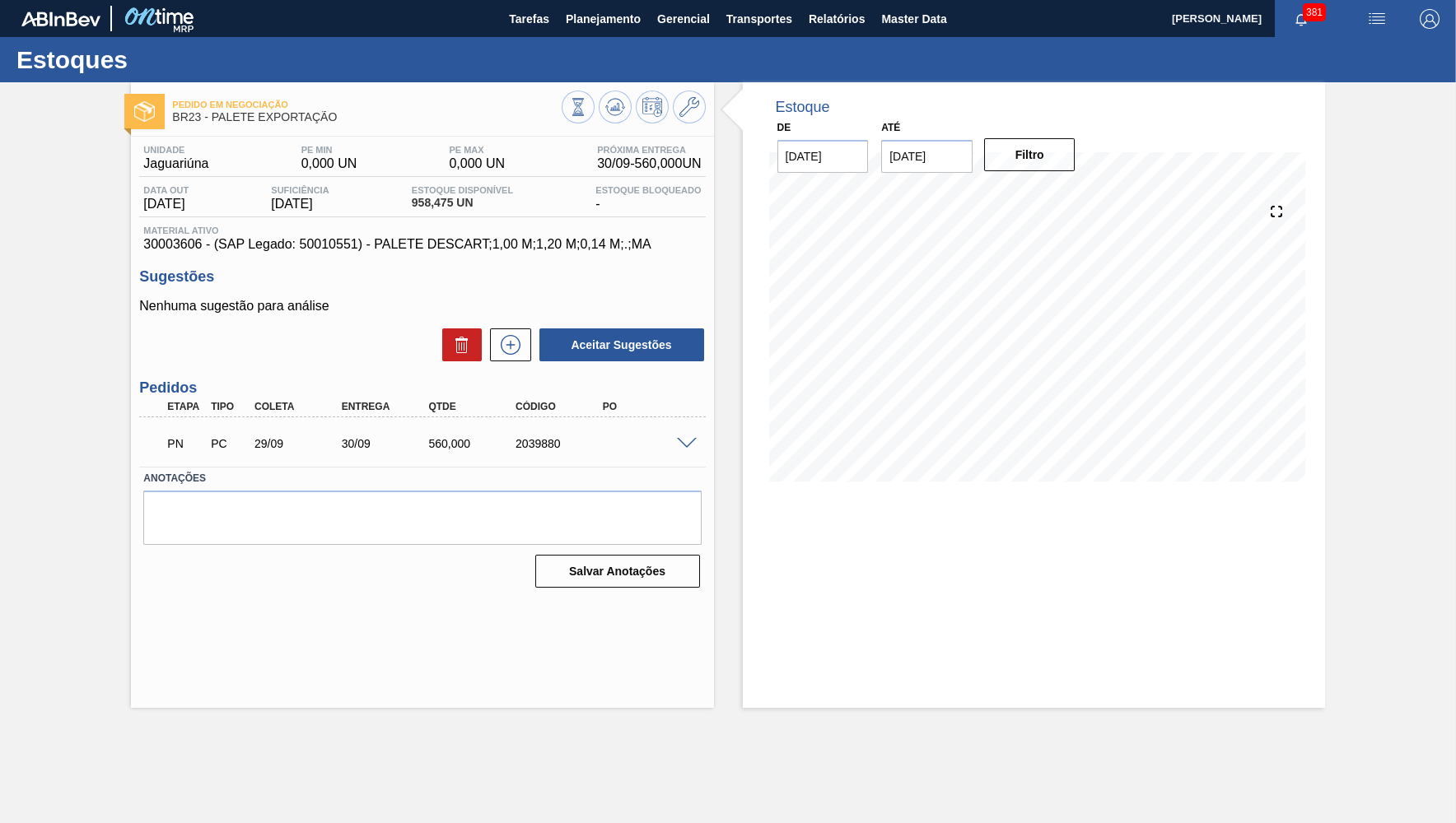
click at [685, 437] on div at bounding box center [689, 442] width 33 height 12
click at [508, 437] on div "2039880" at bounding box center [548, 444] width 87 height 13
click at [616, 7] on button "Planejamento" at bounding box center [604, 18] width 91 height 37
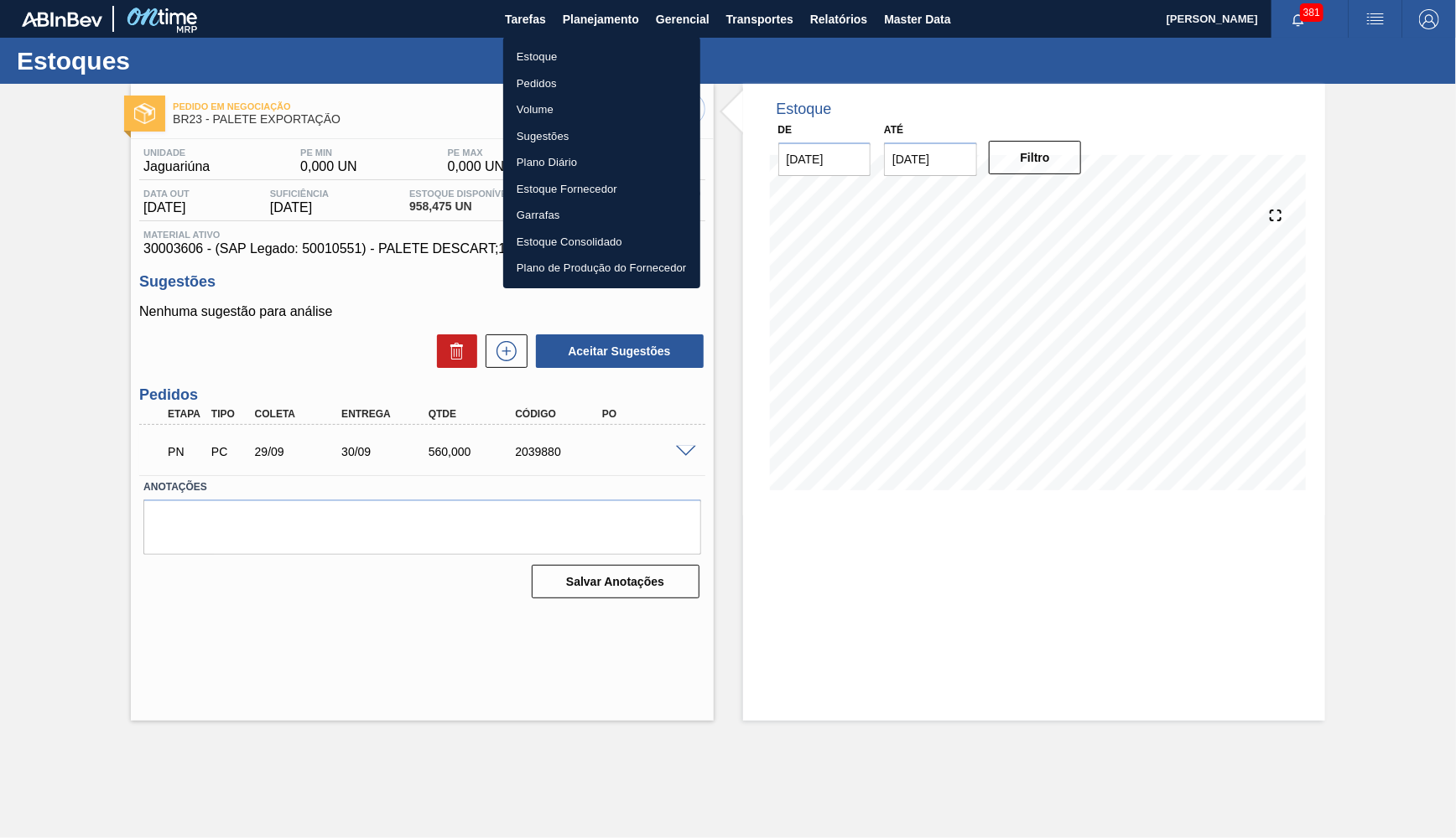
click at [668, 453] on div at bounding box center [728, 419] width 1456 height 838
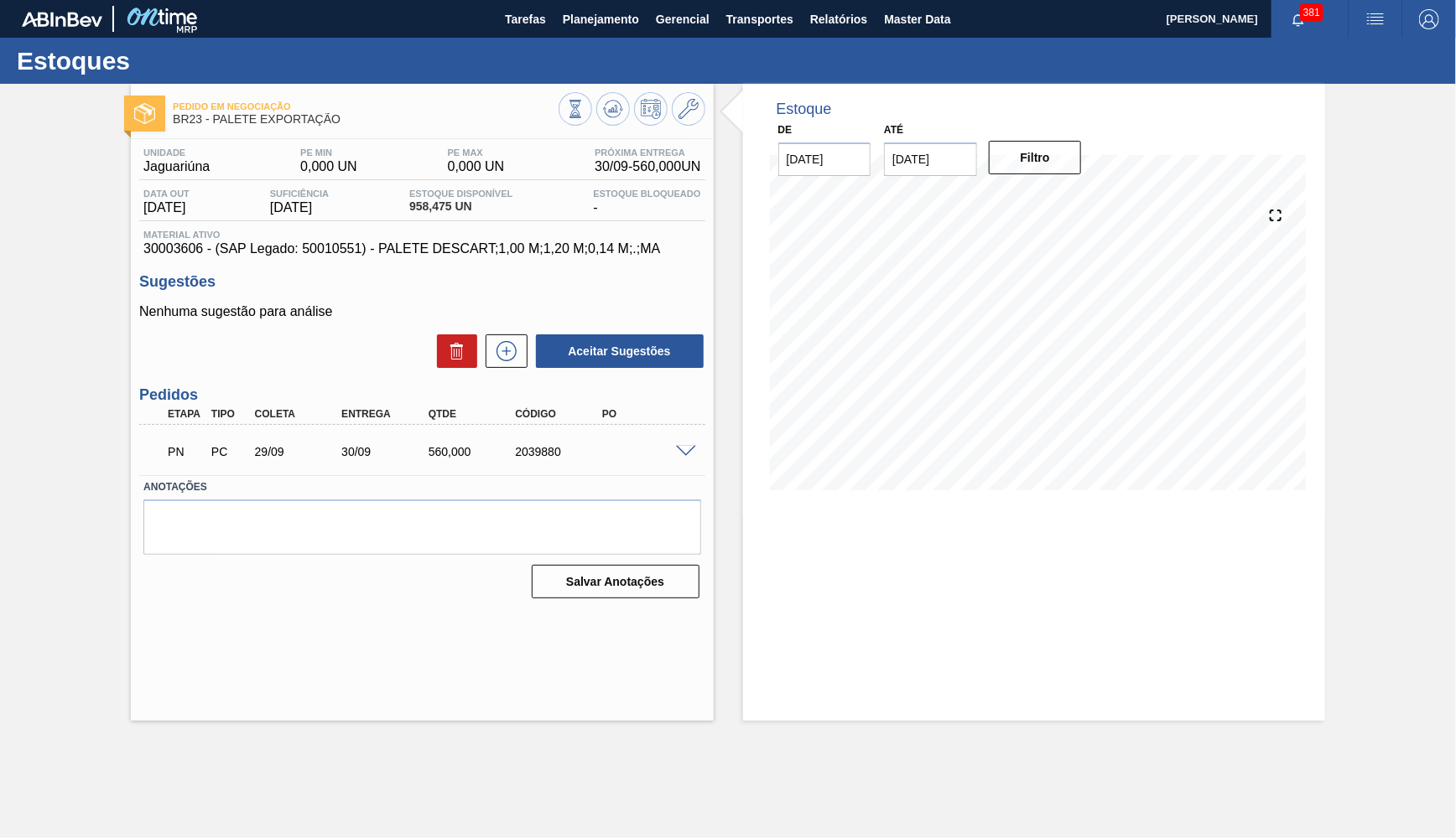
click at [686, 451] on div "Estoque Pedidos Volume Sugestões Plano Diário Estoque Fornecedor Garrafas Estoq…" at bounding box center [728, 419] width 1456 height 838
click at [686, 450] on span at bounding box center [686, 452] width 20 height 13
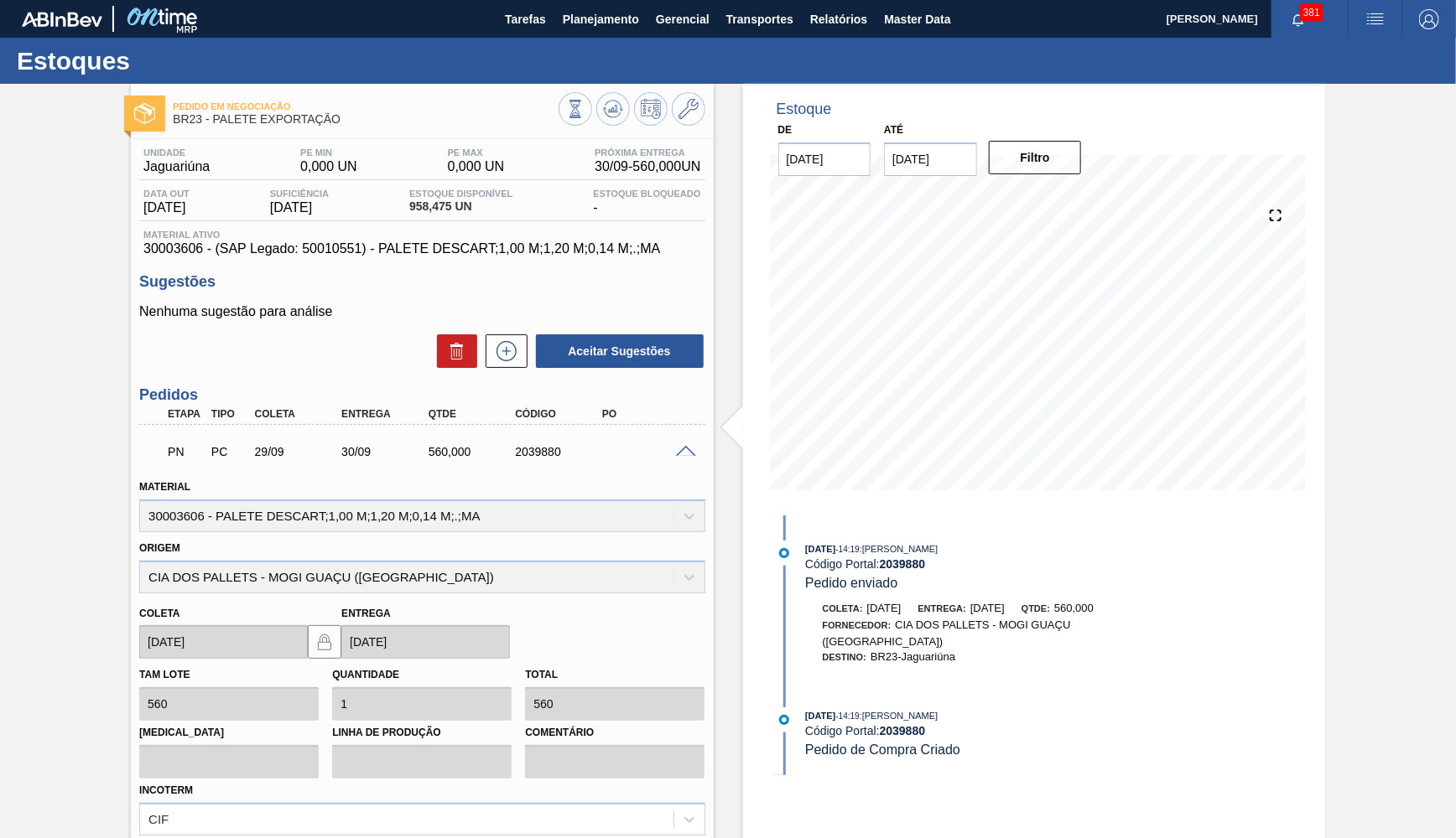
click at [691, 446] on span at bounding box center [686, 452] width 20 height 13
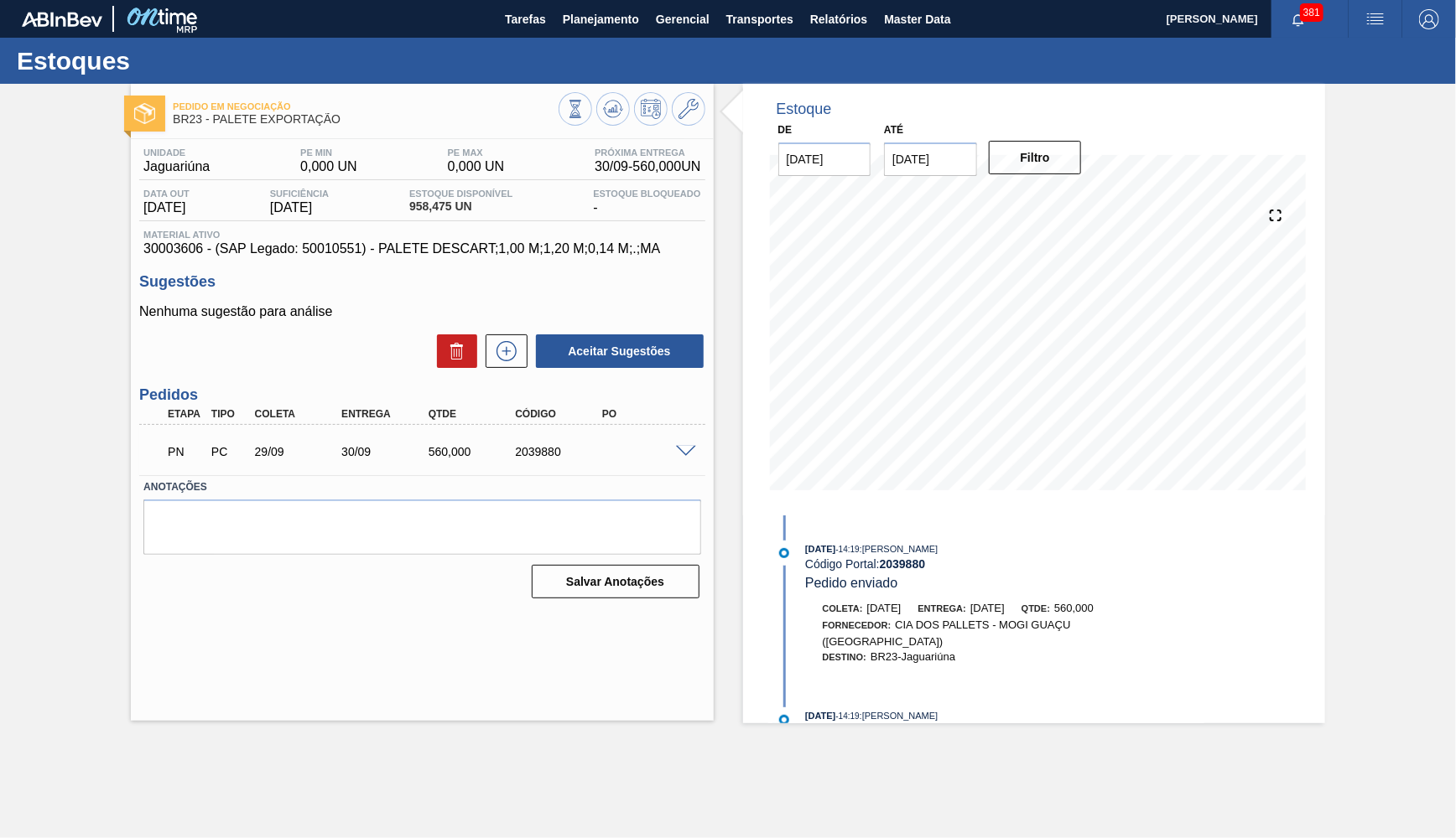
click at [685, 446] on span at bounding box center [686, 452] width 20 height 13
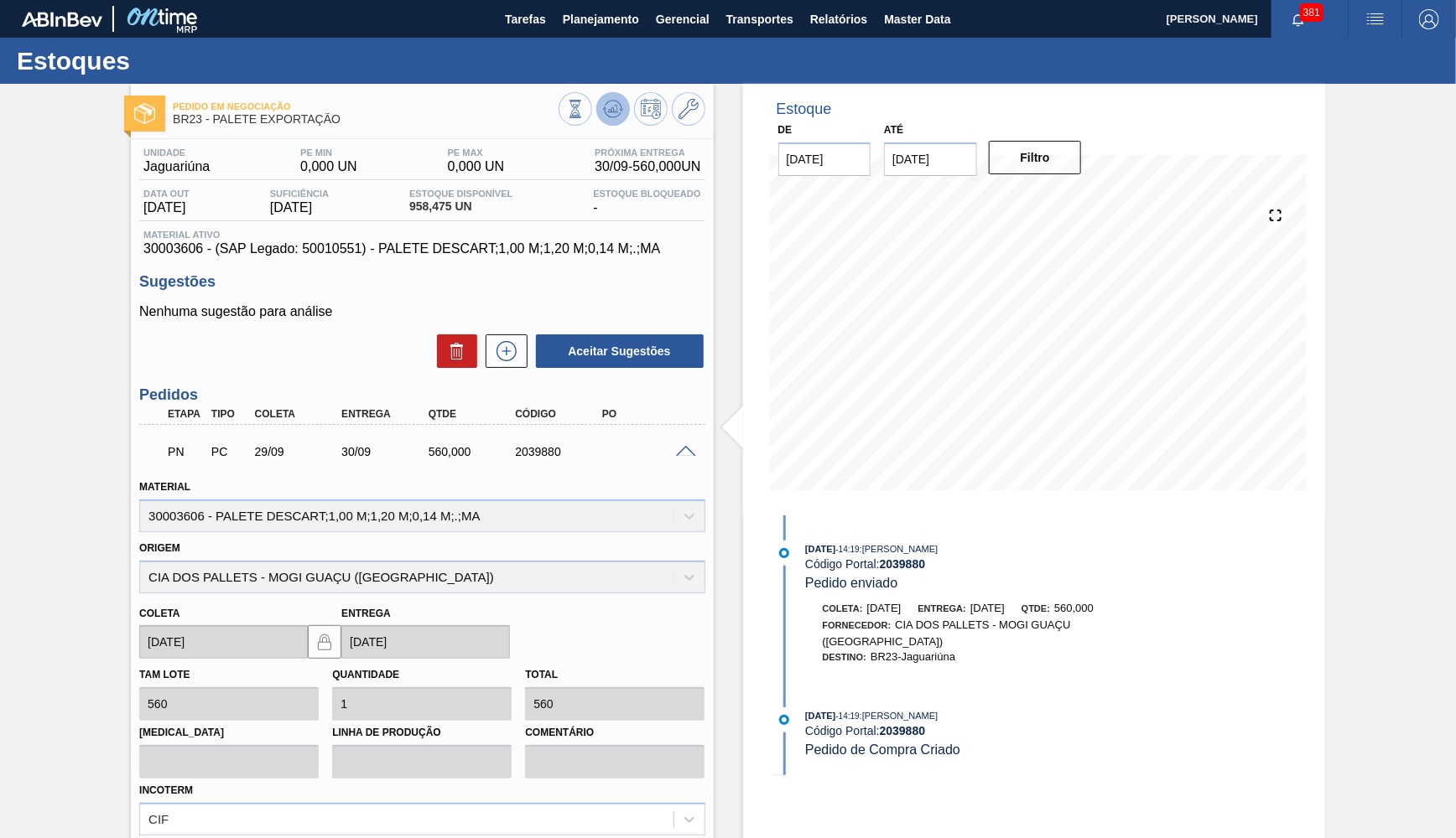
drag, startPoint x: 623, startPoint y: 87, endPoint x: 615, endPoint y: 98, distance: 13.6
click at [619, 90] on div "Pedido em Negociação BR23 - PALETE EXPORTAÇÃO" at bounding box center [421, 107] width 582 height 46
click at [615, 100] on icon at bounding box center [613, 109] width 20 height 20
